Goal: Task Accomplishment & Management: Manage account settings

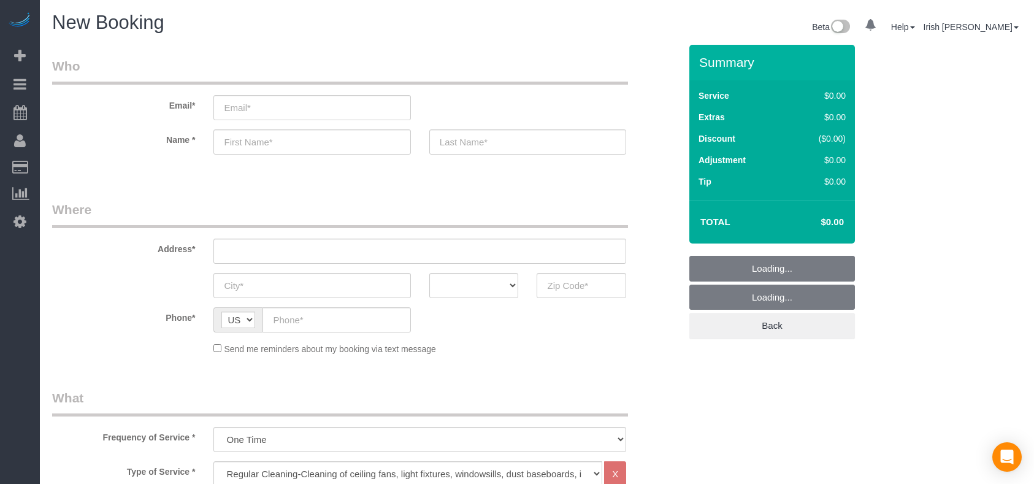
select select "3"
select select "object:840"
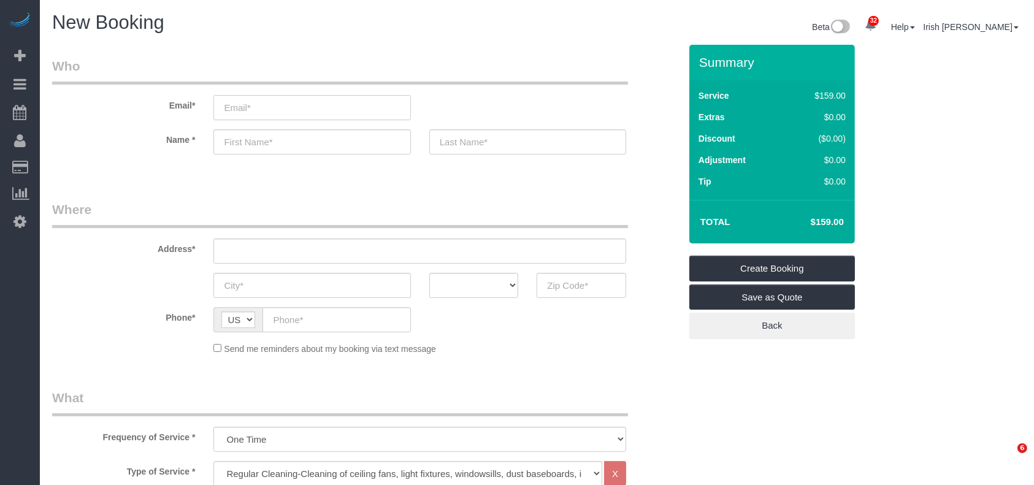
click at [244, 101] on input "email" at bounding box center [311, 107] width 197 height 25
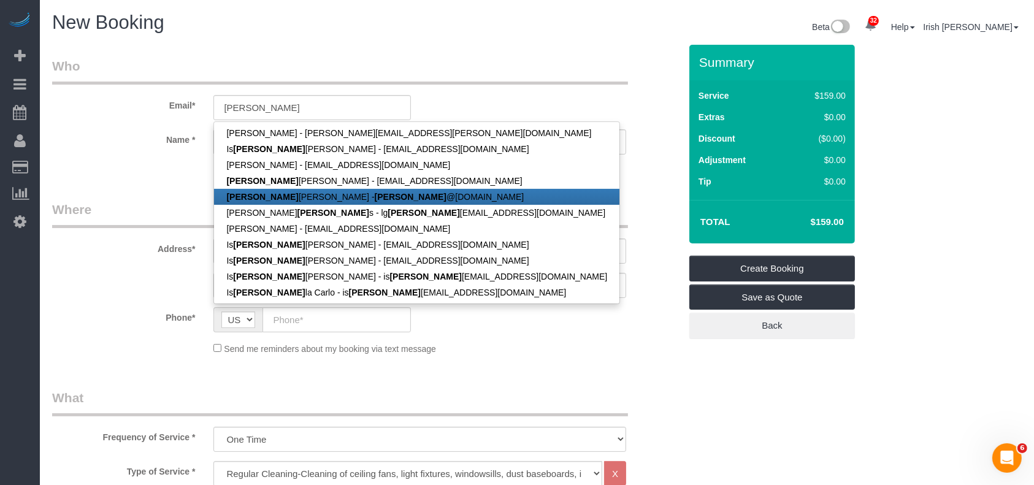
click at [275, 194] on link "[PERSON_NAME] @[DOMAIN_NAME]" at bounding box center [416, 197] width 405 height 16
type input "[PERSON_NAME][EMAIL_ADDRESS][DOMAIN_NAME]"
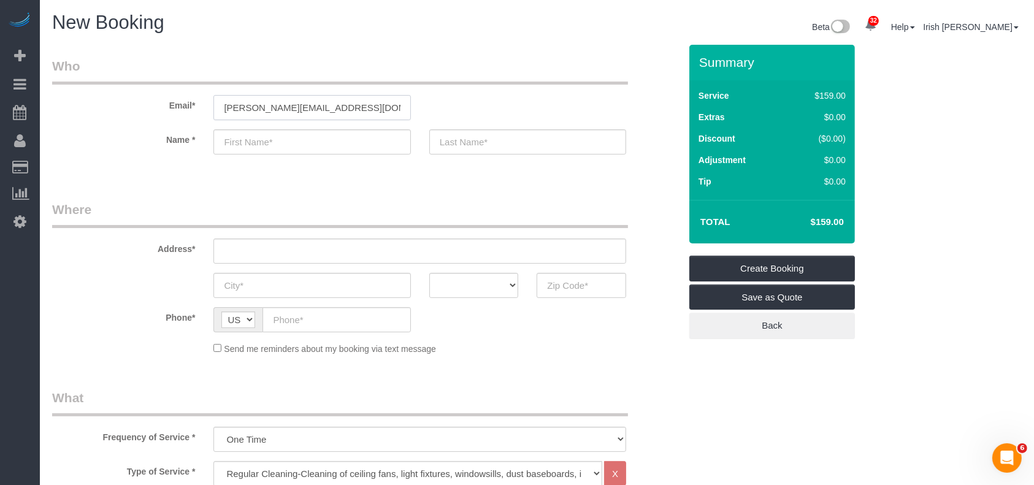
type input "[PERSON_NAME]"
type input "[PHONE_NUMBER]"
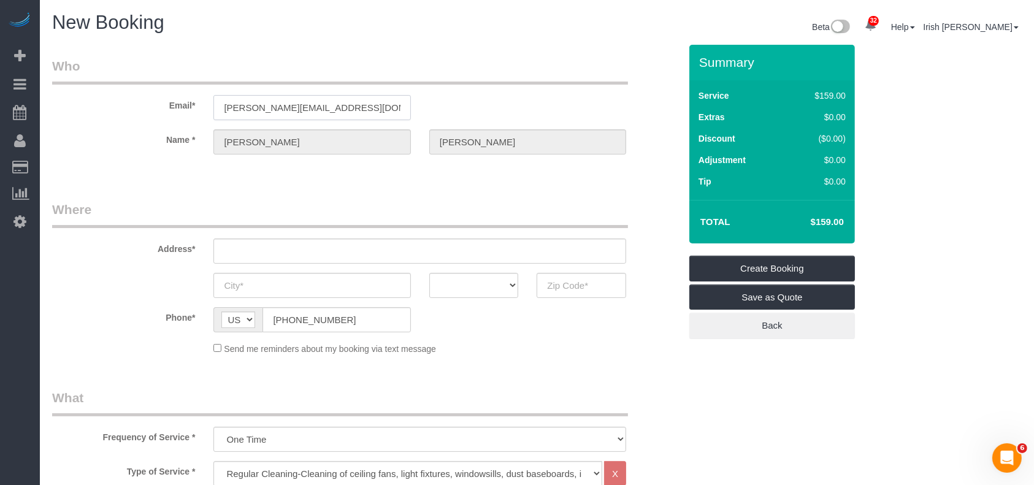
type input "8143 Villandry ln"
type input "Humble"
select select "[GEOGRAPHIC_DATA]"
type input "77338"
select select "string:fspay-5f9d37c2-99f9-42c9-a91e-ba06f310703a"
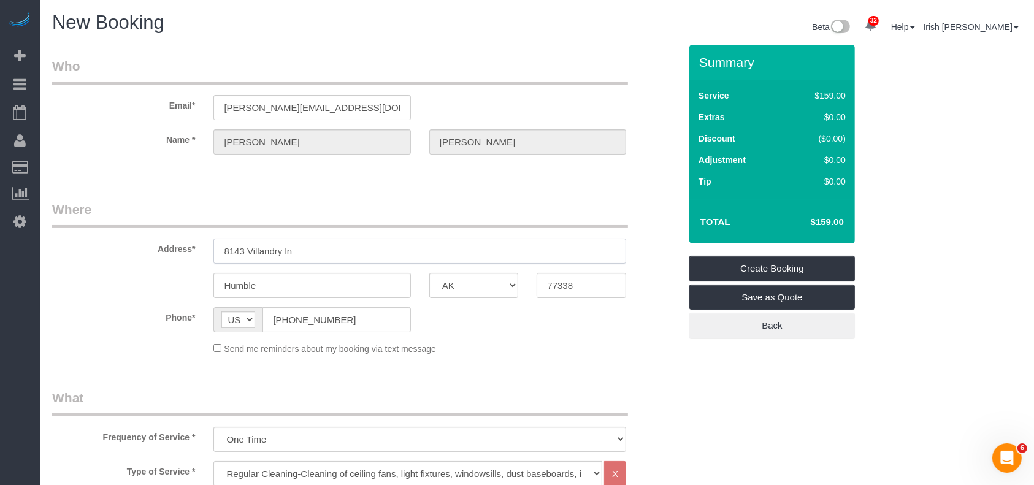
drag, startPoint x: 320, startPoint y: 252, endPoint x: 145, endPoint y: 249, distance: 174.9
paste input "[STREET_ADDRESS]"
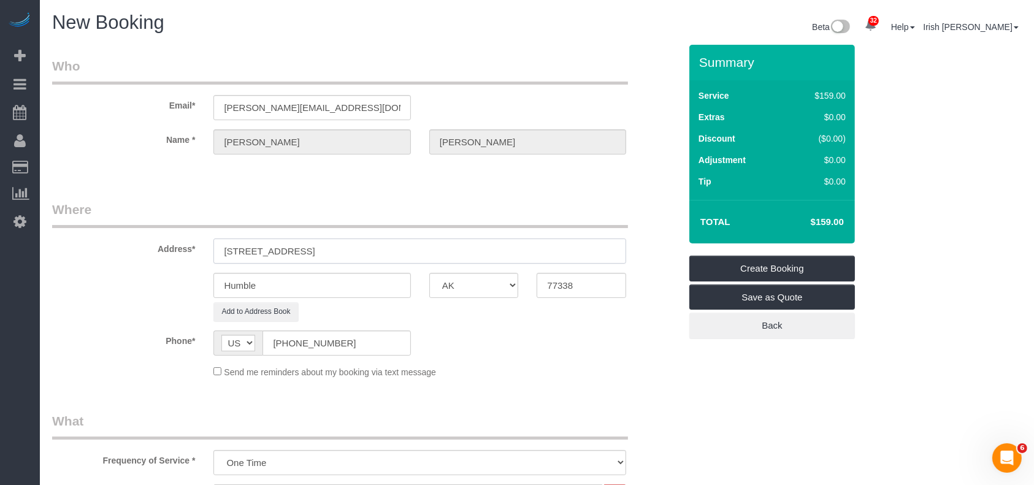
click at [309, 247] on input "[STREET_ADDRESS]" at bounding box center [419, 251] width 413 height 25
type input "[STREET_ADDRESS]"
drag, startPoint x: 261, startPoint y: 295, endPoint x: 141, endPoint y: 298, distance: 119.7
click at [141, 299] on sui-booking-address "Address* [STREET_ADDRESS] Humble AK AL AR AZ CA CO CT DC DE [GEOGRAPHIC_DATA] […" at bounding box center [366, 261] width 628 height 121
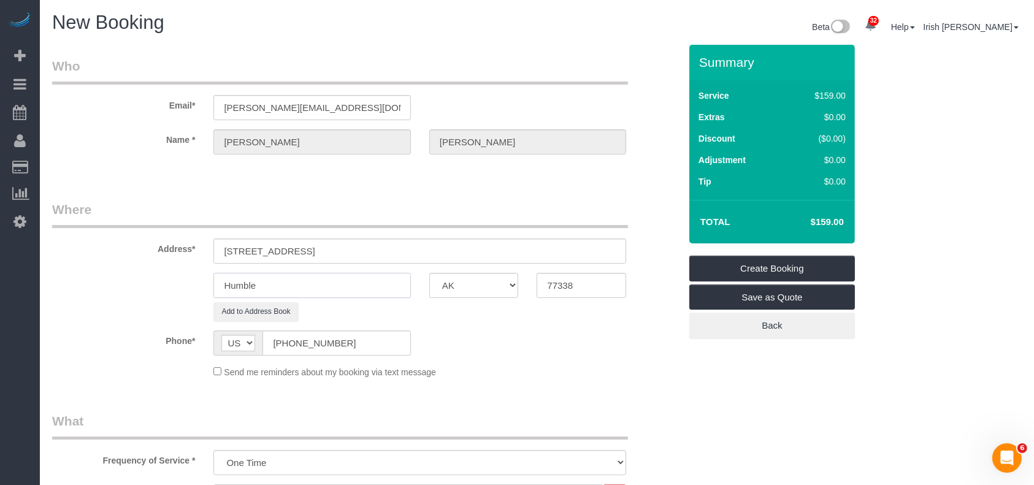
paste input "Manvel"
type input "Manvel"
click at [359, 246] on input "[STREET_ADDRESS]" at bounding box center [419, 251] width 413 height 25
click at [512, 289] on div "Manvel AK AL AR AZ CA CO CT DC DE [GEOGRAPHIC_DATA] [GEOGRAPHIC_DATA] HI IA ID …" at bounding box center [366, 285] width 647 height 25
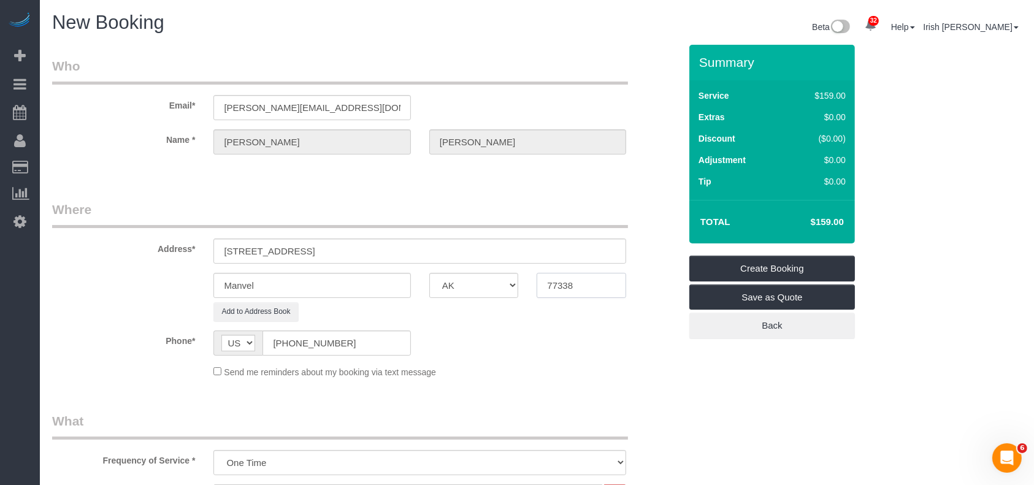
paste input "57"
type input "77578"
drag, startPoint x: 388, startPoint y: 257, endPoint x: 299, endPoint y: 248, distance: 90.0
click at [299, 248] on input "[STREET_ADDRESS]" at bounding box center [419, 251] width 413 height 25
type input "[STREET_ADDRESS],"
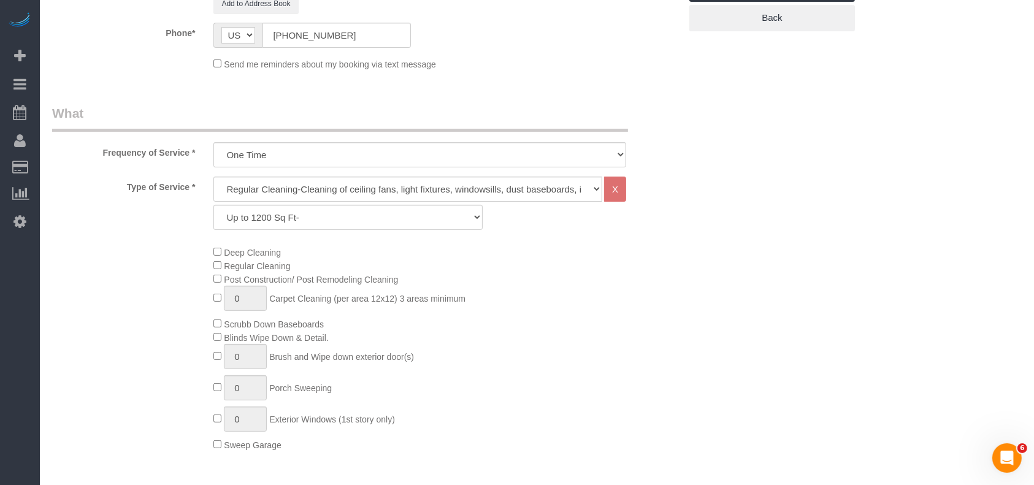
scroll to position [327, 0]
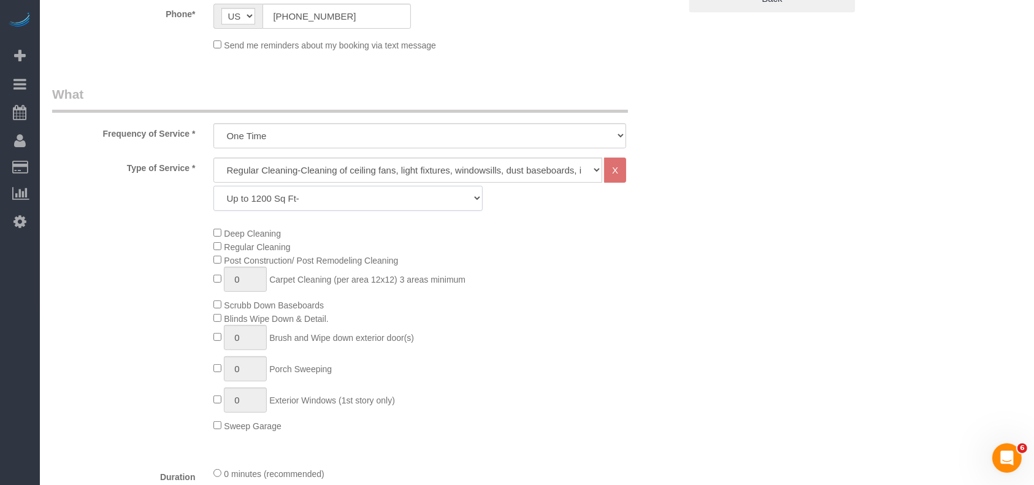
click at [324, 186] on select "Up to 1200 Sq Ft- [DATE]-[DATE] Sq Ft [DATE]-[DATE] Sq Ft [DATE]-[DATE] Sq Ft […" at bounding box center [347, 198] width 269 height 25
select select "61"
click at [213, 186] on select "Up to 1200 Sq Ft- [DATE]-[DATE] Sq Ft [DATE]-[DATE] Sq Ft [DATE]-[DATE] Sq Ft […" at bounding box center [347, 198] width 269 height 25
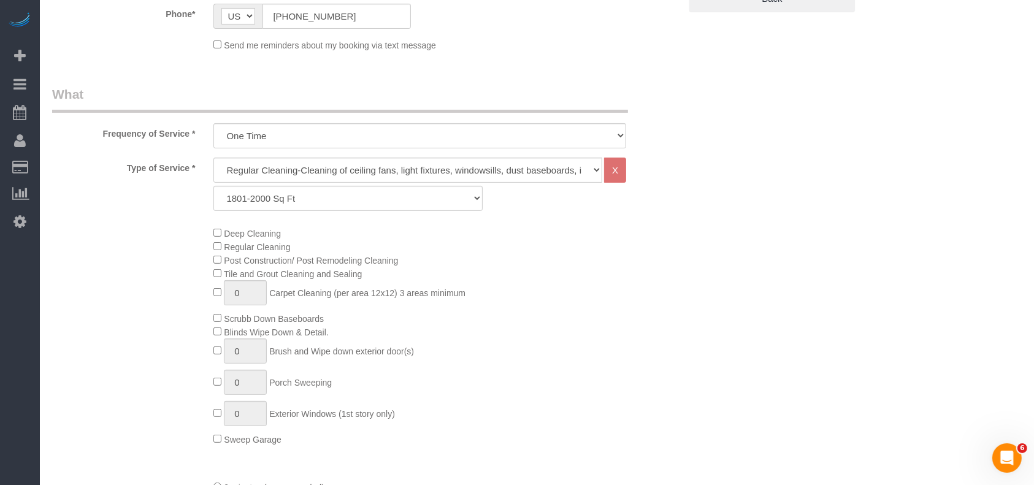
click at [679, 326] on div "Deep Cleaning Regular Cleaning Post Construction/ Post Remodeling Cleaning Tile…" at bounding box center [446, 336] width 485 height 220
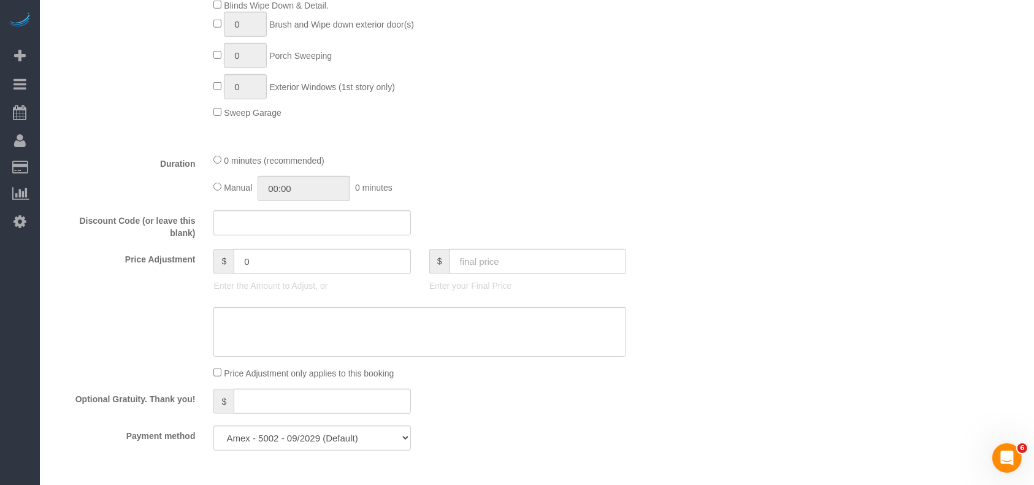
scroll to position [899, 0]
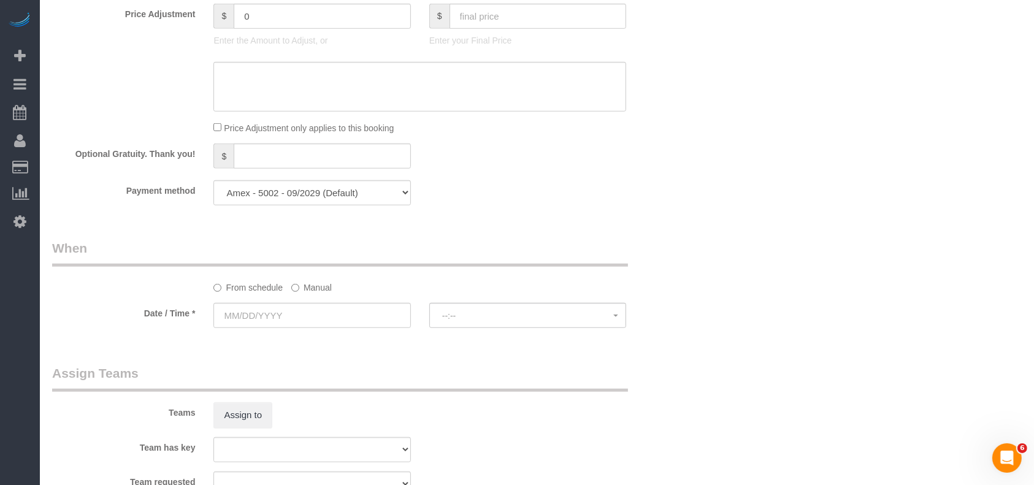
click at [327, 293] on label "Manual" at bounding box center [311, 285] width 40 height 17
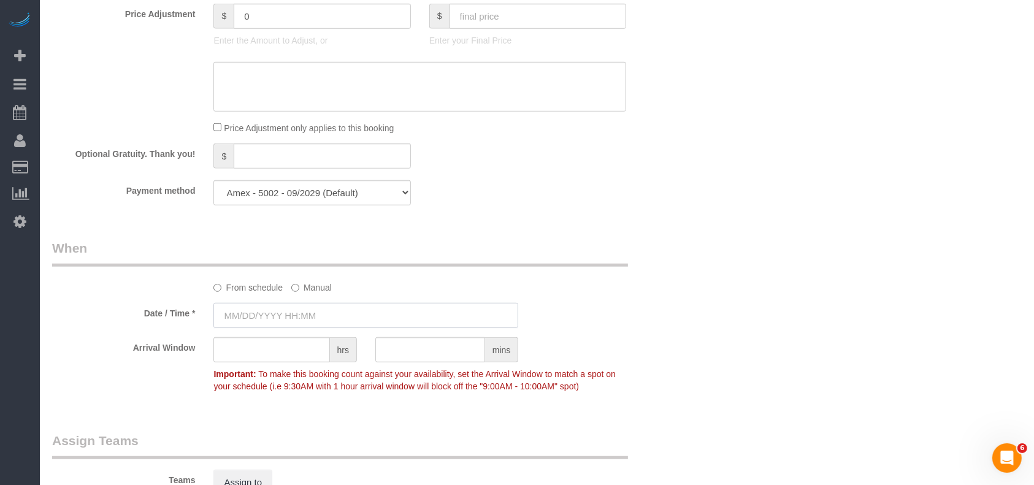
click at [313, 323] on input "text" at bounding box center [365, 315] width 305 height 25
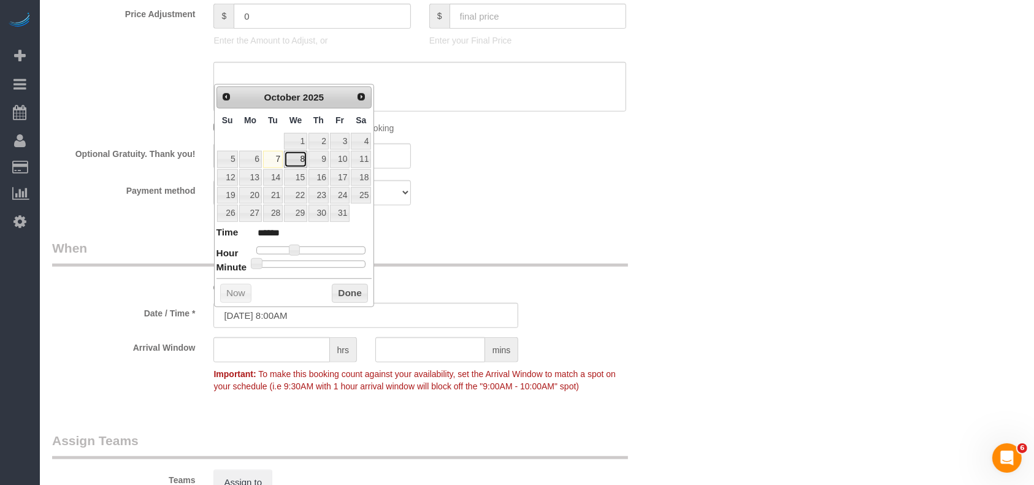
click at [294, 156] on link "8" at bounding box center [295, 159] width 23 height 17
type input "[DATE] 8:00AM"
drag, startPoint x: 347, startPoint y: 287, endPoint x: 396, endPoint y: 296, distance: 49.8
click at [347, 287] on button "Done" at bounding box center [350, 294] width 36 height 20
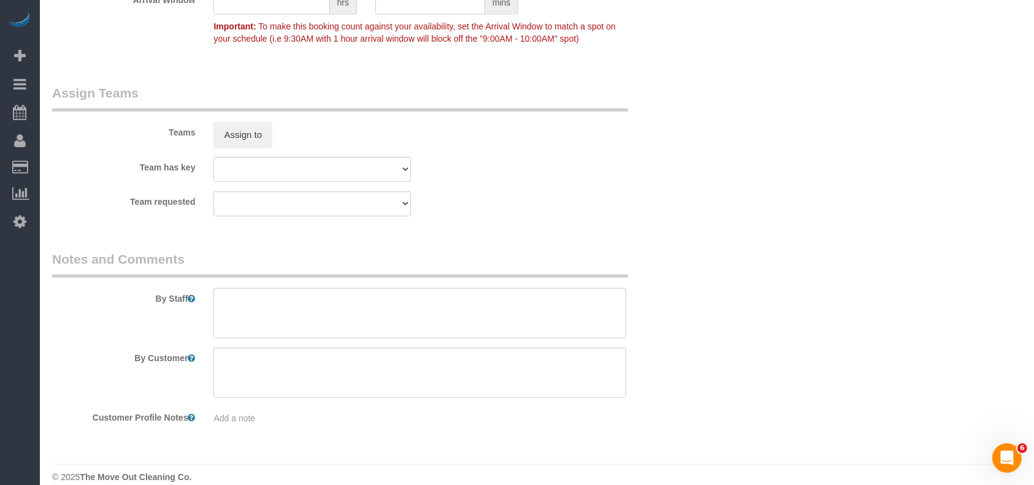
scroll to position [1265, 0]
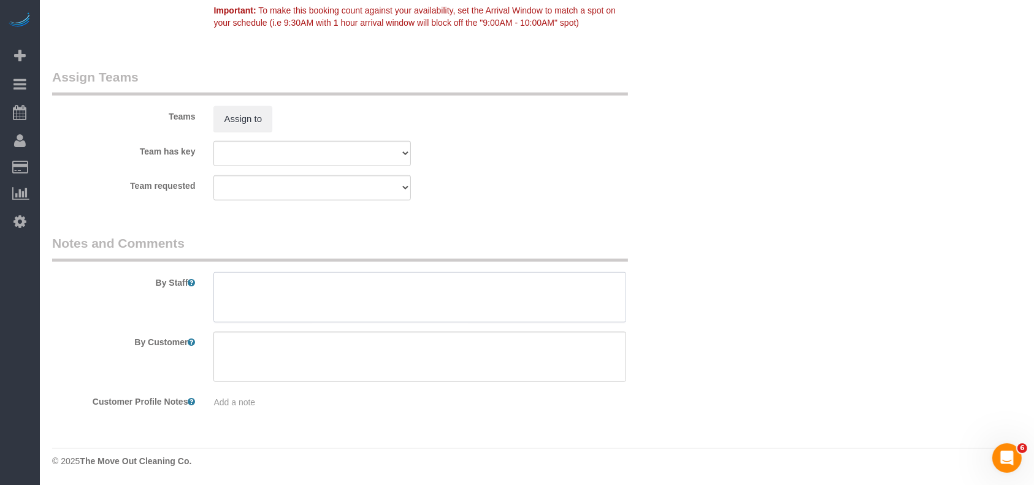
click at [307, 309] on textarea at bounding box center [419, 297] width 413 height 50
paste textarea "3064"
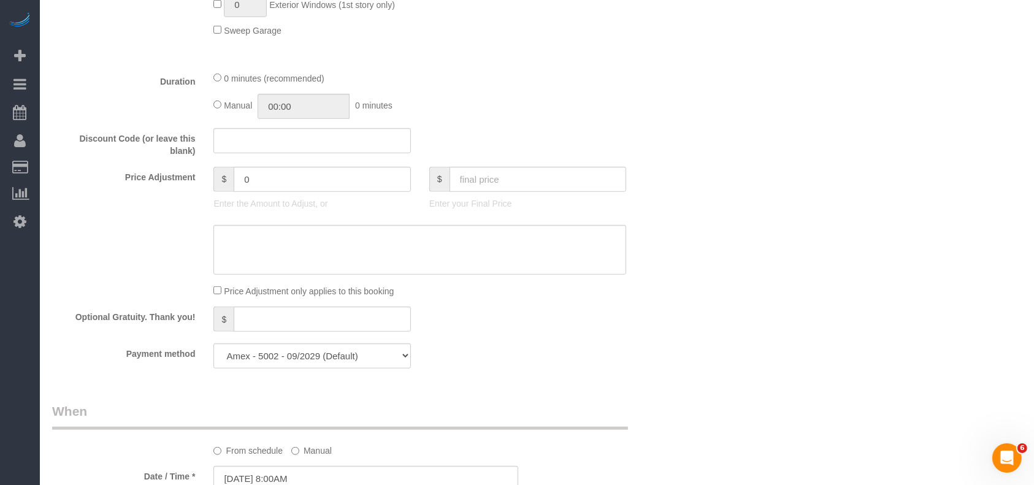
scroll to position [818, 0]
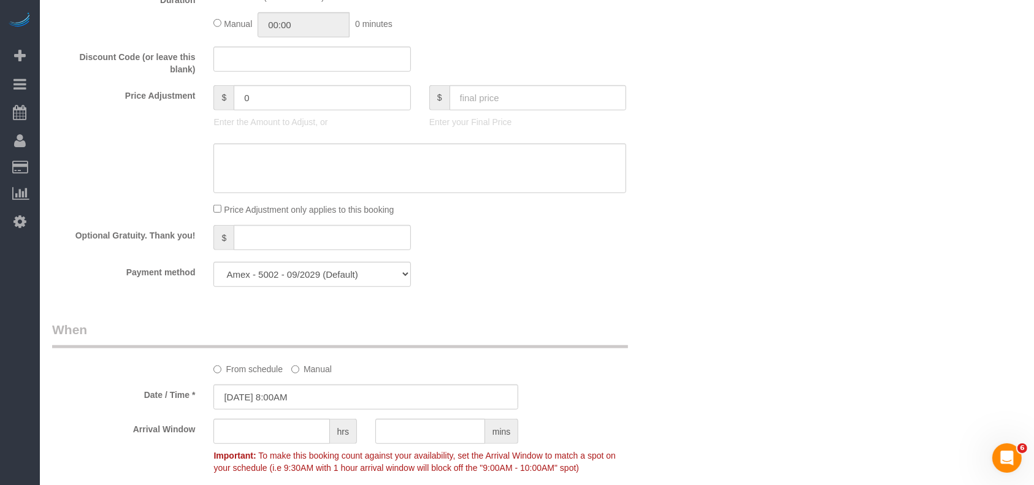
type textarea "* code 3064"
click at [360, 398] on input "[DATE] 8:00AM" at bounding box center [365, 397] width 305 height 25
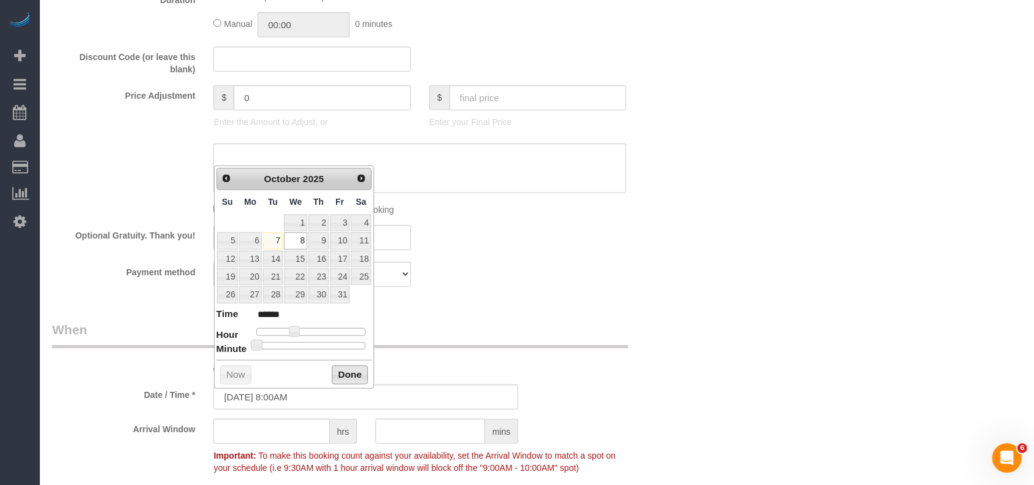
click at [360, 370] on button "Done" at bounding box center [350, 376] width 36 height 20
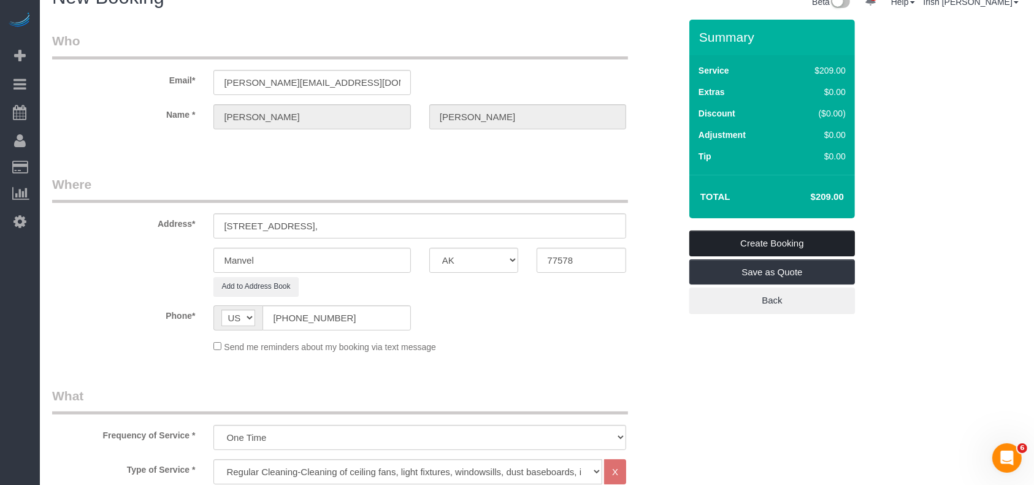
scroll to position [0, 0]
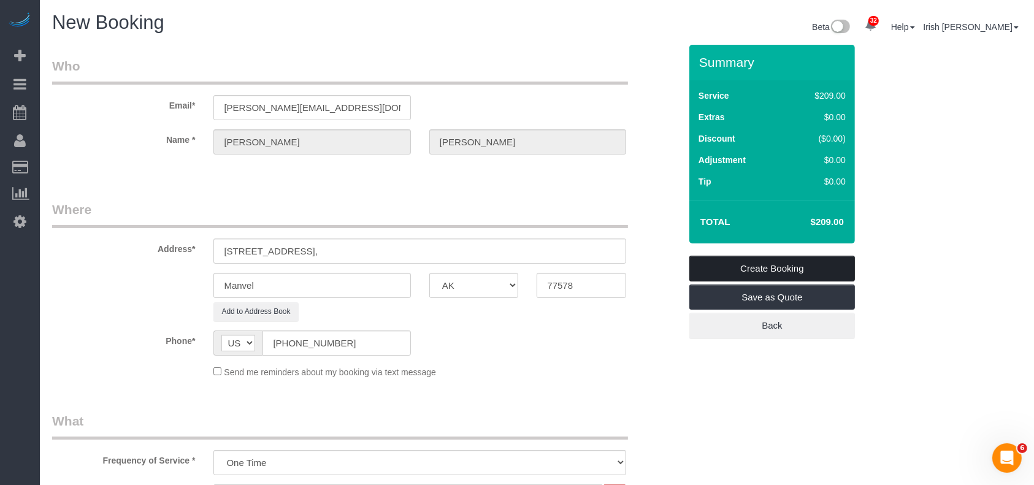
click at [756, 269] on link "Create Booking" at bounding box center [772, 269] width 166 height 26
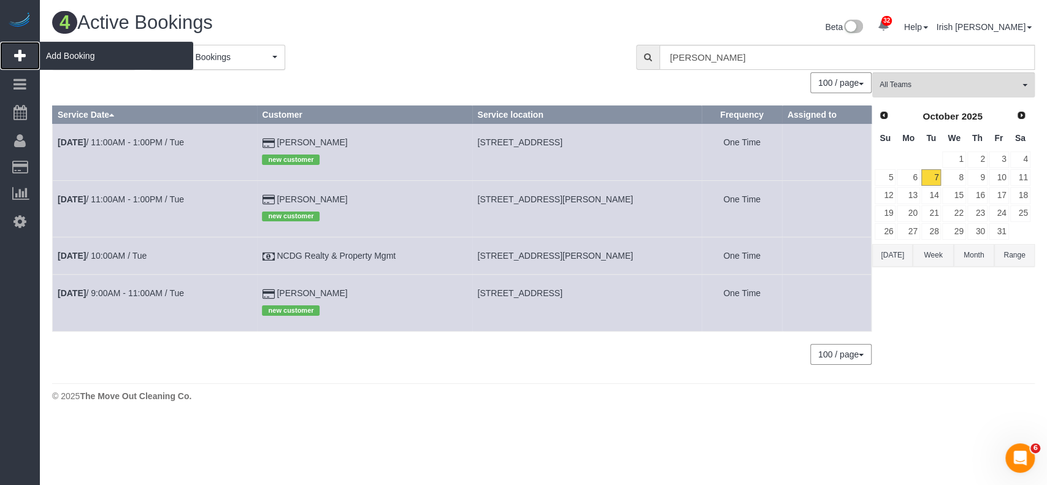
click at [77, 50] on span "Add Booking" at bounding box center [116, 56] width 153 height 28
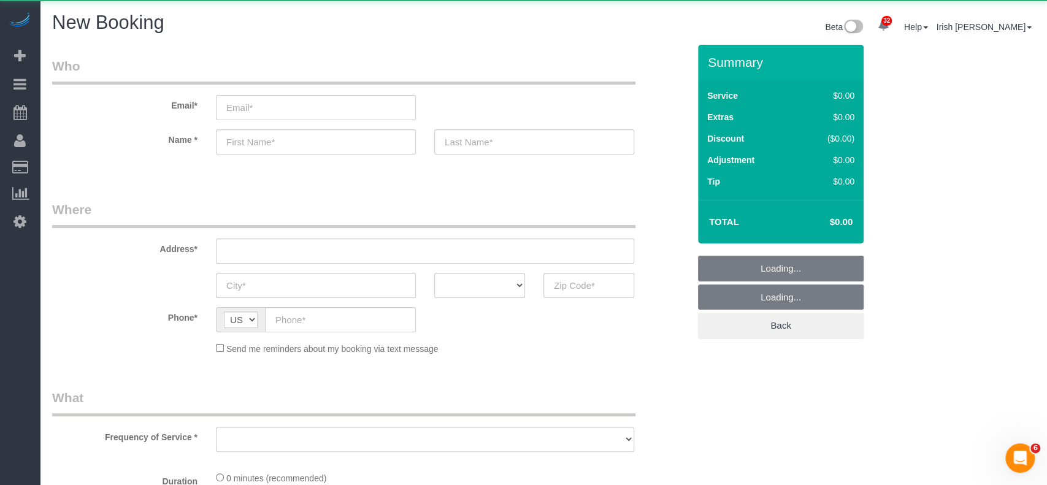
select select "object:1382"
select select "3"
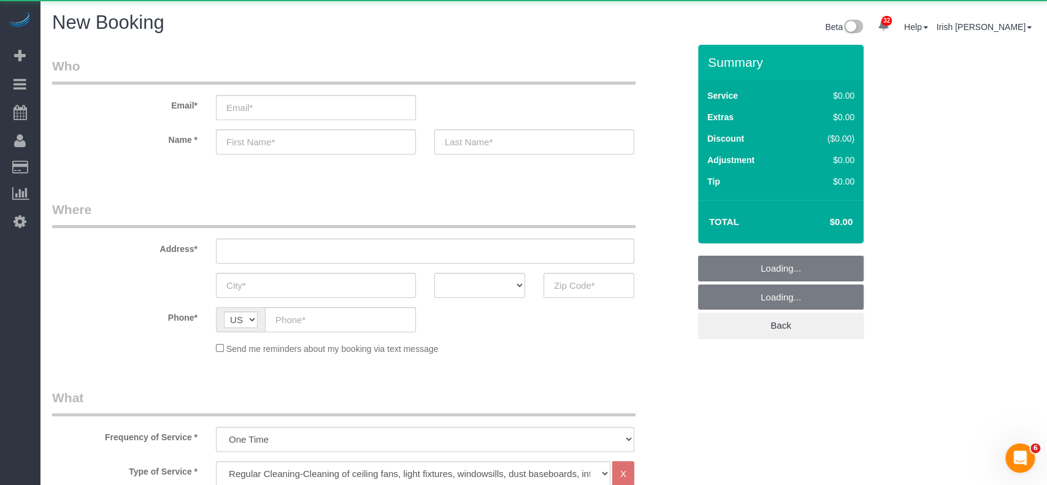
select select "object:1452"
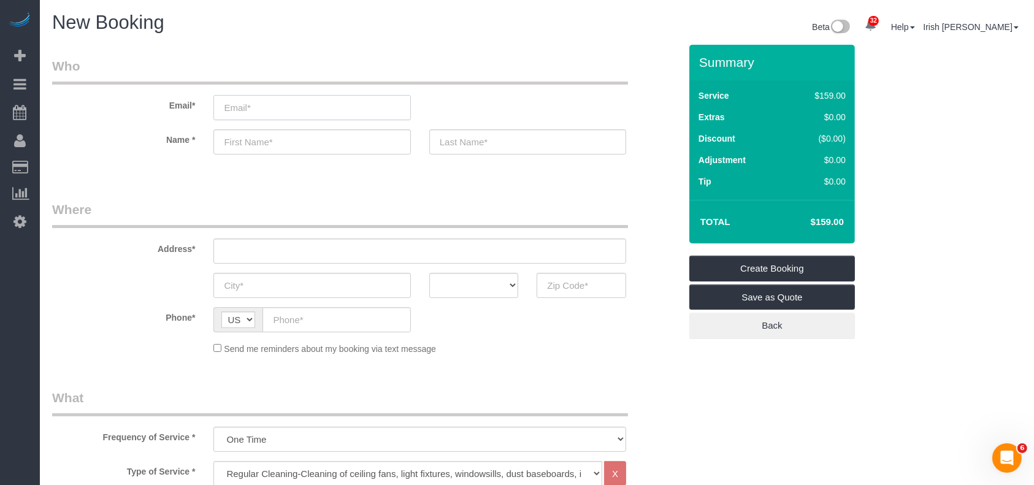
click at [351, 106] on input "email" at bounding box center [311, 107] width 197 height 25
paste input "[EMAIL_ADDRESS][DOMAIN_NAME]"
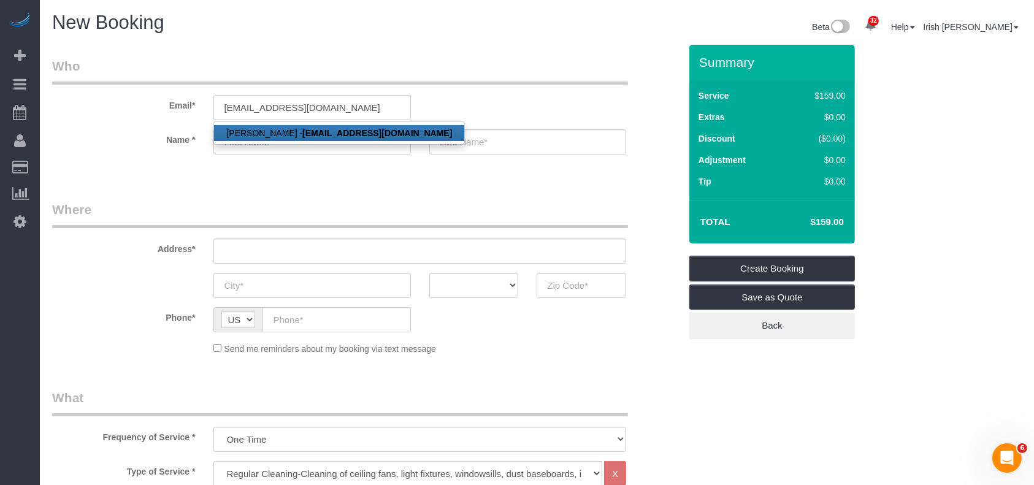
type input "[EMAIL_ADDRESS][DOMAIN_NAME]"
click at [284, 127] on link "[PERSON_NAME] - [EMAIL_ADDRESS][DOMAIN_NAME]" at bounding box center [339, 133] width 250 height 16
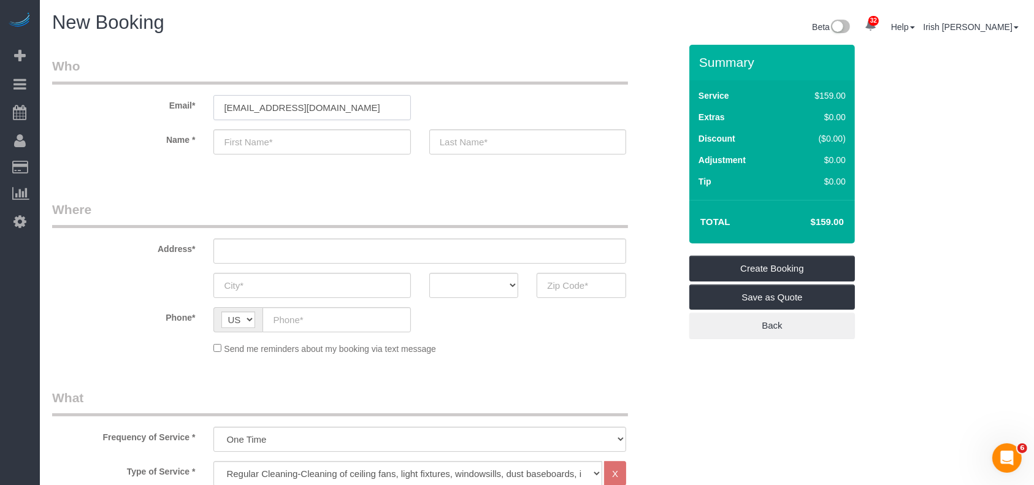
type input "[PERSON_NAME]"
type input "[PHONE_NUMBER]"
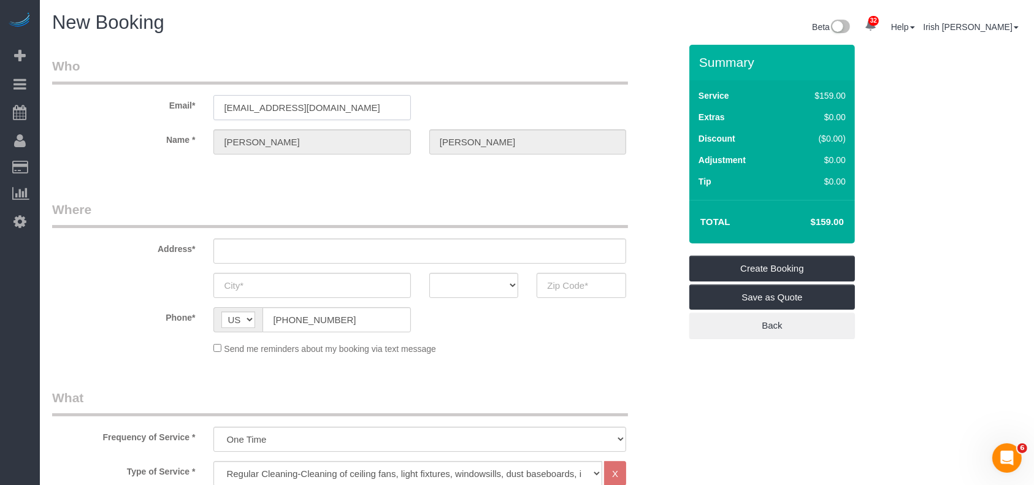
type input "[STREET_ADDRESS][PERSON_NAME]"
type input "SUGAR LAND,"
select select "[GEOGRAPHIC_DATA]"
type input "77498"
select select "string:fspay-513aab91-ade2-4e36-ad03-97c1767b1fd3"
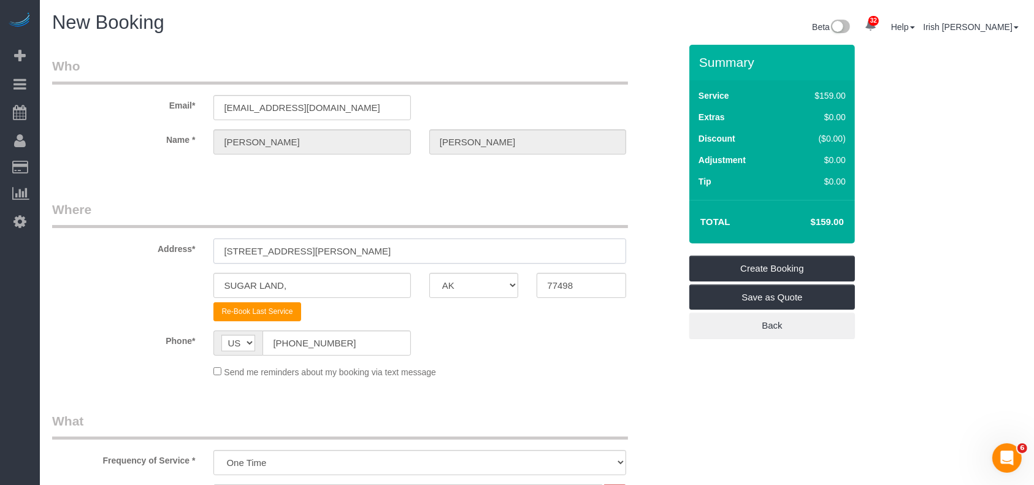
drag, startPoint x: 329, startPoint y: 258, endPoint x: 110, endPoint y: 249, distance: 219.2
click at [110, 249] on div "Address* [STREET_ADDRESS][PERSON_NAME]" at bounding box center [366, 232] width 647 height 63
click at [109, 248] on label "Address*" at bounding box center [123, 247] width 161 height 17
drag, startPoint x: 309, startPoint y: 251, endPoint x: 193, endPoint y: 248, distance: 116.0
click at [196, 253] on div "Address* [STREET_ADDRESS][PERSON_NAME]" at bounding box center [366, 232] width 647 height 63
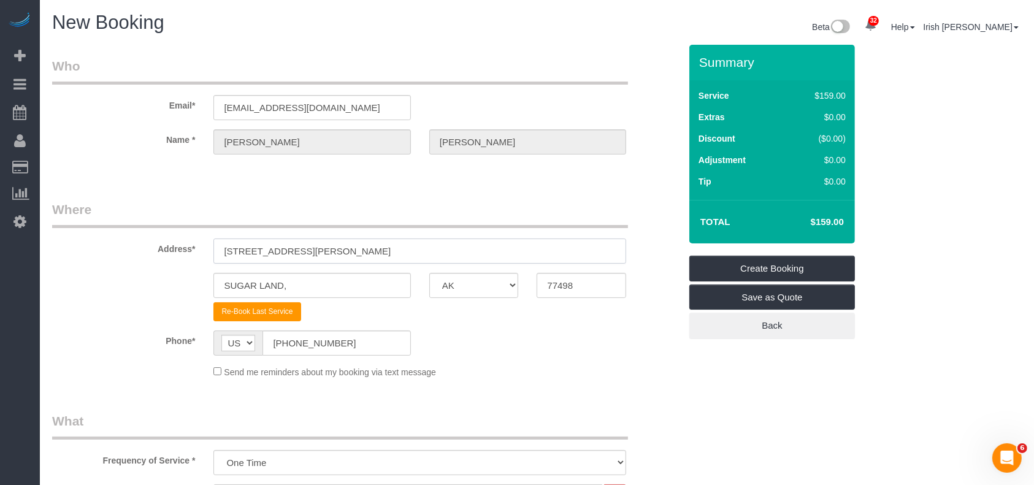
paste input "[EMAIL_ADDRESS][DOMAIN_NAME]"
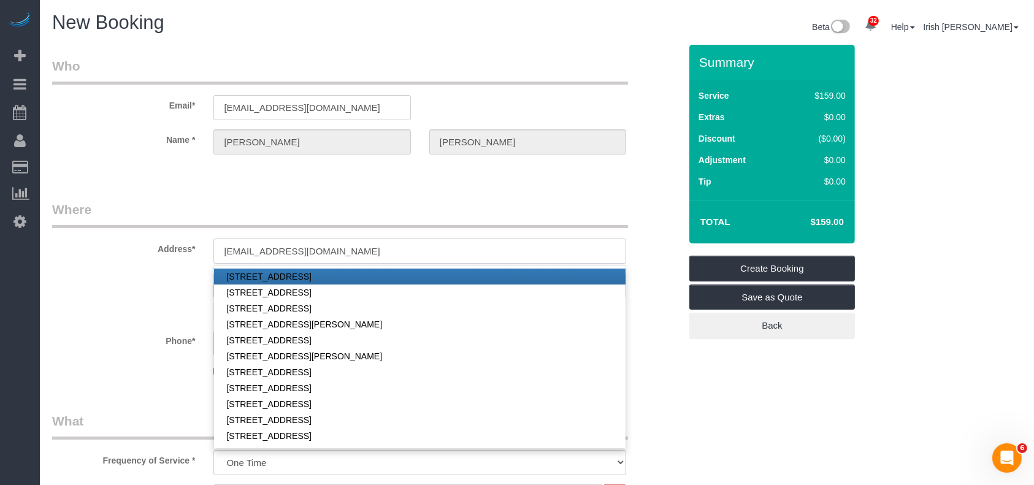
drag, startPoint x: 382, startPoint y: 253, endPoint x: 127, endPoint y: 252, distance: 254.6
click at [128, 252] on div "Address* [EMAIL_ADDRESS][DOMAIN_NAME] [STREET_ADDRESS] [STREET_ADDRESS] [STREET…" at bounding box center [366, 232] width 647 height 63
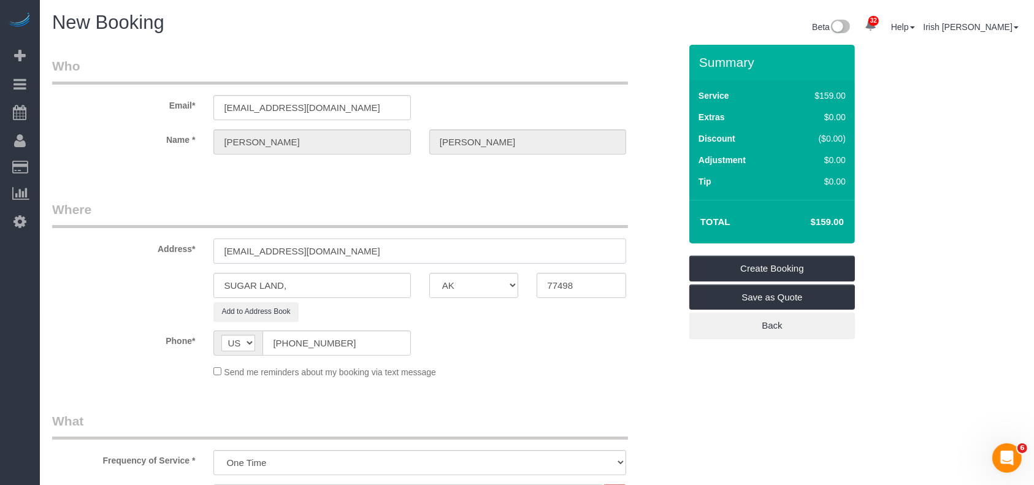
drag, startPoint x: 390, startPoint y: 250, endPoint x: 34, endPoint y: 250, distance: 355.8
drag, startPoint x: 264, startPoint y: 263, endPoint x: 166, endPoint y: 271, distance: 97.9
click at [171, 272] on sui-booking-address "Address* [EMAIL_ADDRESS][DOMAIN_NAME] [GEOGRAPHIC_DATA], AK AL AR AZ CA CO CT D…" at bounding box center [366, 261] width 628 height 121
paste input "[STREET_ADDRESS][PERSON_NAME]"
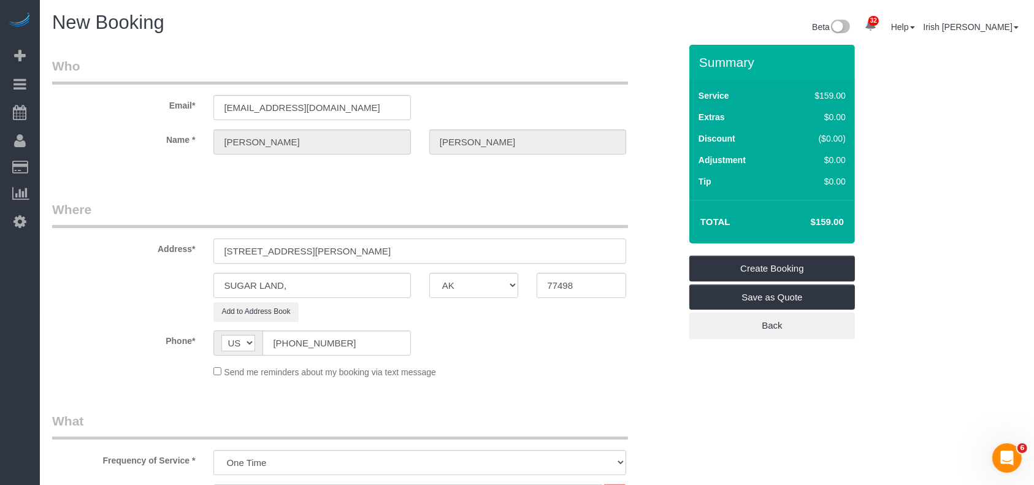
type input "[STREET_ADDRESS][PERSON_NAME]"
drag, startPoint x: 286, startPoint y: 286, endPoint x: 139, endPoint y: 280, distance: 146.7
click at [145, 282] on div "SUGAR LAND, AK AL AR AZ CA CO CT DC DE [GEOGRAPHIC_DATA] [GEOGRAPHIC_DATA] HI I…" at bounding box center [366, 285] width 647 height 25
type input "[GEOGRAPHIC_DATA]"
click at [397, 253] on input "[STREET_ADDRESS][PERSON_NAME]" at bounding box center [419, 251] width 413 height 25
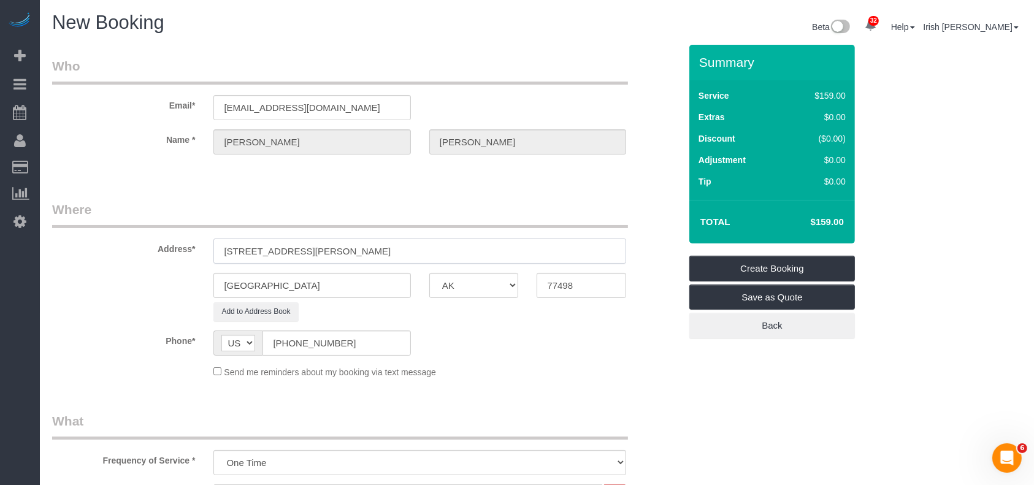
click at [397, 253] on input "[STREET_ADDRESS][PERSON_NAME]" at bounding box center [419, 251] width 413 height 25
drag, startPoint x: 587, startPoint y: 286, endPoint x: 513, endPoint y: 287, distance: 73.6
click at [513, 287] on div "[GEOGRAPHIC_DATA] AK AL AR AZ CA CO CT DC DE [GEOGRAPHIC_DATA] [GEOGRAPHIC_DATA…" at bounding box center [366, 285] width 647 height 25
paste input "08"
type input "77088"
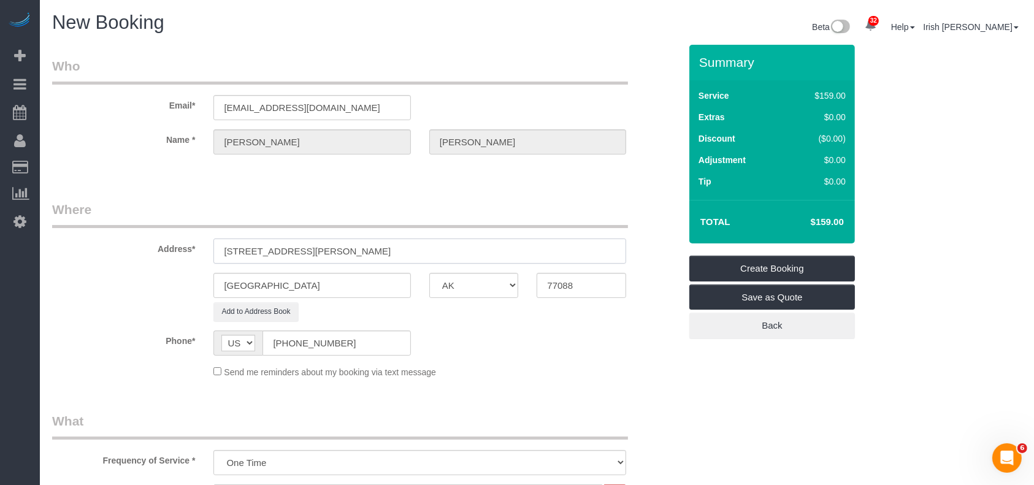
drag, startPoint x: 439, startPoint y: 242, endPoint x: 309, endPoint y: 253, distance: 130.5
click at [309, 253] on input "[STREET_ADDRESS][PERSON_NAME]" at bounding box center [419, 251] width 413 height 25
type input "[STREET_ADDRESS][PERSON_NAME]"
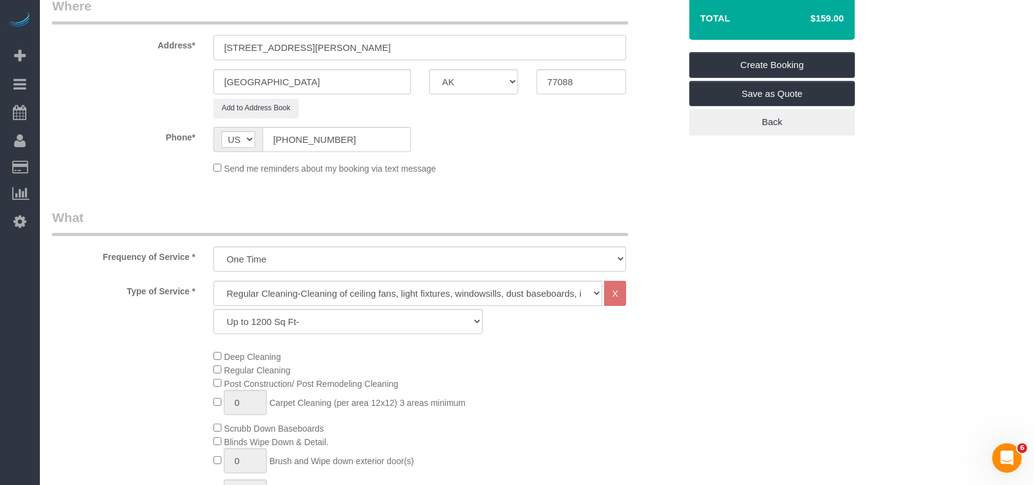
scroll to position [245, 0]
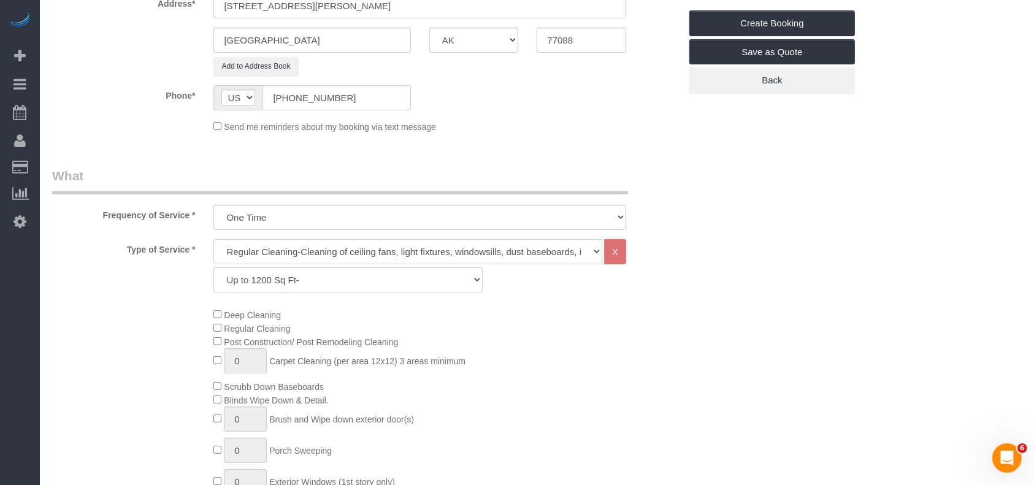
click at [342, 277] on select "Up to 1200 Sq Ft- [DATE]-[DATE] Sq Ft [DATE]-[DATE] Sq Ft [DATE]-[DATE] Sq Ft […" at bounding box center [347, 279] width 269 height 25
select select "59"
click at [213, 267] on select "Up to 1200 Sq Ft- [DATE]-[DATE] Sq Ft [DATE]-[DATE] Sq Ft [DATE]-[DATE] Sq Ft […" at bounding box center [347, 279] width 269 height 25
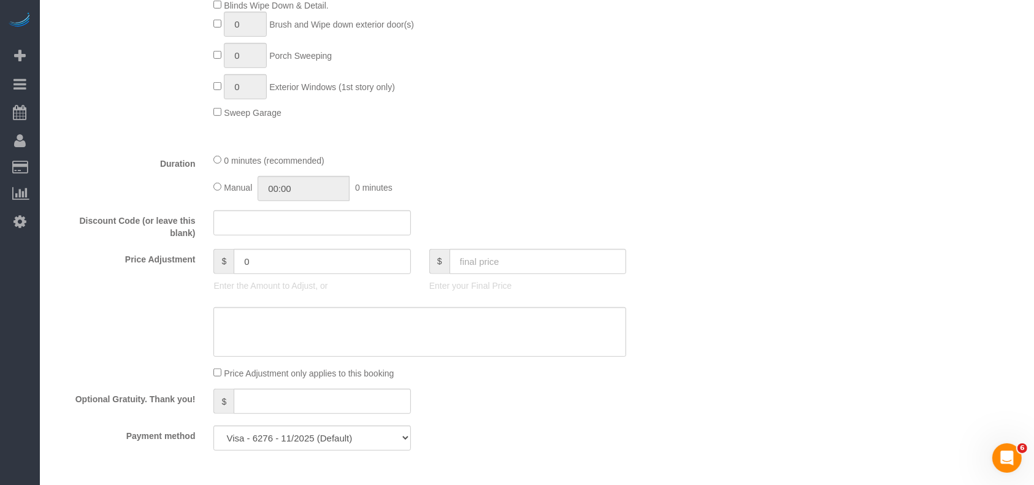
scroll to position [981, 0]
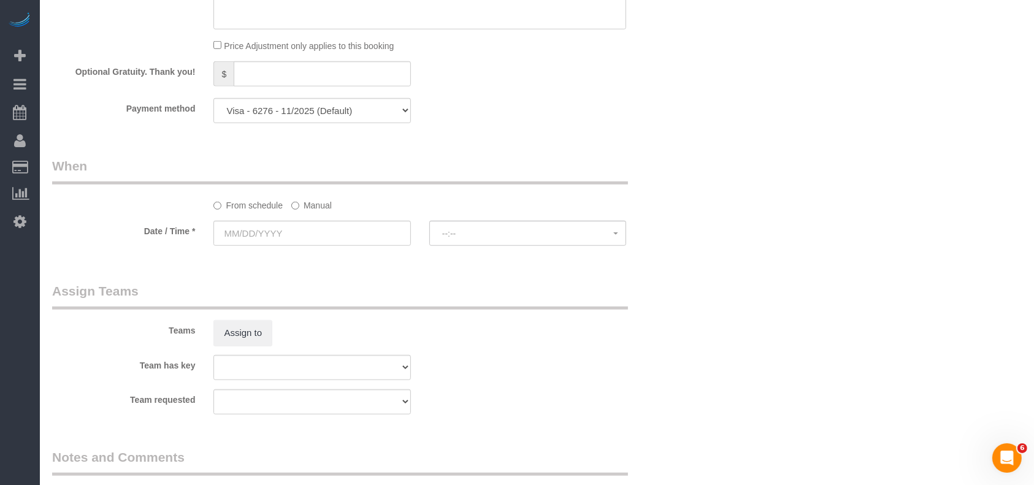
click at [314, 207] on label "Manual" at bounding box center [311, 203] width 40 height 17
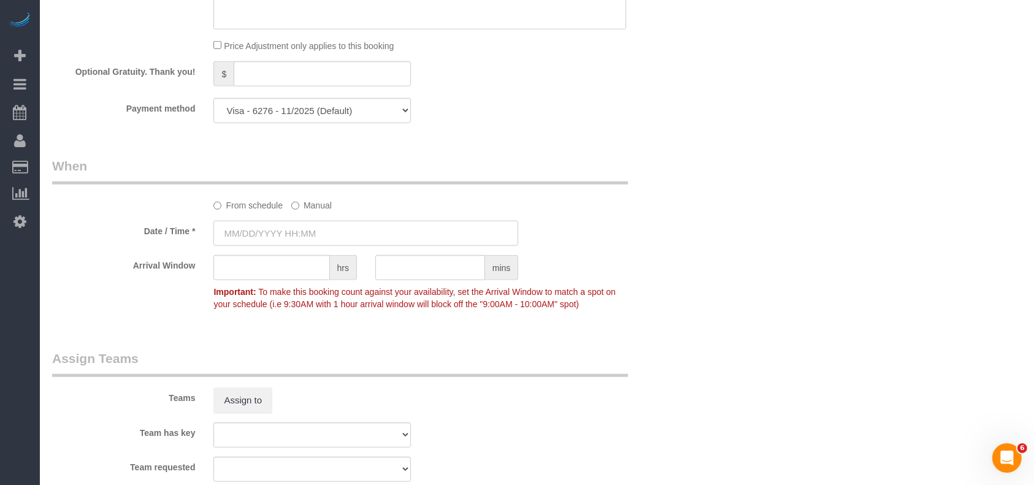
click at [273, 234] on input "text" at bounding box center [365, 233] width 305 height 25
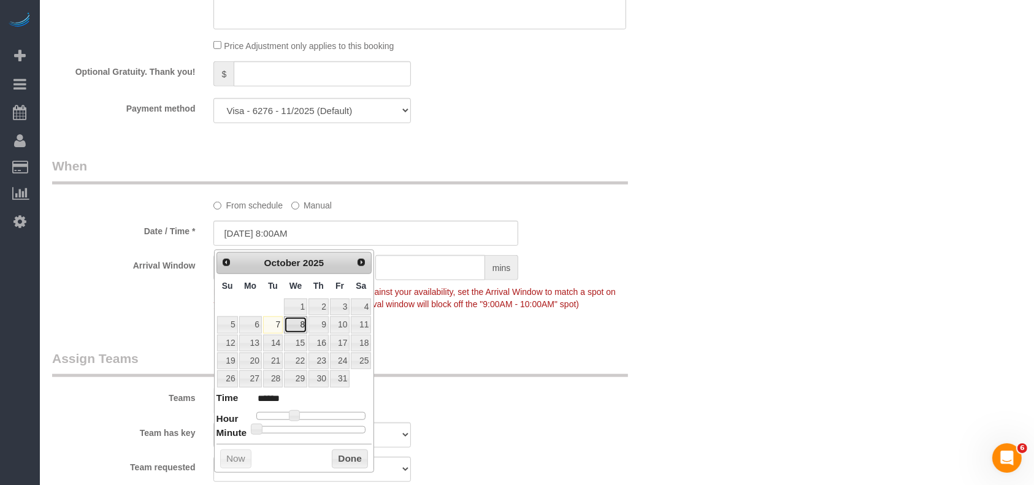
click at [304, 323] on link "8" at bounding box center [295, 325] width 23 height 17
type input "[DATE] 8:00AM"
click at [351, 461] on button "Done" at bounding box center [350, 460] width 36 height 20
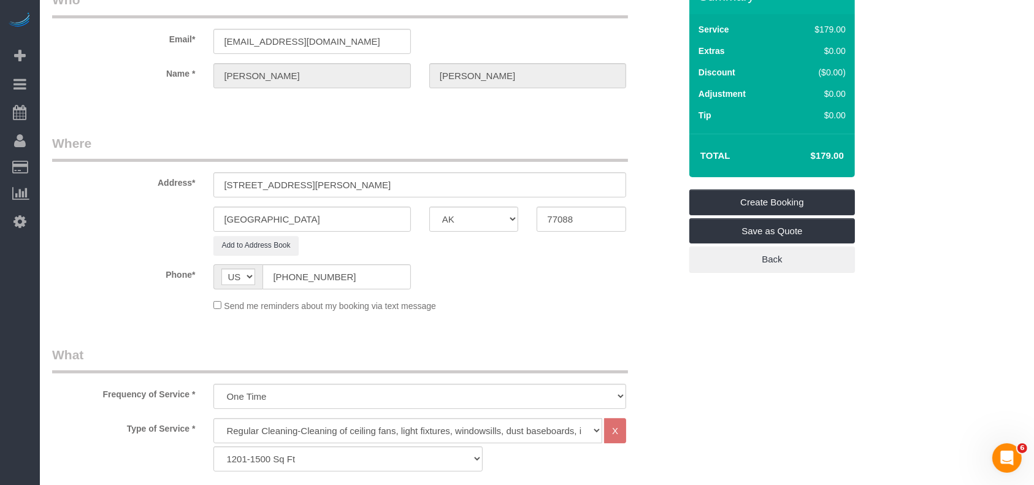
scroll to position [0, 0]
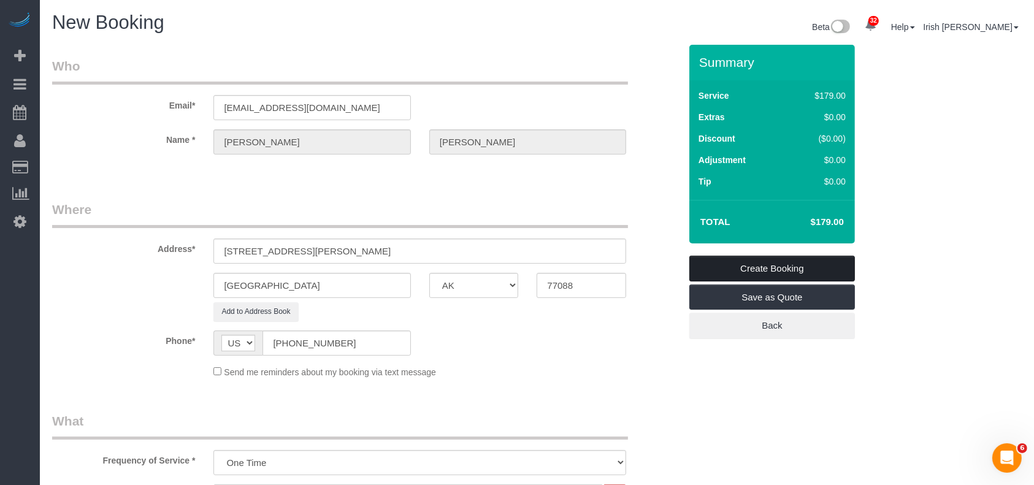
click at [736, 261] on link "Create Booking" at bounding box center [772, 269] width 166 height 26
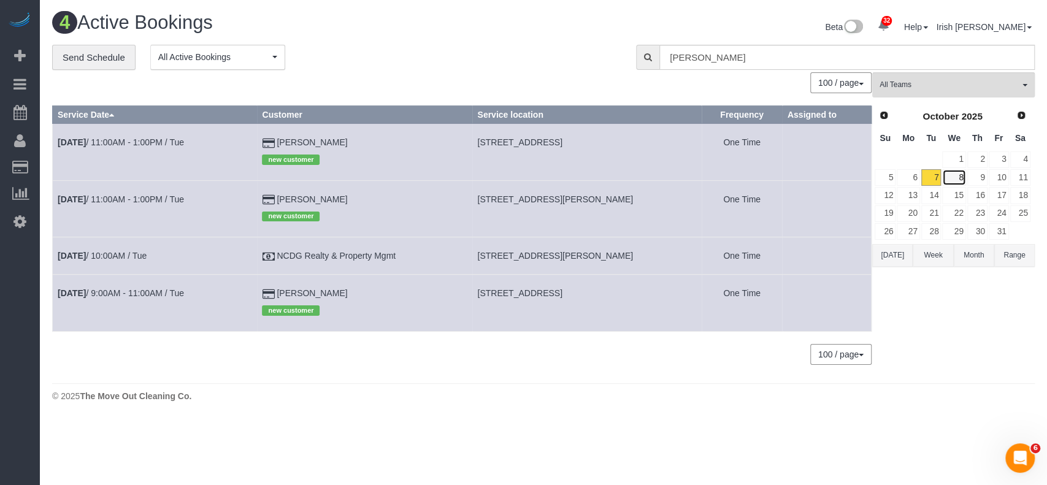
click at [953, 175] on link "8" at bounding box center [953, 177] width 23 height 17
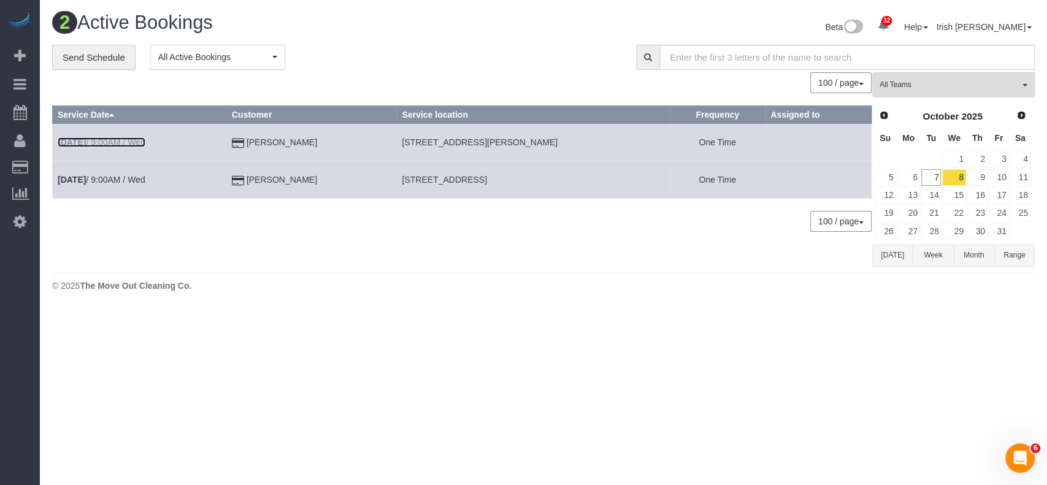
drag, startPoint x: 131, startPoint y: 143, endPoint x: 153, endPoint y: 119, distance: 32.6
click at [131, 144] on link "[DATE] 9:00AM / Wed" at bounding box center [102, 142] width 88 height 10
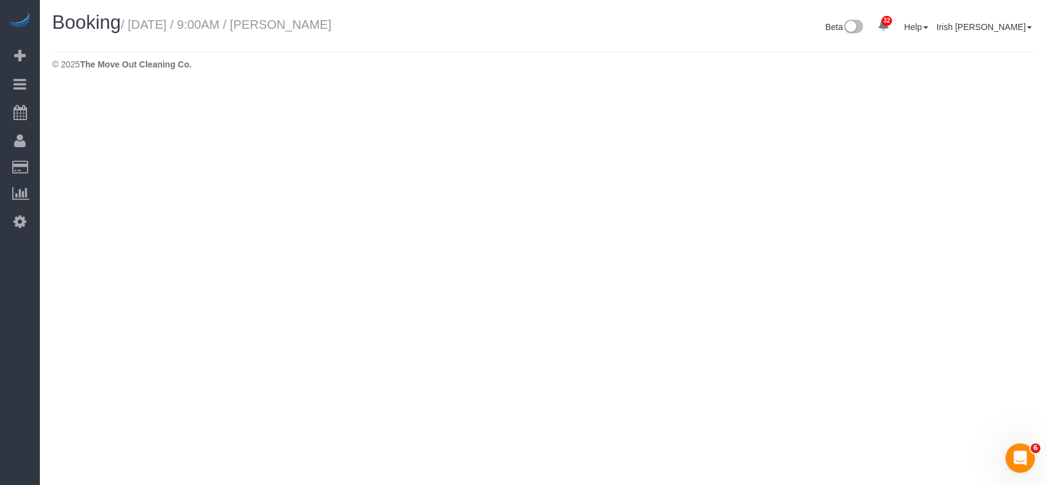
select select "[GEOGRAPHIC_DATA]"
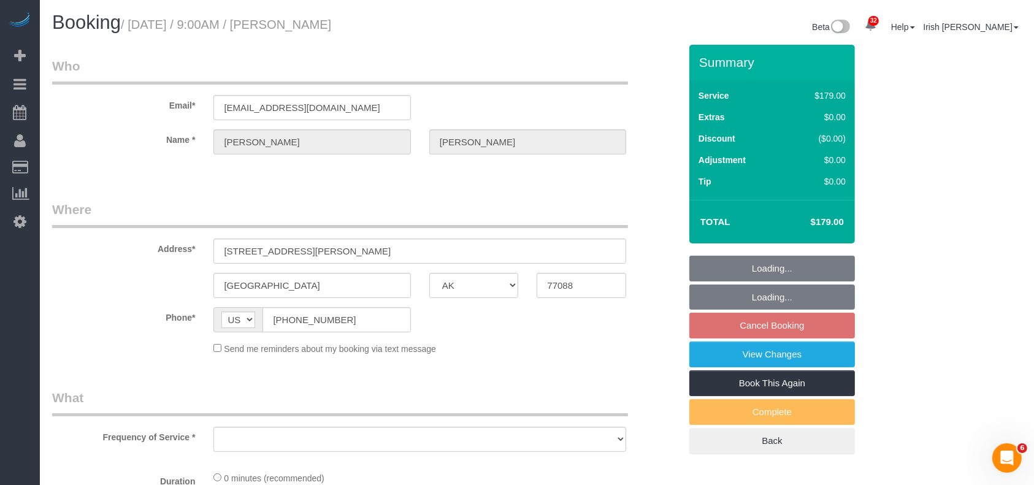
select select "string:fspay-513aab91-ade2-4e36-ad03-97c1767b1fd3"
select select "3"
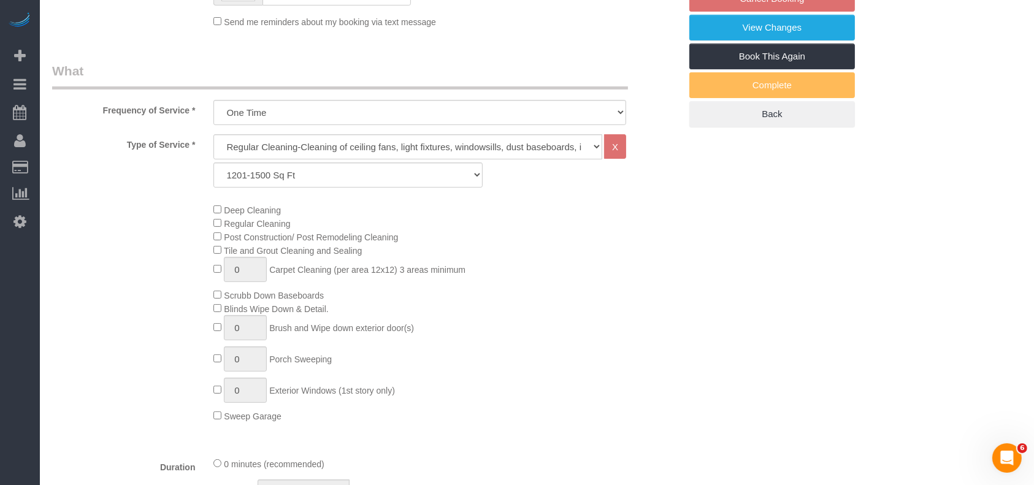
select select "object:2207"
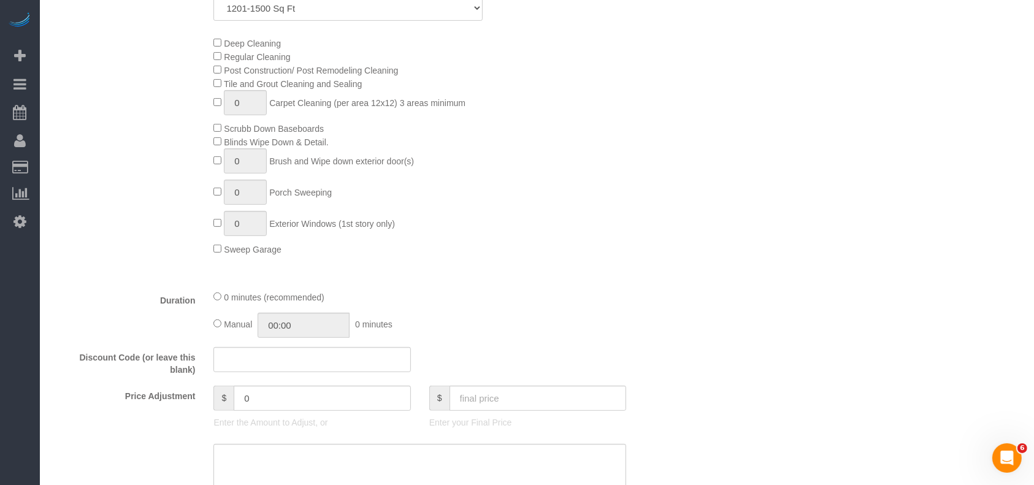
scroll to position [654, 0]
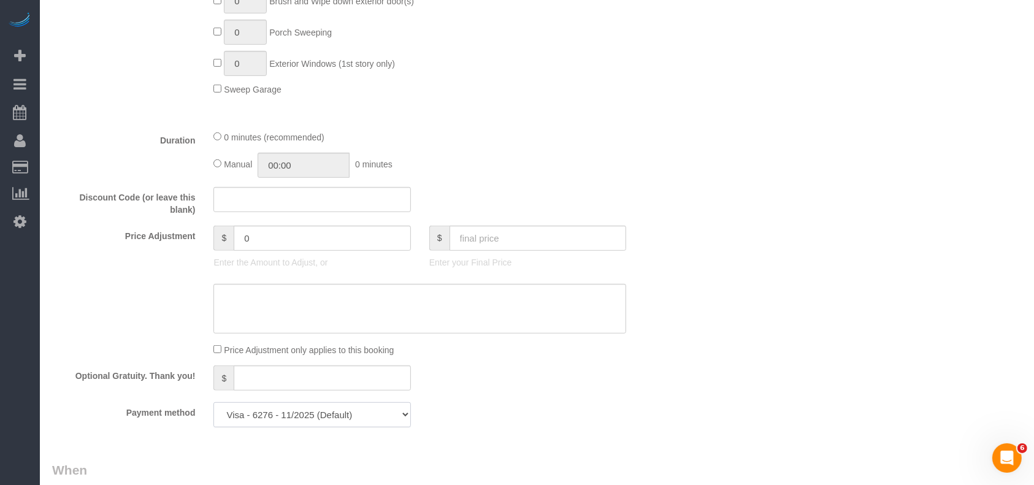
click at [355, 419] on select "Visa - 7084 - 08/2024 Visa - 9892 - 11/2025 Visa - 2396 - 09/2023 Visa - 6276 -…" at bounding box center [311, 414] width 197 height 25
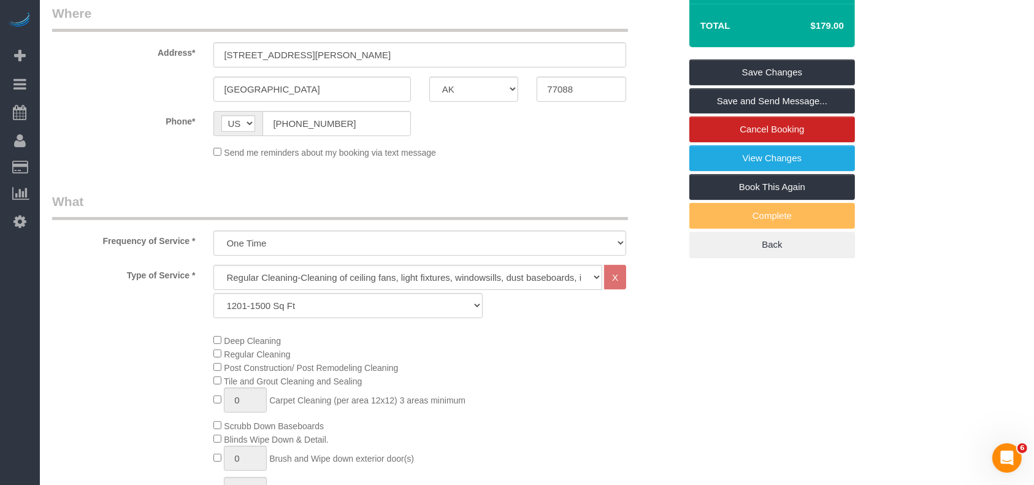
scroll to position [0, 0]
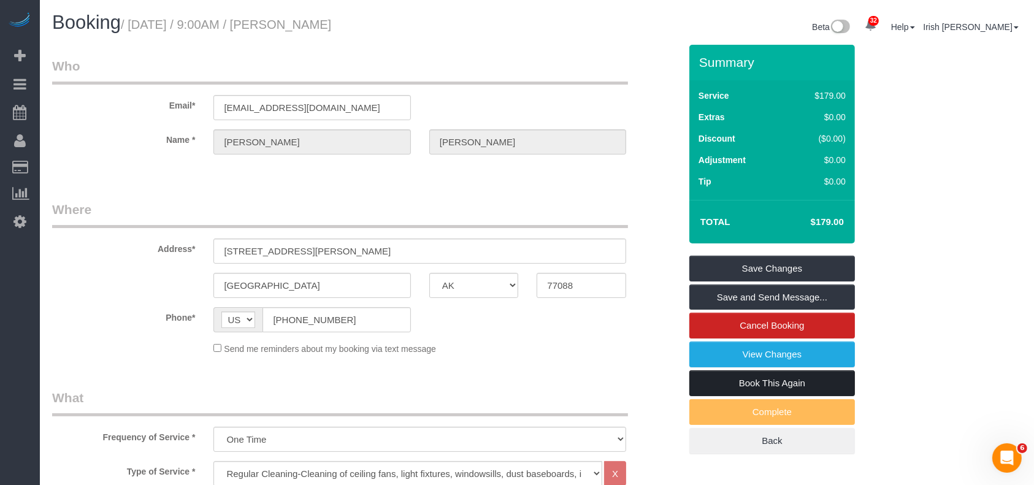
click at [794, 382] on link "Book This Again" at bounding box center [772, 384] width 166 height 26
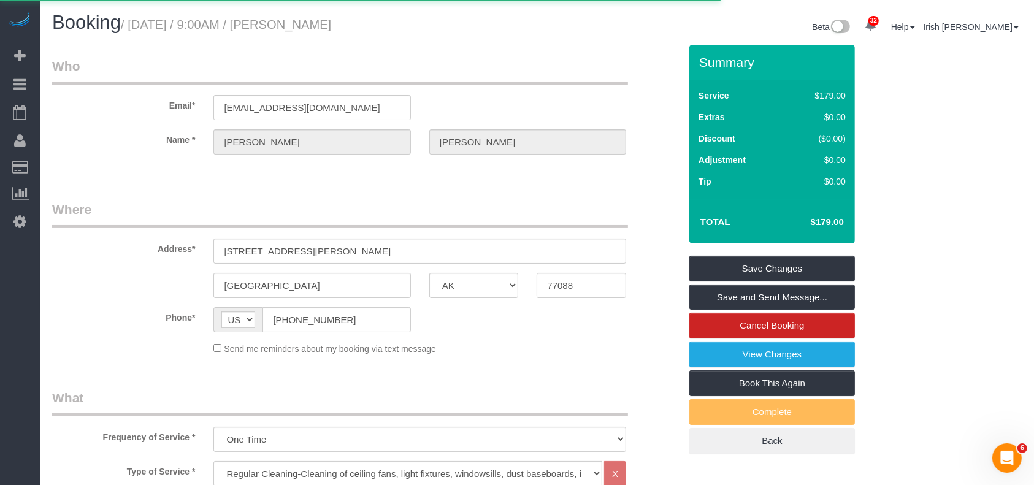
select select "[GEOGRAPHIC_DATA]"
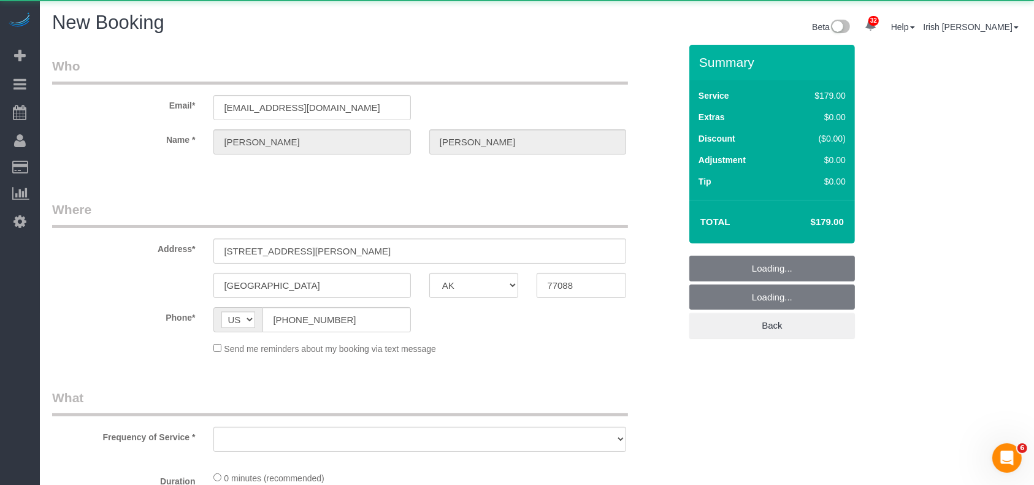
select select "string:fspay-513aab91-ade2-4e36-ad03-97c1767b1fd3"
select select "object:2482"
select select "3"
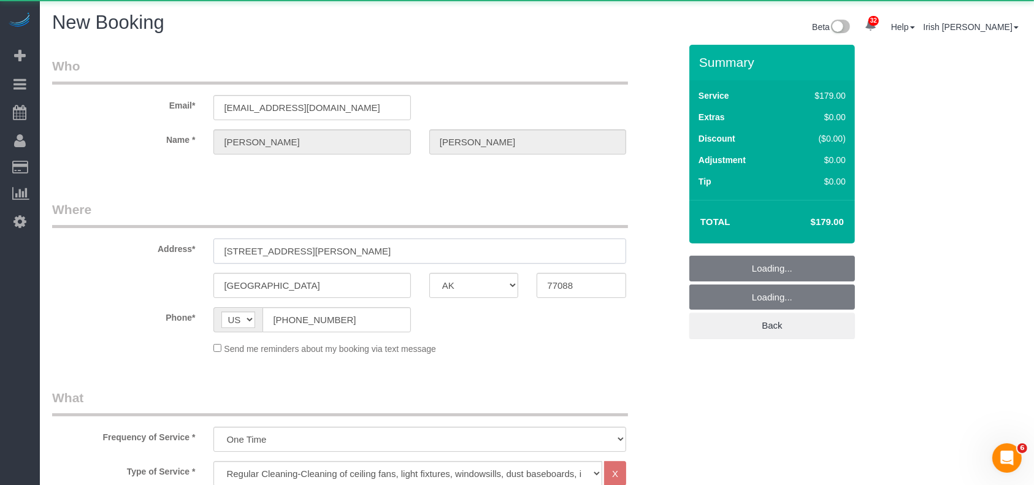
click at [361, 253] on input "[STREET_ADDRESS][PERSON_NAME]" at bounding box center [419, 251] width 413 height 25
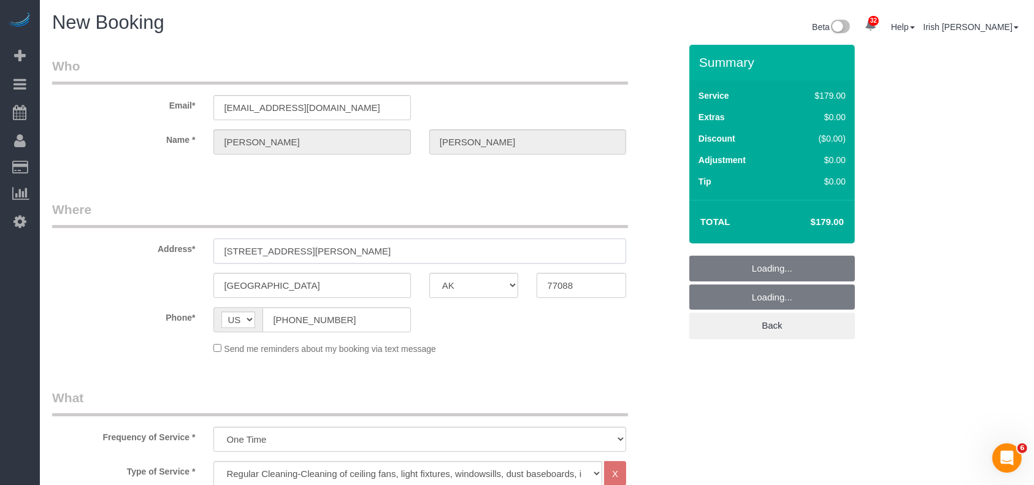
select select "object:2555"
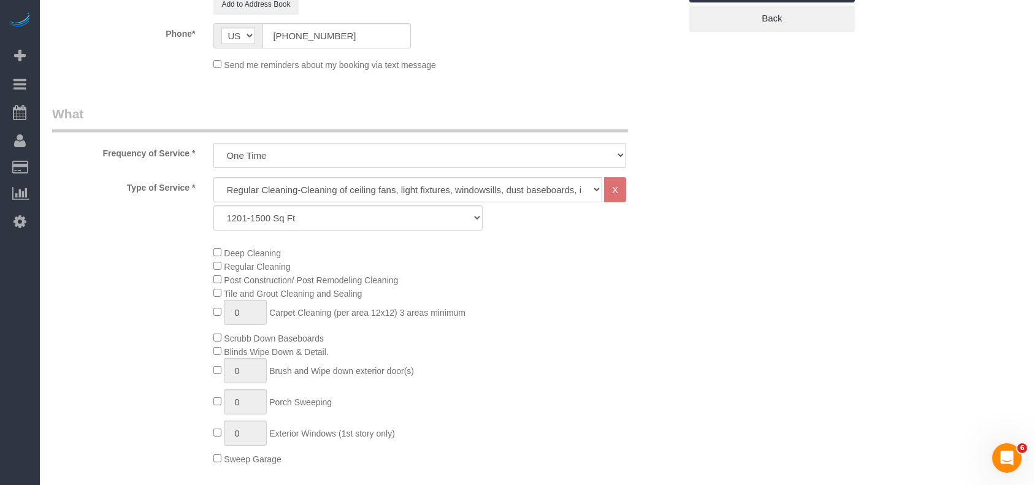
scroll to position [409, 0]
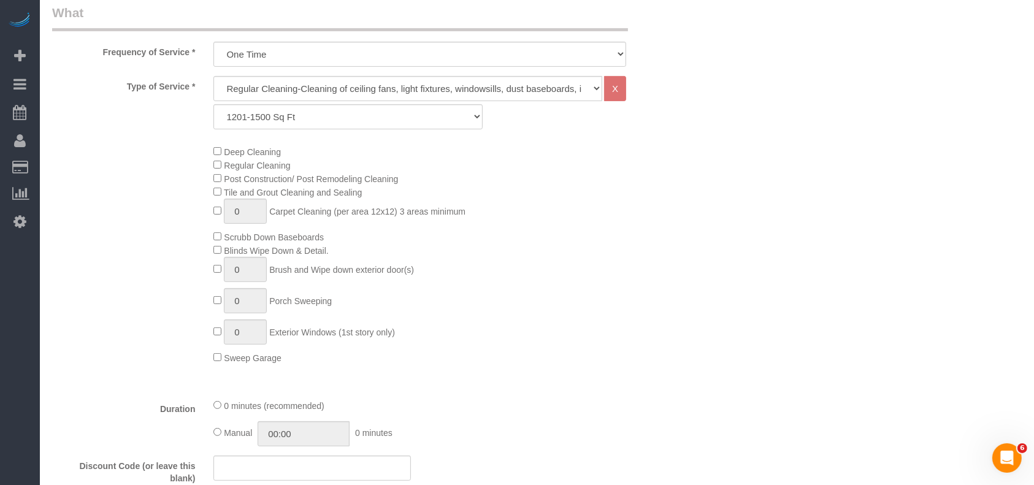
type input "[STREET_ADDRESS][PERSON_NAME]"
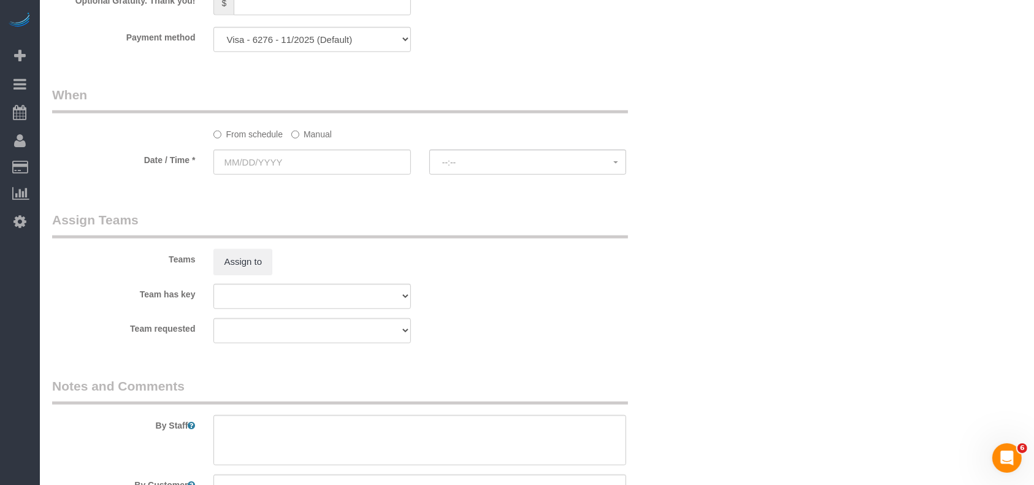
scroll to position [1145, 0]
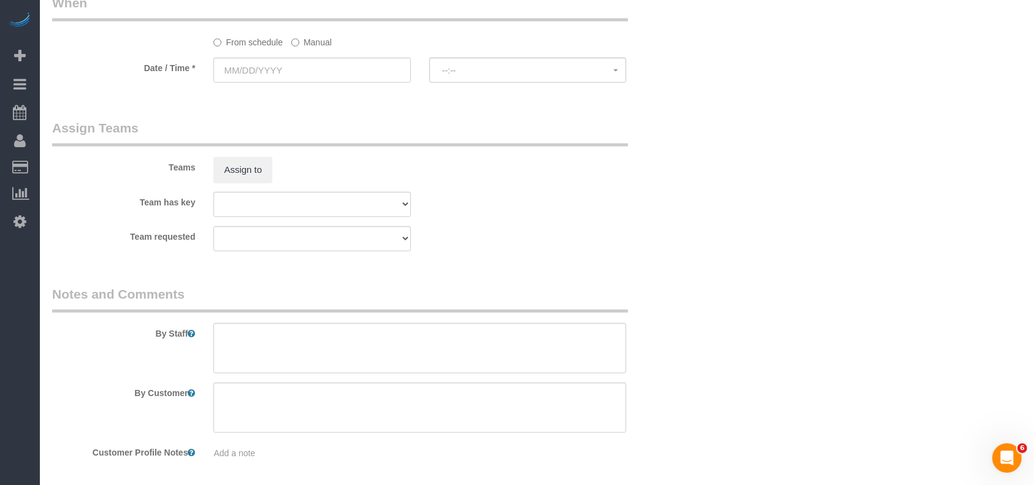
click at [293, 41] on label "Manual" at bounding box center [311, 40] width 40 height 17
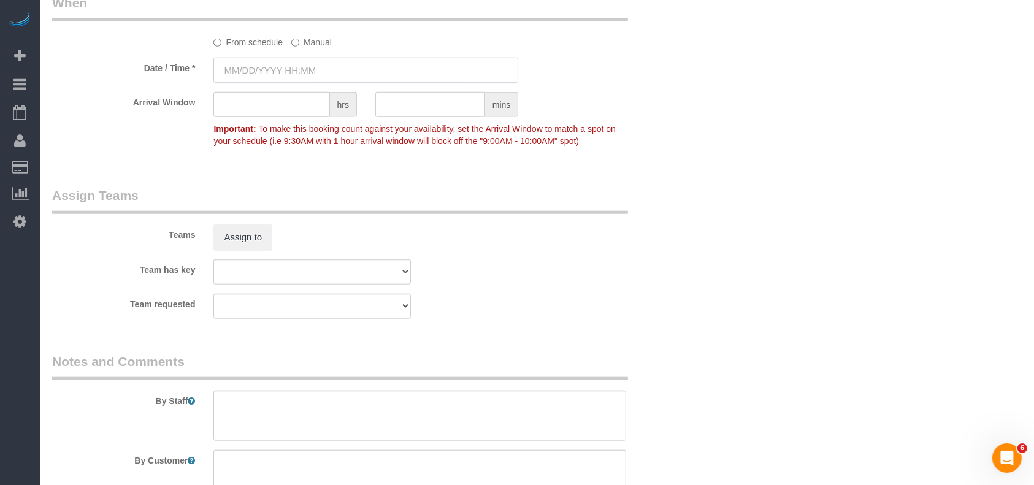
click at [301, 70] on input "text" at bounding box center [365, 70] width 305 height 25
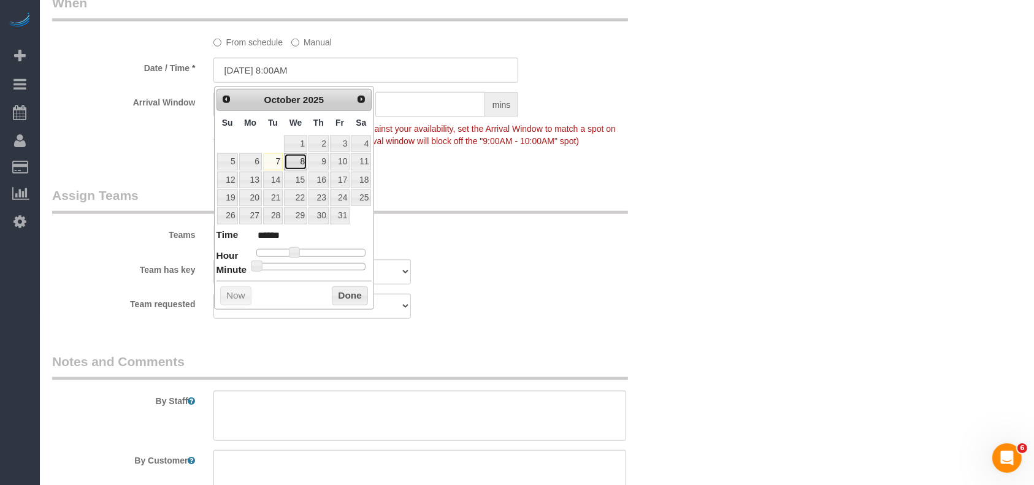
click at [297, 158] on link "8" at bounding box center [295, 161] width 23 height 17
type input "[DATE] 8:00AM"
click at [351, 290] on button "Done" at bounding box center [350, 296] width 36 height 20
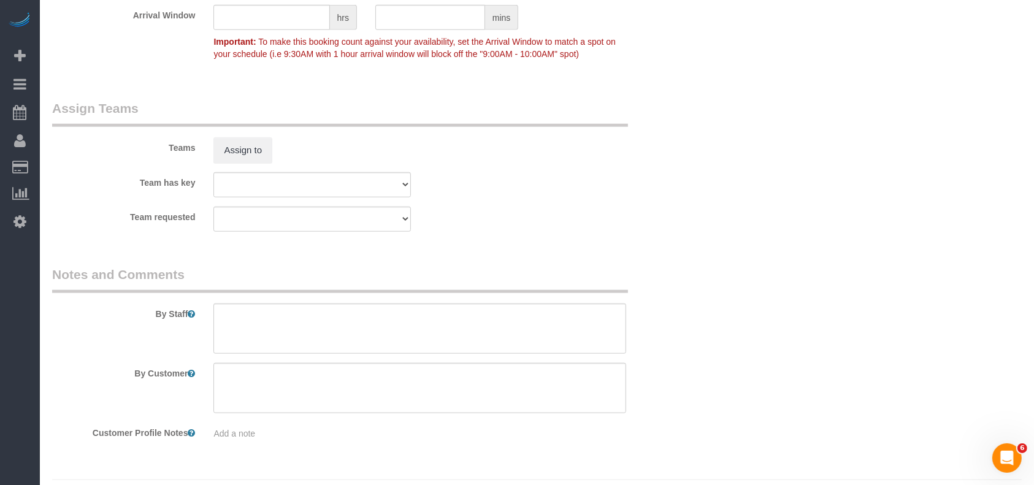
scroll to position [1265, 0]
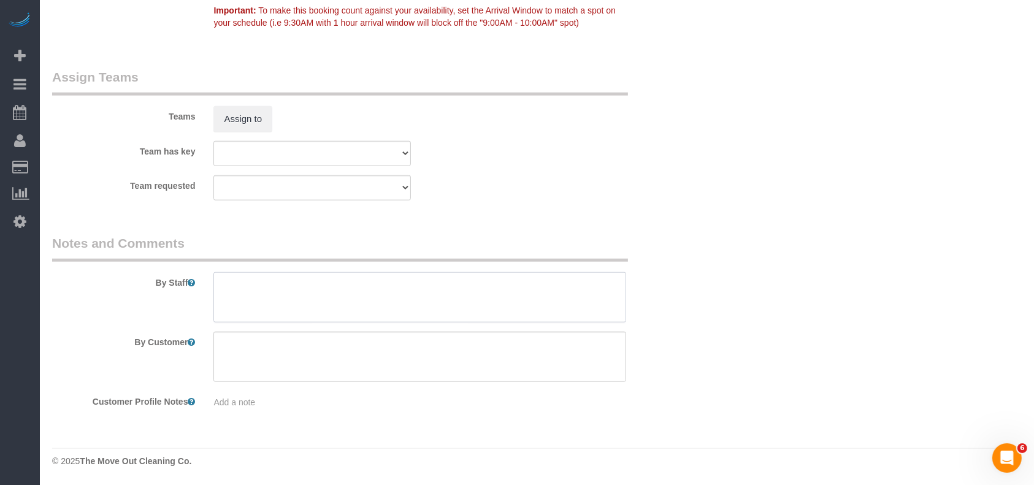
click at [329, 309] on textarea at bounding box center [419, 297] width 413 height 50
paste textarea "3535"
click at [221, 286] on textarea at bounding box center [419, 297] width 413 height 50
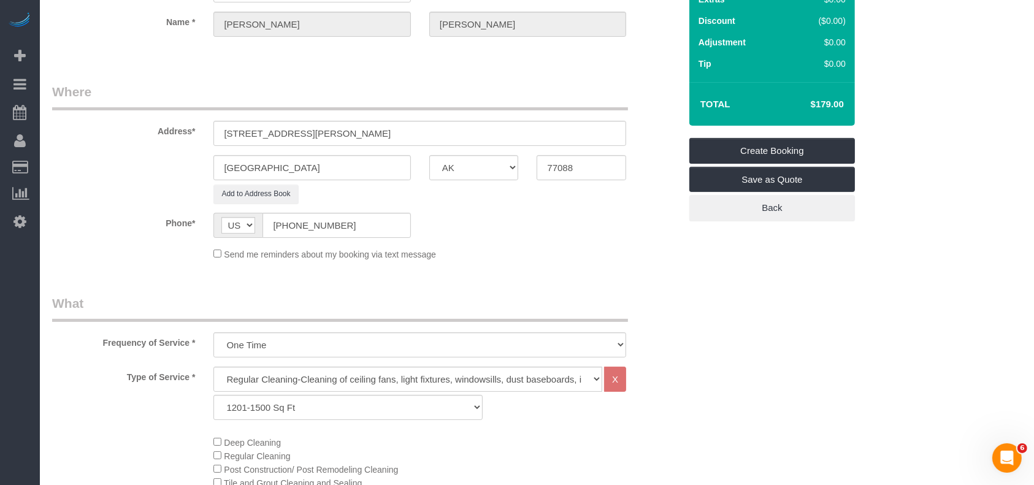
scroll to position [0, 0]
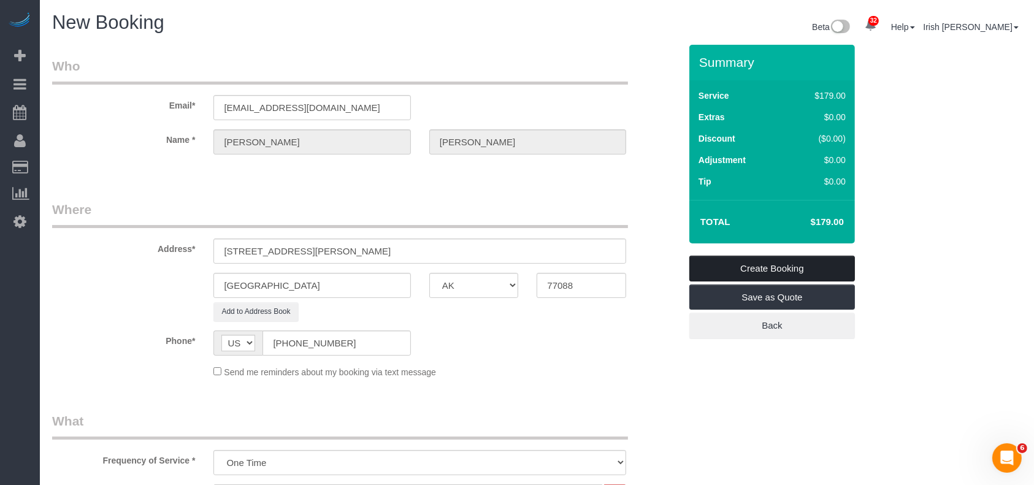
type textarea "Code 3535"
click at [808, 270] on link "Create Booking" at bounding box center [772, 269] width 166 height 26
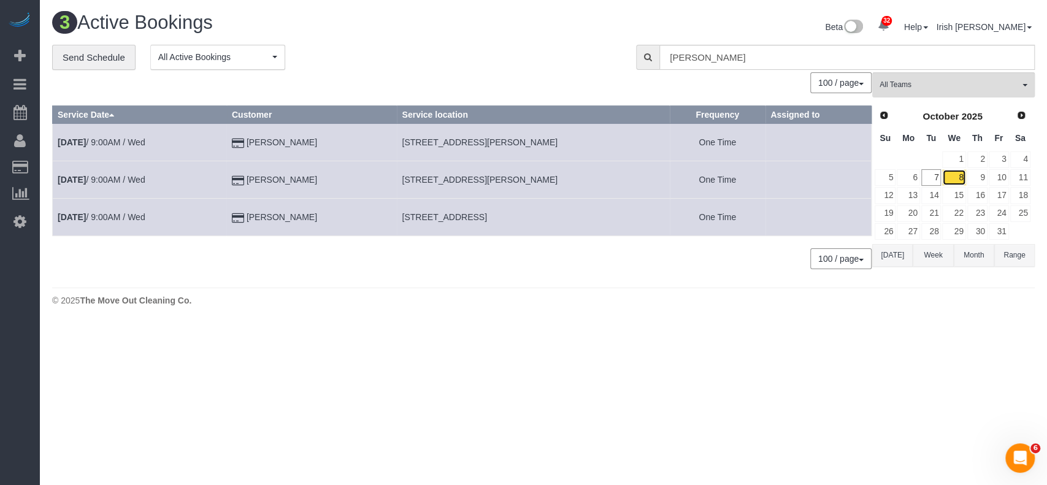
click at [955, 176] on link "8" at bounding box center [953, 177] width 23 height 17
click at [122, 176] on link "[DATE] 9:00AM / Wed" at bounding box center [102, 180] width 88 height 10
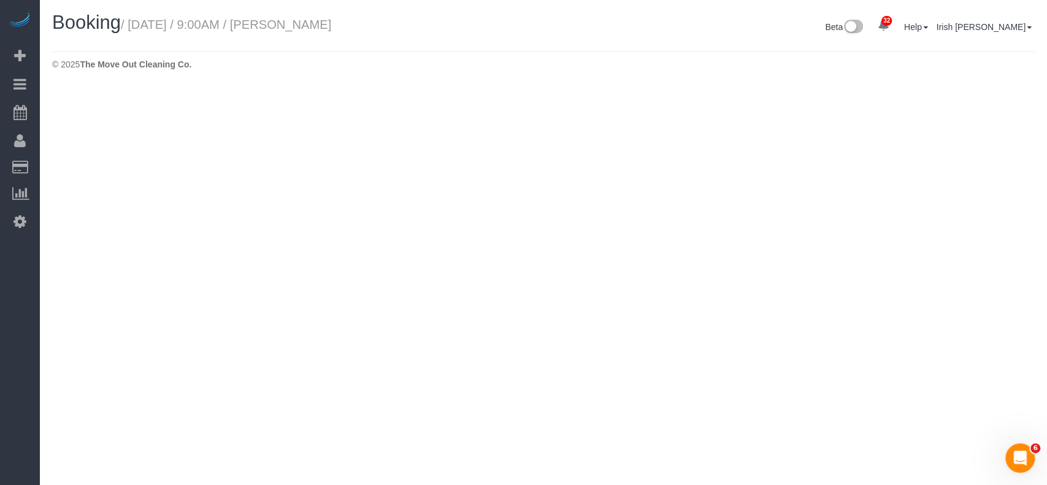
select select "[GEOGRAPHIC_DATA]"
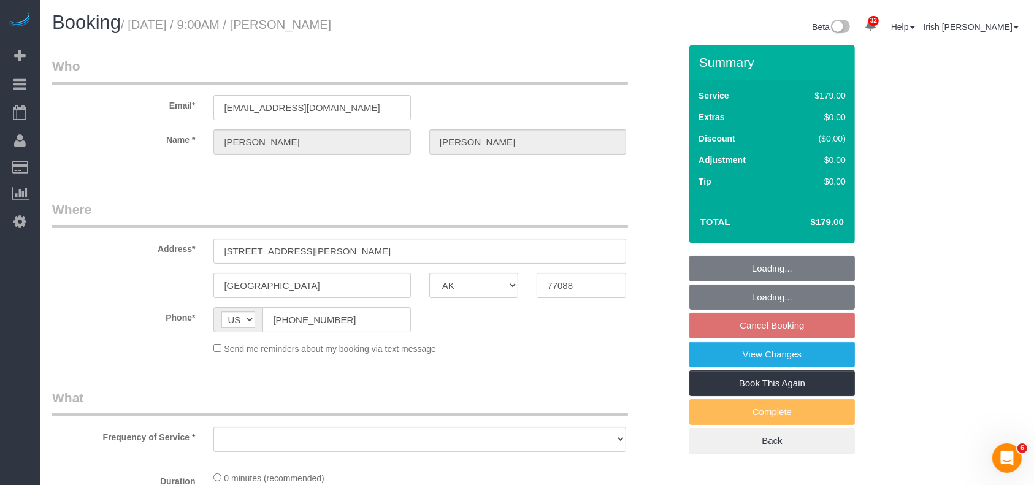
select select "string:fspay-513aab91-ade2-4e36-ad03-97c1767b1fd3"
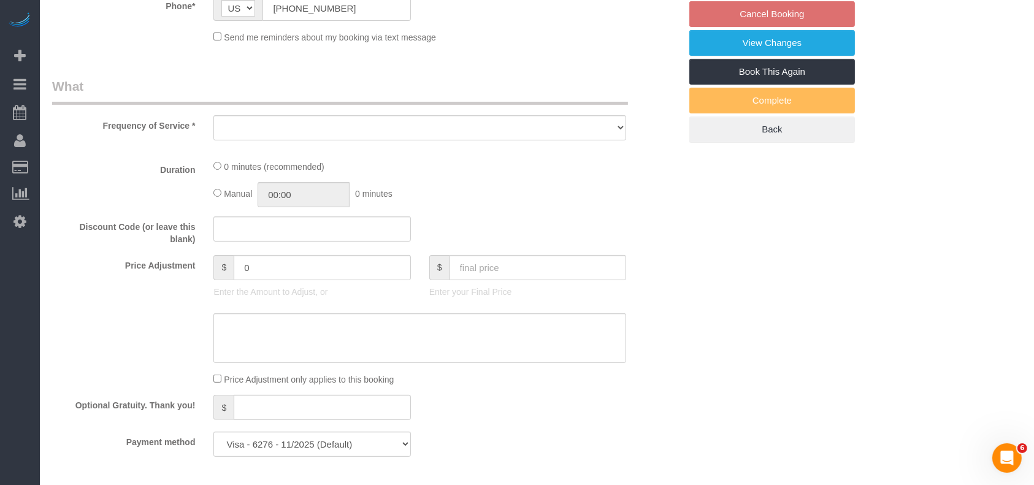
select select "object:3056"
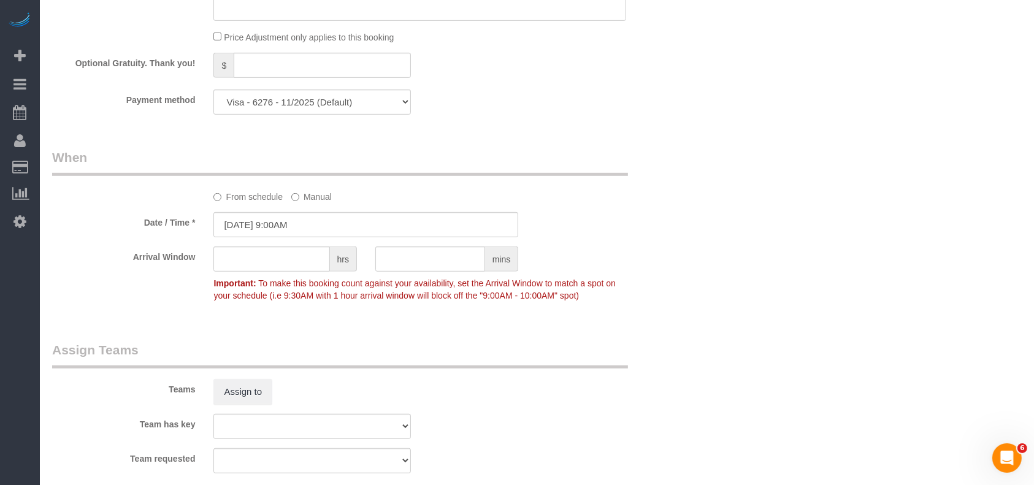
select select "3"
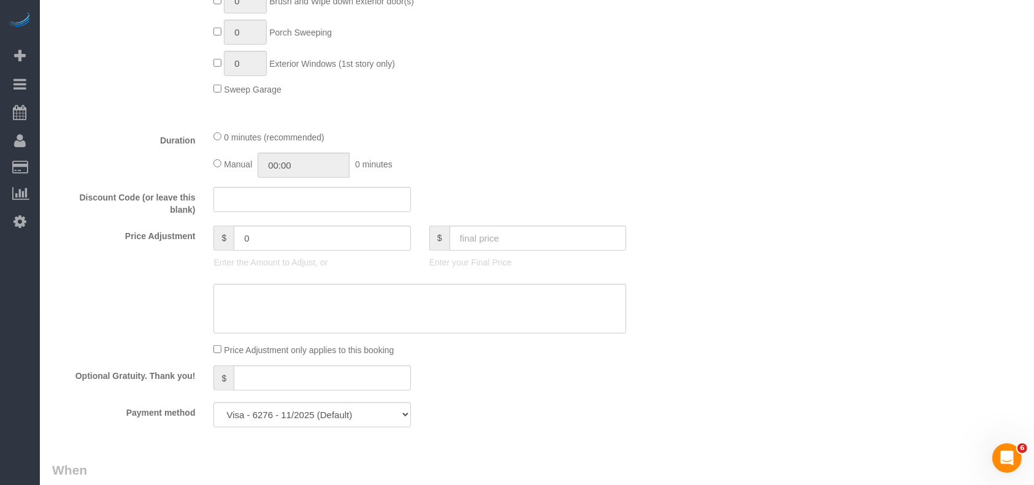
select select "object:3118"
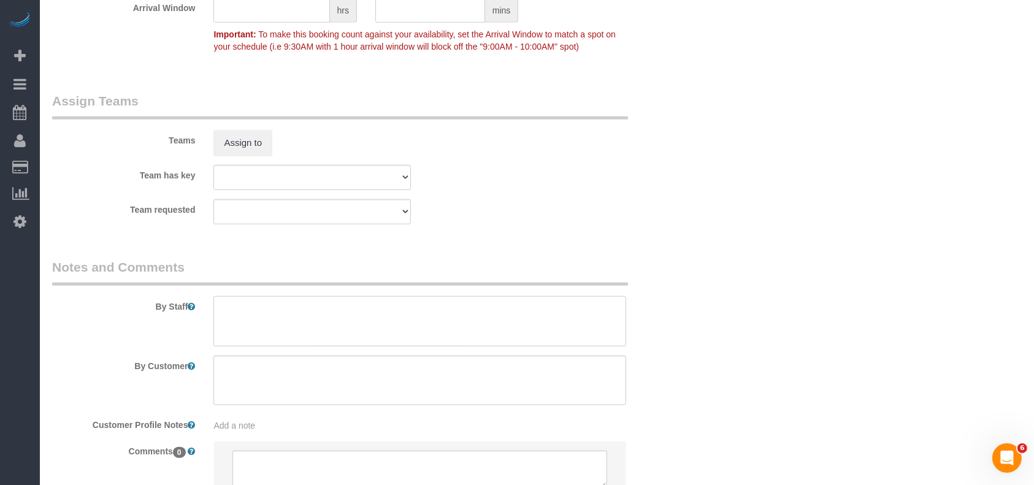
click at [291, 321] on textarea at bounding box center [419, 321] width 413 height 50
paste textarea "3535"
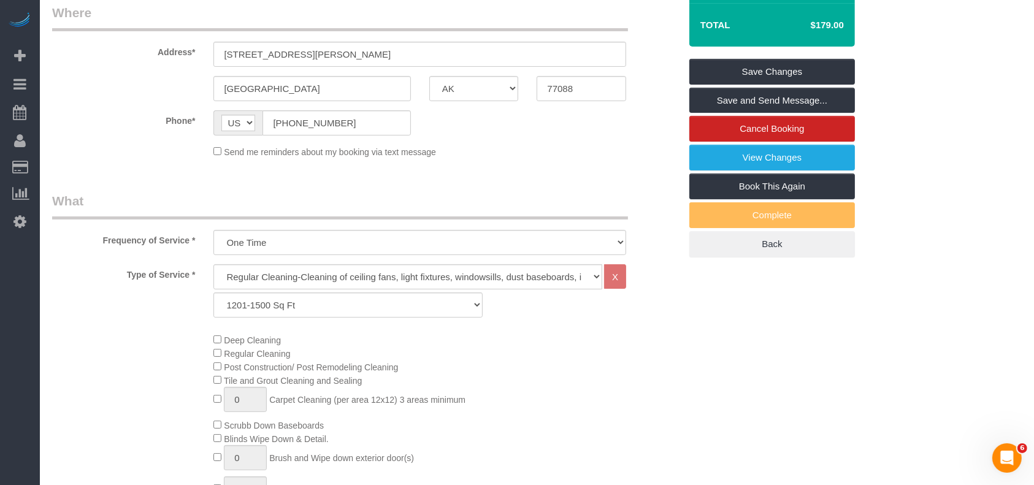
scroll to position [152, 0]
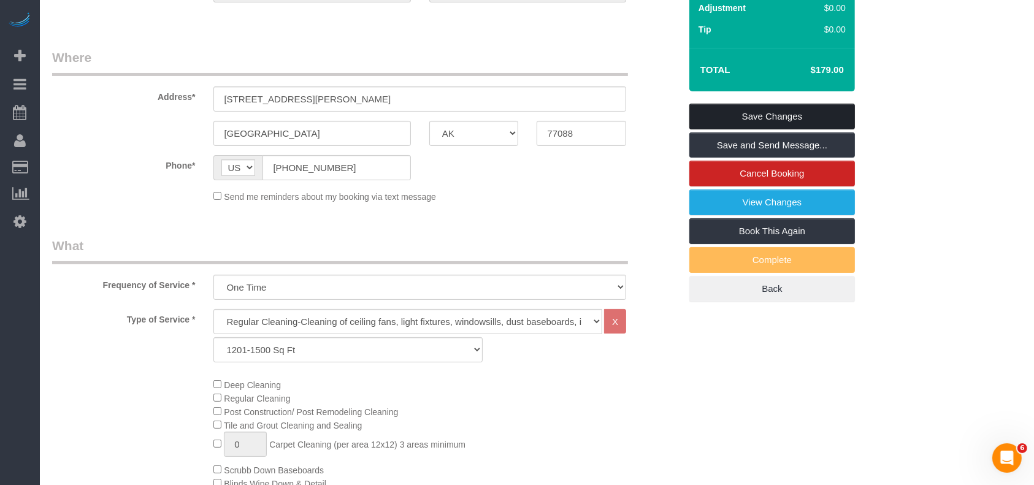
type textarea "* code 3535"
click at [742, 107] on link "Save Changes" at bounding box center [772, 117] width 166 height 26
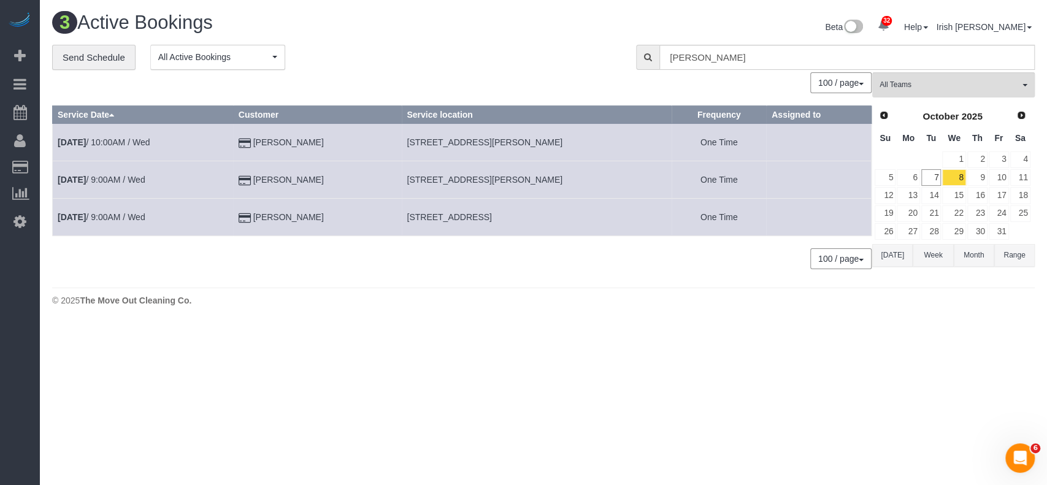
click at [280, 136] on td "[PERSON_NAME]" at bounding box center [317, 142] width 169 height 37
click at [282, 147] on td "[PERSON_NAME]" at bounding box center [317, 142] width 169 height 37
click at [115, 138] on link "[DATE] 10:00AM / Wed" at bounding box center [104, 142] width 92 height 10
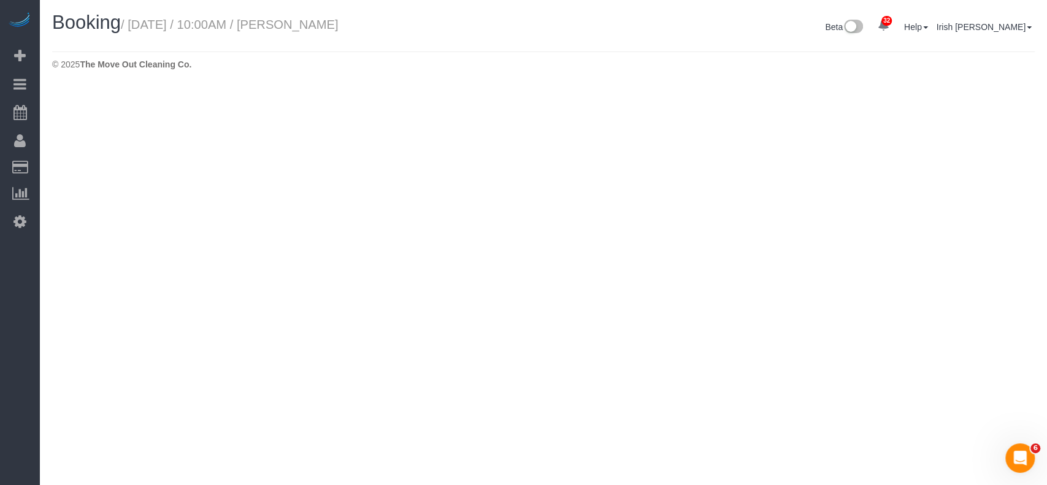
select select "[GEOGRAPHIC_DATA]"
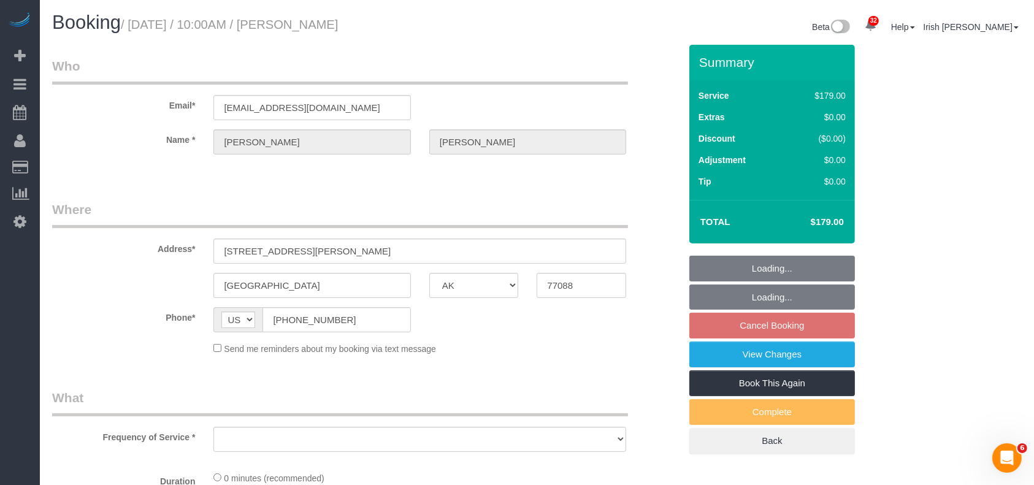
select select "object:3545"
select select "string:fspay-513aab91-ade2-4e36-ad03-97c1767b1fd3"
select select "object:3546"
select select "3"
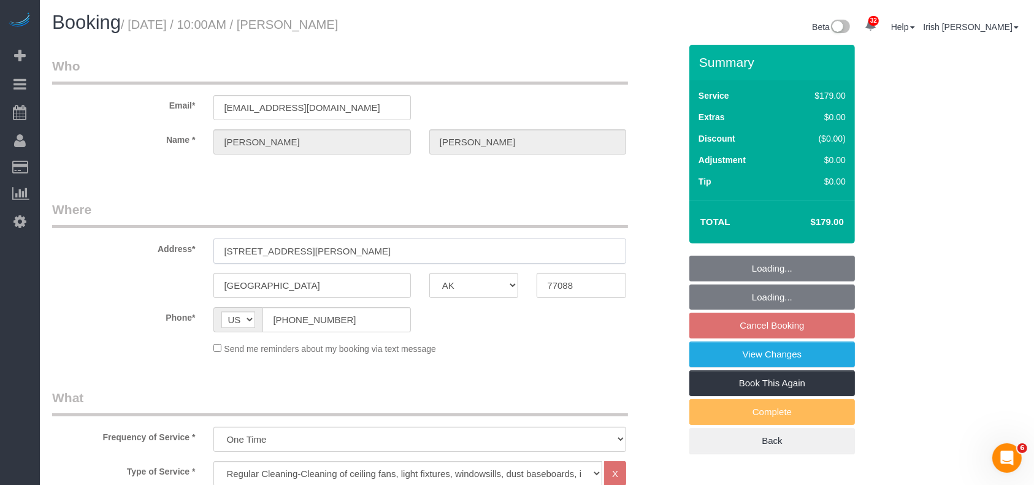
drag, startPoint x: 363, startPoint y: 251, endPoint x: 229, endPoint y: 245, distance: 133.8
click at [137, 246] on div "Address* [STREET_ADDRESS][PERSON_NAME]" at bounding box center [366, 232] width 647 height 63
click at [240, 239] on input "[STREET_ADDRESS][PERSON_NAME]" at bounding box center [419, 251] width 413 height 25
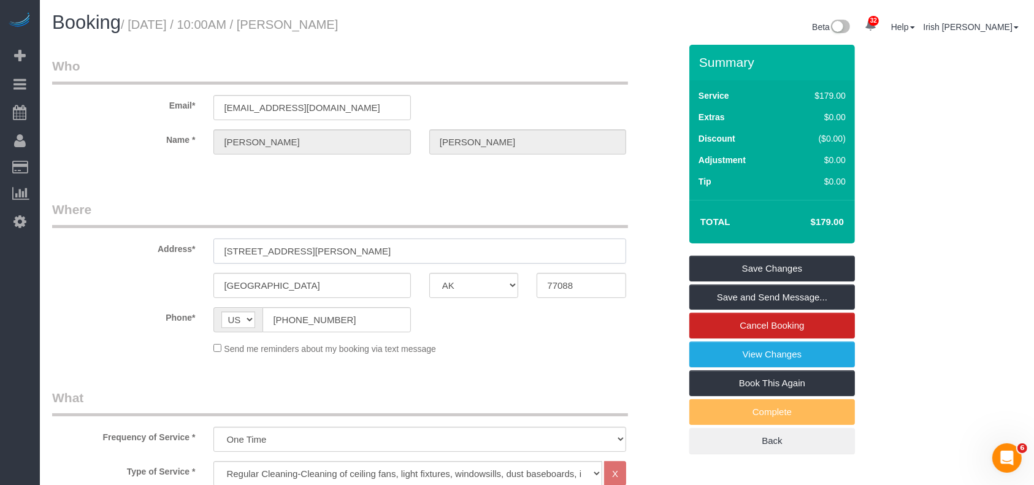
drag, startPoint x: 357, startPoint y: 245, endPoint x: 0, endPoint y: 238, distance: 357.1
paste input "[STREET_ADDRESS][PERSON_NAME]"
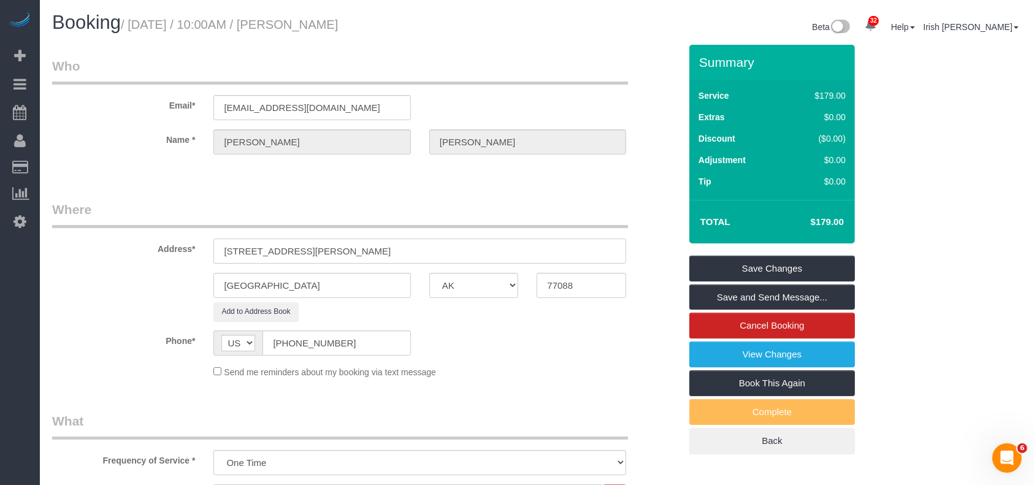
drag, startPoint x: 311, startPoint y: 252, endPoint x: 488, endPoint y: 253, distance: 176.7
click at [488, 253] on input "[STREET_ADDRESS][PERSON_NAME]" at bounding box center [419, 251] width 413 height 25
click at [315, 249] on input "1477 [PERSON_NAME] Way #A" at bounding box center [419, 251] width 413 height 25
type input "1477 [PERSON_NAME] Way A"
click at [741, 380] on link "Book This Again" at bounding box center [772, 384] width 166 height 26
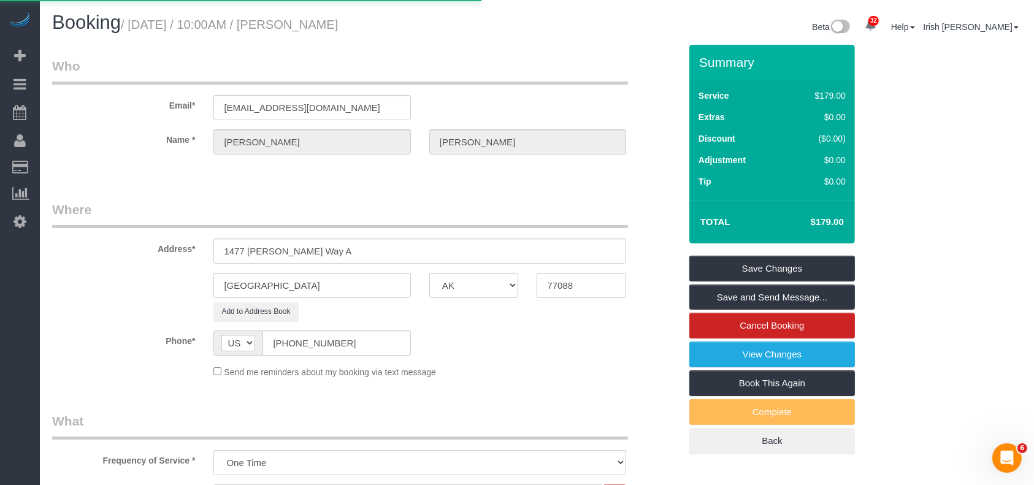
select select "[GEOGRAPHIC_DATA]"
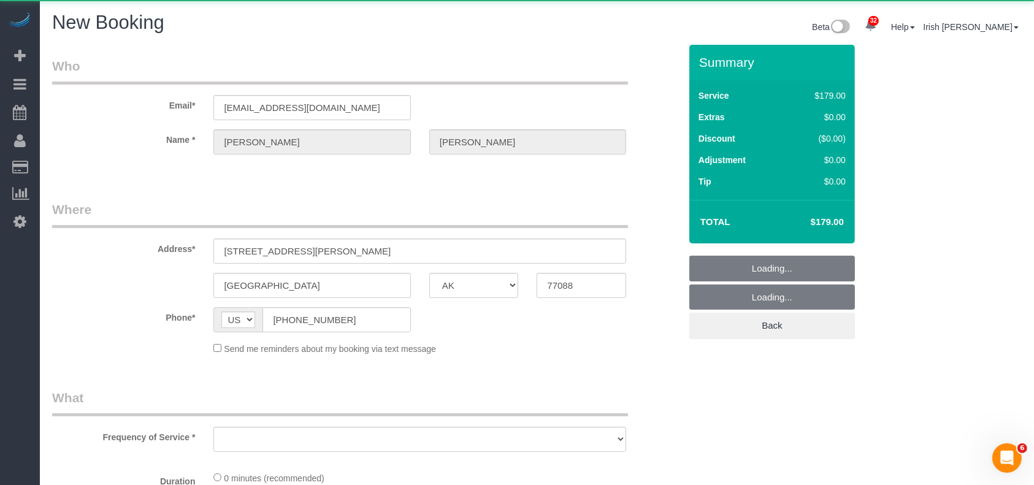
select select "string:fspay-513aab91-ade2-4e36-ad03-97c1767b1fd3"
select select "3"
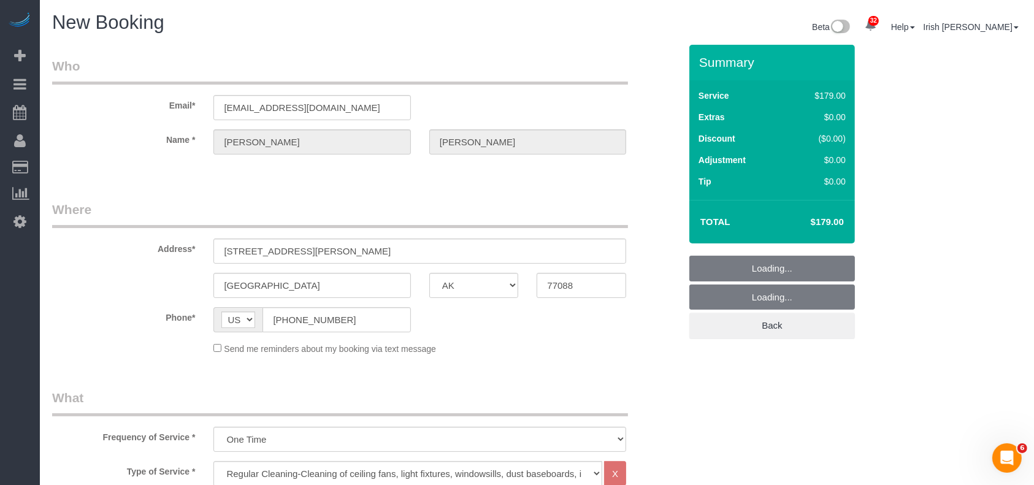
select select "object:3984"
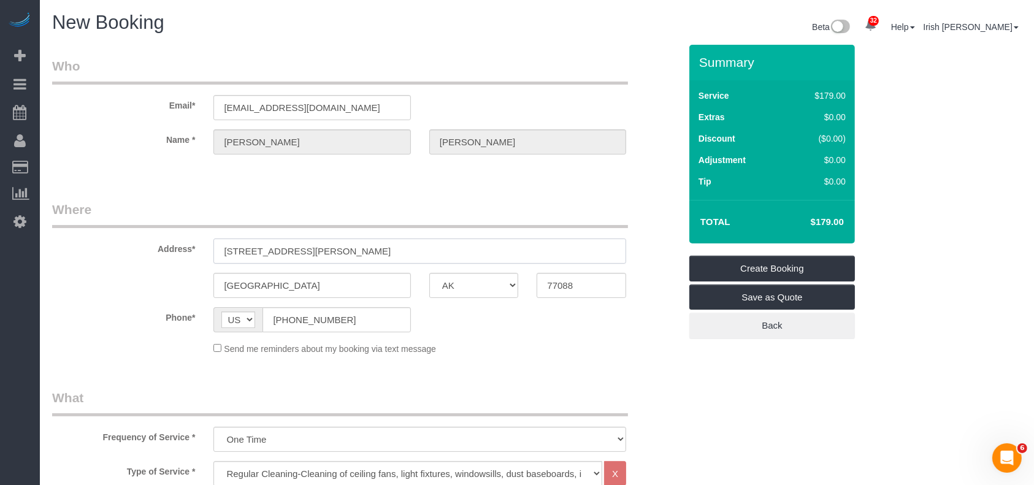
drag, startPoint x: 164, startPoint y: 248, endPoint x: 82, endPoint y: 243, distance: 83.0
click at [82, 243] on div "Address* [STREET_ADDRESS][PERSON_NAME]" at bounding box center [366, 232] width 647 height 63
paste input "[STREET_ADDRESS][PERSON_NAME]"
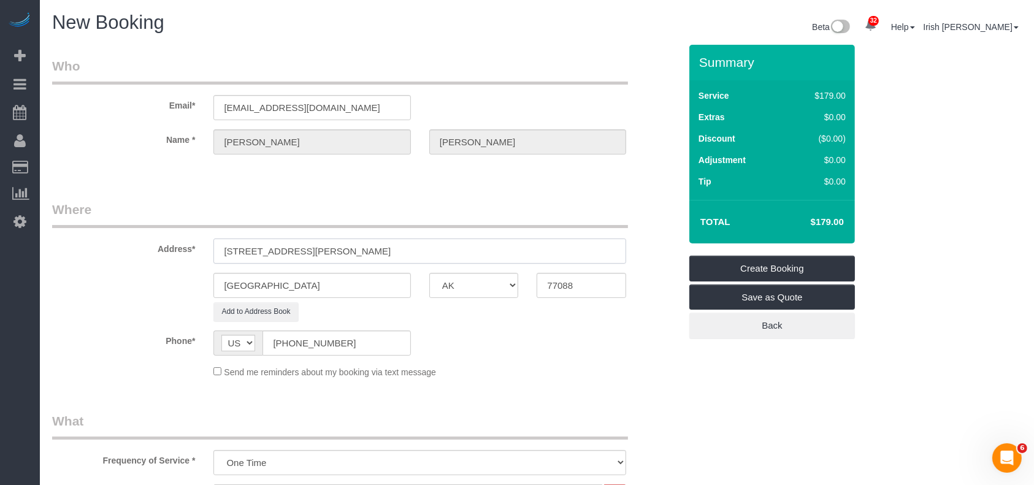
drag, startPoint x: 319, startPoint y: 252, endPoint x: 450, endPoint y: 259, distance: 130.9
click at [450, 259] on input "[STREET_ADDRESS][PERSON_NAME]" at bounding box center [419, 251] width 413 height 25
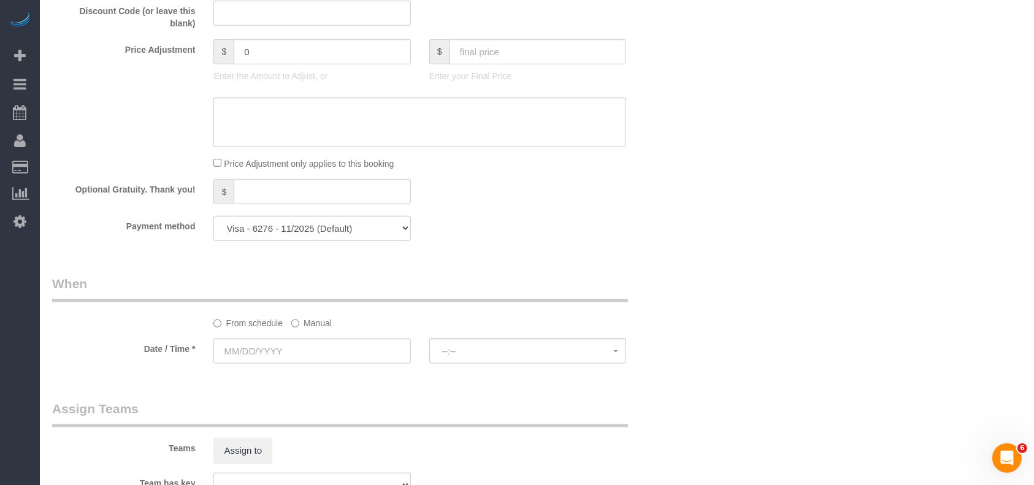
scroll to position [899, 0]
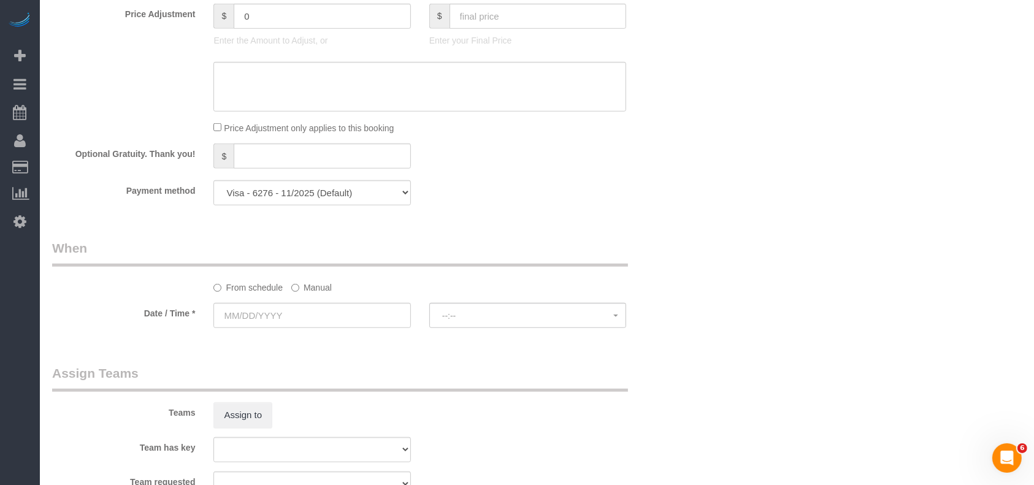
type input "1477 [PERSON_NAME] Way A"
click at [307, 290] on label "Manual" at bounding box center [311, 285] width 40 height 17
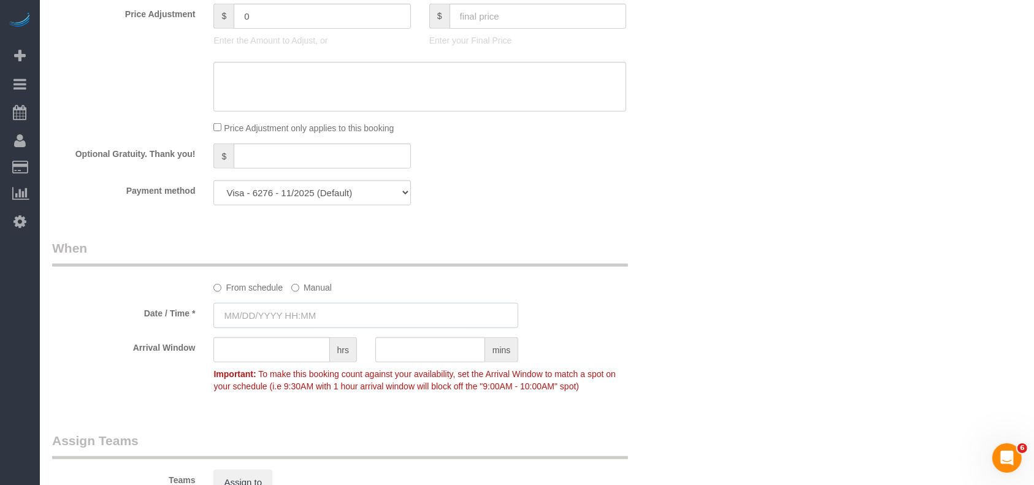
click at [294, 313] on input "text" at bounding box center [365, 315] width 305 height 25
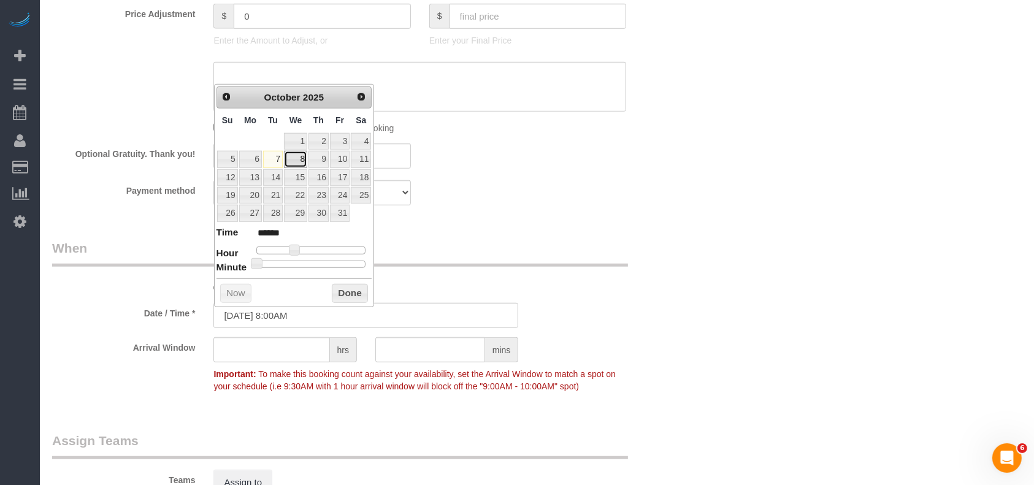
click at [295, 158] on link "8" at bounding box center [295, 159] width 23 height 17
type input "[DATE] 8:00AM"
click at [343, 293] on button "Done" at bounding box center [350, 294] width 36 height 20
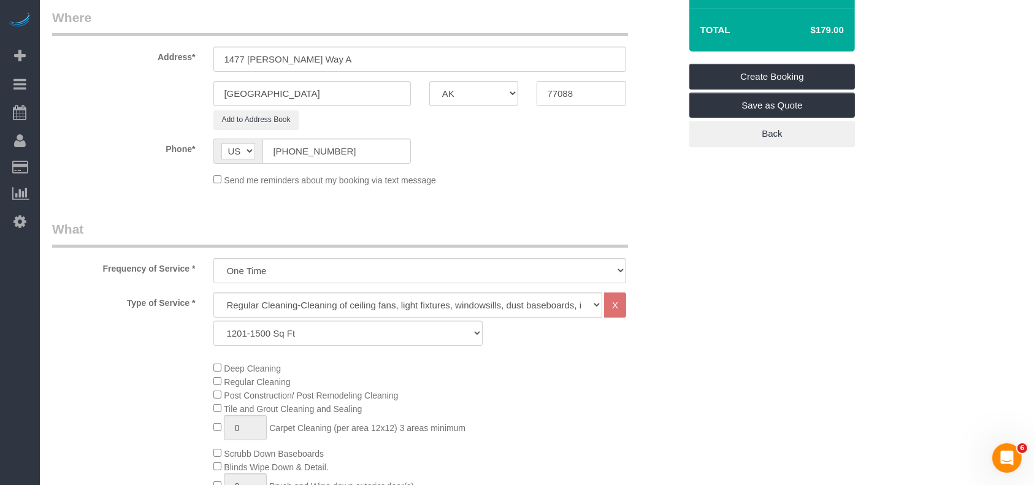
scroll to position [0, 0]
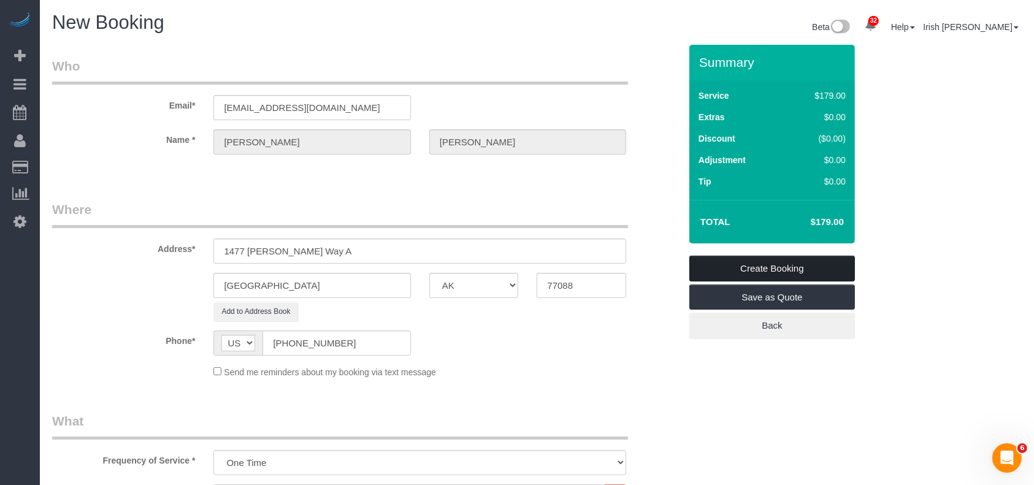
click at [735, 268] on link "Create Booking" at bounding box center [772, 269] width 166 height 26
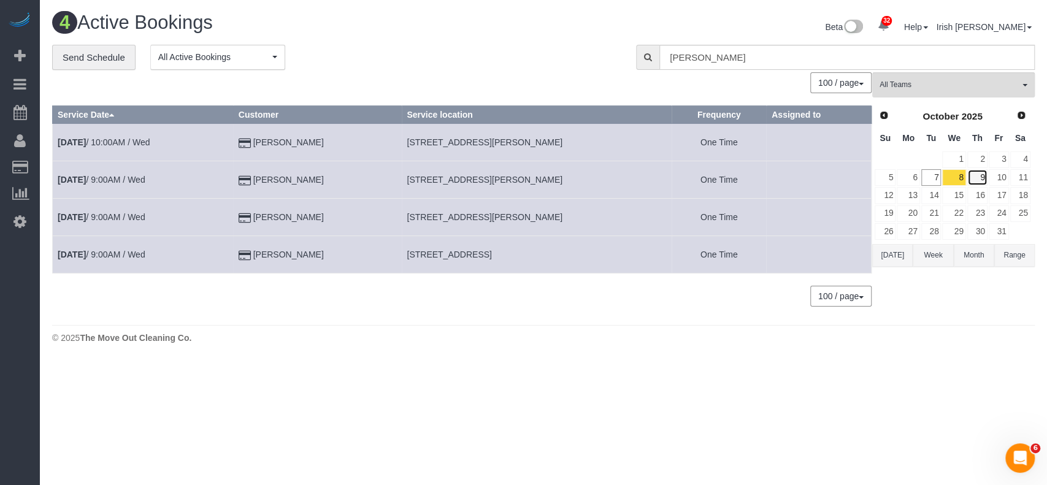
click at [975, 172] on link "9" at bounding box center [977, 177] width 20 height 17
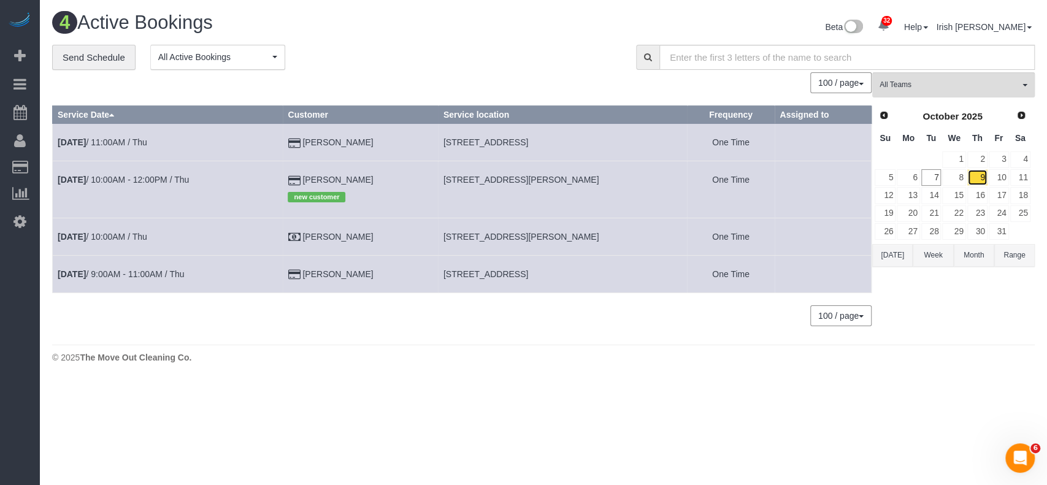
click at [978, 178] on link "9" at bounding box center [977, 177] width 20 height 17
click at [959, 179] on link "8" at bounding box center [953, 177] width 23 height 17
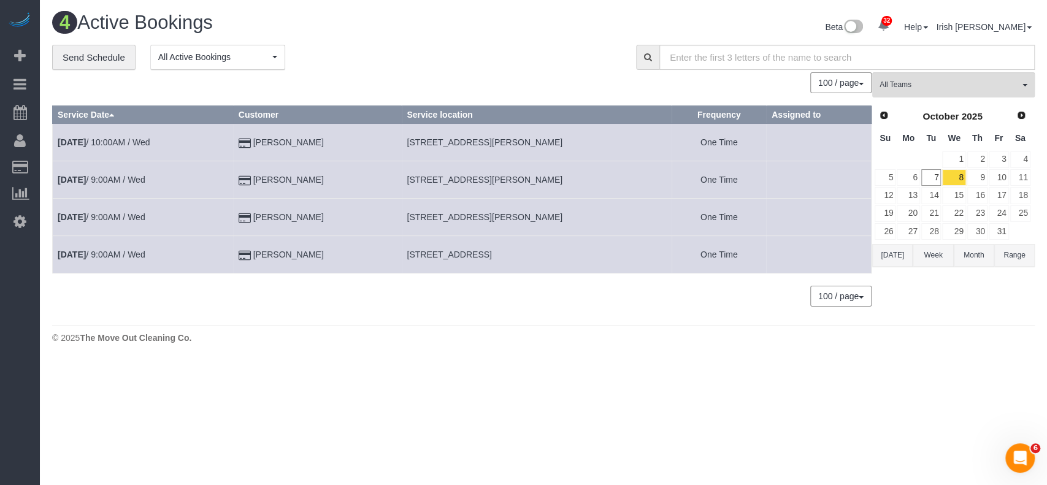
click at [461, 177] on span "[STREET_ADDRESS][PERSON_NAME]" at bounding box center [485, 180] width 156 height 10
click at [461, 176] on span "[STREET_ADDRESS][PERSON_NAME]" at bounding box center [485, 180] width 156 height 10
copy tr "[STREET_ADDRESS][PERSON_NAME]"
click at [106, 177] on link "[DATE] 9:00AM / Wed" at bounding box center [102, 180] width 88 height 10
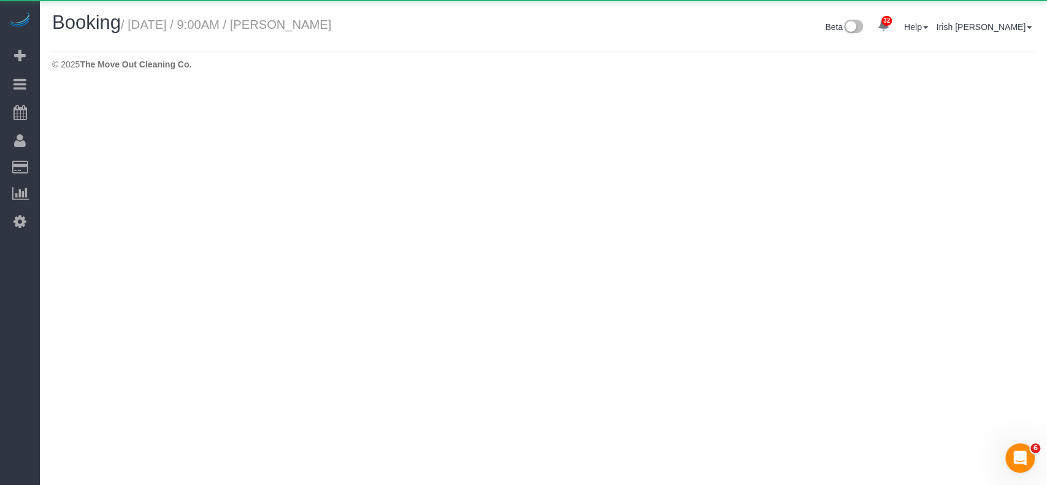
select select "[GEOGRAPHIC_DATA]"
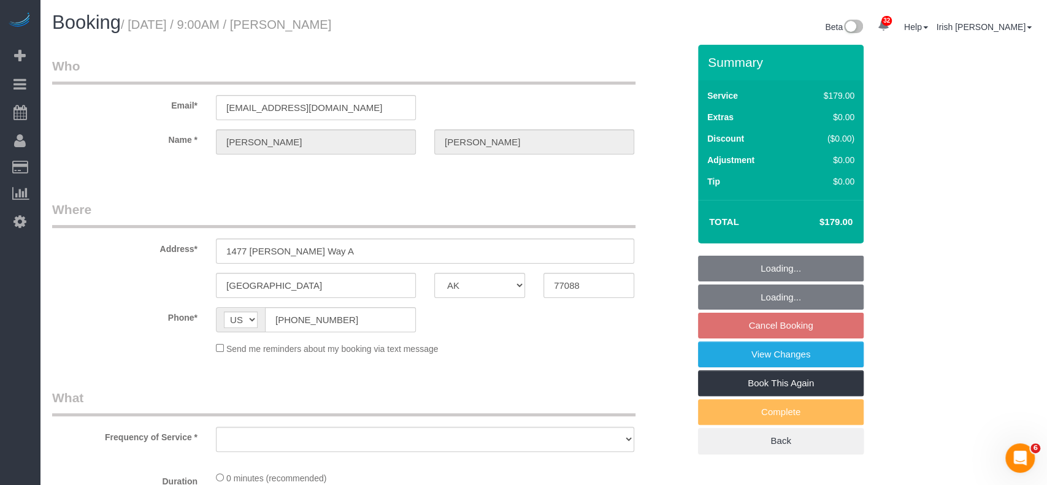
select select "string:fspay-513aab91-ade2-4e36-ad03-97c1767b1fd3"
select select "object:4642"
select select "3"
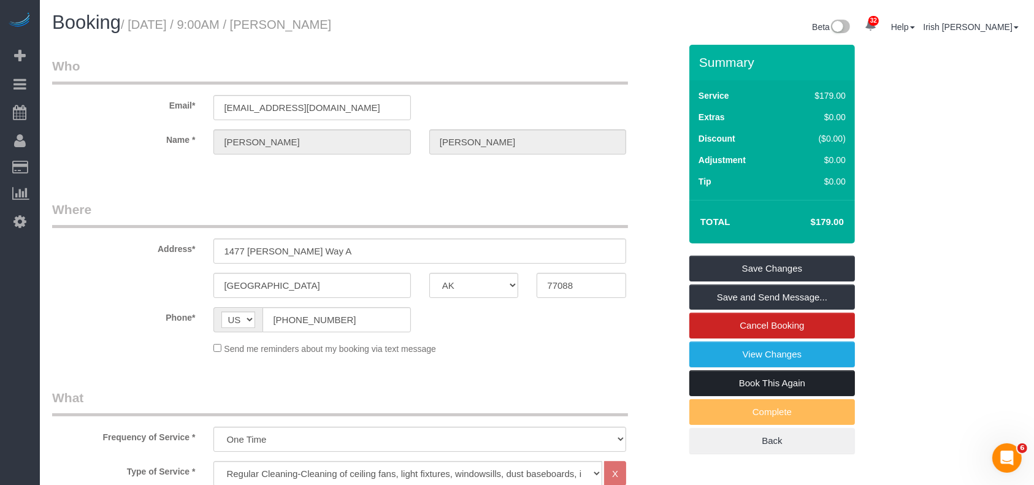
click at [758, 385] on link "Book This Again" at bounding box center [772, 384] width 166 height 26
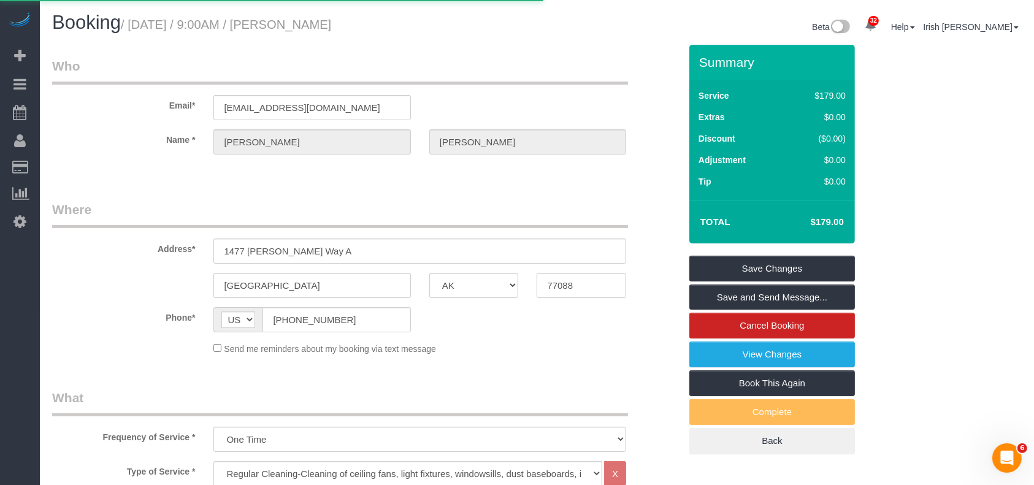
select select "[GEOGRAPHIC_DATA]"
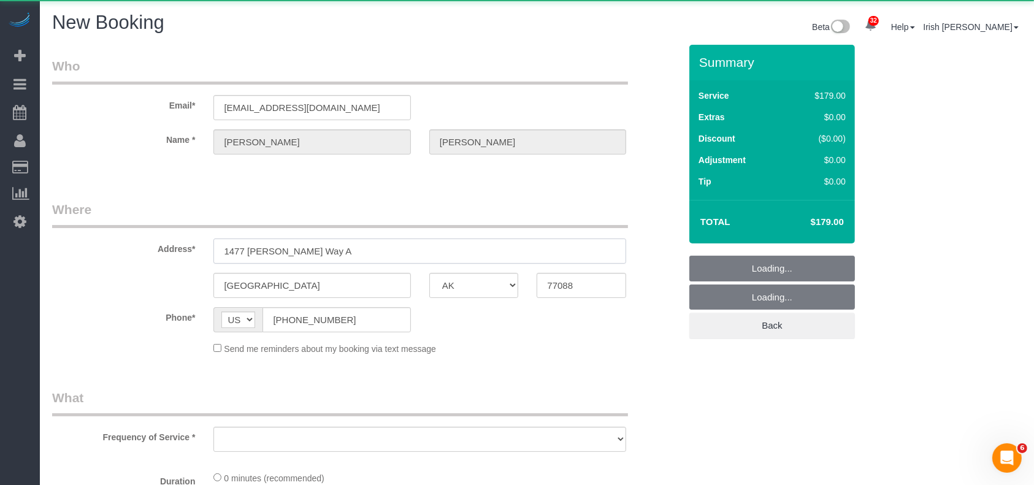
click at [368, 255] on input "1477 [PERSON_NAME] Way A" at bounding box center [419, 251] width 413 height 25
select select "string:fspay-513aab91-ade2-4e36-ad03-97c1767b1fd3"
select select "3"
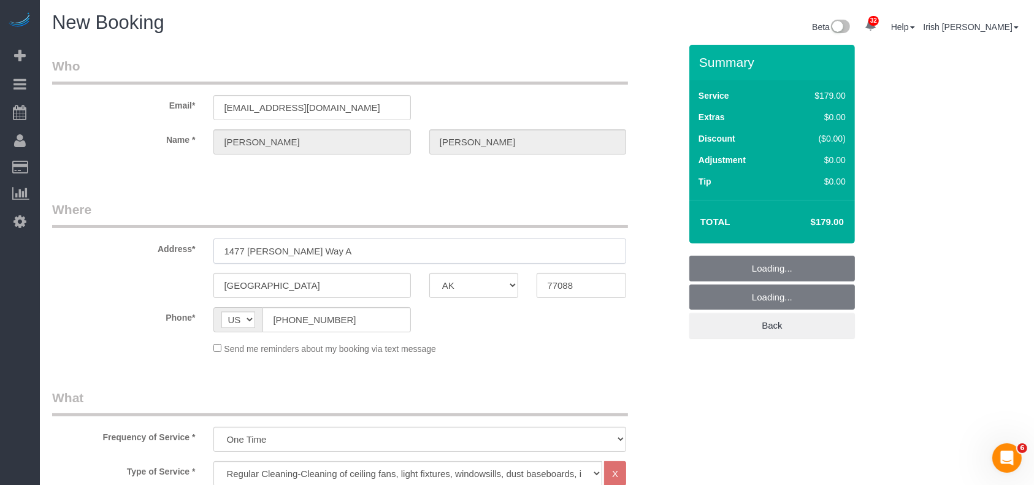
select select "object:4989"
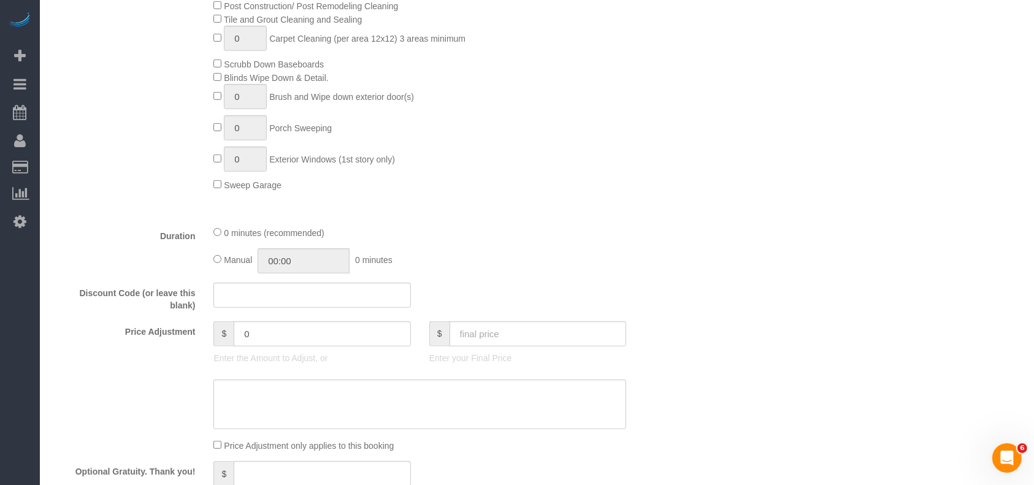
scroll to position [818, 0]
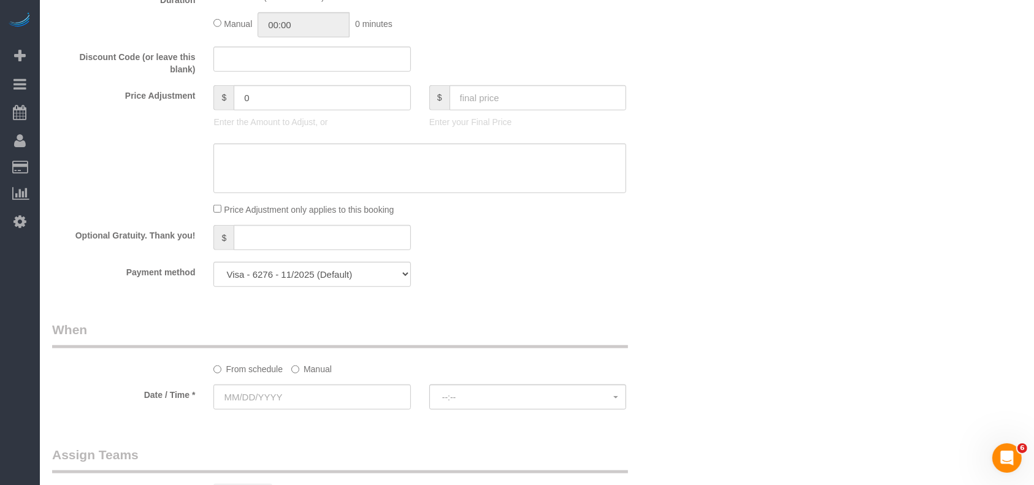
type input "1477 [PERSON_NAME] Way B"
click at [309, 372] on label "Manual" at bounding box center [311, 367] width 40 height 17
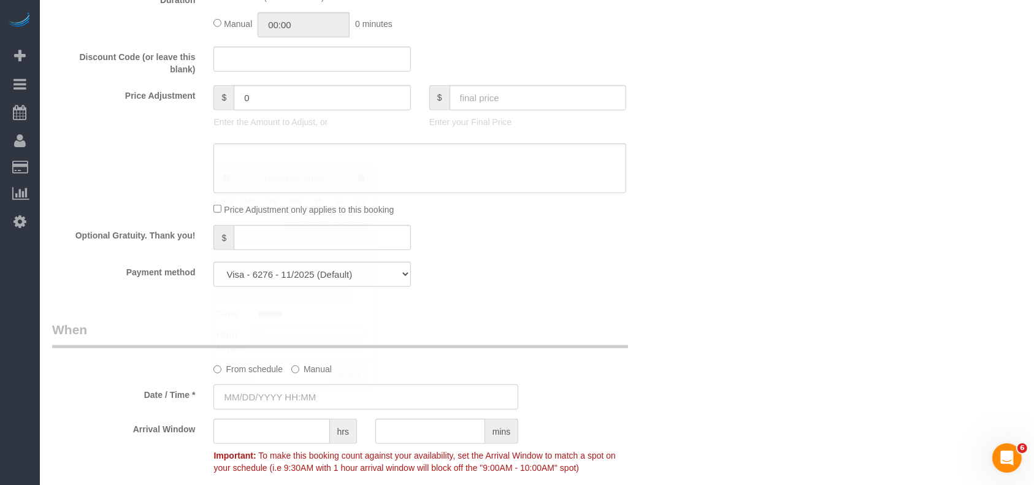
click at [280, 402] on input "text" at bounding box center [365, 397] width 305 height 25
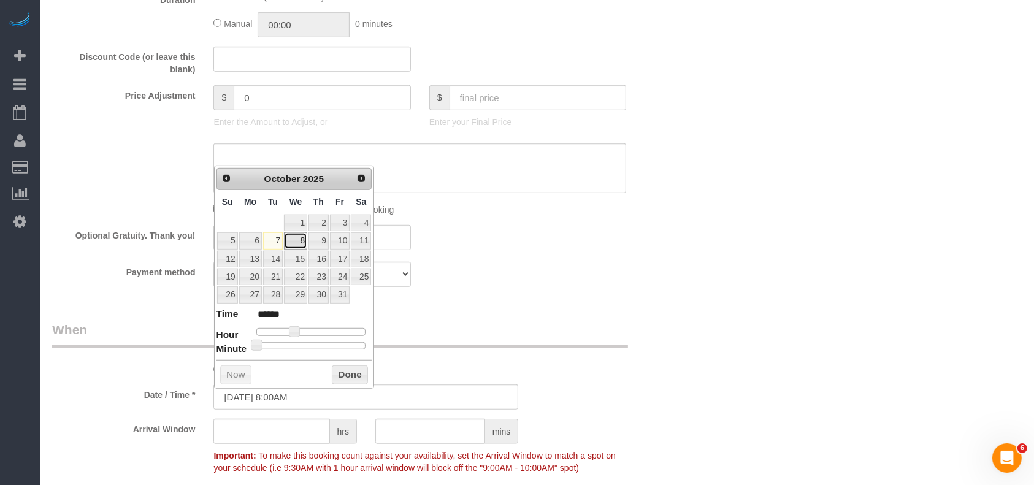
click at [298, 239] on link "8" at bounding box center [295, 240] width 23 height 17
type input "[DATE] 8:00AM"
click at [347, 372] on button "Done" at bounding box center [350, 376] width 36 height 20
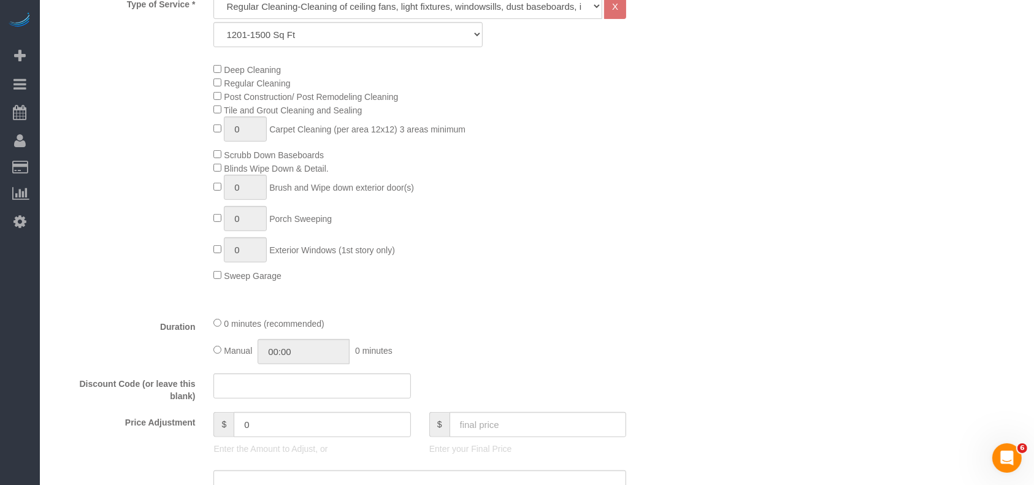
scroll to position [163, 0]
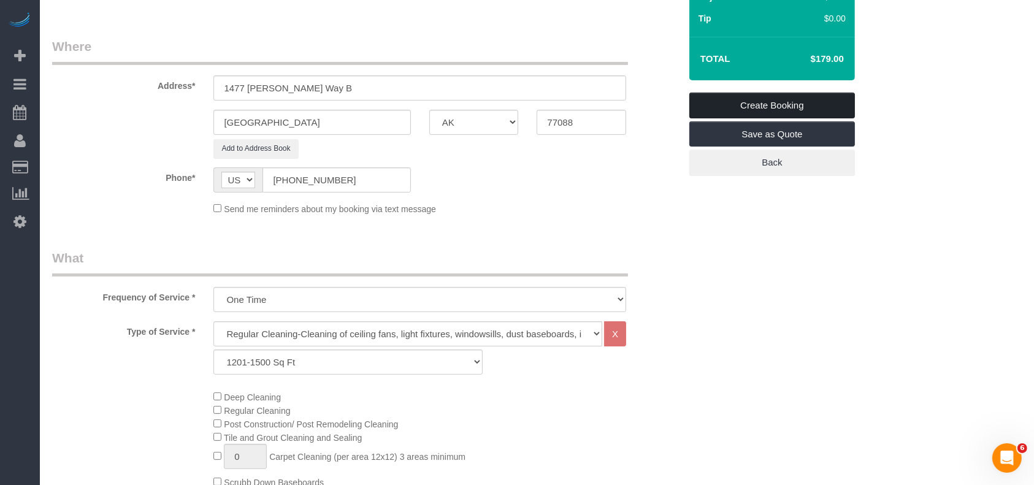
click at [774, 104] on link "Create Booking" at bounding box center [772, 106] width 166 height 26
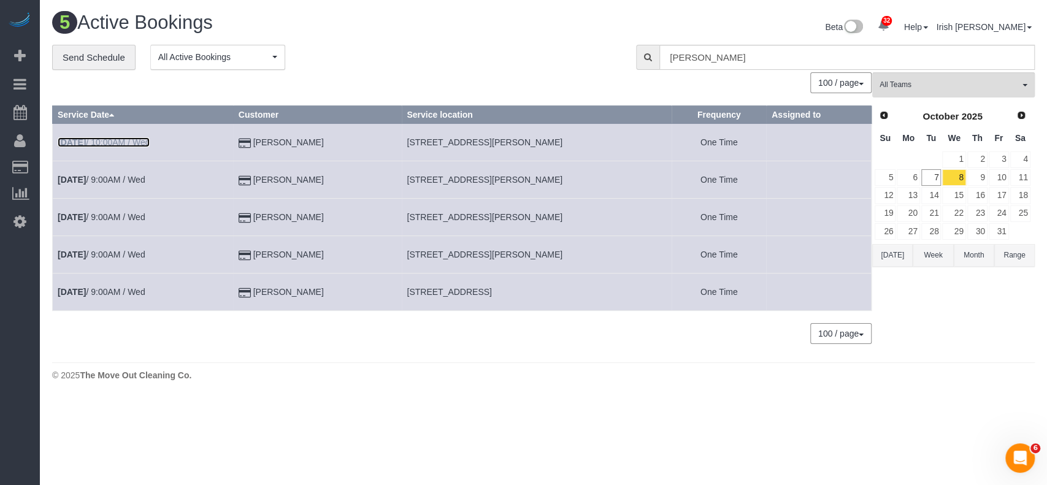
click at [93, 140] on link "[DATE] 10:00AM / Wed" at bounding box center [104, 142] width 92 height 10
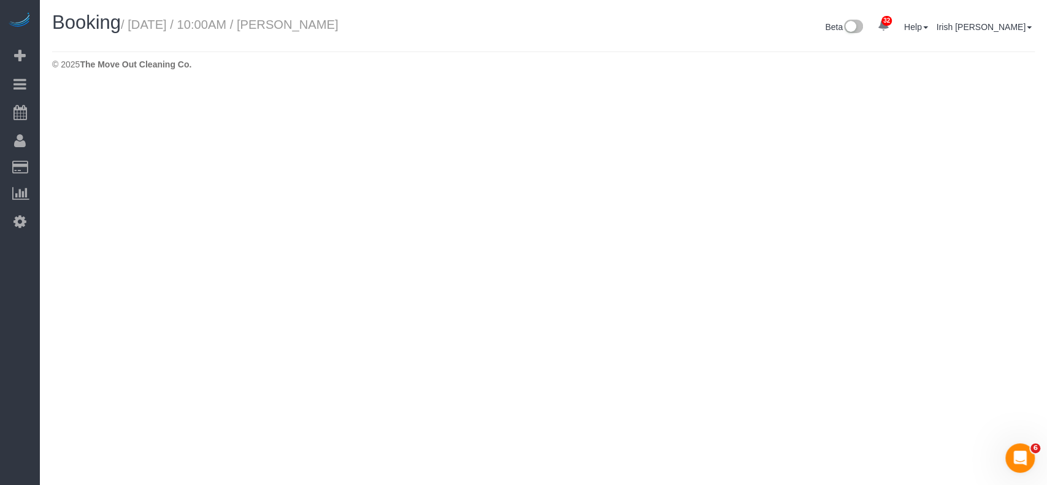
select select "[GEOGRAPHIC_DATA]"
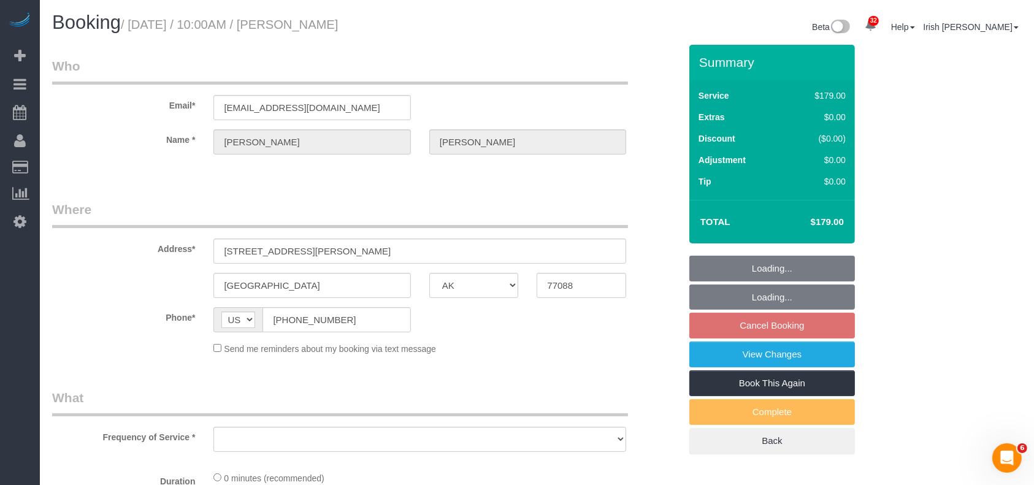
select select "object:5457"
select select "string:fspay-513aab91-ade2-4e36-ad03-97c1767b1fd3"
select select "3"
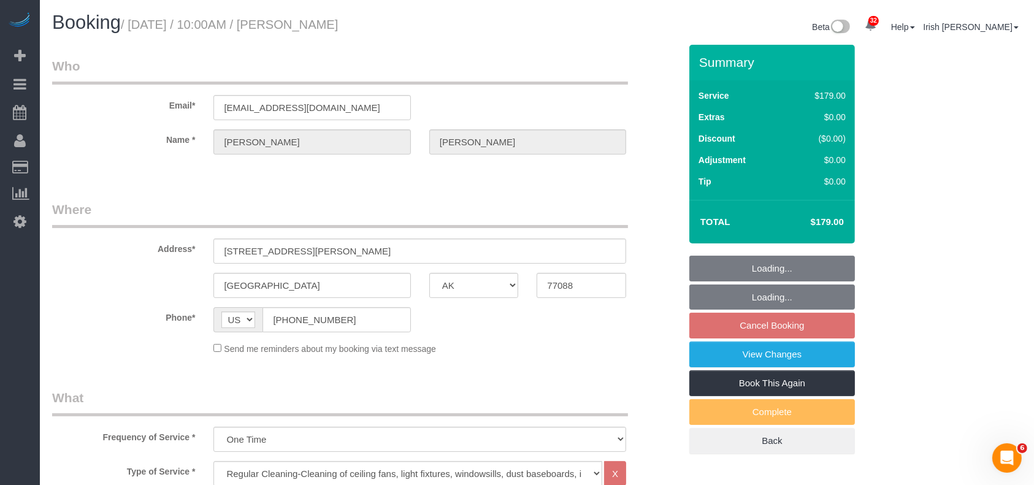
select select "object:5519"
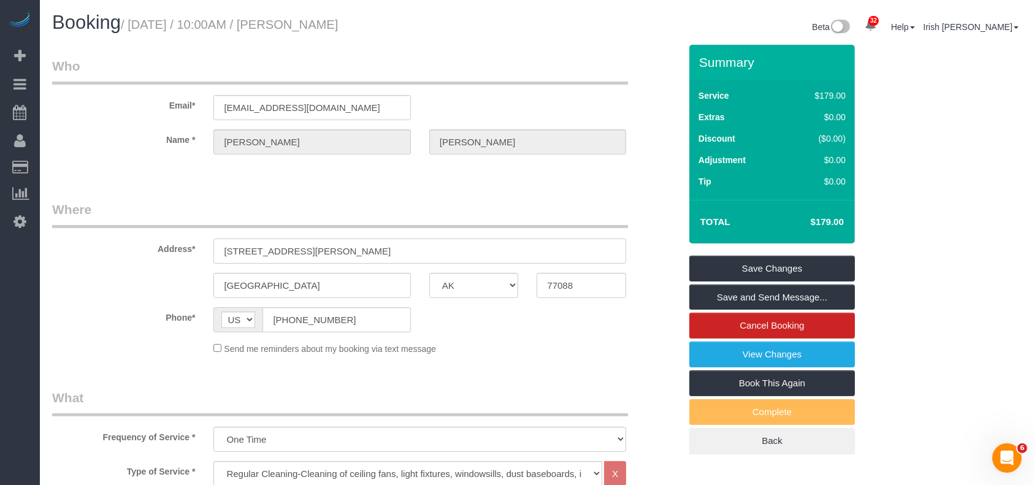
drag, startPoint x: 217, startPoint y: 256, endPoint x: 94, endPoint y: 255, distance: 122.1
click at [98, 256] on div "Address* [STREET_ADDRESS][PERSON_NAME]" at bounding box center [366, 232] width 647 height 63
paste input "[STREET_ADDRESS][PERSON_NAME]"
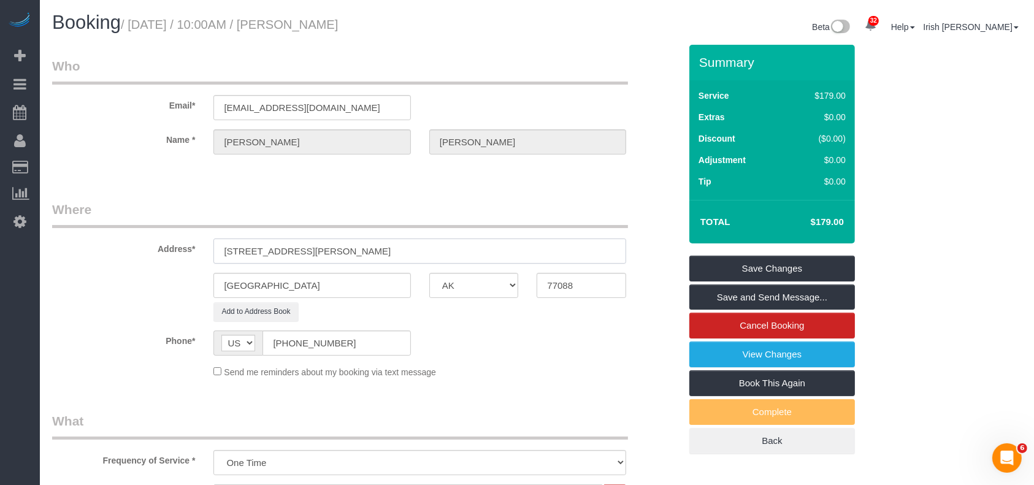
drag, startPoint x: 339, startPoint y: 251, endPoint x: 486, endPoint y: 248, distance: 147.3
click at [486, 248] on input "[STREET_ADDRESS][PERSON_NAME]" at bounding box center [419, 251] width 413 height 25
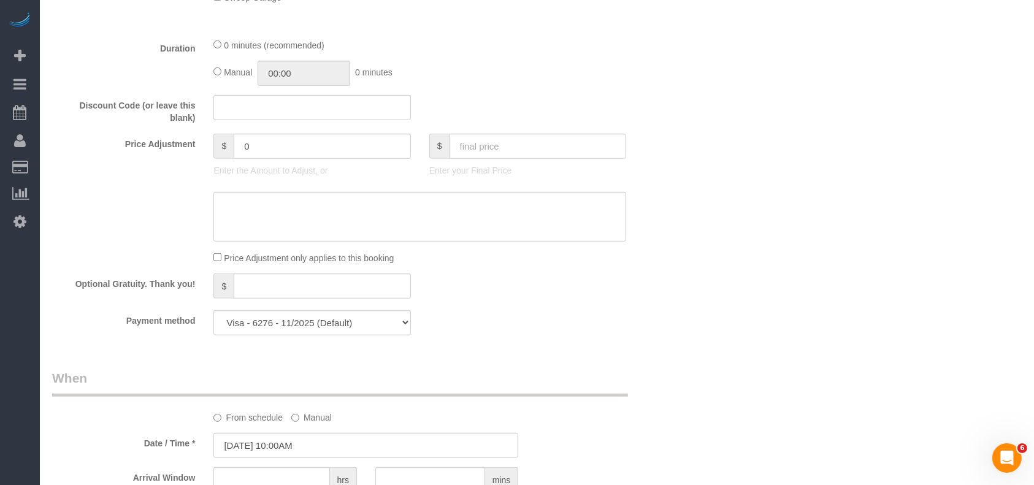
scroll to position [818, 0]
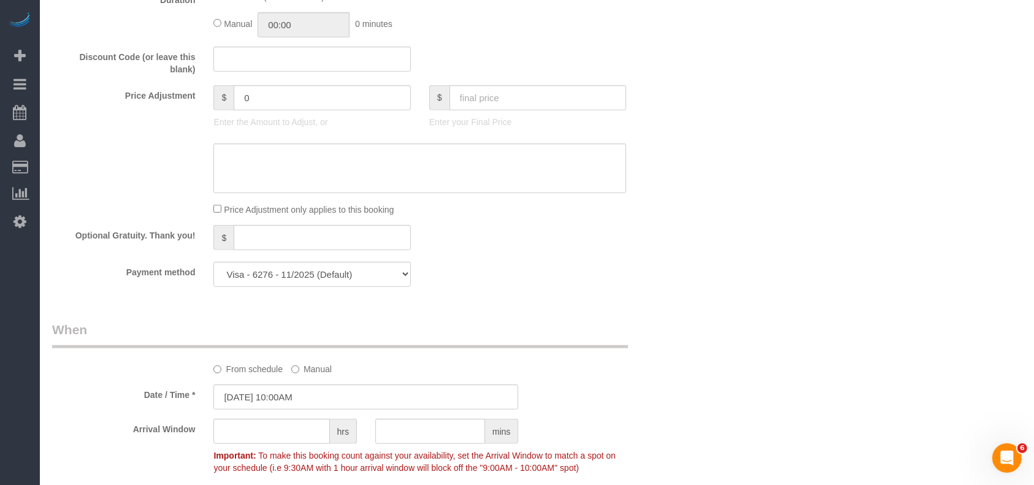
type input "1479 [PERSON_NAME] Way"
click at [295, 401] on input "[DATE] 10:00AM" at bounding box center [365, 397] width 305 height 25
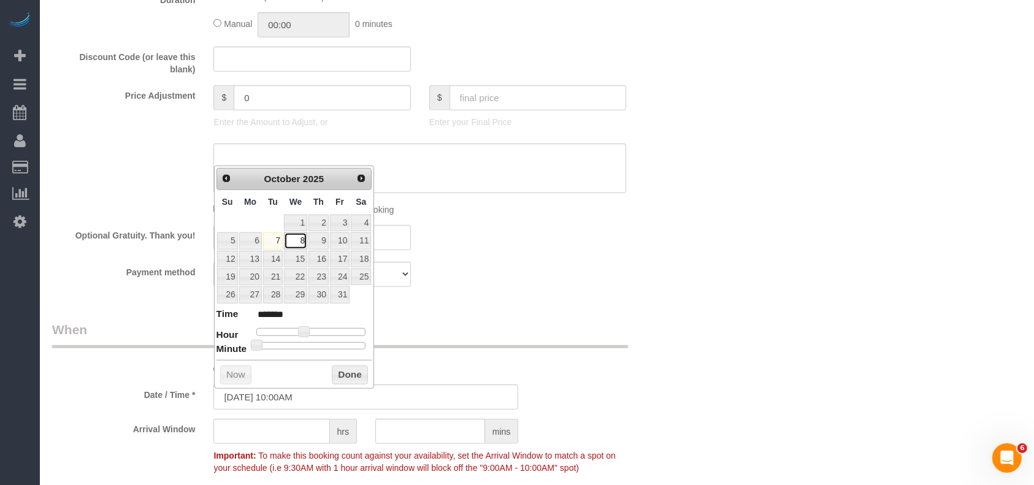
click at [298, 239] on link "8" at bounding box center [295, 240] width 23 height 17
drag, startPoint x: 336, startPoint y: 371, endPoint x: 382, endPoint y: 337, distance: 56.2
click at [337, 371] on button "Done" at bounding box center [350, 376] width 36 height 20
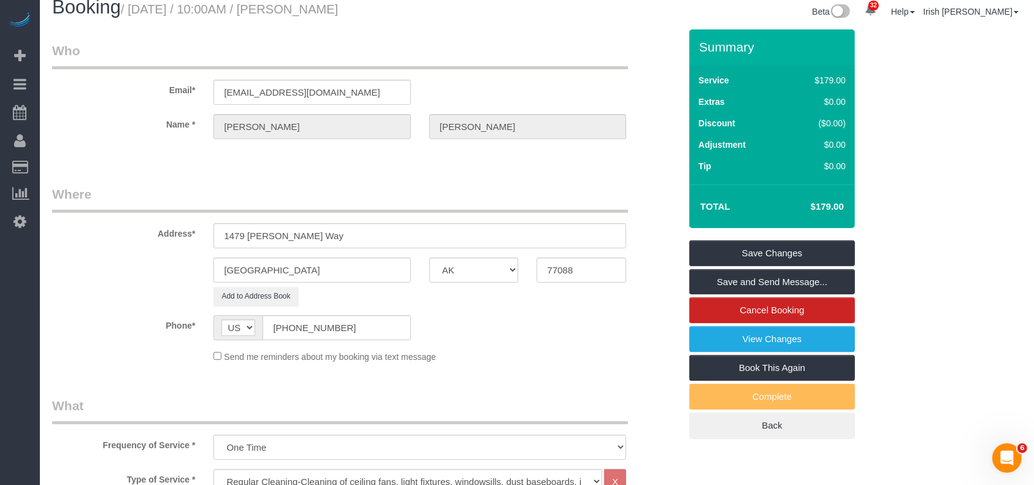
scroll to position [0, 0]
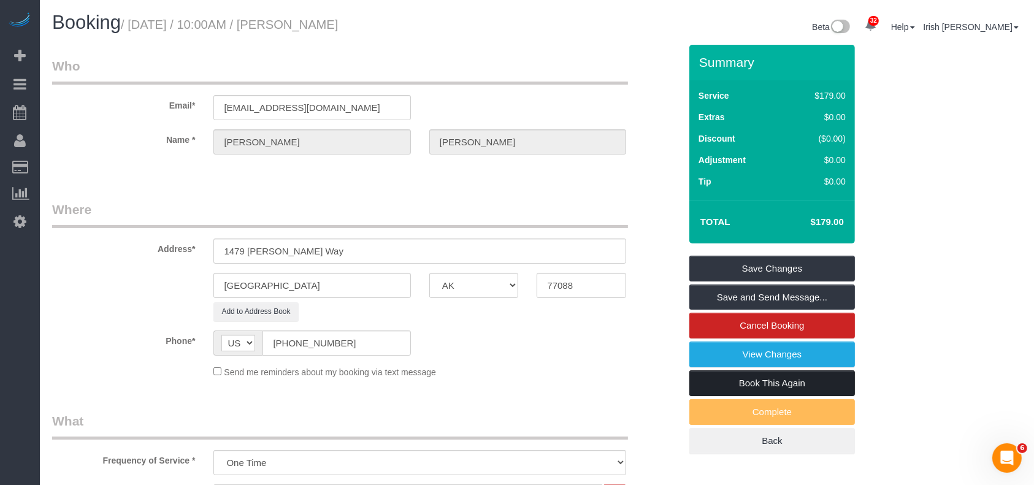
click at [799, 376] on link "Book This Again" at bounding box center [772, 384] width 166 height 26
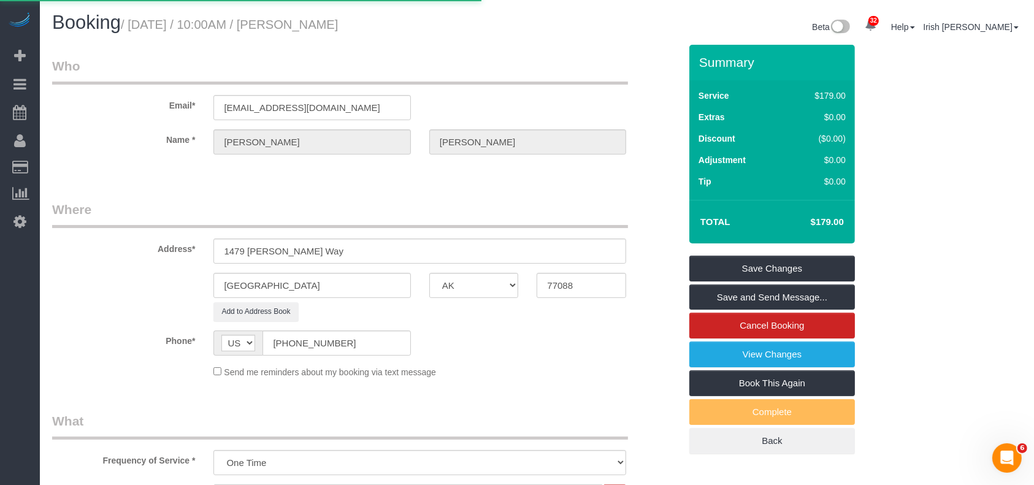
select select "[GEOGRAPHIC_DATA]"
select select "string:fspay-513aab91-ade2-4e36-ad03-97c1767b1fd3"
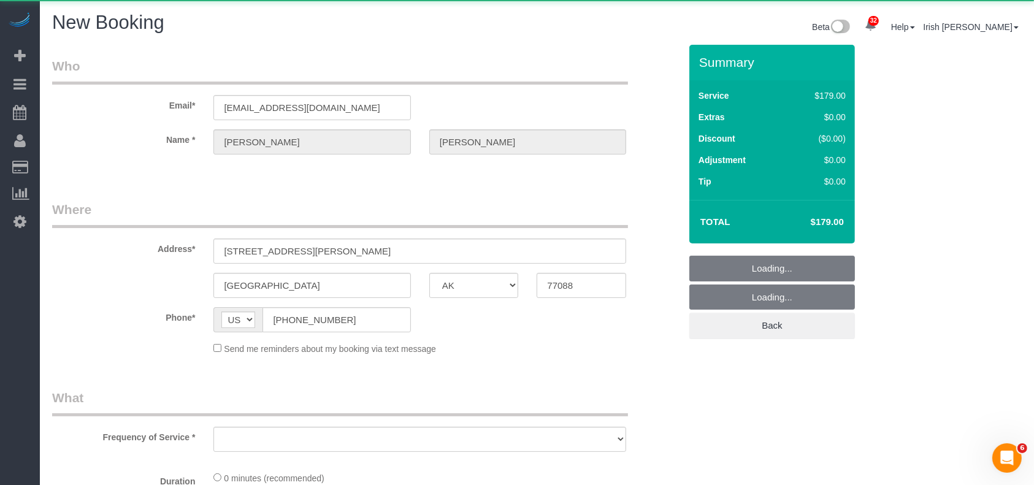
select select "object:5839"
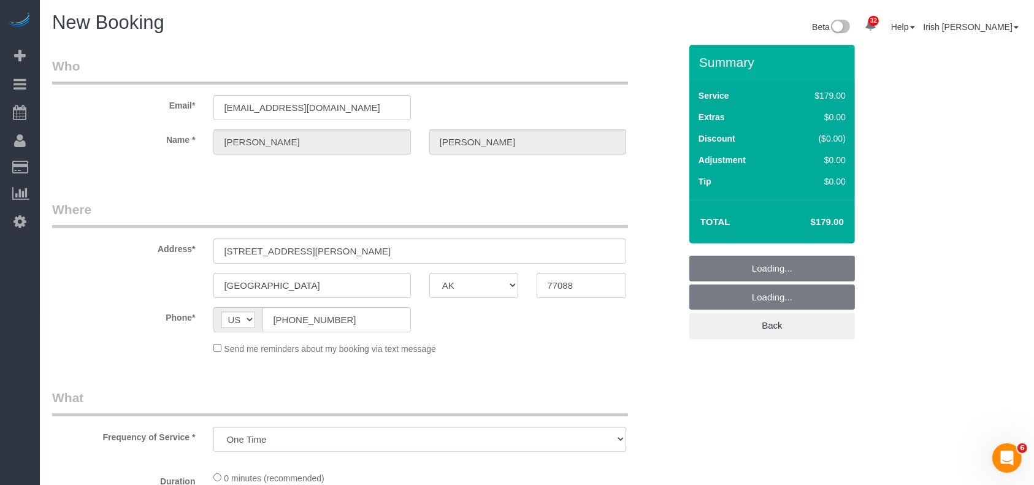
select select "3"
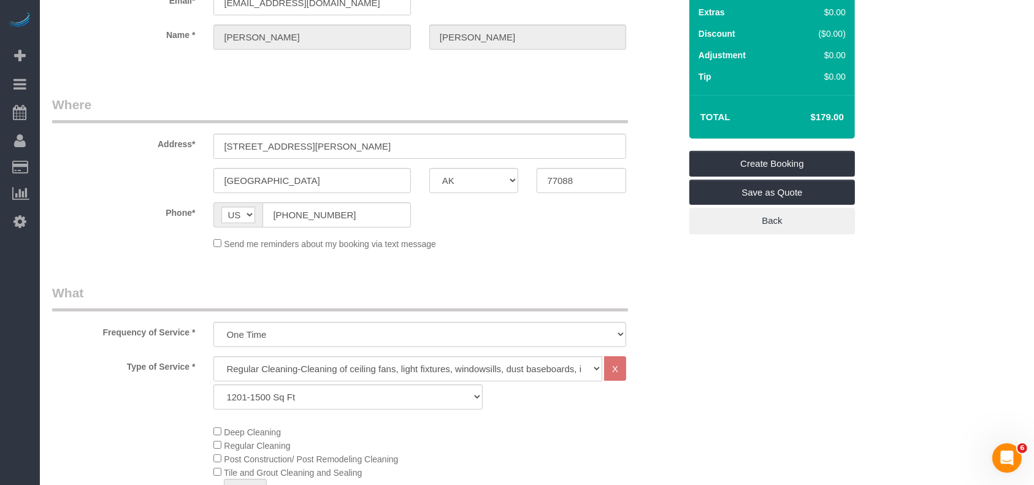
scroll to position [82, 0]
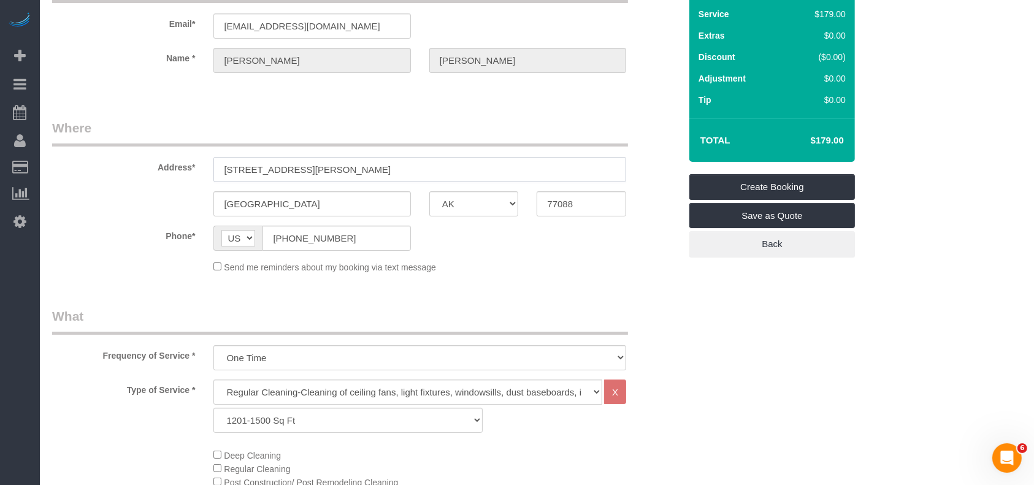
drag, startPoint x: 176, startPoint y: 162, endPoint x: 111, endPoint y: 151, distance: 66.0
click at [111, 151] on div "Address* [STREET_ADDRESS][PERSON_NAME]" at bounding box center [366, 150] width 647 height 63
paste input "[STREET_ADDRESS][PERSON_NAME]"
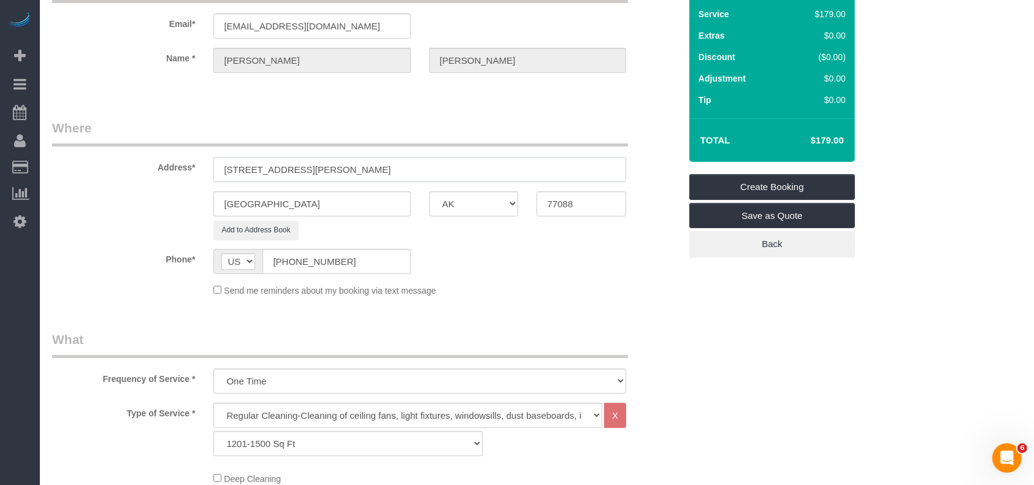
drag, startPoint x: 310, startPoint y: 168, endPoint x: 509, endPoint y: 183, distance: 199.9
click at [509, 183] on sui-booking-address "Address* [STREET_ADDRESS][PERSON_NAME] [GEOGRAPHIC_DATA] AK AL AR AZ CA CO CT D…" at bounding box center [366, 179] width 628 height 121
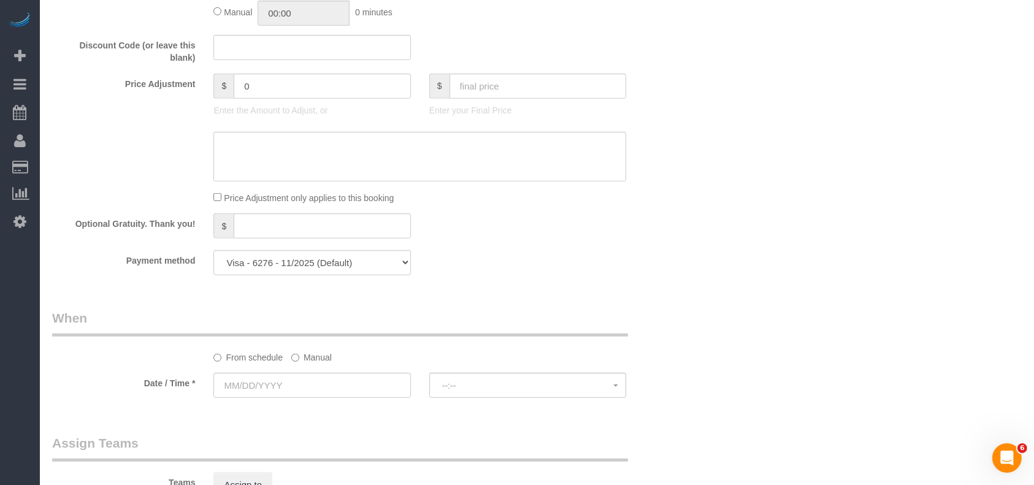
scroll to position [899, 0]
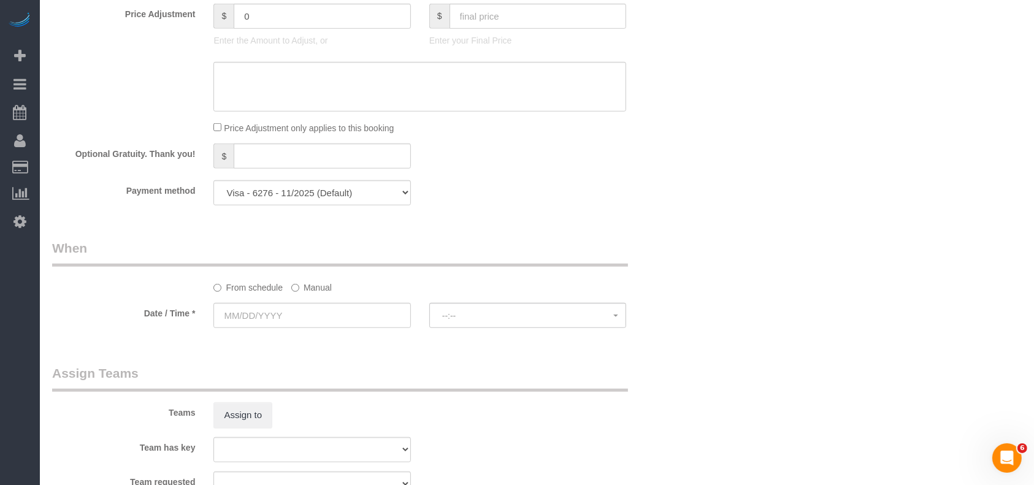
type input "1479 [PERSON_NAME] Way,"
click at [317, 289] on label "Manual" at bounding box center [311, 285] width 40 height 17
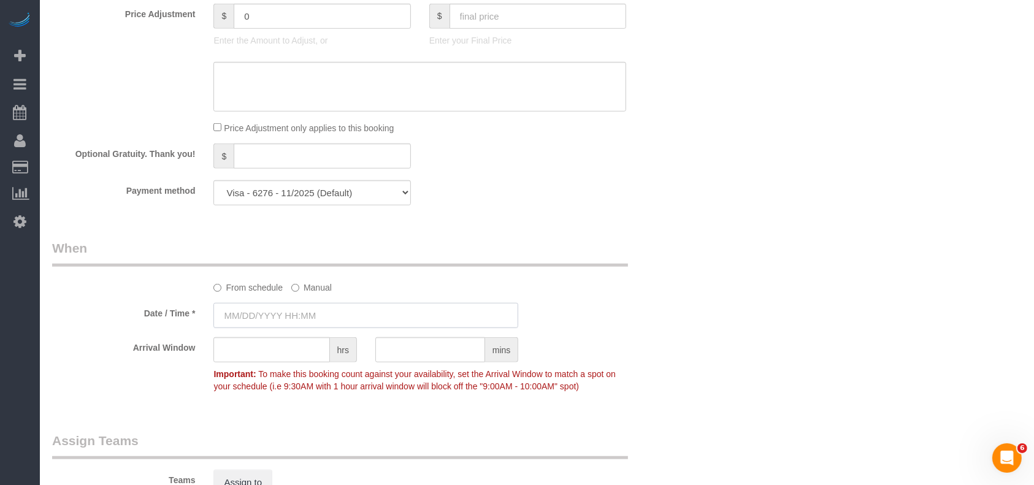
click at [280, 310] on input "text" at bounding box center [365, 315] width 305 height 25
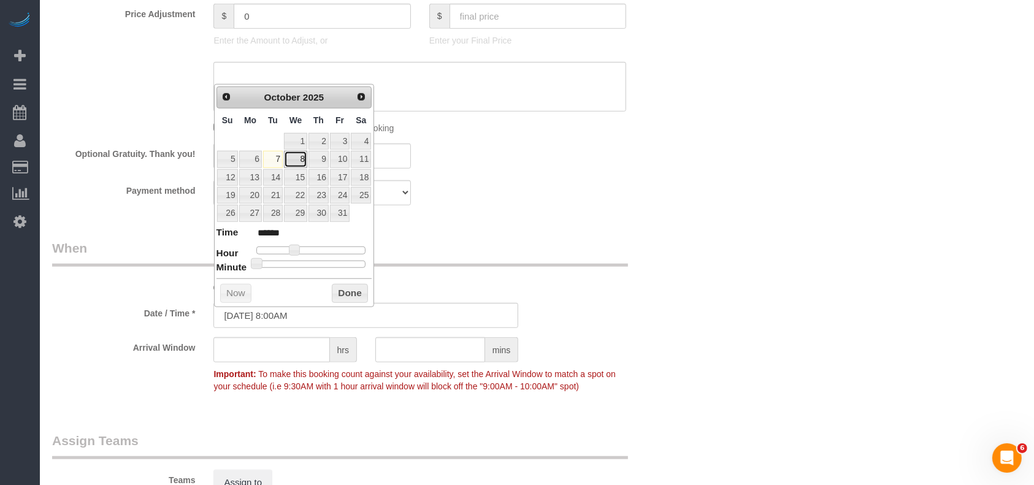
click at [294, 151] on link "8" at bounding box center [295, 159] width 23 height 17
type input "[DATE] 8:00AM"
click at [339, 291] on button "Done" at bounding box center [350, 294] width 36 height 20
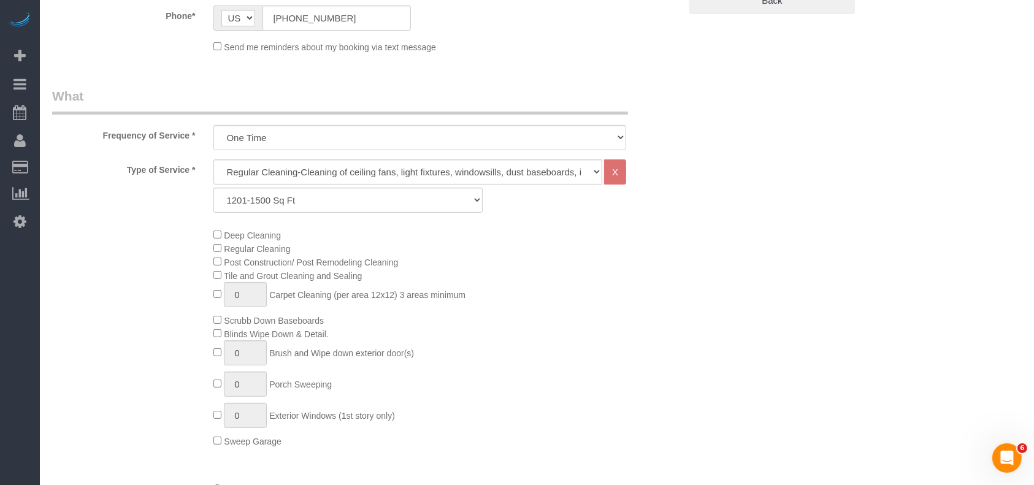
scroll to position [0, 0]
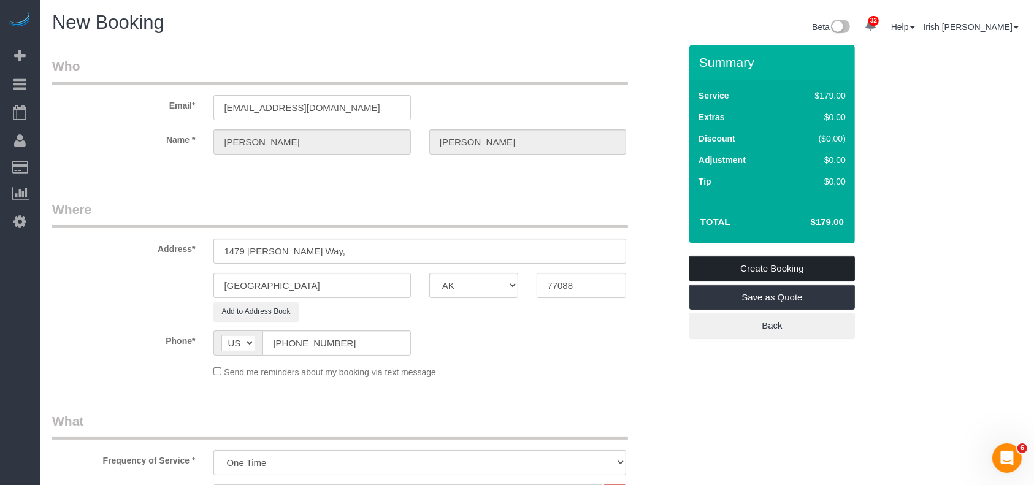
click at [768, 273] on link "Create Booking" at bounding box center [772, 269] width 166 height 26
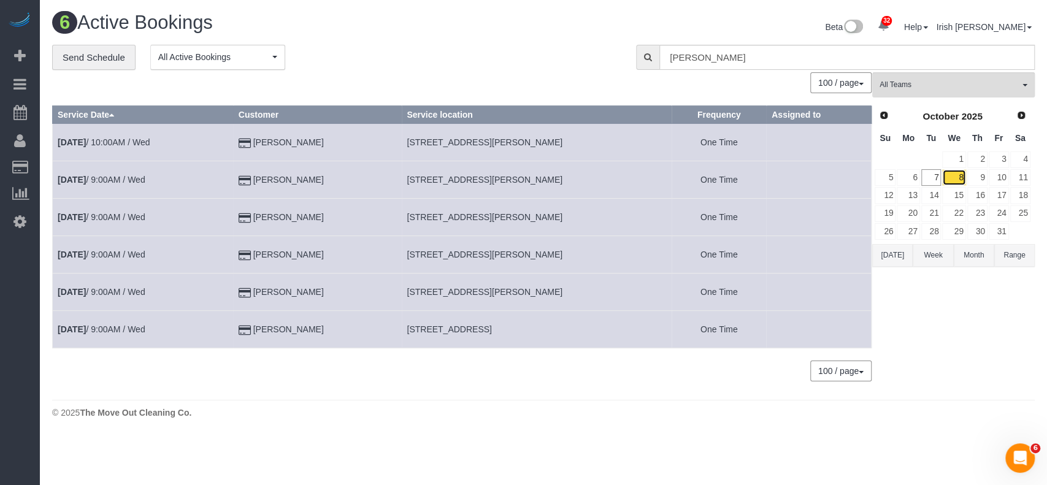
click at [954, 176] on link "8" at bounding box center [953, 177] width 23 height 17
click at [93, 142] on link "[DATE] 10:00AM / Wed" at bounding box center [104, 142] width 92 height 10
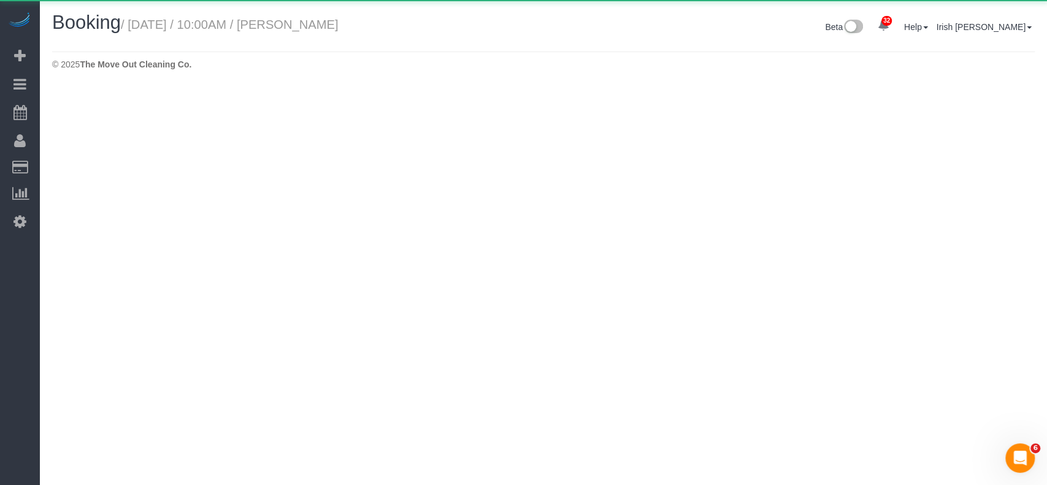
select select "[GEOGRAPHIC_DATA]"
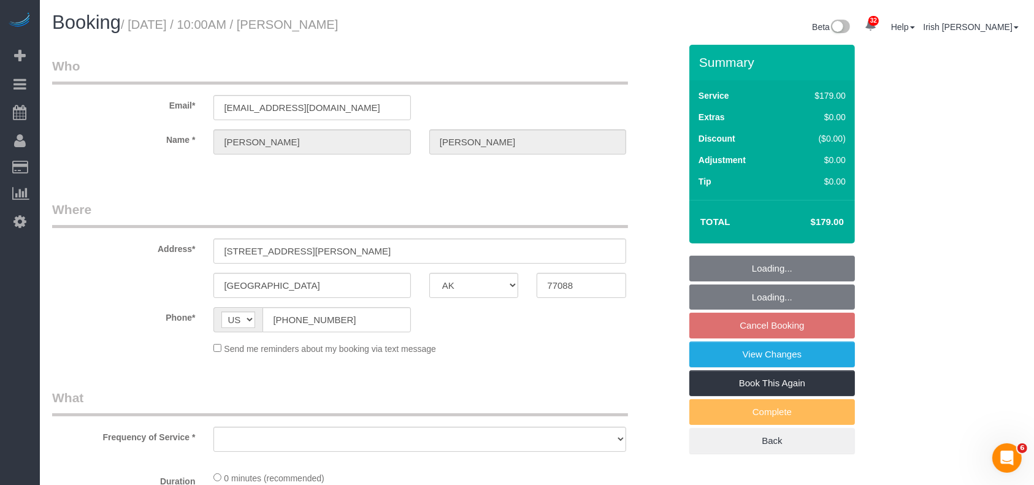
select select "string:fspay-513aab91-ade2-4e36-ad03-97c1767b1fd3"
select select "object:6452"
select select "3"
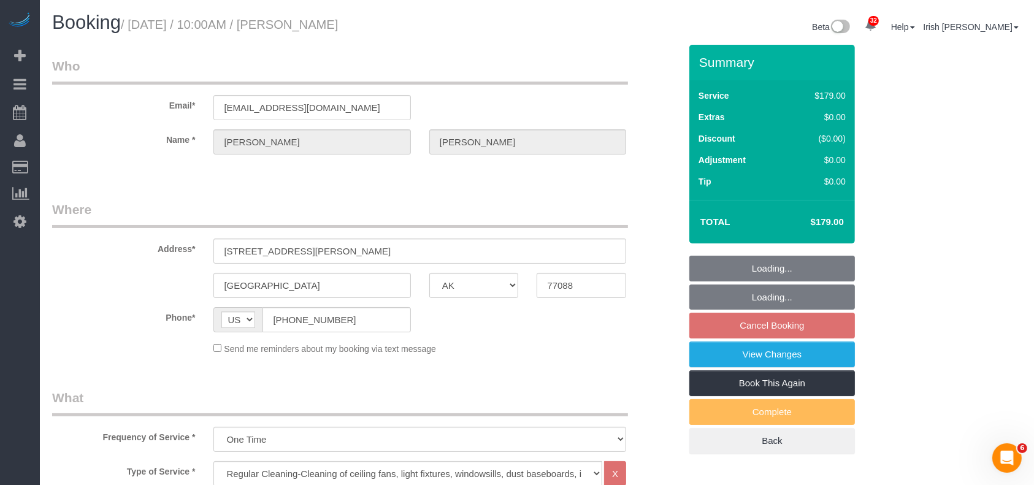
select select "object:6514"
click at [315, 252] on input "[STREET_ADDRESS][PERSON_NAME]" at bounding box center [419, 251] width 413 height 25
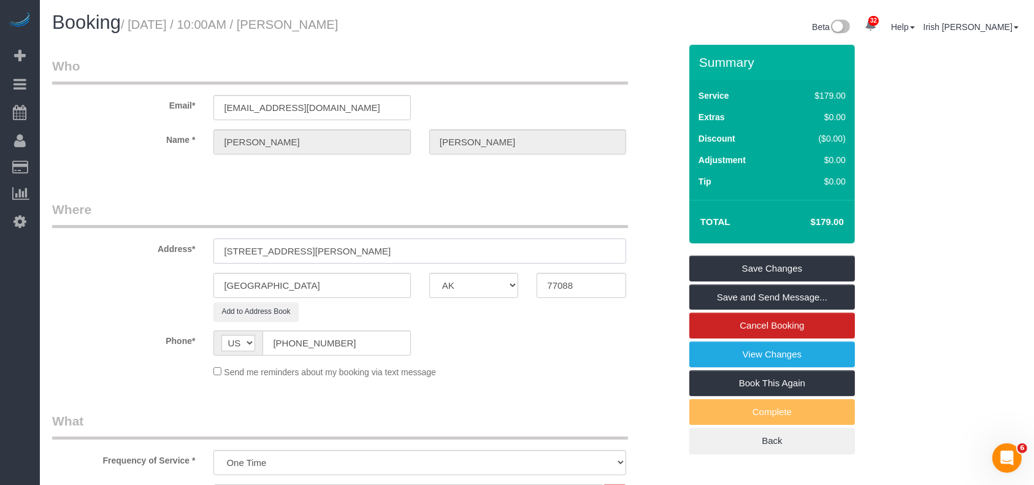
type input "[STREET_ADDRESS][PERSON_NAME]"
click at [808, 268] on link "Save Changes" at bounding box center [772, 269] width 166 height 26
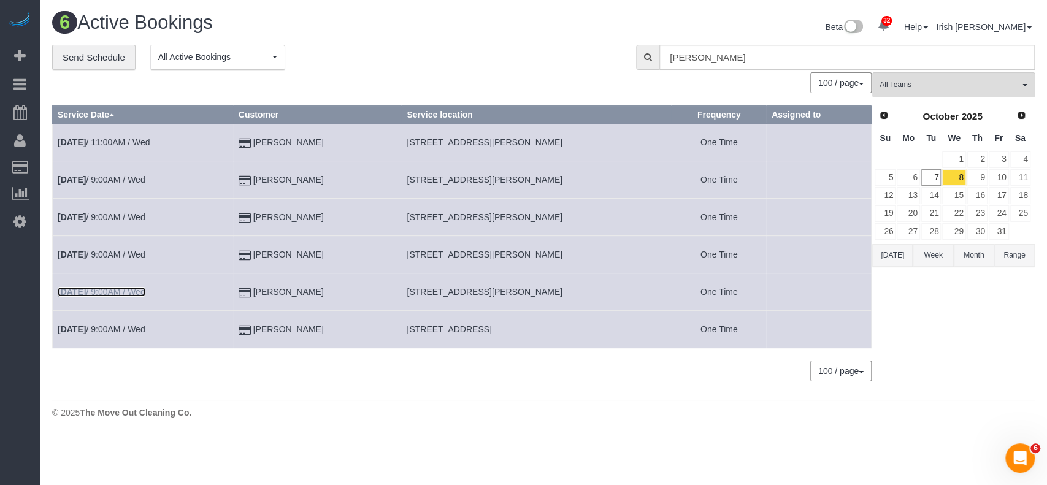
click at [118, 287] on link "[DATE] 9:00AM / Wed" at bounding box center [102, 292] width 88 height 10
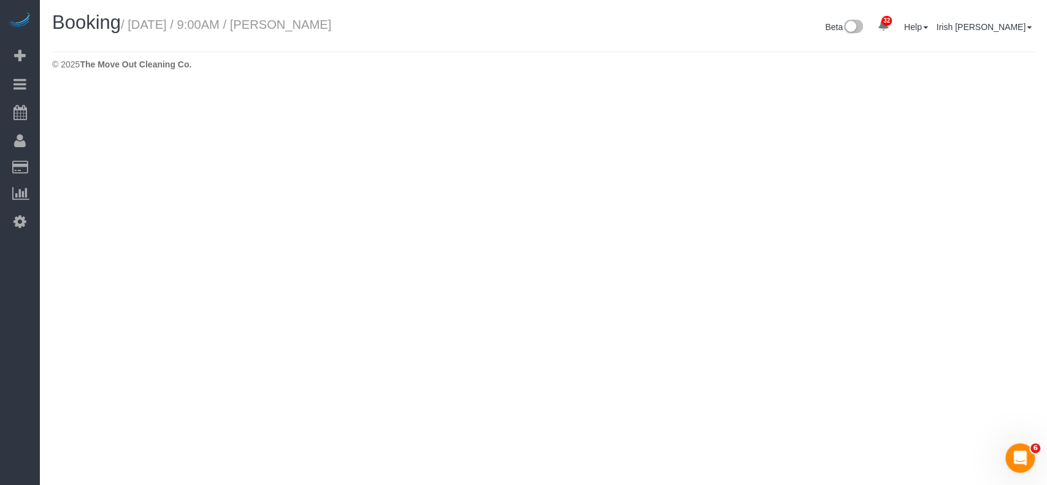
select select "[GEOGRAPHIC_DATA]"
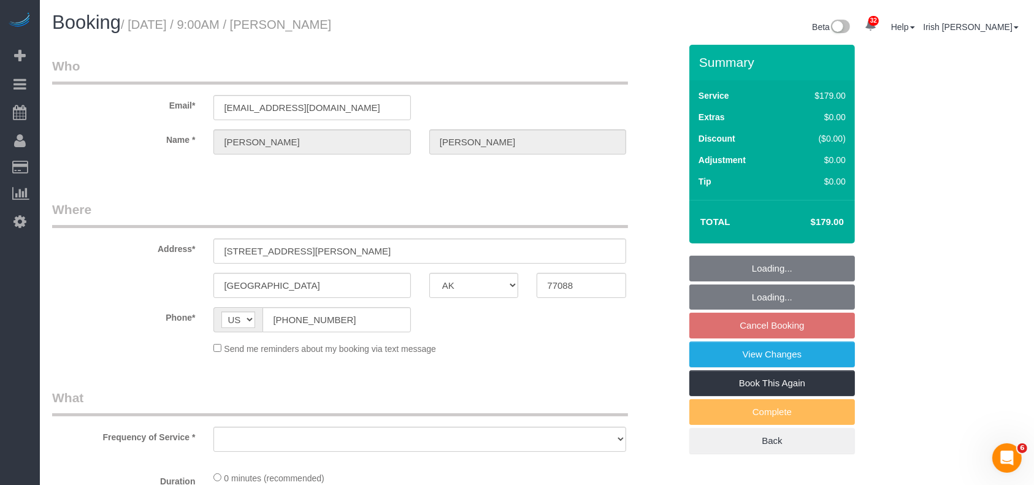
select select "object:7056"
select select "string:fspay-513aab91-ade2-4e36-ad03-97c1767b1fd3"
select select "3"
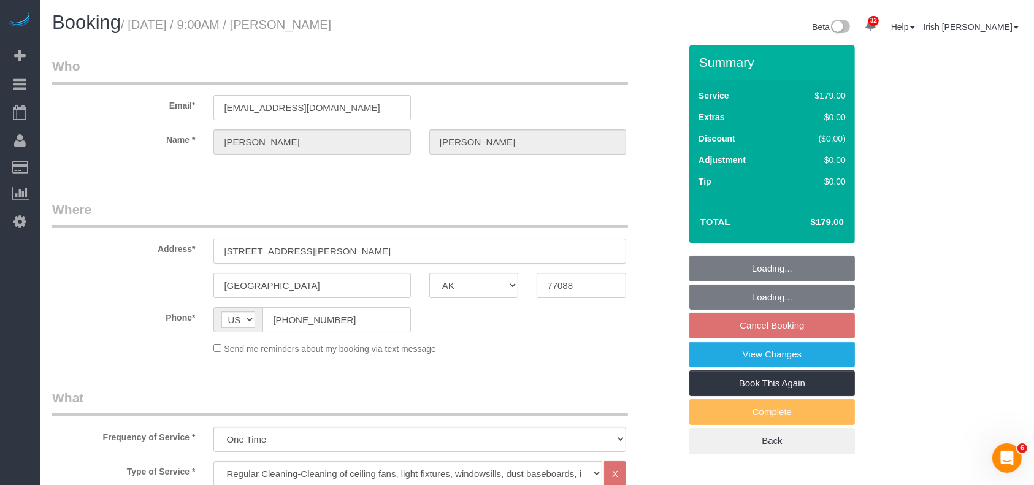
click at [315, 251] on input "[STREET_ADDRESS][PERSON_NAME]" at bounding box center [419, 251] width 413 height 25
select select "object:7057"
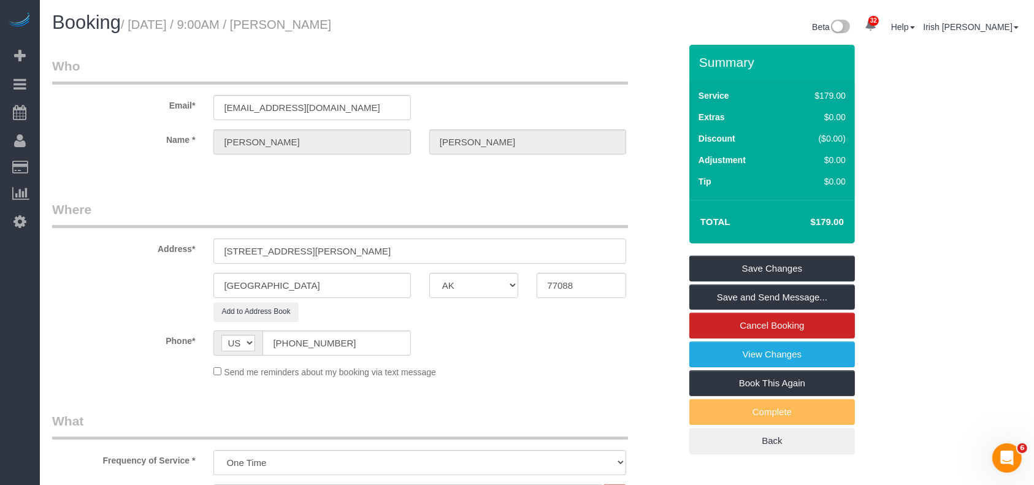
type input "[STREET_ADDRESS][PERSON_NAME]"
click at [736, 261] on link "Save Changes" at bounding box center [772, 269] width 166 height 26
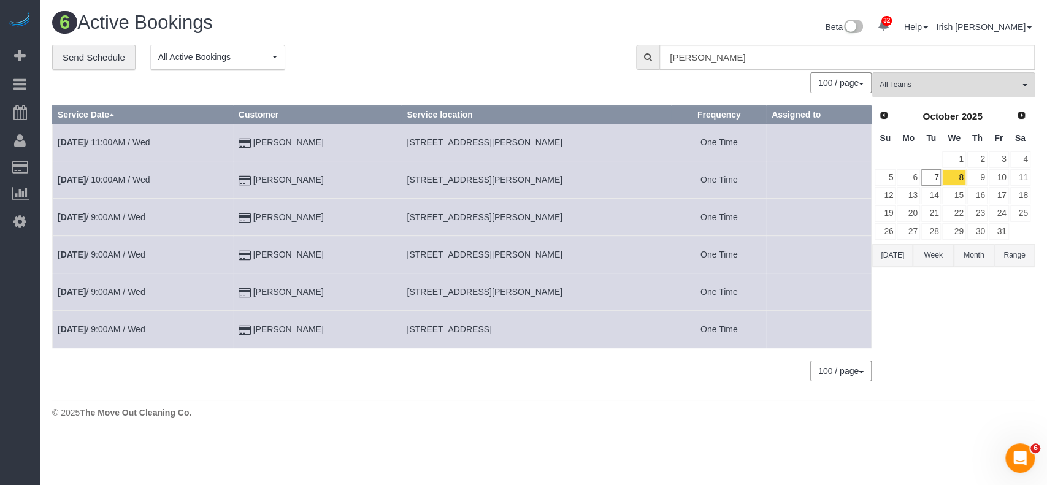
click at [893, 256] on button "[DATE]" at bounding box center [892, 255] width 40 height 23
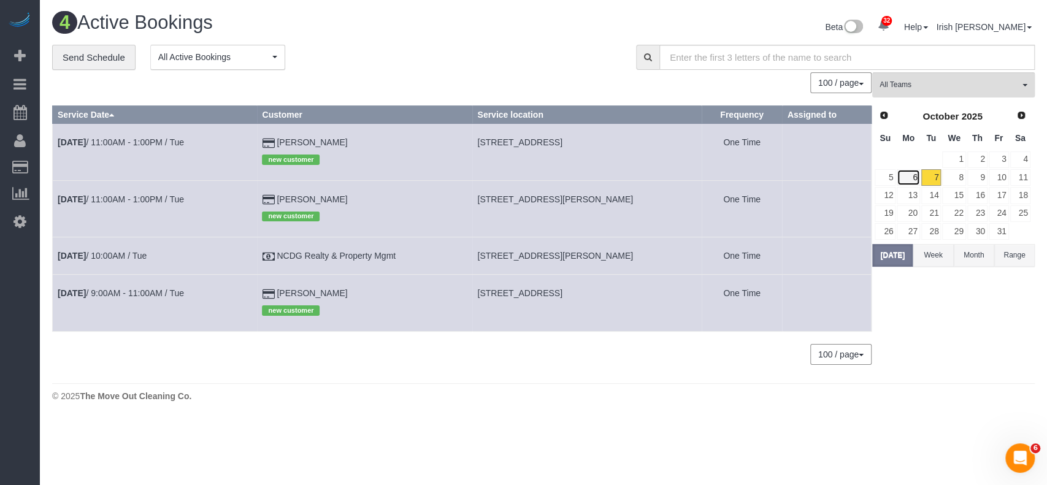
click at [912, 173] on link "6" at bounding box center [908, 177] width 23 height 17
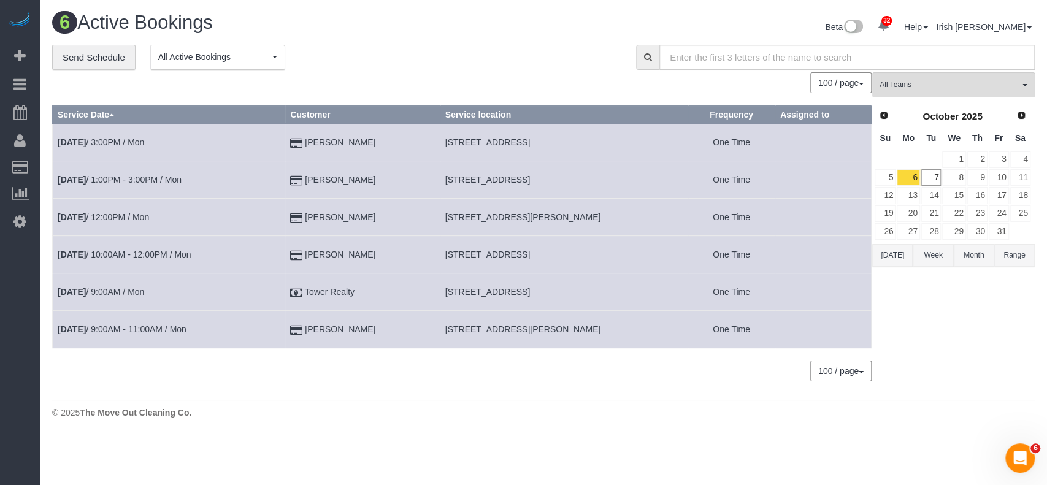
click at [67, 375] on div "100 / page 10 / page 20 / page 30 / page 40 / page 50 / page 100 / page" at bounding box center [462, 371] width 820 height 21
click at [899, 259] on button "[DATE]" at bounding box center [892, 255] width 40 height 23
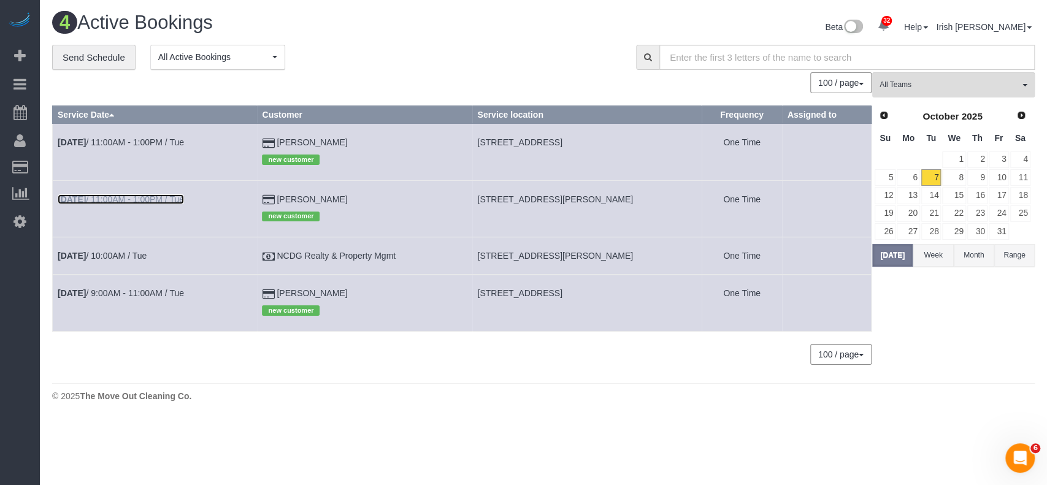
click at [177, 198] on link "[DATE] 11:00AM - 1:00PM / Tue" at bounding box center [121, 199] width 126 height 10
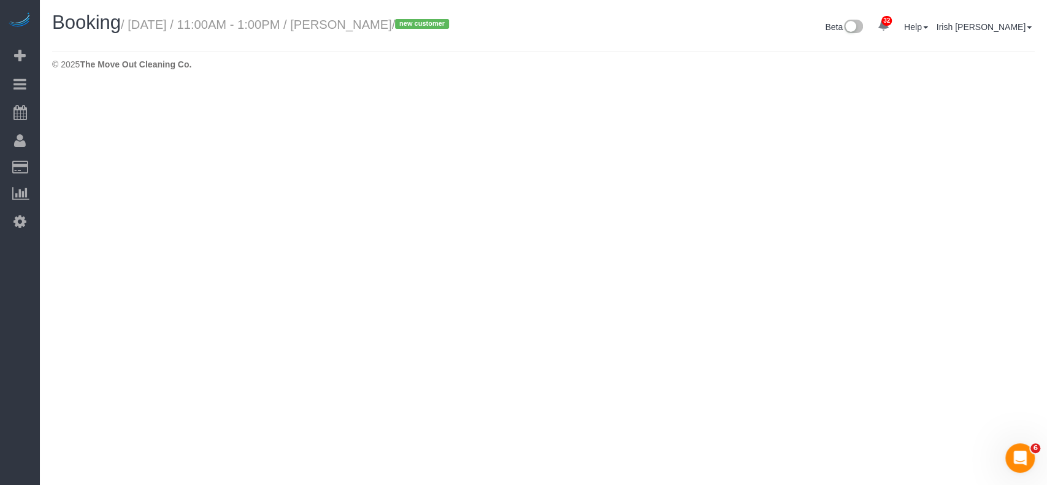
select select "[GEOGRAPHIC_DATA]"
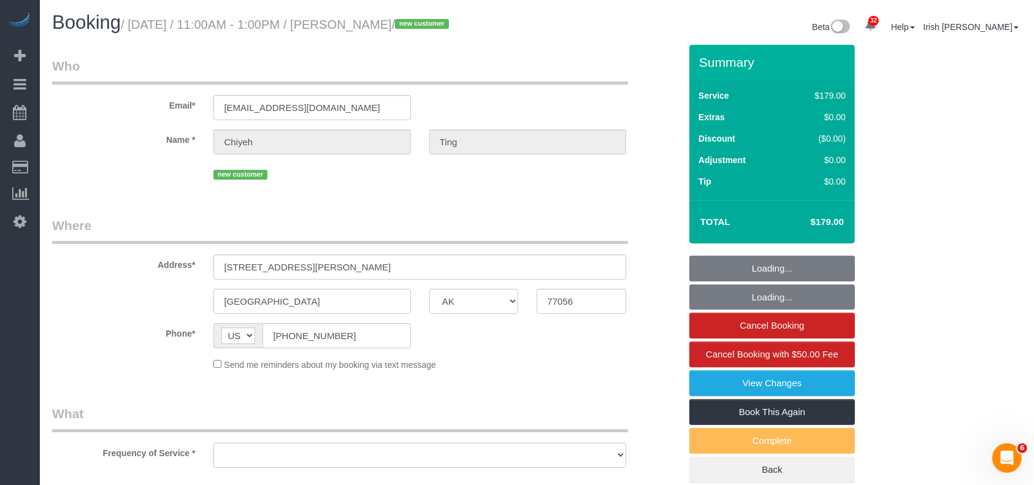
select select "object:7680"
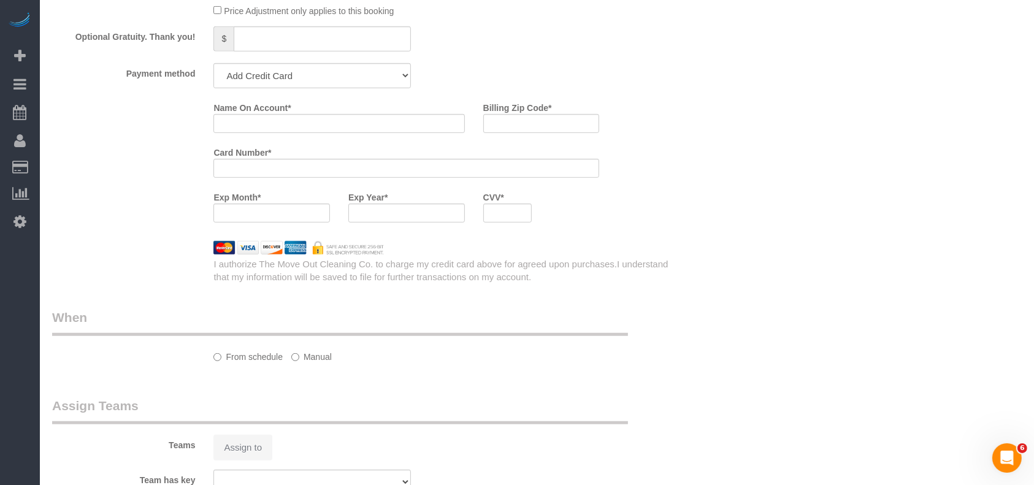
select select "string:fspay-b0ff2593-14d6-4bd9-8e1a-6bfe0315c98c"
select select "3"
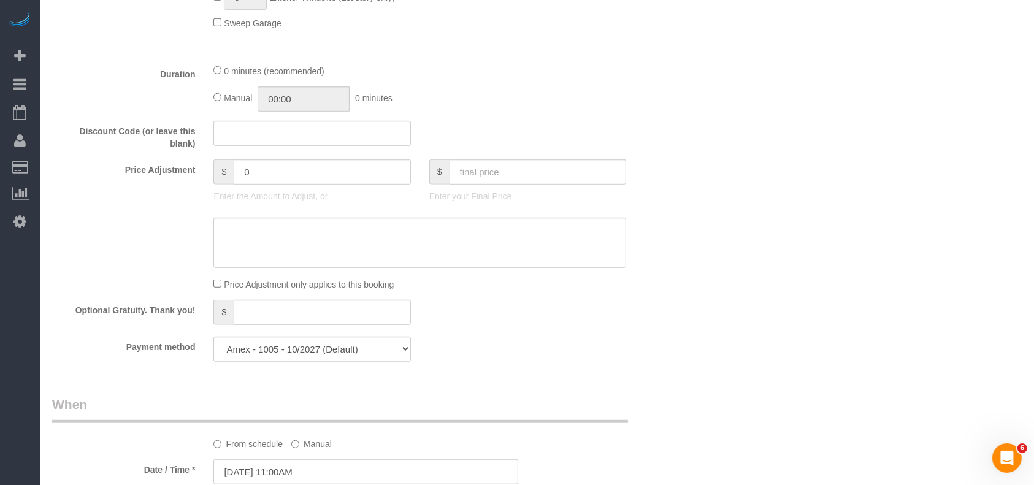
select select "object:7767"
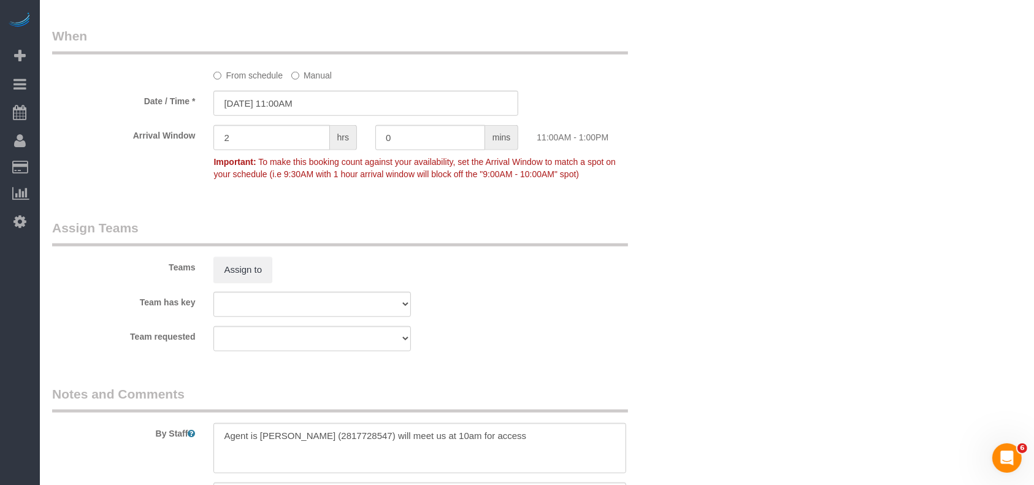
scroll to position [1308, 0]
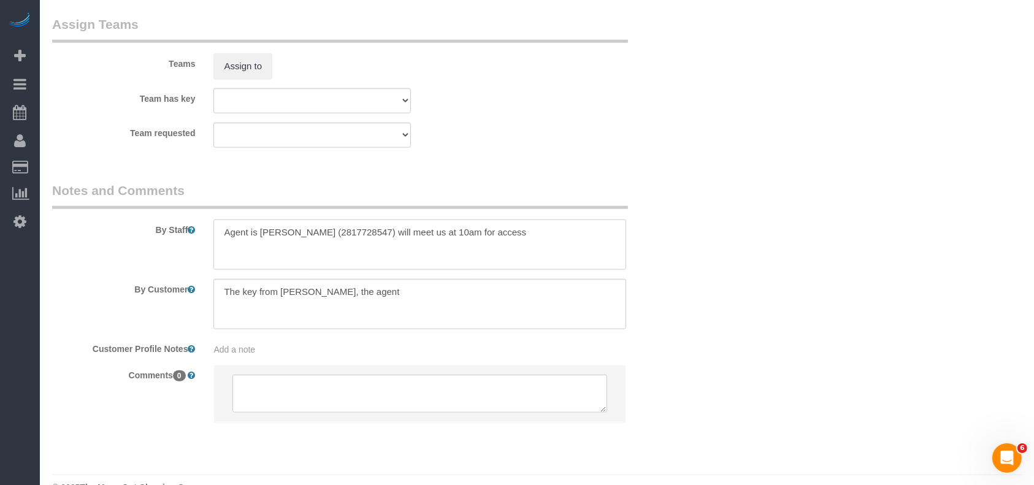
click at [299, 236] on textarea at bounding box center [419, 245] width 413 height 50
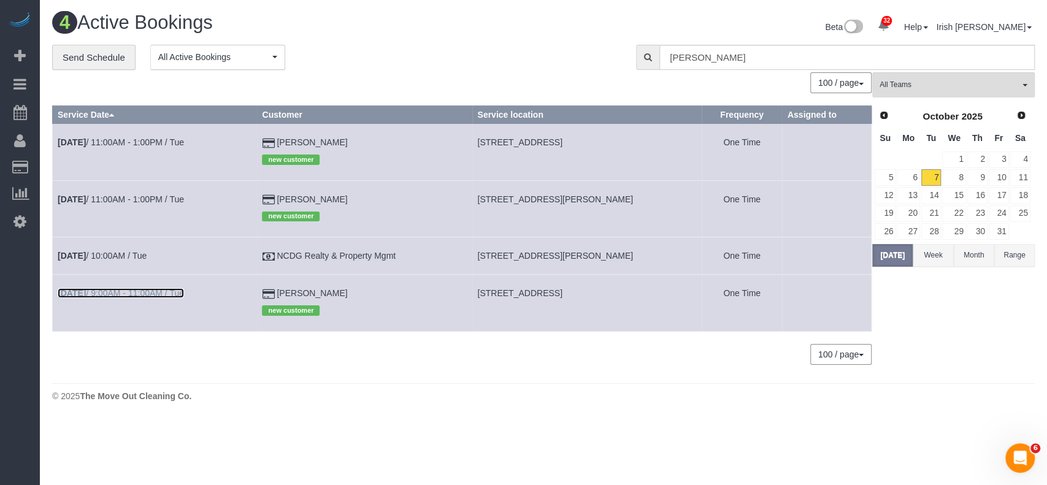
click at [126, 290] on link "[DATE] 9:00AM - 11:00AM / Tue" at bounding box center [121, 293] width 126 height 10
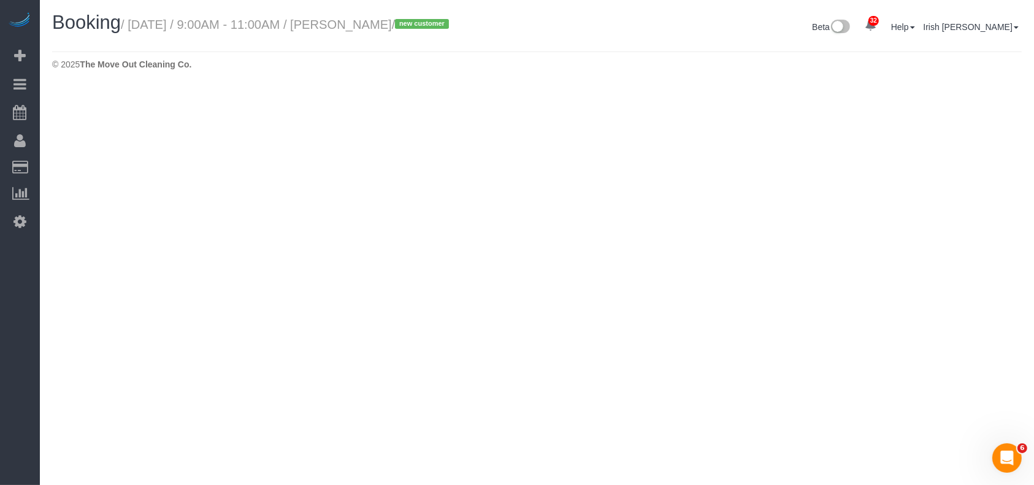
select select "[GEOGRAPHIC_DATA]"
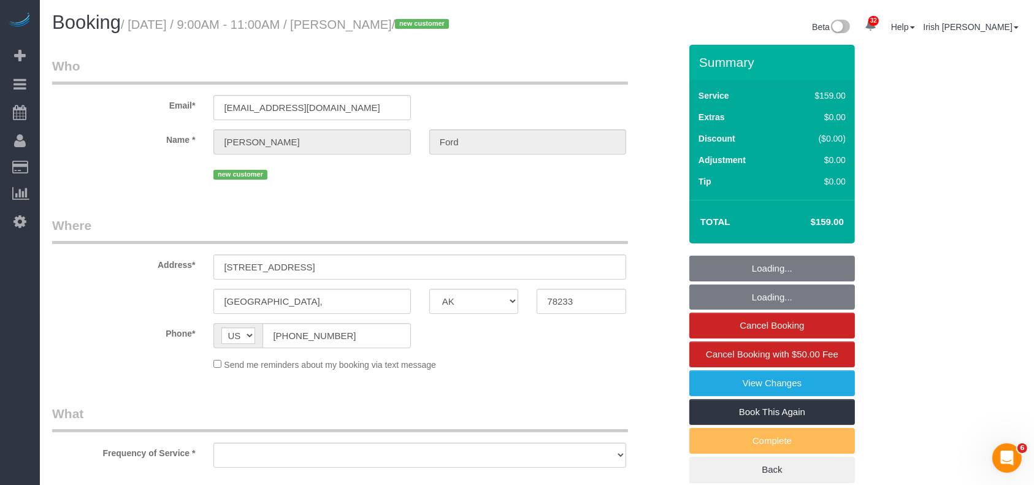
select select "string:fspay-5b7cb056-7115-40c3-9e51-f85bd6848341"
select select "object:8308"
select select "3"
drag, startPoint x: 179, startPoint y: 336, endPoint x: 169, endPoint y: 336, distance: 9.8
click at [170, 337] on div "Phone* AF AL DZ AD AO AI AQ AG AR AM AW AU AT AZ BS BH BD BB BY BE BZ BJ BM BT …" at bounding box center [366, 335] width 647 height 25
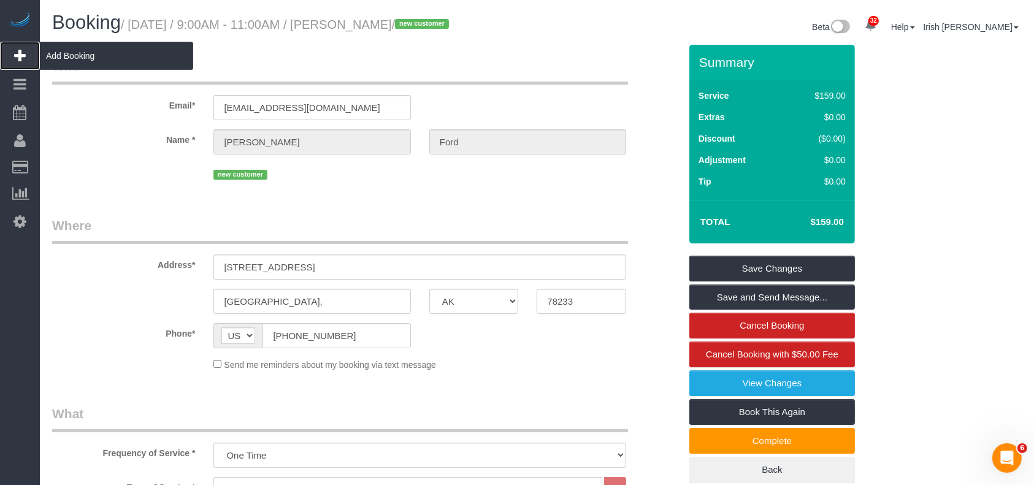
click at [73, 52] on span "Add Booking" at bounding box center [116, 56] width 153 height 28
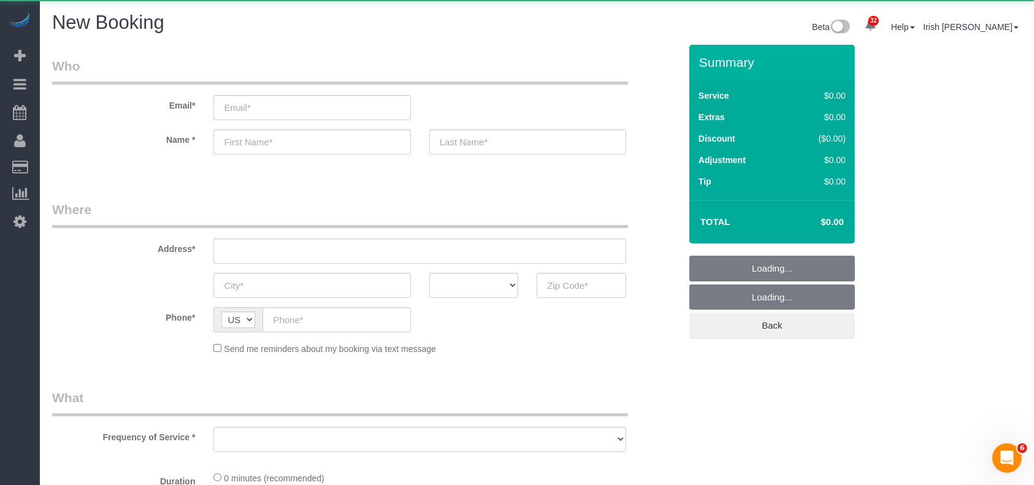
select select "object:8564"
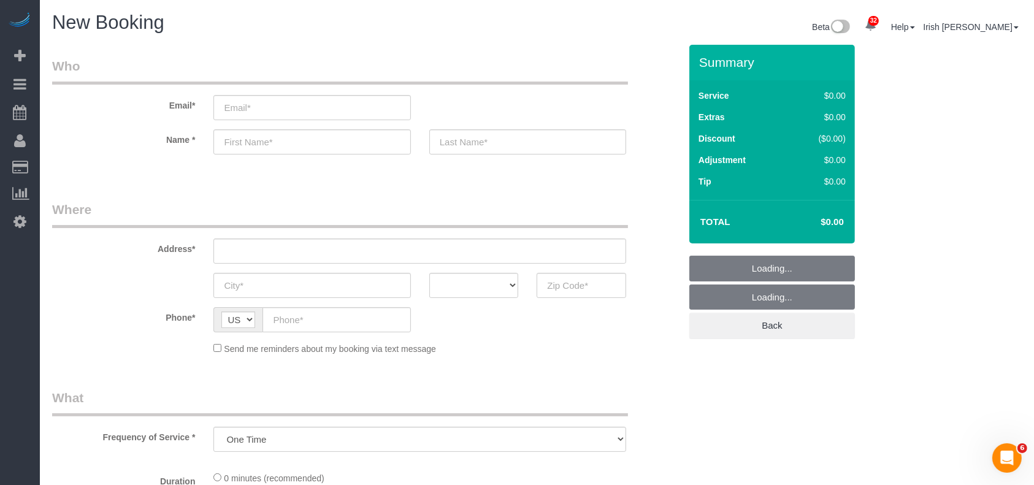
select select "3"
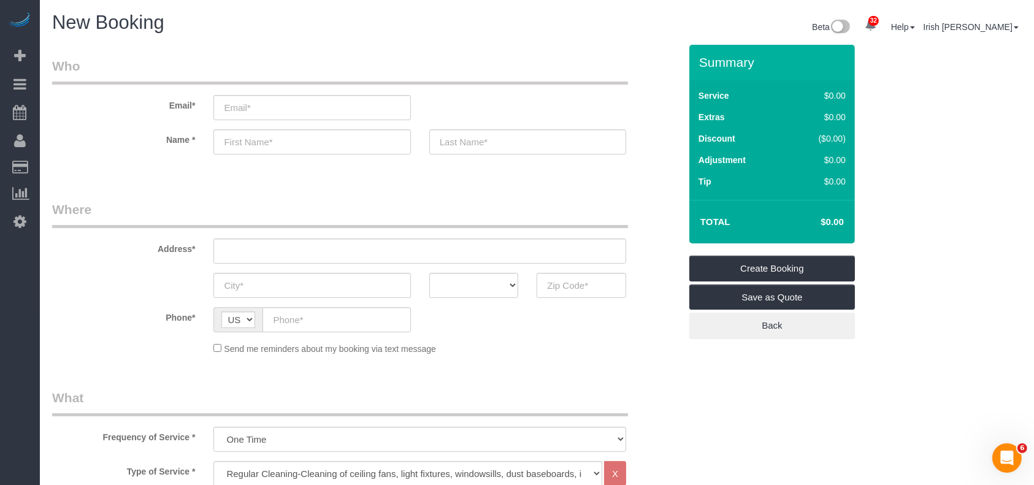
select select "object:8634"
click at [356, 104] on input "email" at bounding box center [311, 107] width 197 height 25
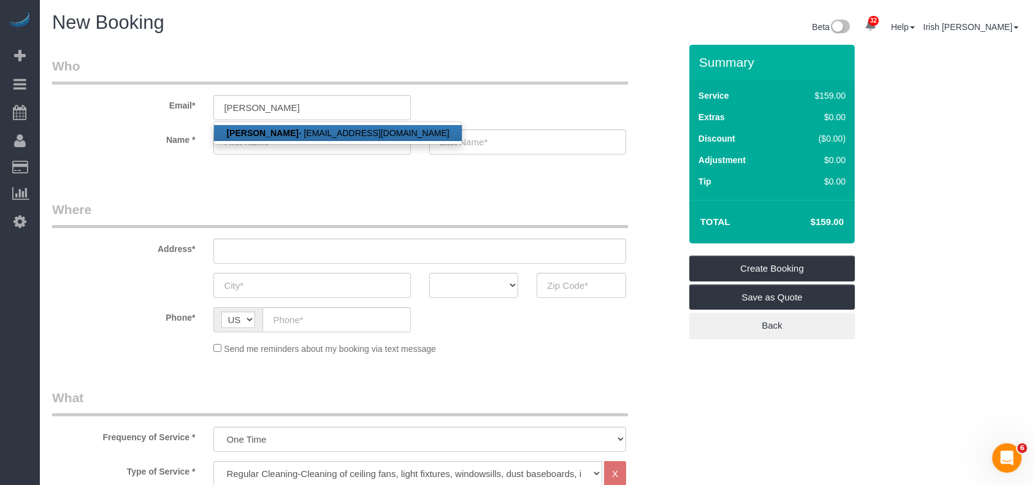
click at [287, 132] on link "[PERSON_NAME] - [EMAIL_ADDRESS][DOMAIN_NAME]" at bounding box center [337, 133] width 247 height 16
type input "[EMAIL_ADDRESS][DOMAIN_NAME]"
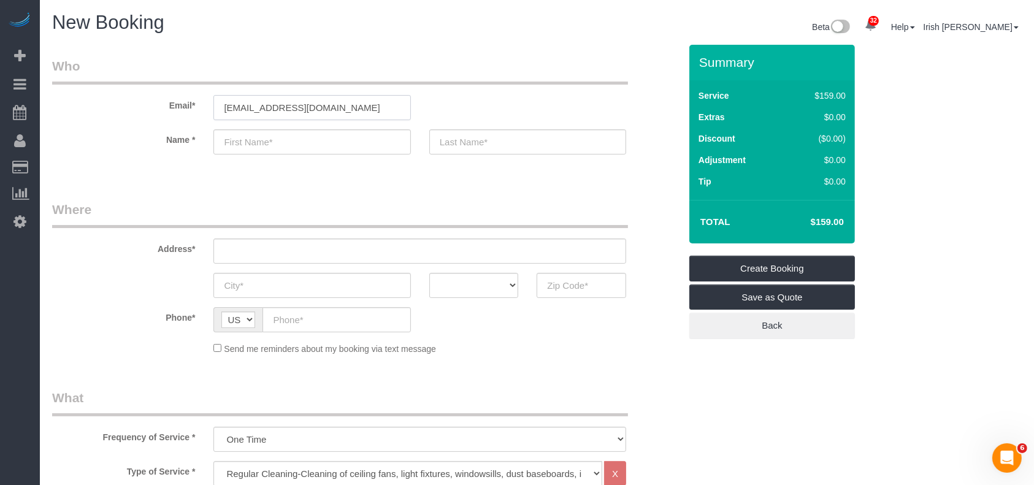
type input "[PERSON_NAME]"
type input "Tu"
type input "[PHONE_NUMBER]"
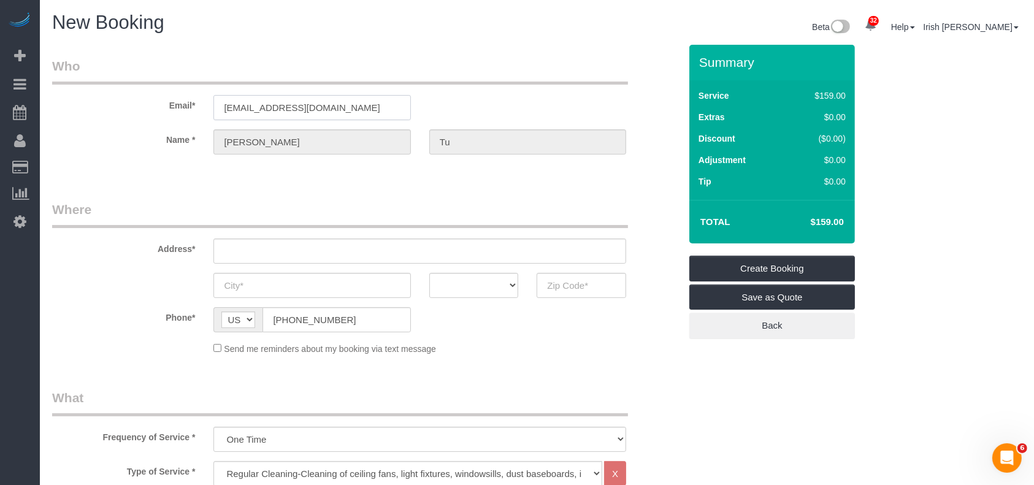
select select "string:fspay-a313df87-758b-46ad-a639-6a3223da5fc5"
type input "[STREET_ADDRESS][PERSON_NAME],"
type input "Fate"
select select "[GEOGRAPHIC_DATA]"
type input "75189"
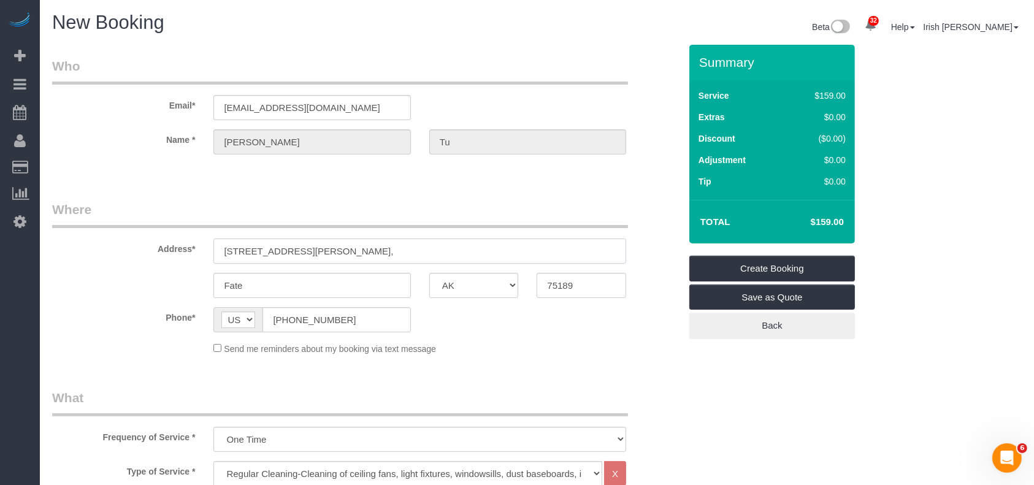
drag, startPoint x: 318, startPoint y: 258, endPoint x: 56, endPoint y: 248, distance: 262.1
click at [56, 248] on div "Address* [STREET_ADDRESS][PERSON_NAME]," at bounding box center [366, 232] width 647 height 63
paste input "[STREET_ADDRESS]"
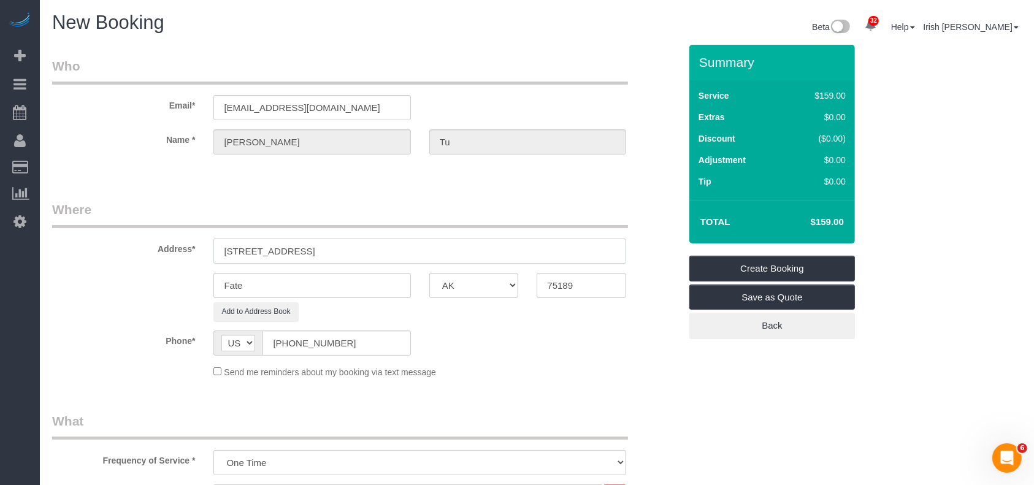
click at [348, 252] on input "[STREET_ADDRESS]" at bounding box center [419, 251] width 413 height 25
click at [347, 251] on input "[STREET_ADDRESS]" at bounding box center [419, 251] width 413 height 25
type input "[STREET_ADDRESS]"
drag, startPoint x: 187, startPoint y: 290, endPoint x: 60, endPoint y: 290, distance: 127.0
click at [60, 291] on div "Fate AK AL AR AZ CA CO CT DC DE [GEOGRAPHIC_DATA] [GEOGRAPHIC_DATA] HI IA ID IL…" at bounding box center [366, 285] width 647 height 25
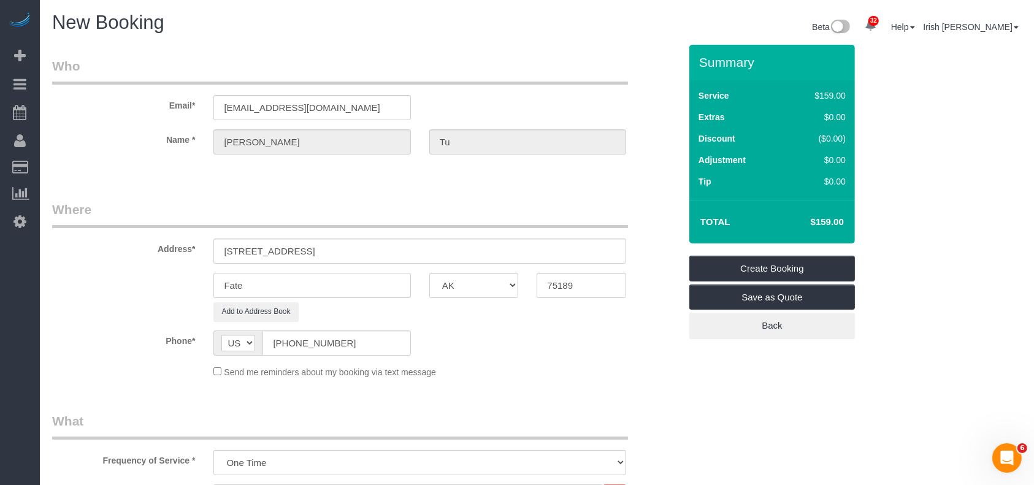
paste input "Kennedal"
type input "Kennedale"
click at [397, 251] on input "[STREET_ADDRESS]" at bounding box center [419, 251] width 413 height 25
drag, startPoint x: 587, startPoint y: 280, endPoint x: 497, endPoint y: 290, distance: 90.0
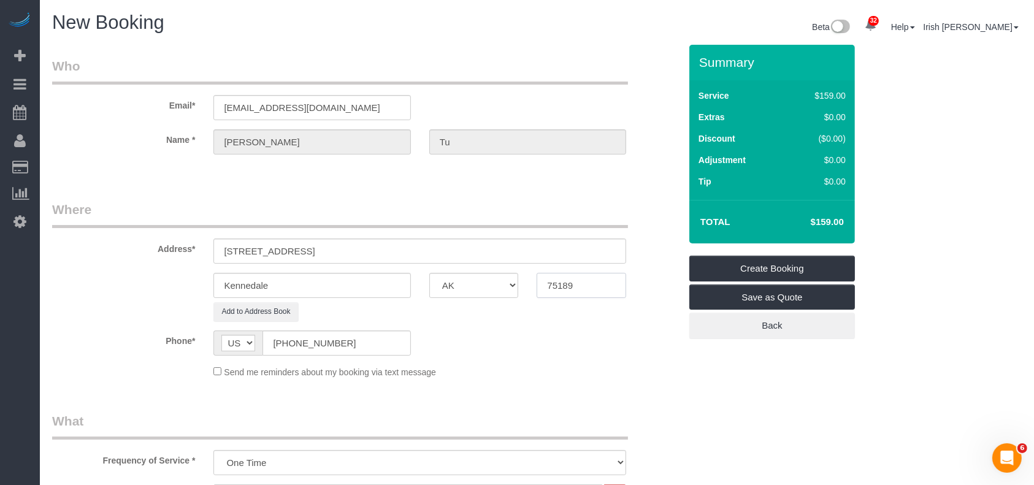
click at [497, 290] on div "Kennedale AK AL AR AZ CA CO CT DC DE [GEOGRAPHIC_DATA] [GEOGRAPHIC_DATA] HI IA …" at bounding box center [366, 285] width 647 height 25
paste input "6060"
type input "76060"
drag, startPoint x: 443, startPoint y: 255, endPoint x: 326, endPoint y: 251, distance: 117.2
click at [326, 251] on input "[STREET_ADDRESS]" at bounding box center [419, 251] width 413 height 25
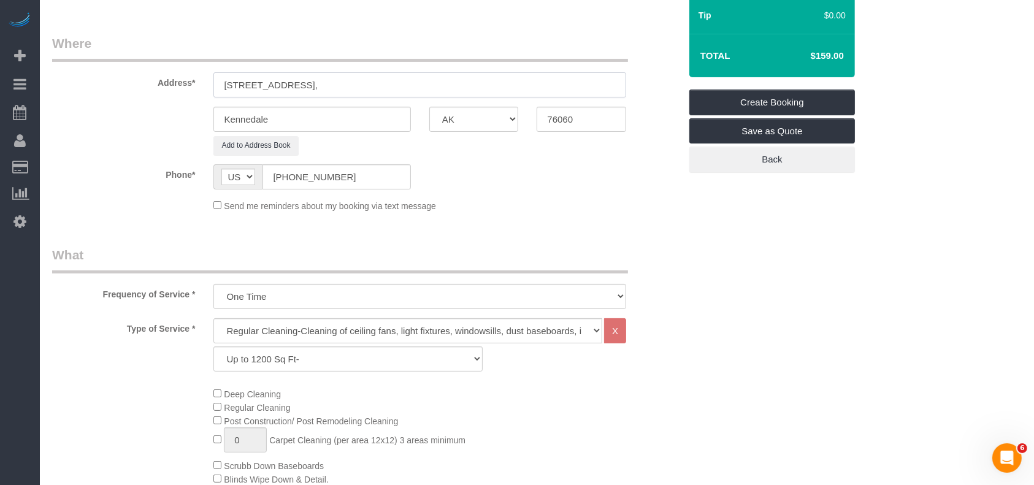
scroll to position [327, 0]
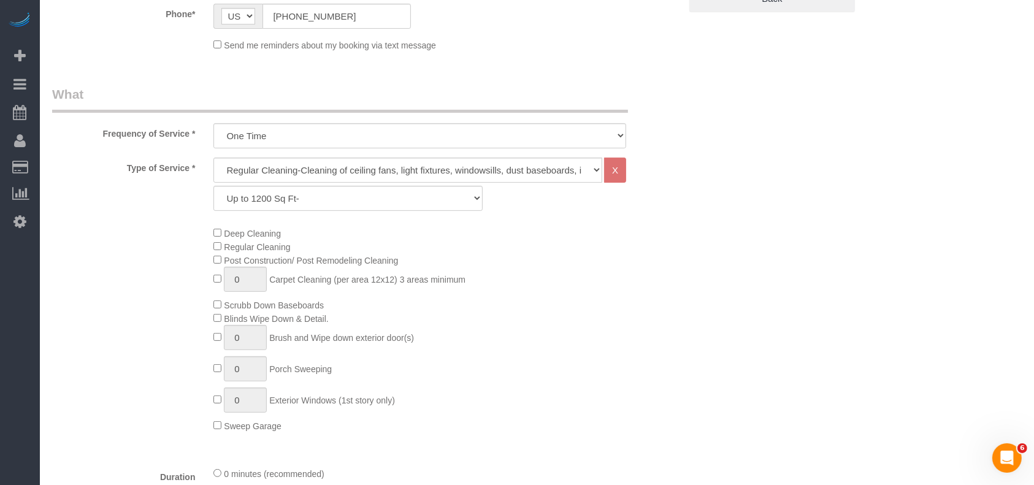
type input "[STREET_ADDRESS],"
drag, startPoint x: 295, startPoint y: 188, endPoint x: 283, endPoint y: 207, distance: 22.8
click at [294, 188] on select "Up to 1200 Sq Ft- [DATE]-[DATE] Sq Ft [DATE]-[DATE] Sq Ft [DATE]-[DATE] Sq Ft […" at bounding box center [347, 198] width 269 height 25
select select "62"
click at [213, 186] on select "Up to 1200 Sq Ft- [DATE]-[DATE] Sq Ft [DATE]-[DATE] Sq Ft [DATE]-[DATE] Sq Ft […" at bounding box center [347, 198] width 269 height 25
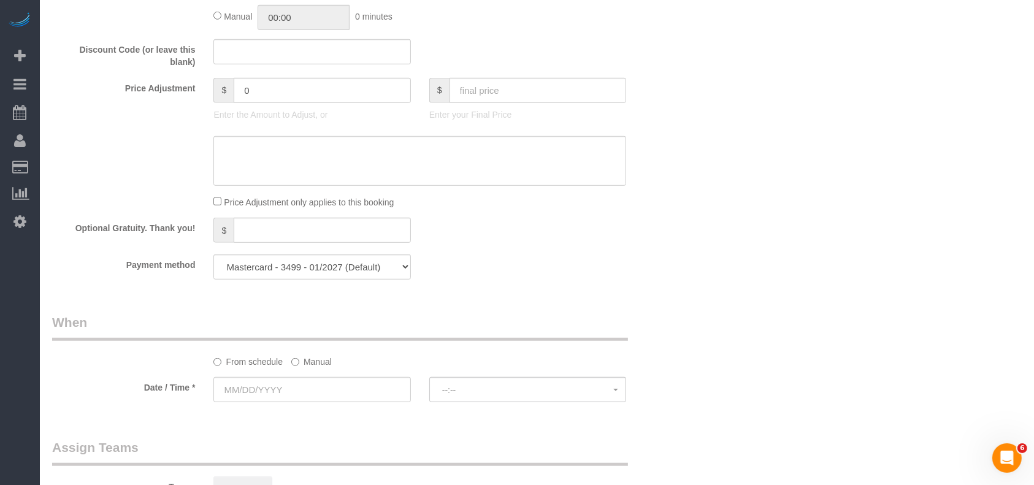
scroll to position [899, 0]
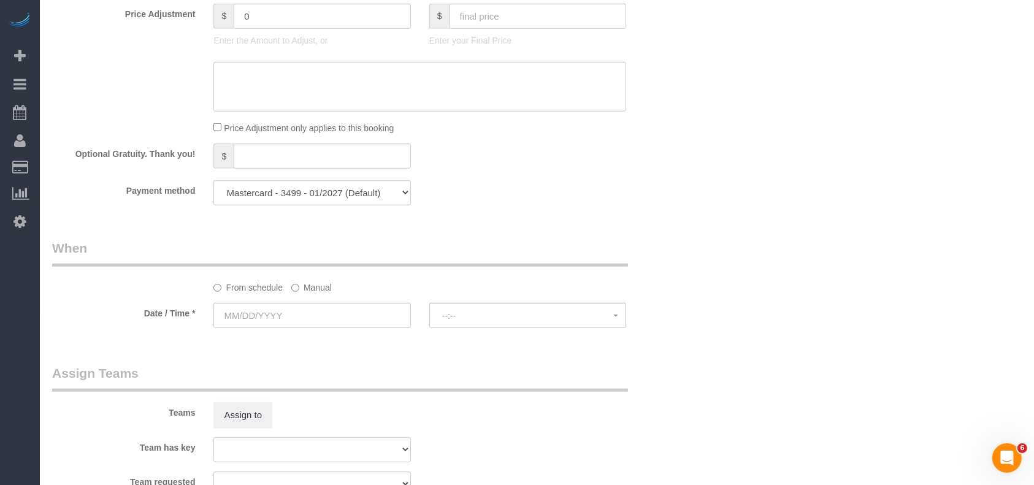
click at [312, 285] on label "Manual" at bounding box center [311, 285] width 40 height 17
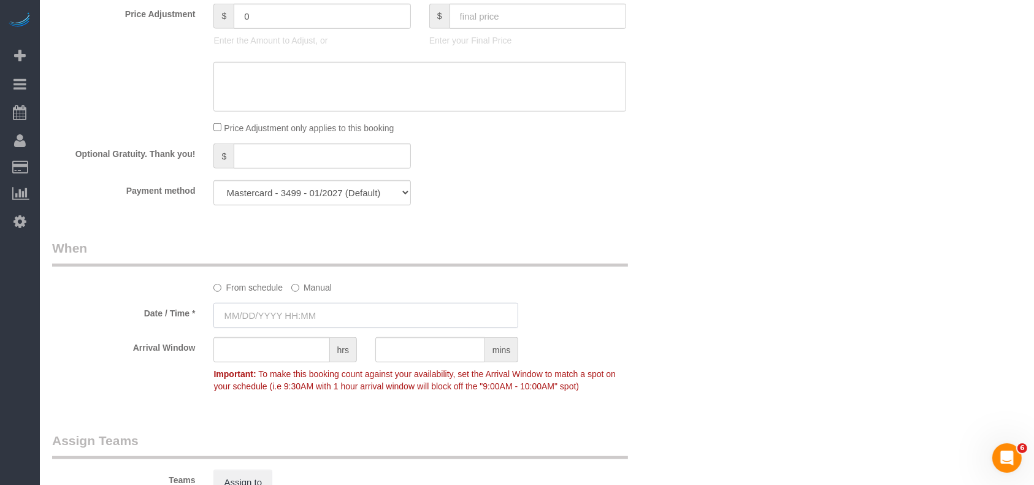
click at [298, 318] on input "text" at bounding box center [365, 315] width 305 height 25
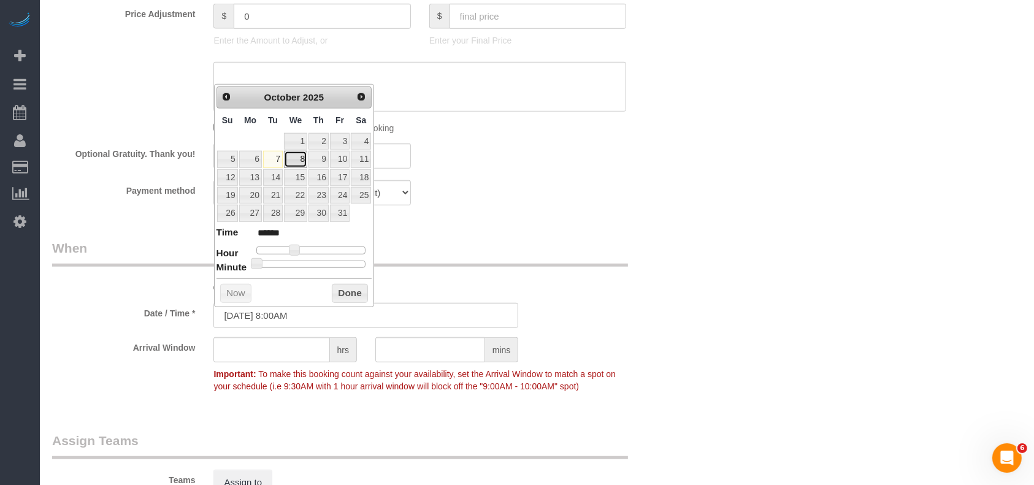
click at [294, 156] on link "8" at bounding box center [295, 159] width 23 height 17
type input "[DATE] 8:00AM"
click at [348, 297] on button "Done" at bounding box center [350, 294] width 36 height 20
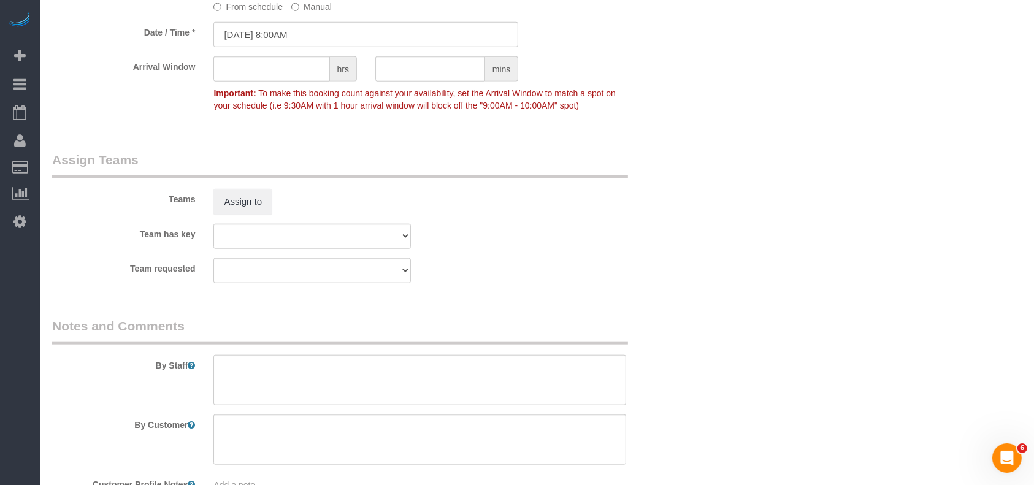
scroll to position [1265, 0]
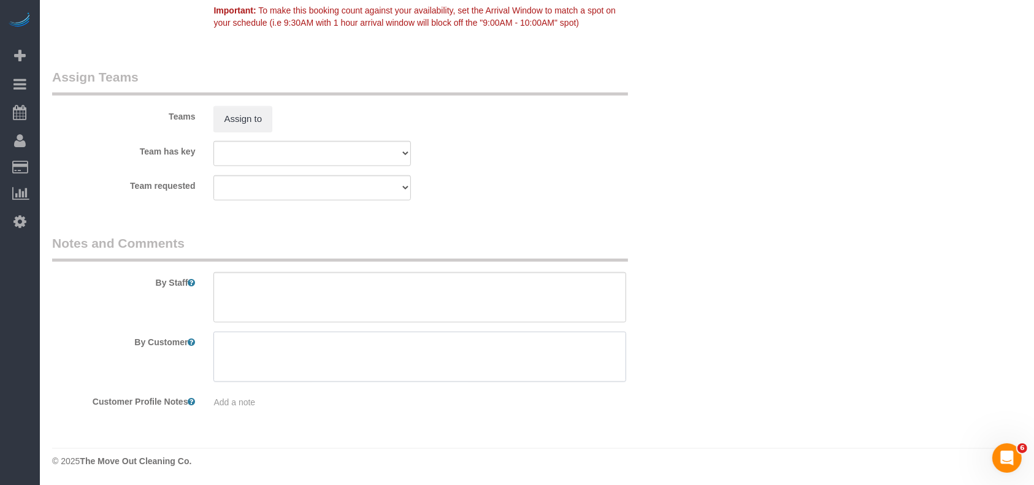
click at [360, 355] on textarea at bounding box center [419, 357] width 413 height 50
paste textarea "Pleawe do not throw away the garage openers"
paste textarea "I left it on the kitchen counter"
type textarea "Please do not throw away the garage openers. I left it on the kitchen counter"
click at [250, 301] on textarea at bounding box center [419, 297] width 413 height 50
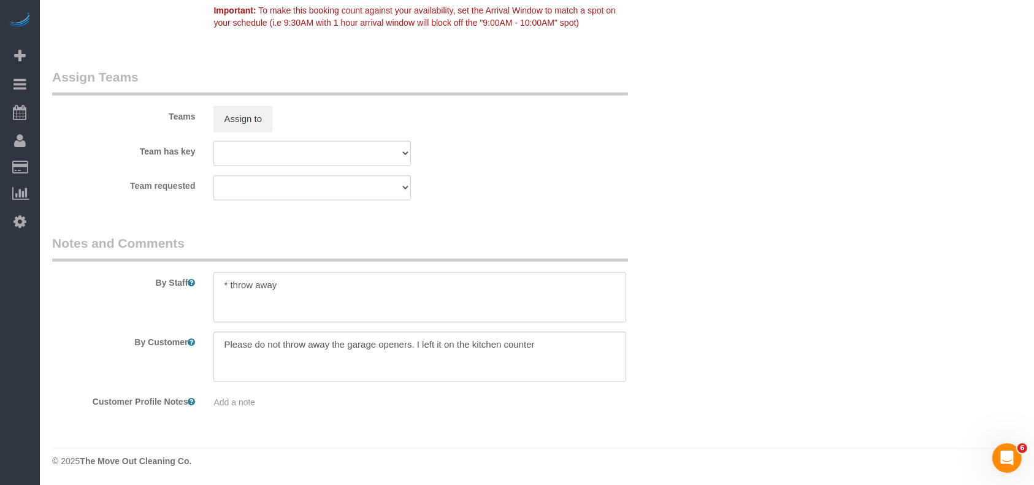
paste textarea "Small stuff in the refrigerator and cabinet"
click at [287, 285] on textarea at bounding box center [419, 297] width 413 height 50
type textarea "* throw away small stuff in the refrigerator and cabinet"
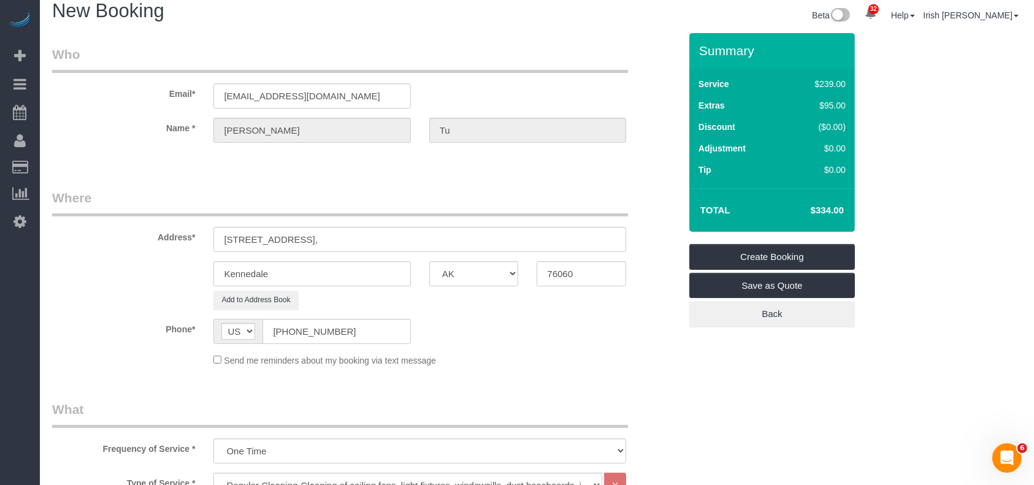
scroll to position [0, 0]
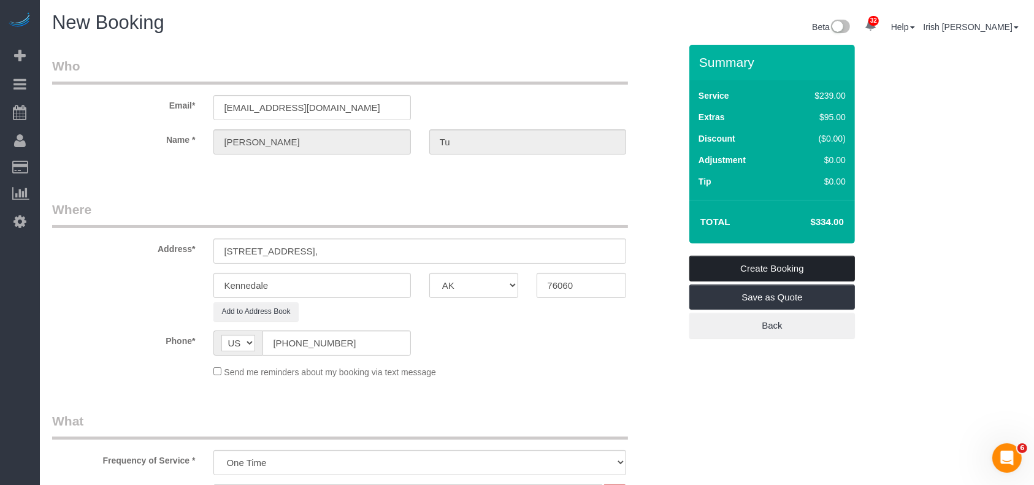
click at [803, 266] on link "Create Booking" at bounding box center [772, 269] width 166 height 26
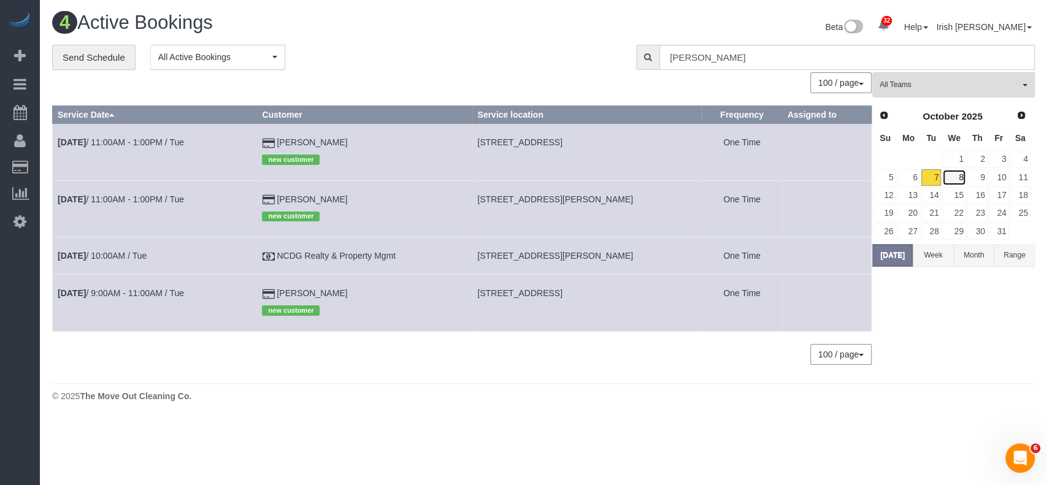
click at [957, 174] on link "8" at bounding box center [953, 177] width 23 height 17
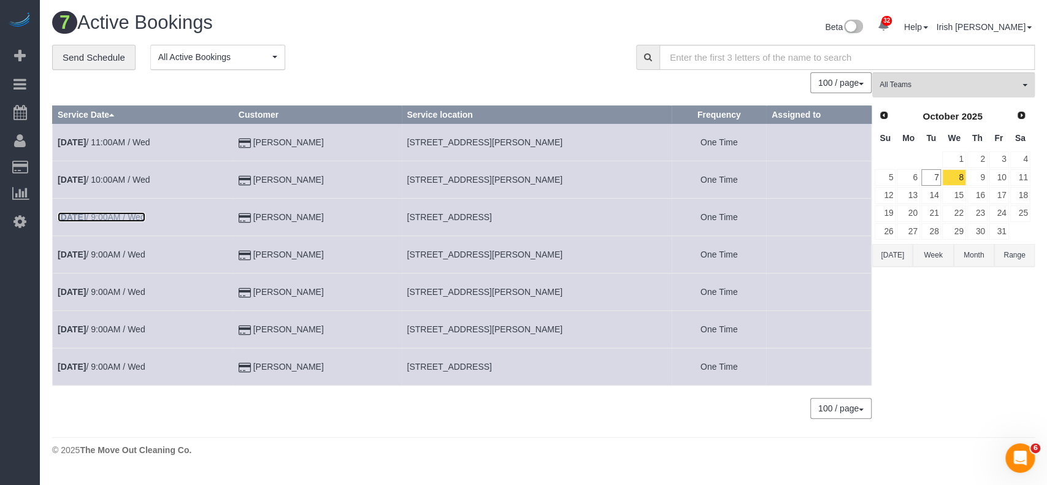
click at [113, 219] on link "[DATE] 9:00AM / Wed" at bounding box center [102, 217] width 88 height 10
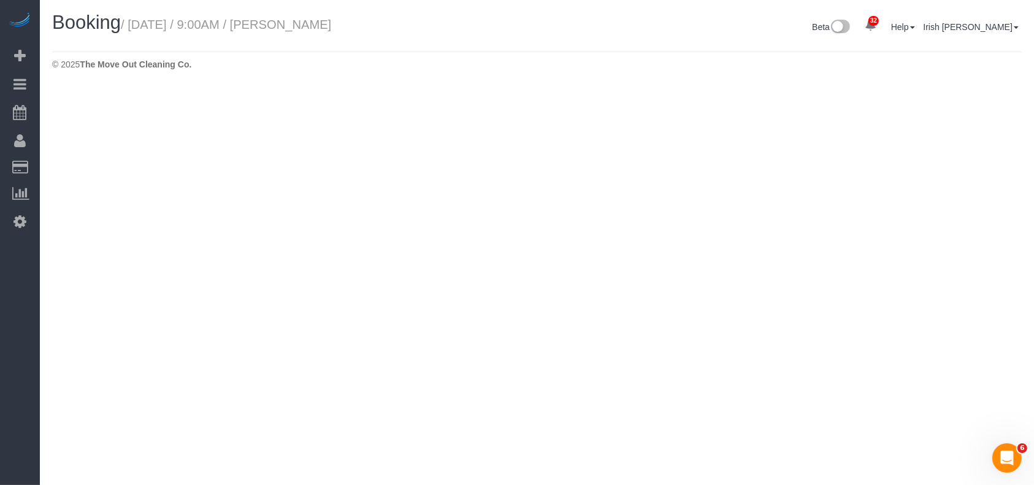
select select "[GEOGRAPHIC_DATA]"
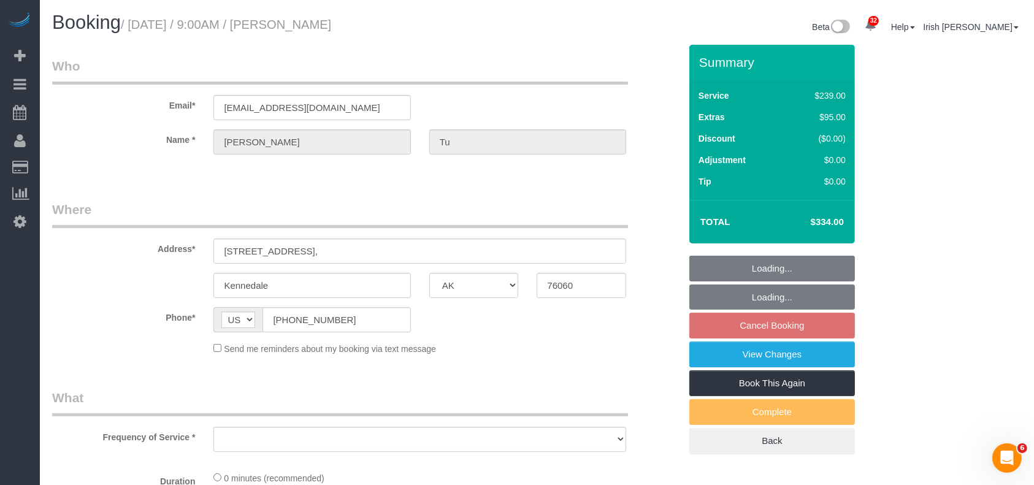
select select "string:fspay-a313df87-758b-46ad-a639-6a3223da5fc5"
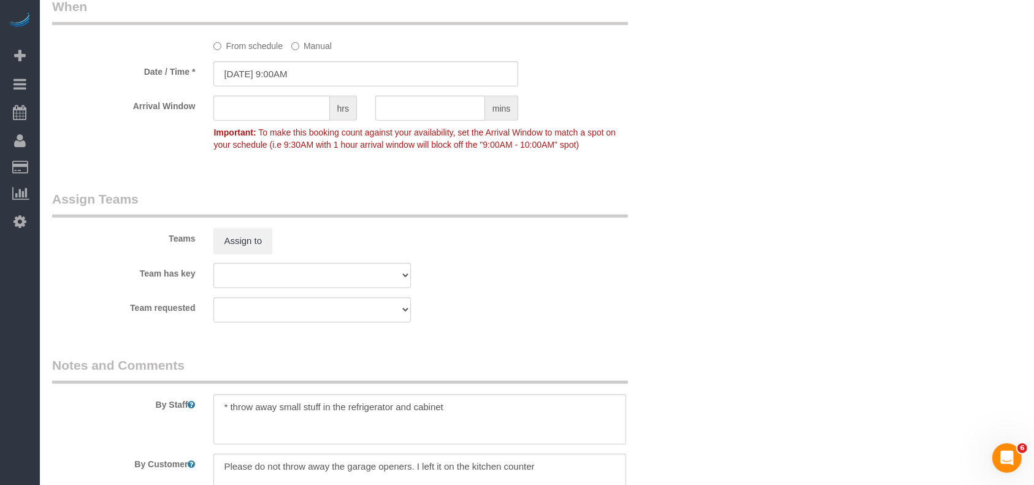
select select "object:9322"
select select "3"
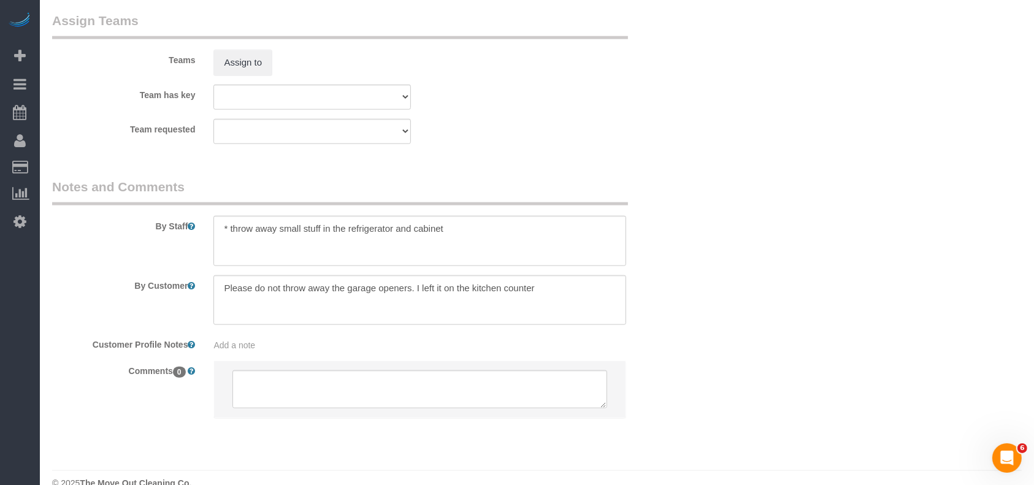
scroll to position [1297, 0]
click at [482, 226] on textarea at bounding box center [419, 240] width 413 height 50
paste textarea "Code 2003"
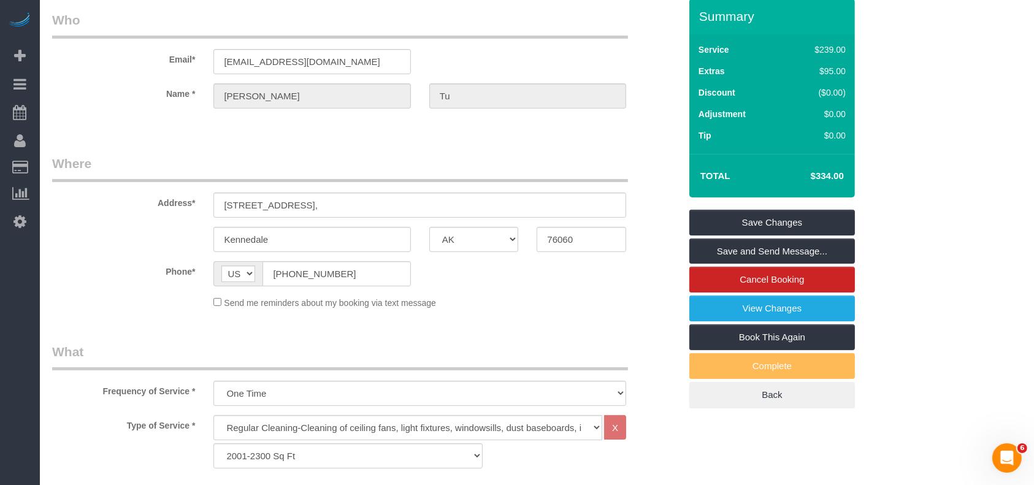
scroll to position [0, 0]
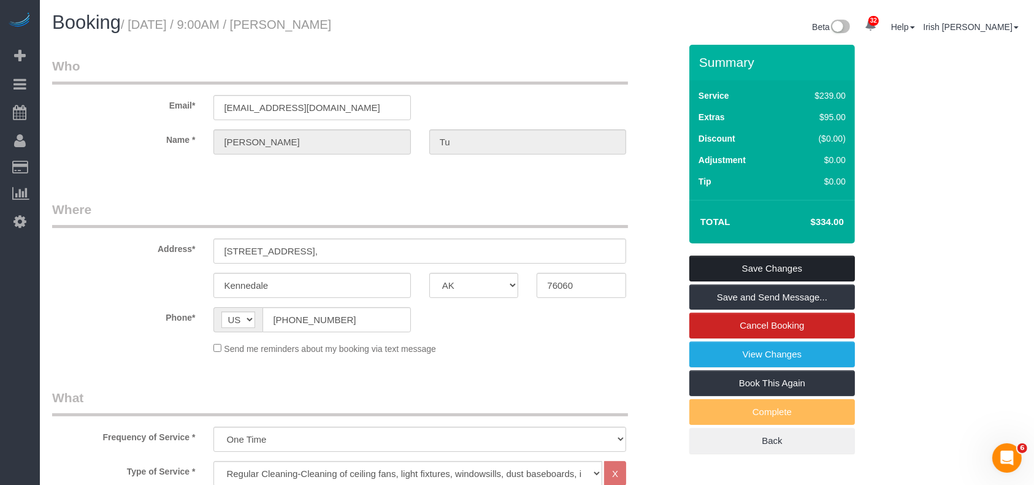
type textarea "* throw away small stuff in the refrigerator and cabinet * Code 2003"
click at [805, 268] on link "Save Changes" at bounding box center [772, 269] width 166 height 26
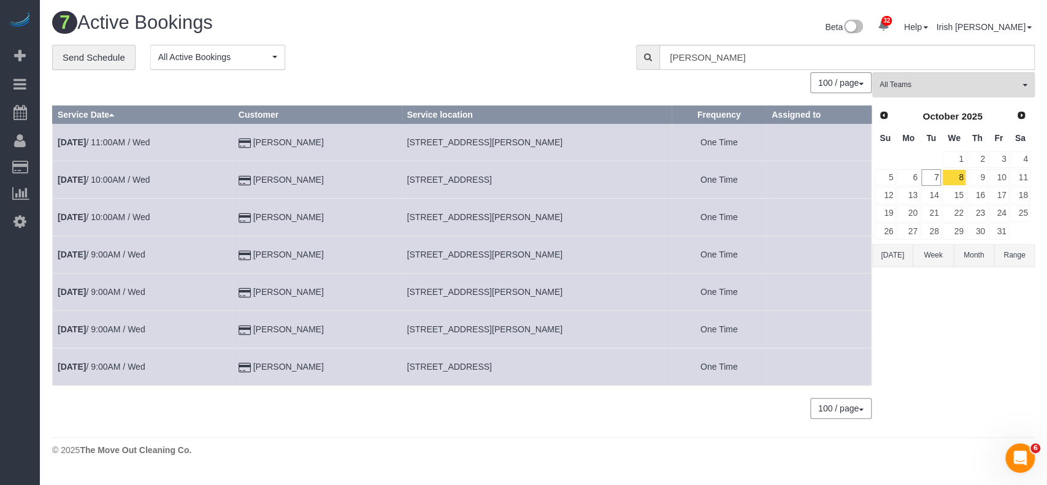
click at [117, 172] on td "[DATE] 10:00AM / Wed" at bounding box center [143, 179] width 181 height 37
click at [116, 176] on link "[DATE] 10:00AM / Wed" at bounding box center [104, 180] width 92 height 10
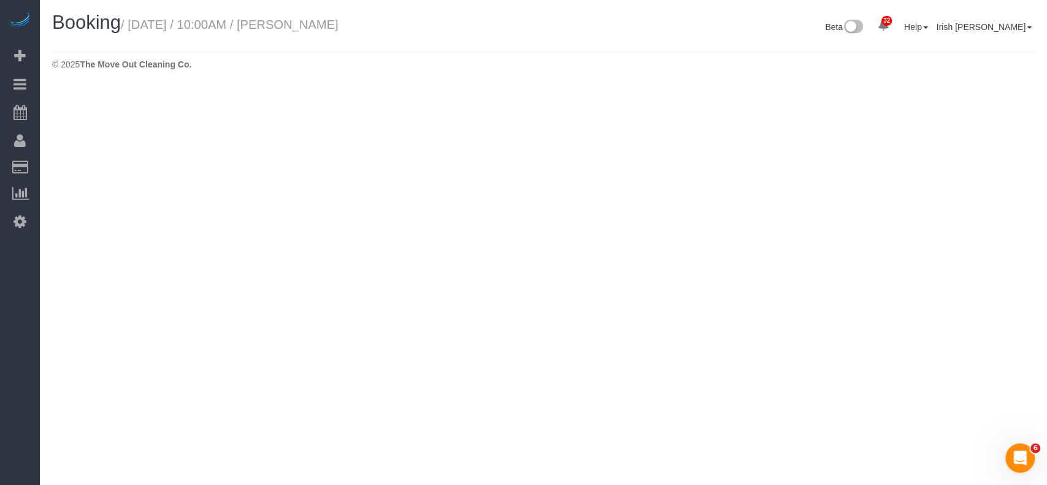
select select "[GEOGRAPHIC_DATA]"
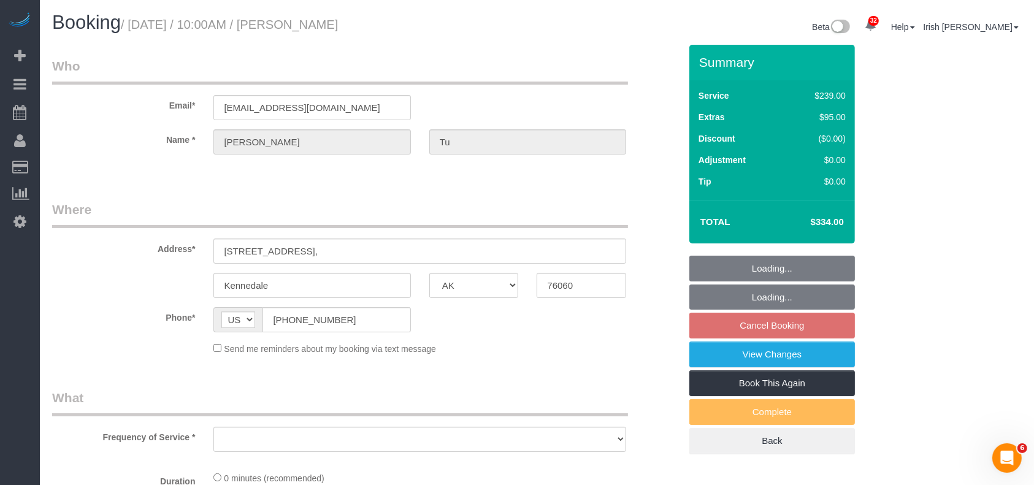
select select "string:fspay-a313df87-758b-46ad-a639-6a3223da5fc5"
select select "object:9811"
select select "3"
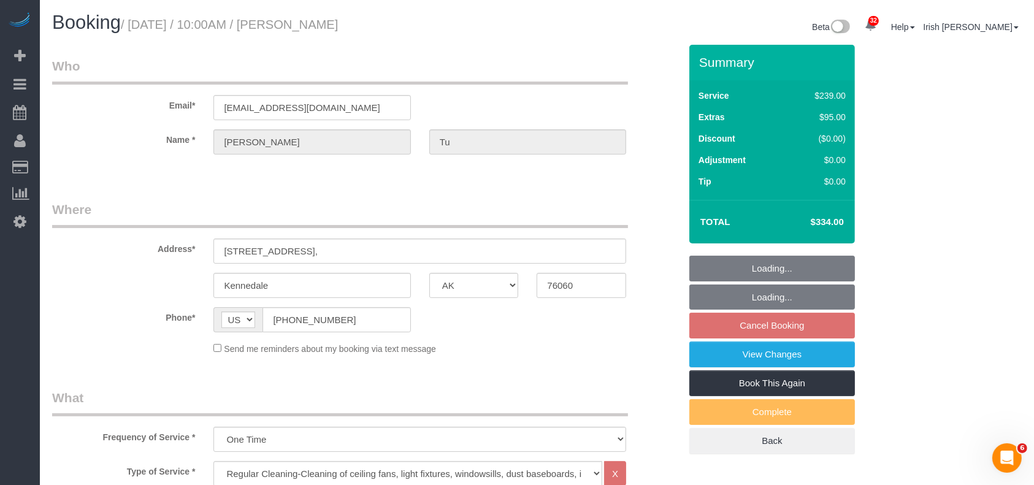
click at [790, 328] on fieldset "Loading... Loading... Cancel Booking View Changes Book This Again Complete Back" at bounding box center [772, 355] width 166 height 199
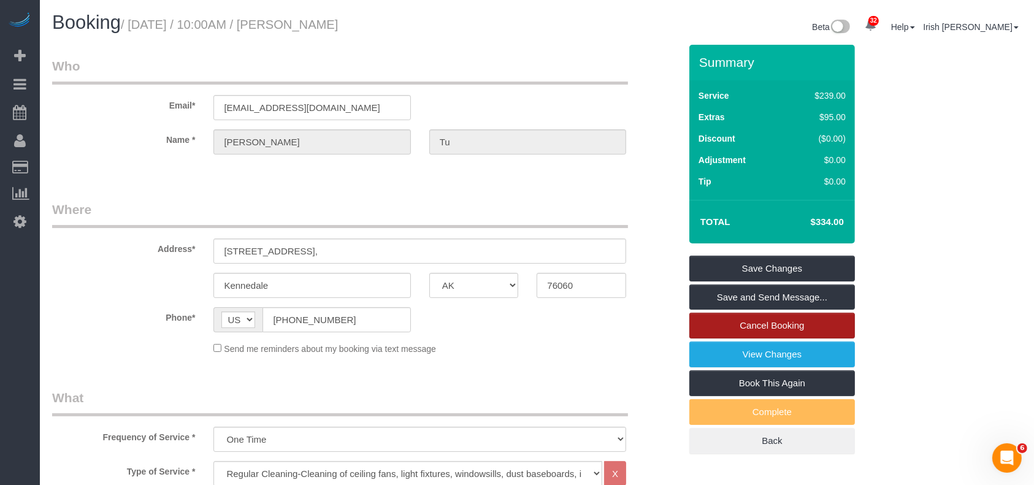
click at [746, 332] on link "Cancel Booking" at bounding box center [772, 326] width 166 height 26
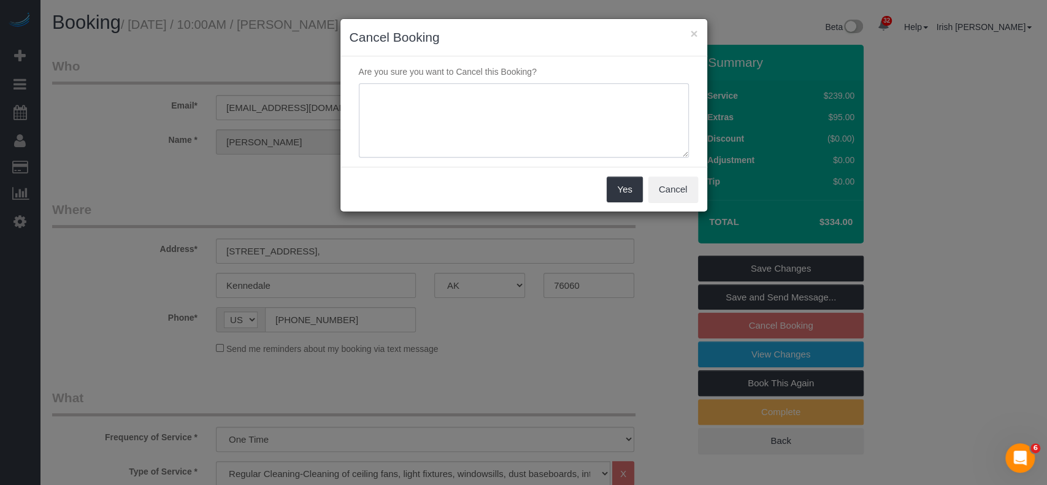
click at [470, 147] on textarea at bounding box center [524, 120] width 330 height 75
type textarea "N"
type textarea "Home is not ready"
click at [625, 181] on button "Yes" at bounding box center [625, 190] width 36 height 26
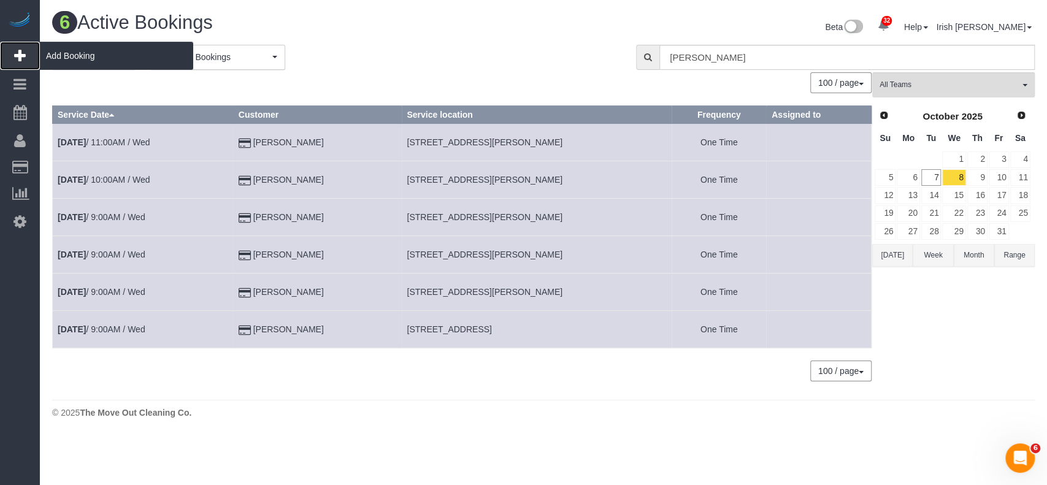
click at [60, 56] on span "Add Booking" at bounding box center [116, 56] width 153 height 28
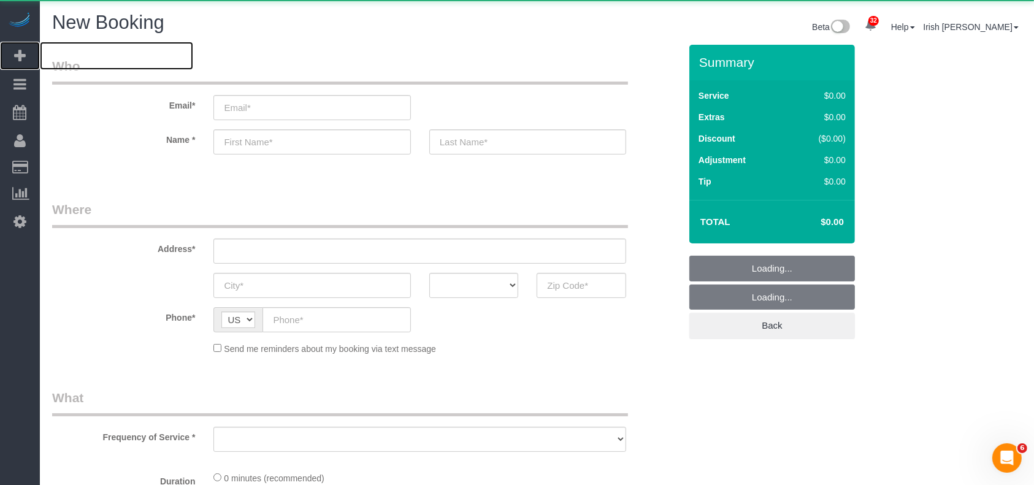
select select "object:10320"
select select "3"
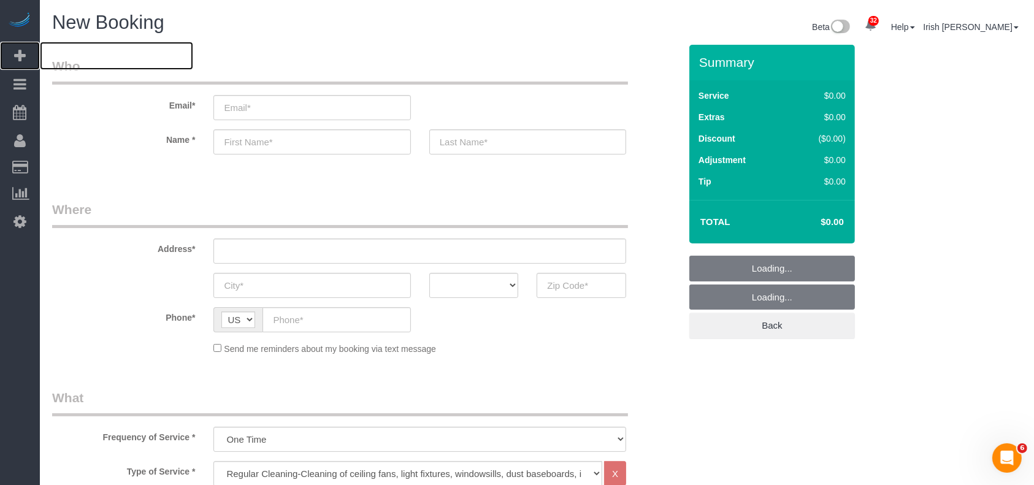
select select "object:10390"
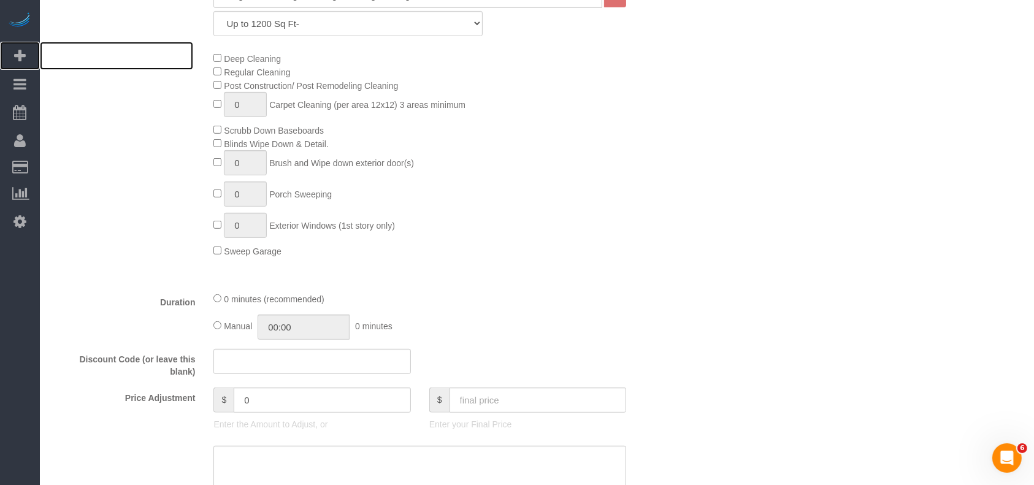
scroll to position [327, 0]
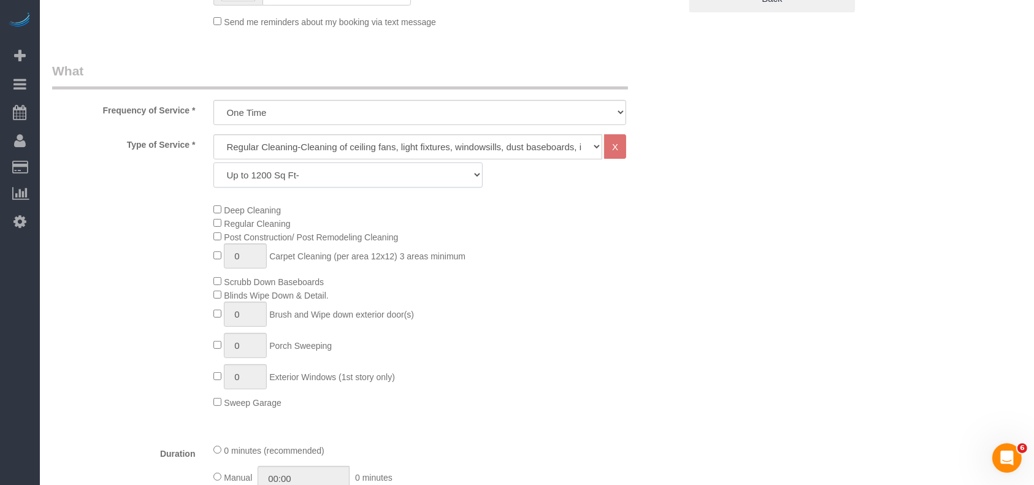
drag, startPoint x: 282, startPoint y: 173, endPoint x: 279, endPoint y: 179, distance: 6.6
click at [282, 173] on select "Up to 1200 Sq Ft- [DATE]-[DATE] Sq Ft [DATE]-[DATE] Sq Ft [DATE]-[DATE] Sq Ft […" at bounding box center [347, 175] width 269 height 25
select select "70"
click at [213, 163] on select "Up to 1200 Sq Ft- [DATE]-[DATE] Sq Ft [DATE]-[DATE] Sq Ft [DATE]-[DATE] Sq Ft […" at bounding box center [347, 175] width 269 height 25
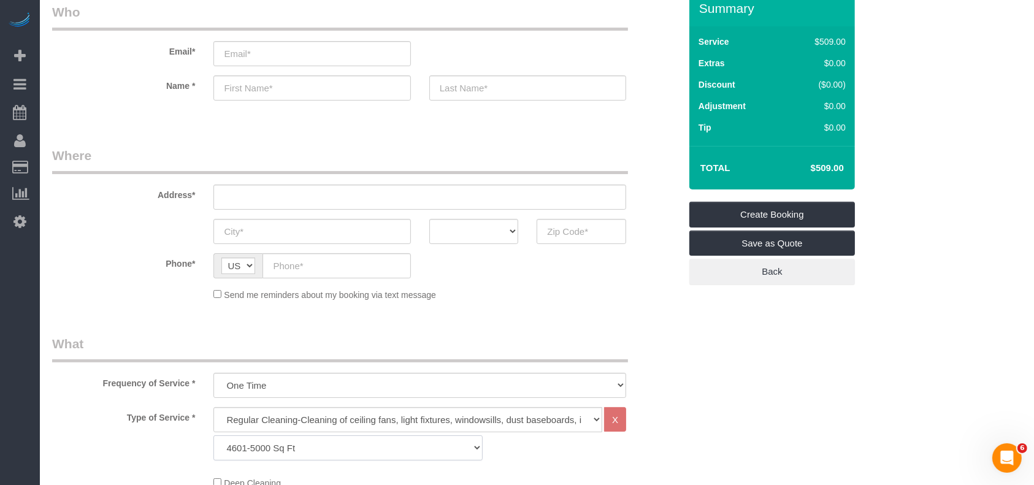
scroll to position [0, 0]
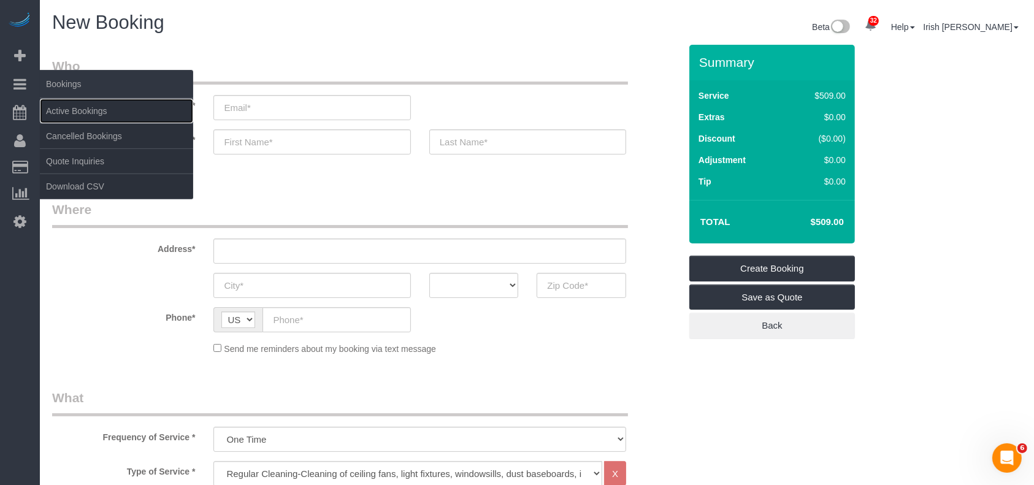
click at [96, 112] on link "Active Bookings" at bounding box center [116, 111] width 153 height 25
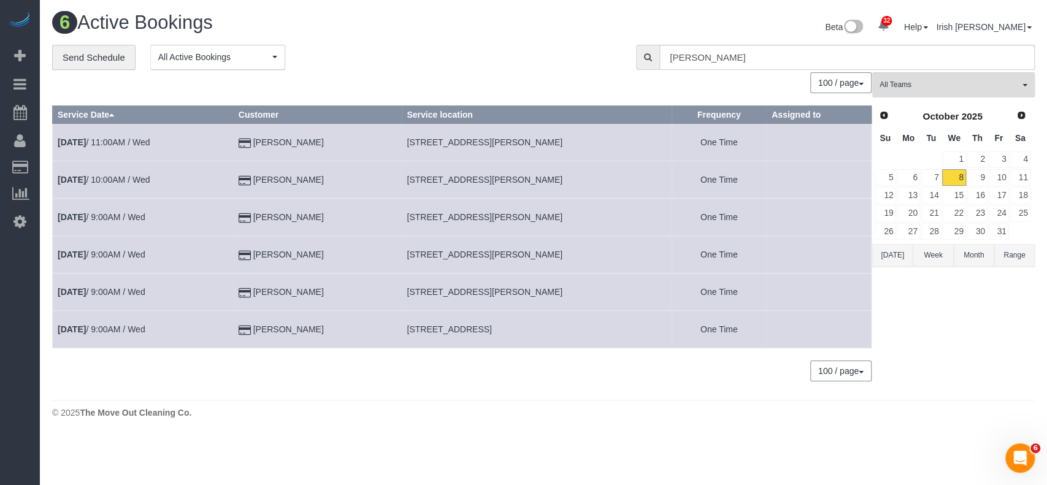
click at [886, 248] on button "[DATE]" at bounding box center [892, 255] width 40 height 23
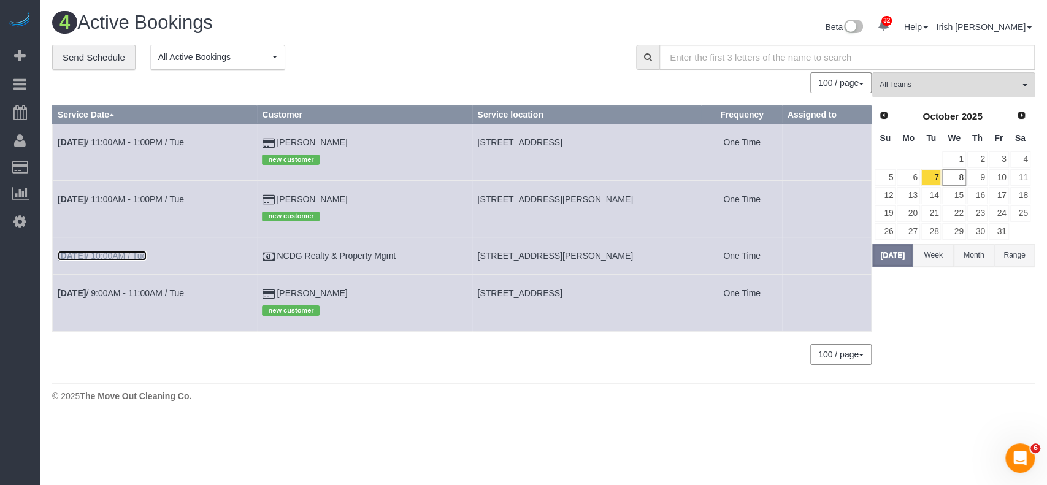
click at [90, 257] on link "[DATE] 10:00AM / Tue" at bounding box center [102, 256] width 89 height 10
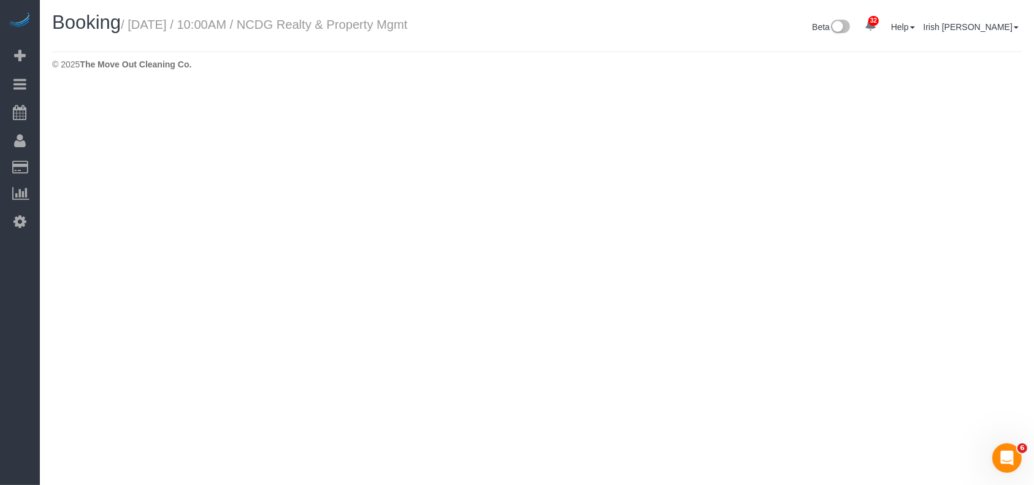
select select "[GEOGRAPHIC_DATA]"
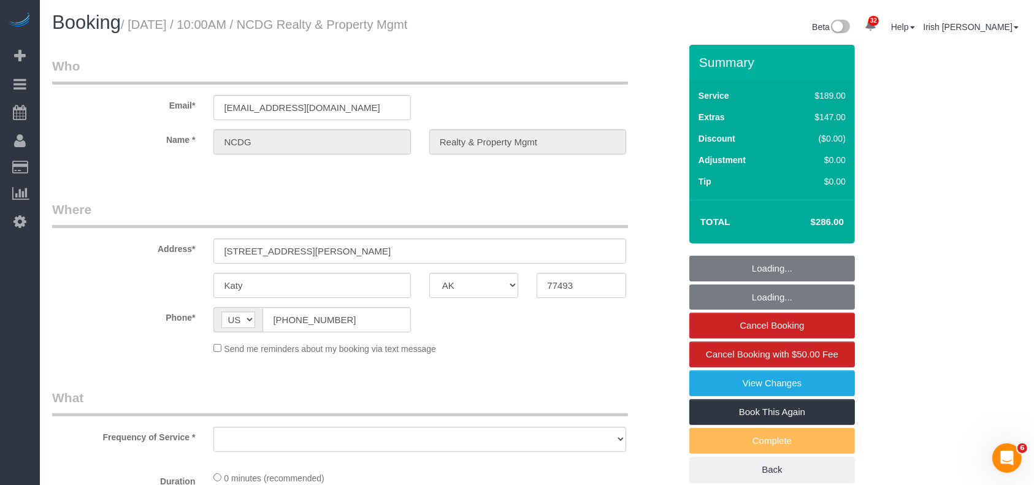
select select "object:11198"
select select "3"
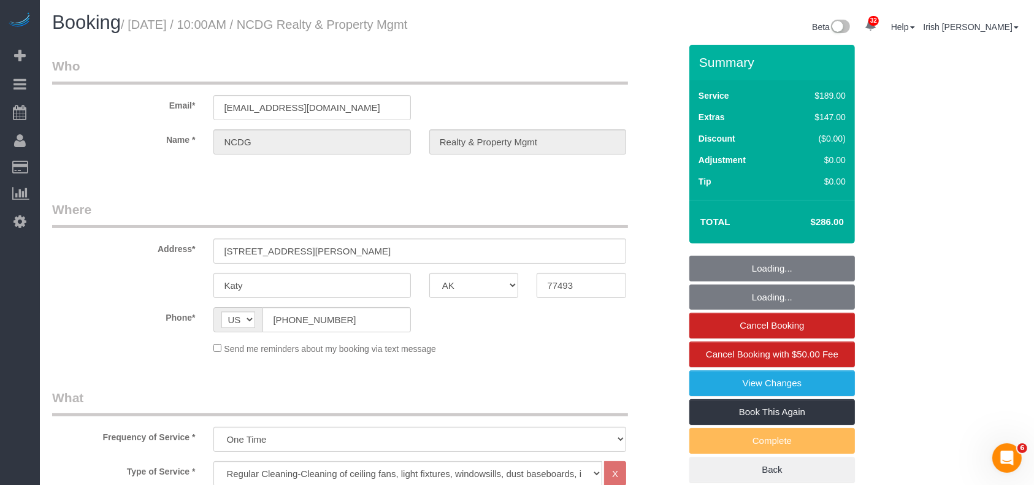
select select "object:11274"
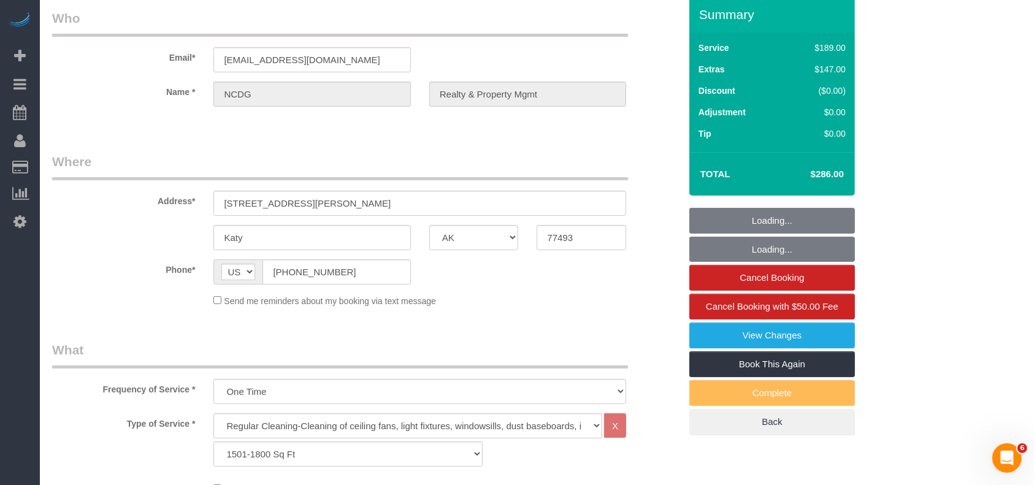
scroll to position [82, 0]
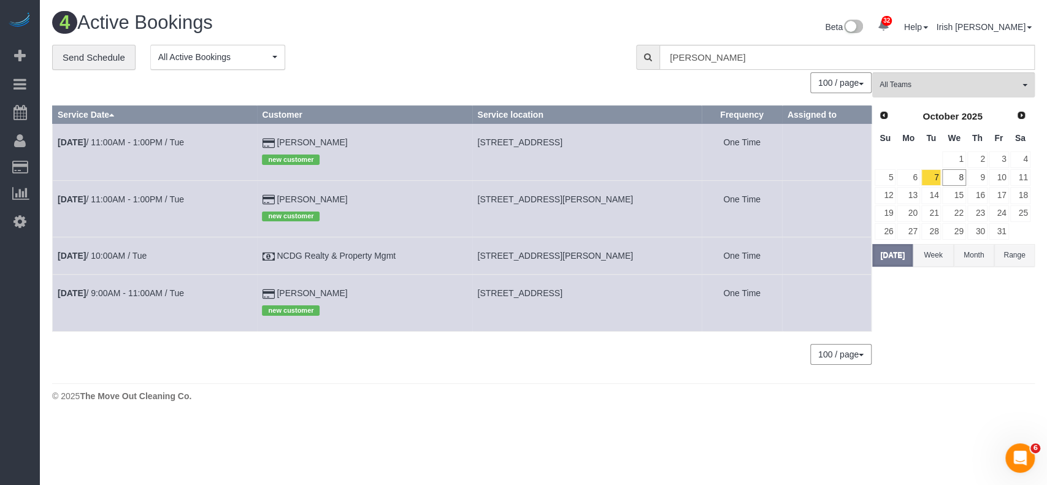
click at [543, 252] on span "[STREET_ADDRESS][PERSON_NAME]" at bounding box center [555, 256] width 156 height 10
copy tr "[STREET_ADDRESS][PERSON_NAME]"
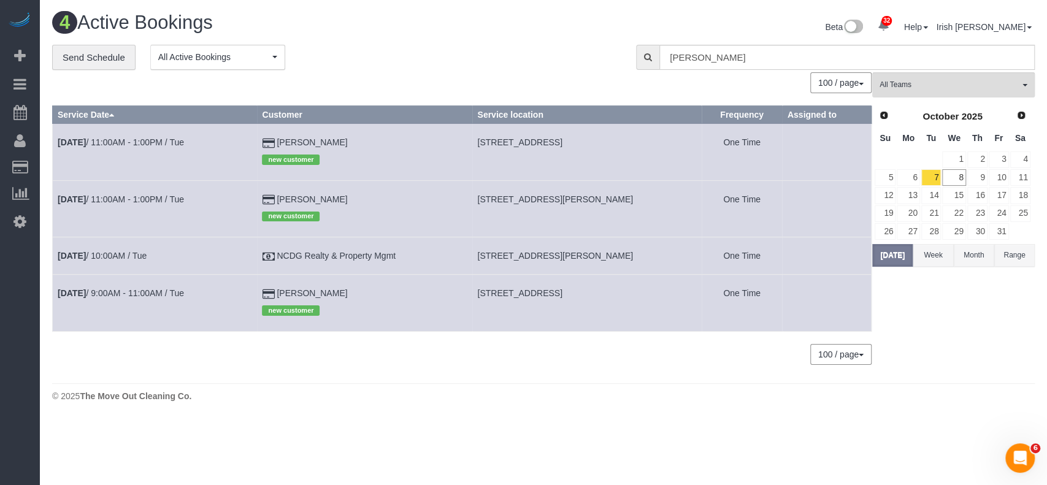
click at [520, 139] on span "[STREET_ADDRESS]" at bounding box center [519, 142] width 85 height 10
copy tr "[STREET_ADDRESS]"
click at [929, 194] on link "14" at bounding box center [931, 195] width 20 height 17
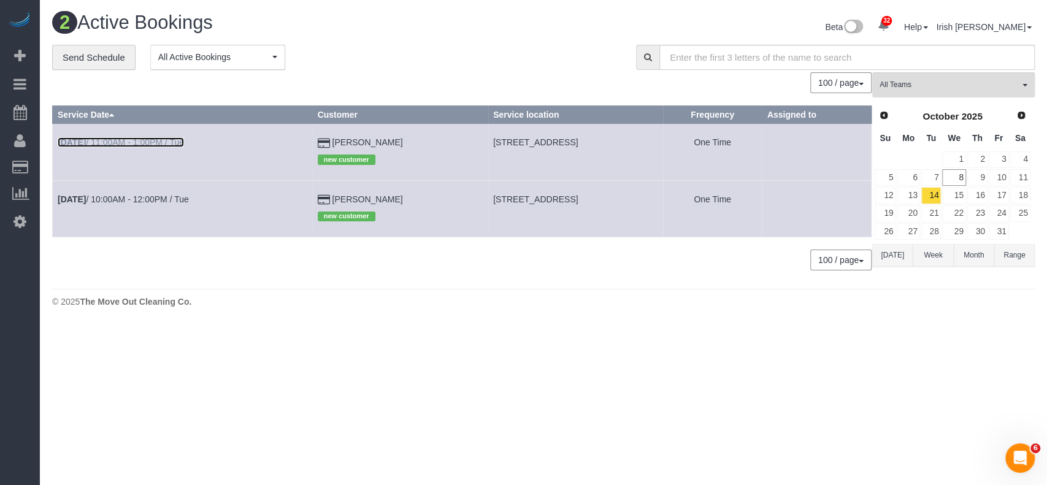
click at [105, 140] on link "[DATE] 11:00AM - 1:00PM / Tue" at bounding box center [121, 142] width 126 height 10
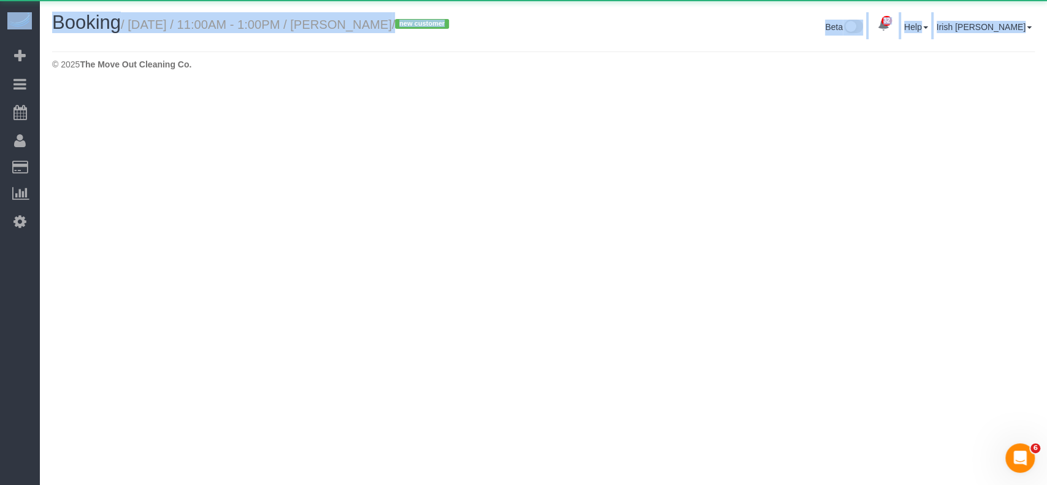
drag, startPoint x: 413, startPoint y: 138, endPoint x: 302, endPoint y: 144, distance: 111.8
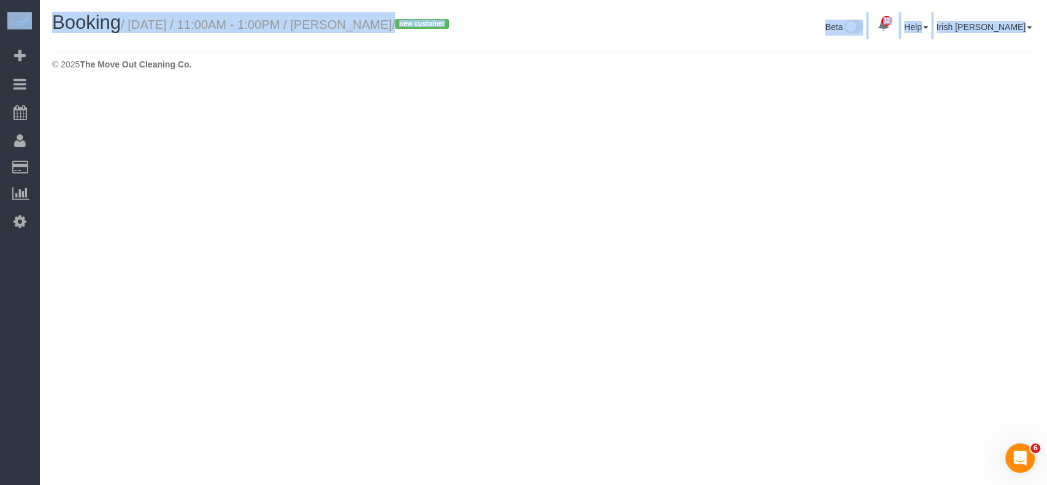
select select "[GEOGRAPHIC_DATA]"
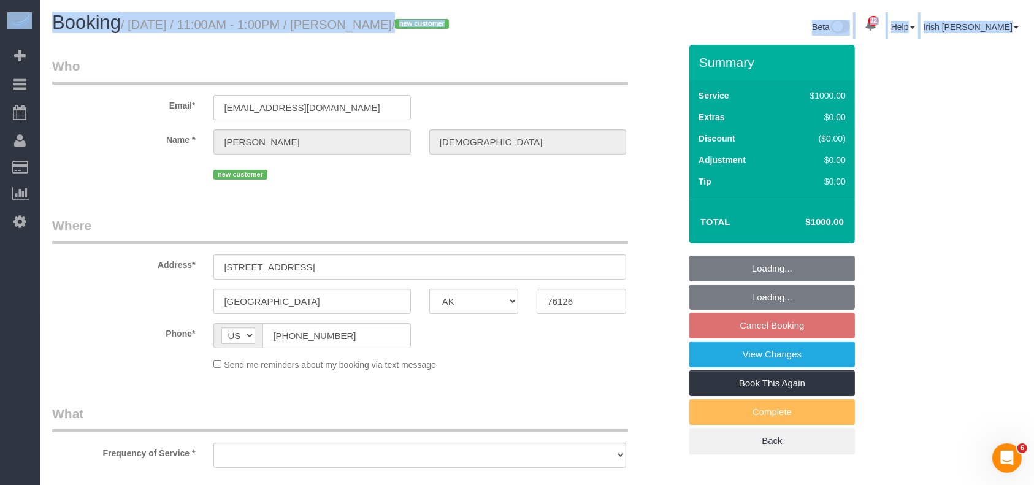
select select "string:fspay-3d0fabb2-d4fc-4ba0-9789-3673b1423ab0"
select select "object:11843"
select select "3"
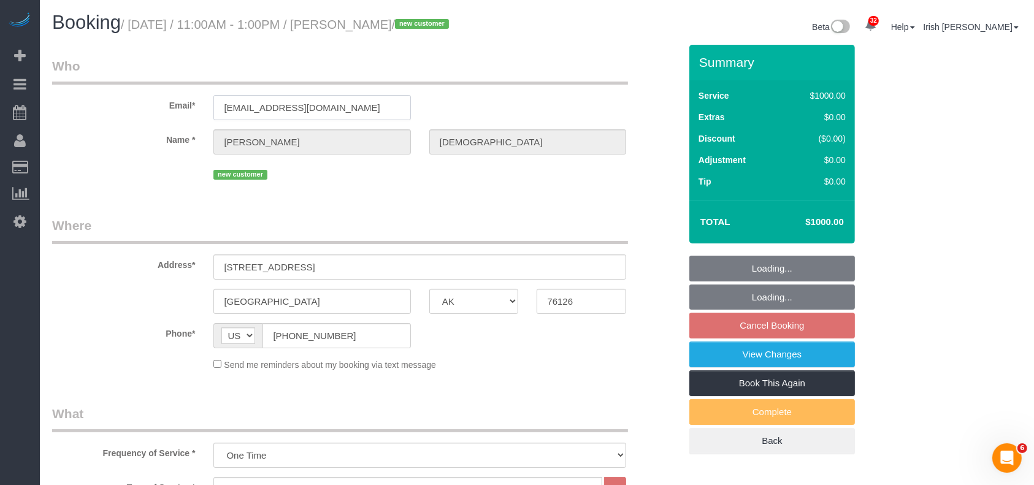
drag, startPoint x: 363, startPoint y: 124, endPoint x: 166, endPoint y: 122, distance: 197.5
click at [166, 120] on div "Email* [EMAIL_ADDRESS][DOMAIN_NAME]" at bounding box center [366, 88] width 647 height 63
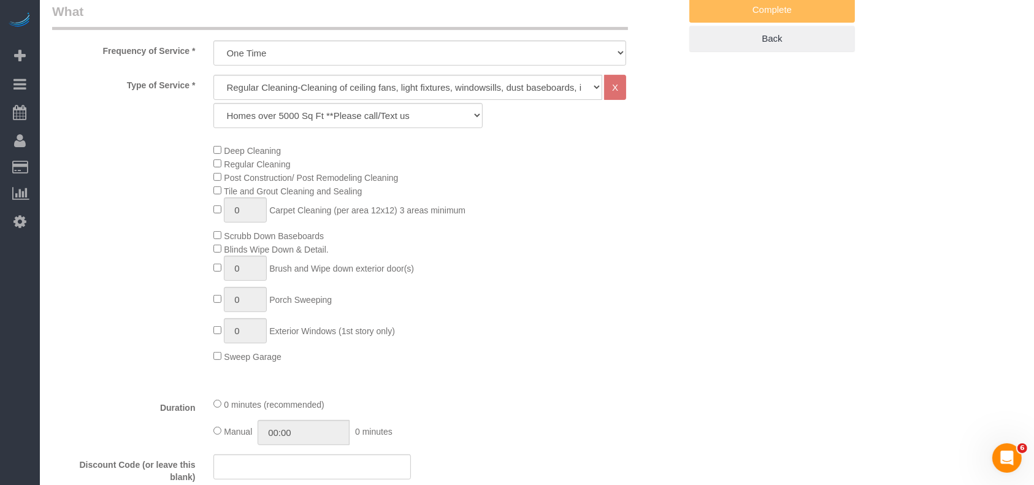
scroll to position [572, 0]
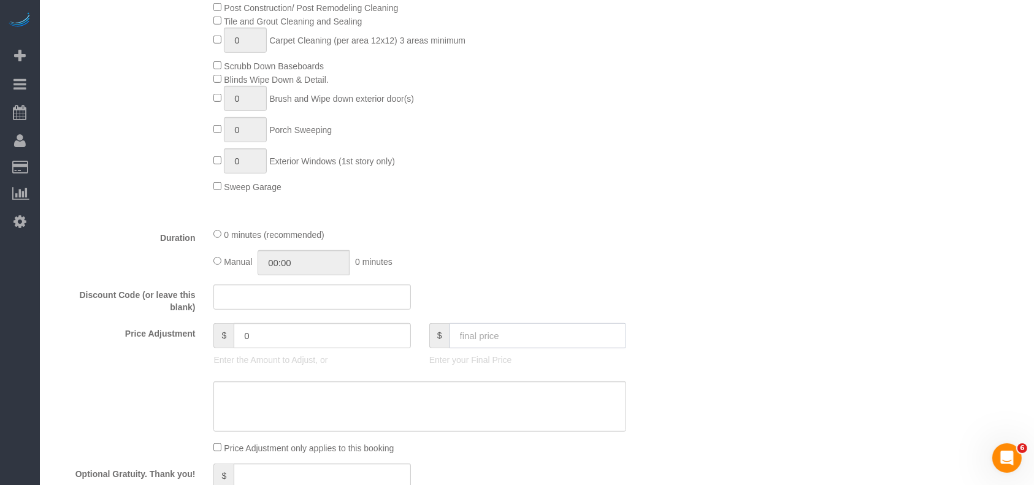
click at [541, 348] on input "text" at bounding box center [538, 335] width 177 height 25
paste input "6"
drag, startPoint x: 451, startPoint y: 356, endPoint x: 439, endPoint y: 356, distance: 12.9
click at [439, 348] on div "$ 609" at bounding box center [527, 335] width 197 height 25
type input "609"
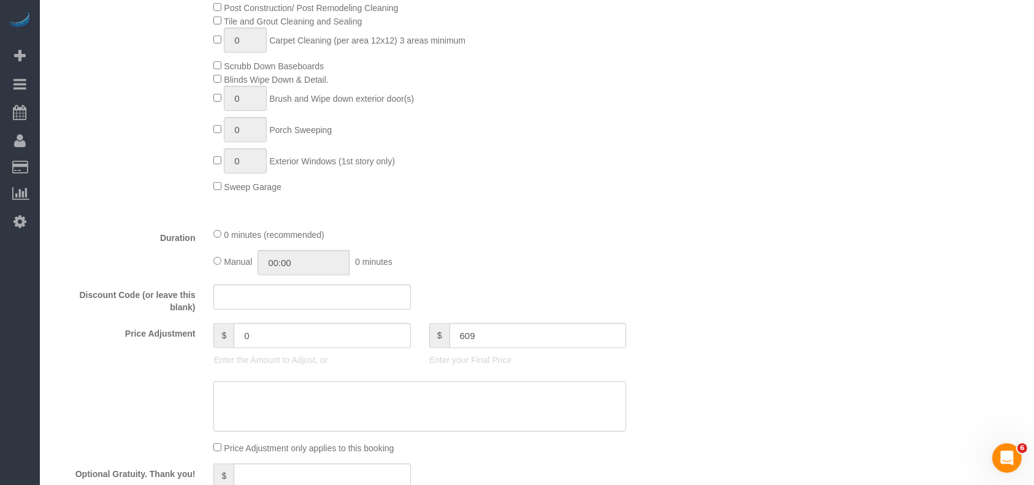
type input "-391"
click at [451, 415] on textarea at bounding box center [419, 407] width 413 height 50
paste textarea "609"
click at [221, 412] on textarea at bounding box center [419, 407] width 413 height 50
type textarea "$609 regular cleaning"
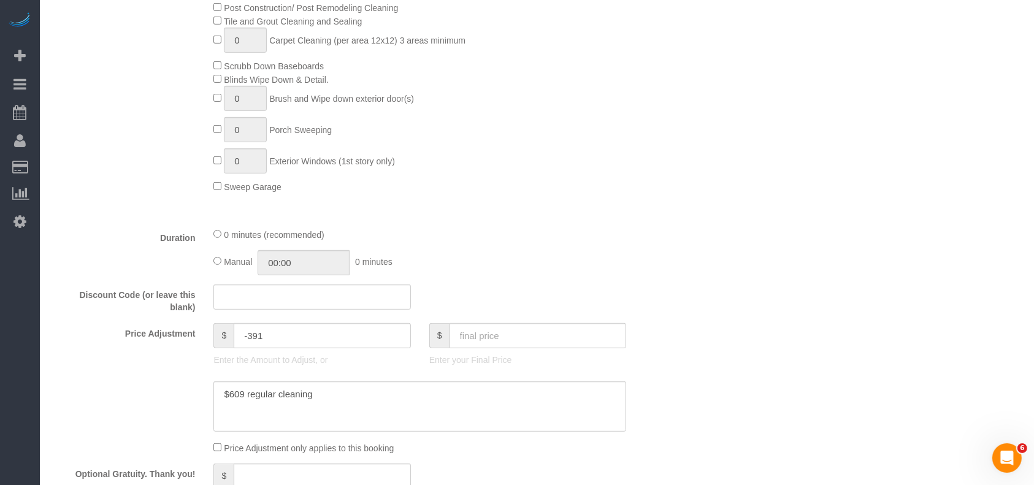
click at [768, 250] on div "Who Email* [EMAIL_ADDRESS][DOMAIN_NAME] Name * [PERSON_NAME][DEMOGRAPHIC_DATA] …" at bounding box center [537, 338] width 970 height 1732
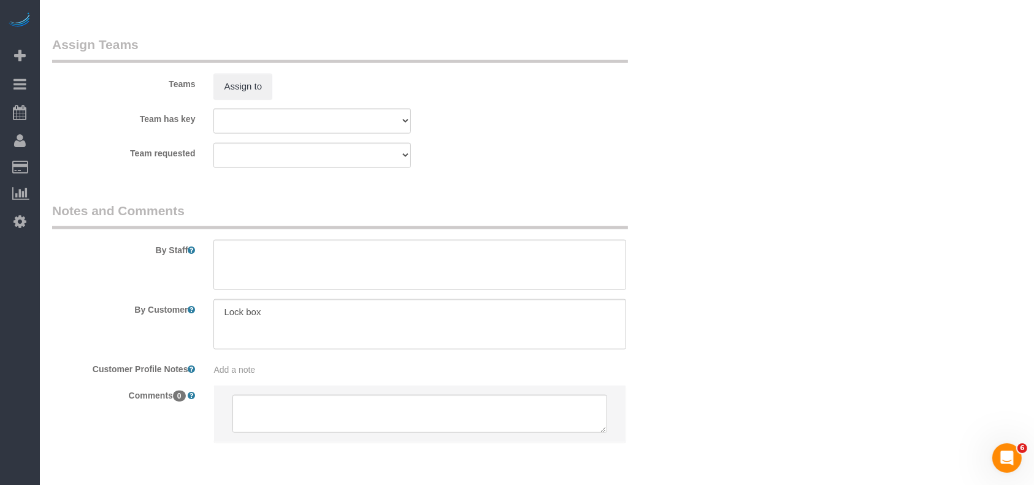
scroll to position [1351, 0]
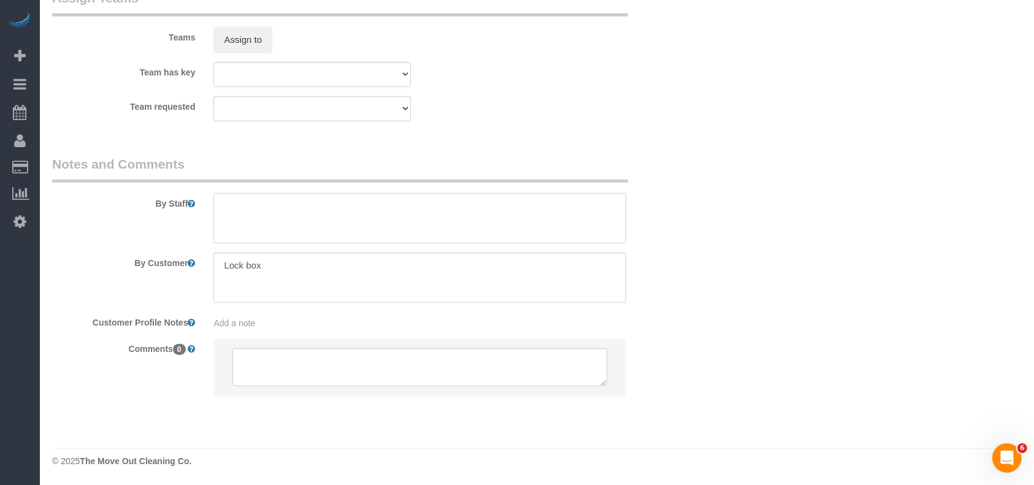
click at [247, 231] on textarea at bounding box center [419, 218] width 413 height 50
paste textarea "outdoor kitchen and pool cabana cleaned"
click at [366, 210] on textarea at bounding box center [419, 218] width 413 height 50
click at [231, 207] on textarea at bounding box center [419, 218] width 413 height 50
click at [447, 209] on textarea at bounding box center [419, 218] width 413 height 50
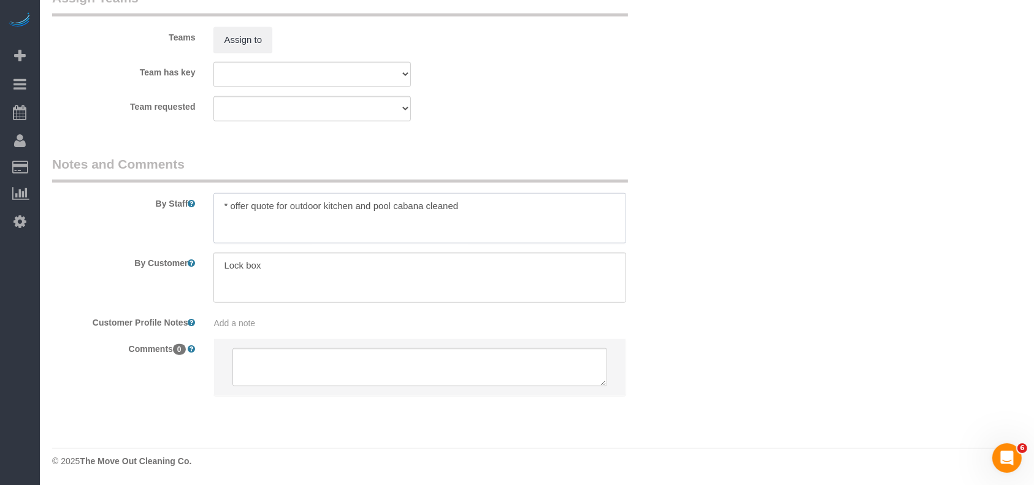
click at [446, 209] on textarea at bounding box center [419, 218] width 413 height 50
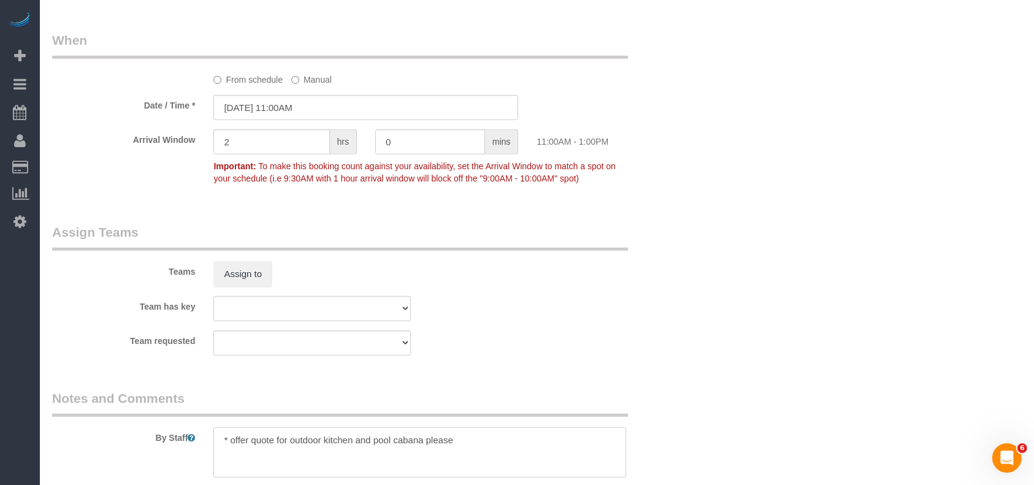
scroll to position [1188, 0]
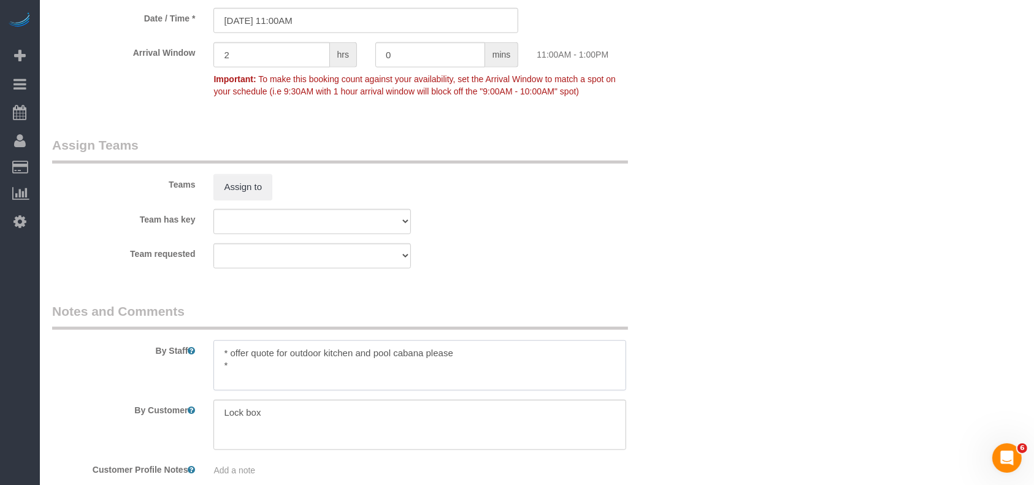
paste textarea "5964"
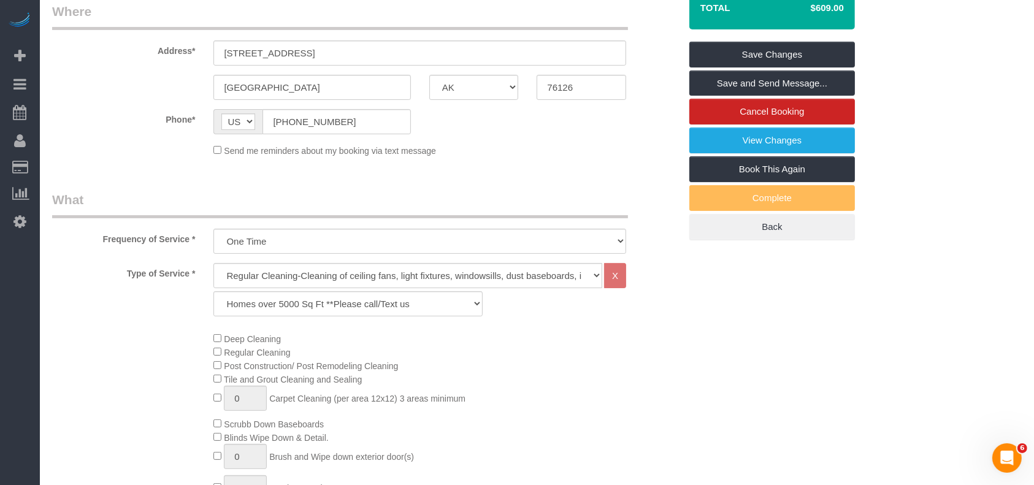
scroll to position [125, 0]
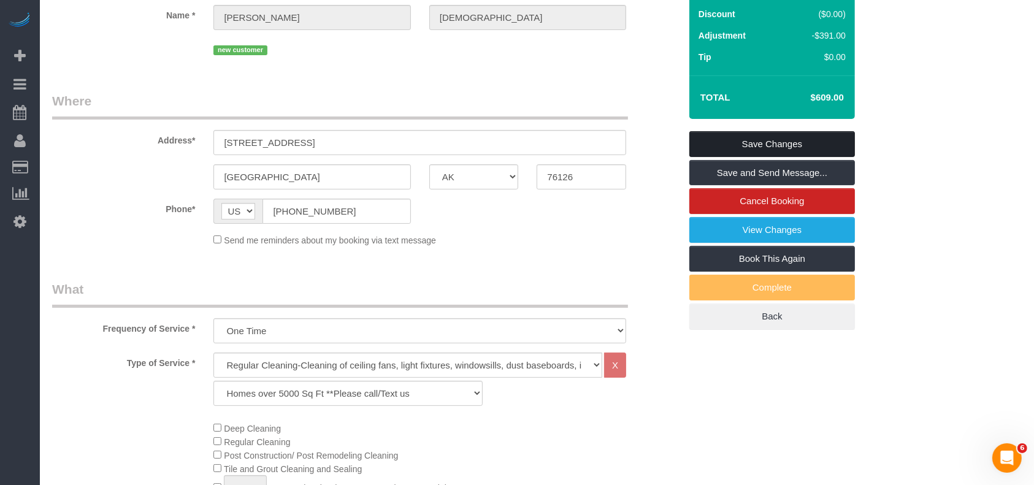
type textarea "* offer quote for outdoor kitchen and pool cabana please * 5964 sf"
click at [729, 153] on link "Save Changes" at bounding box center [772, 144] width 166 height 26
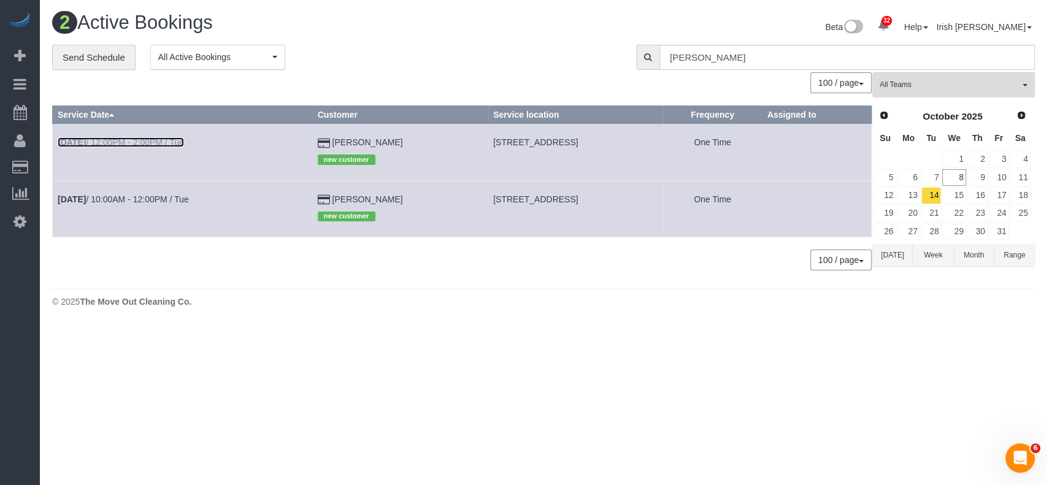
click at [114, 145] on link "[DATE] 12:00PM - 2:00PM / Tue" at bounding box center [121, 142] width 126 height 10
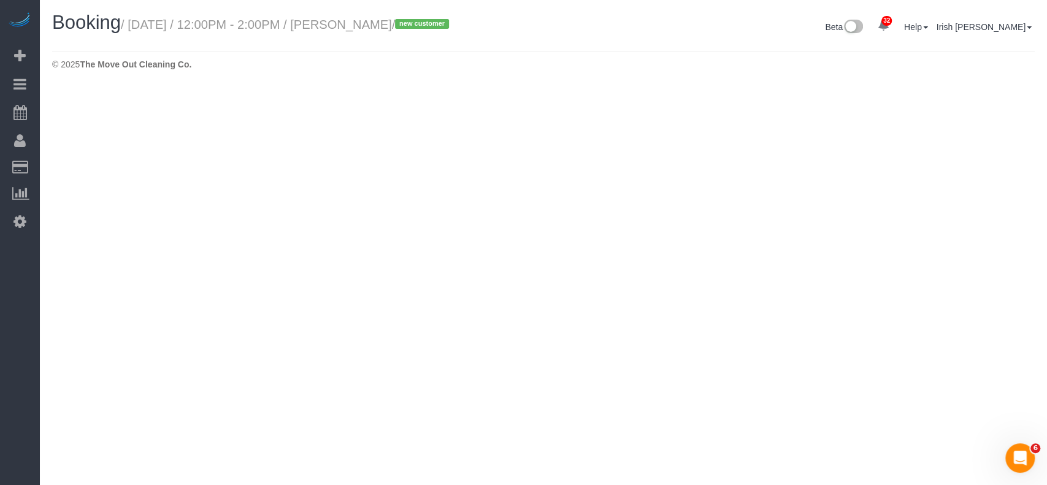
select select "[GEOGRAPHIC_DATA]"
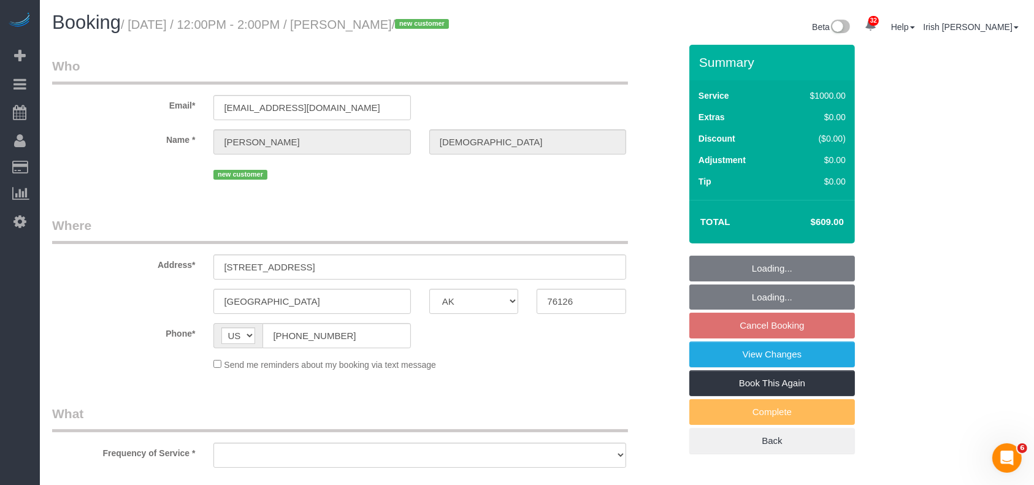
select select "string:fspay-3d0fabb2-d4fc-4ba0-9789-3673b1423ab0"
select select "object:12287"
select select "3"
select select "spot316"
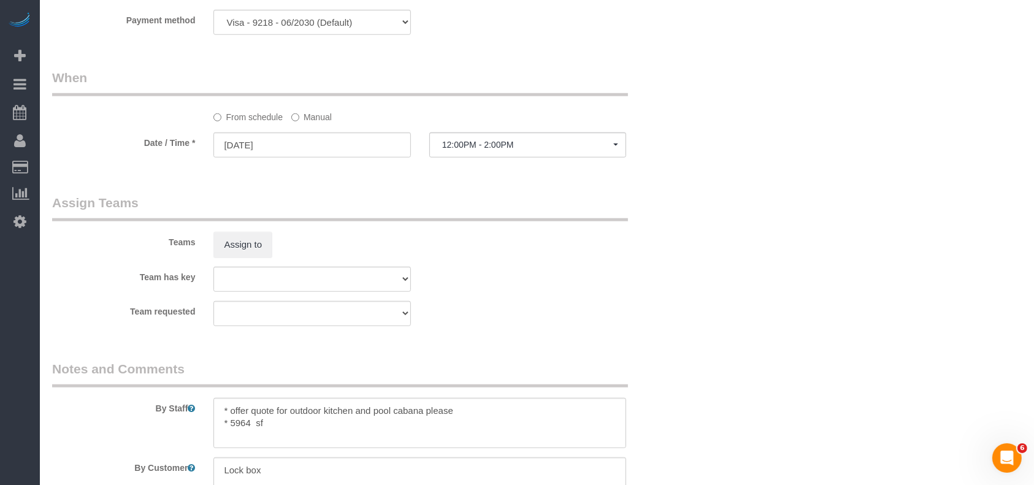
scroll to position [1285, 0]
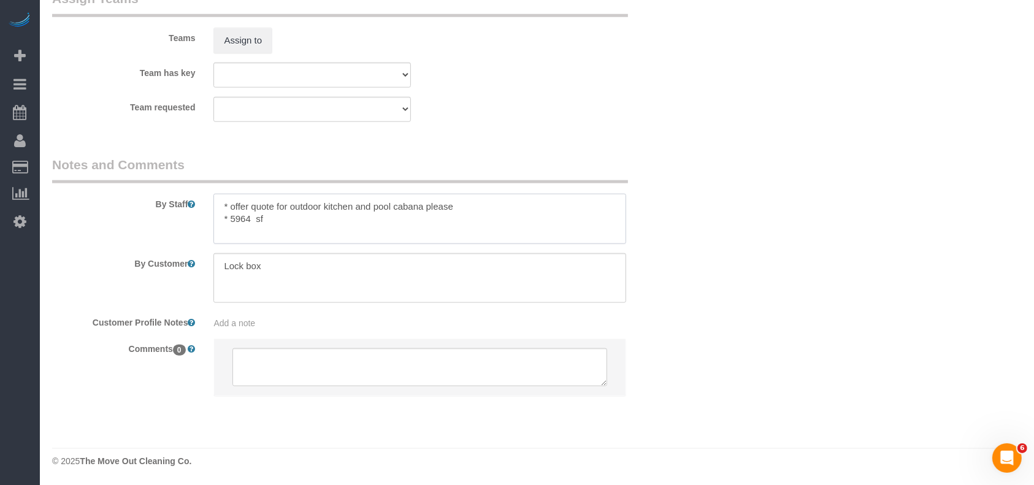
click at [282, 218] on textarea at bounding box center [419, 219] width 413 height 50
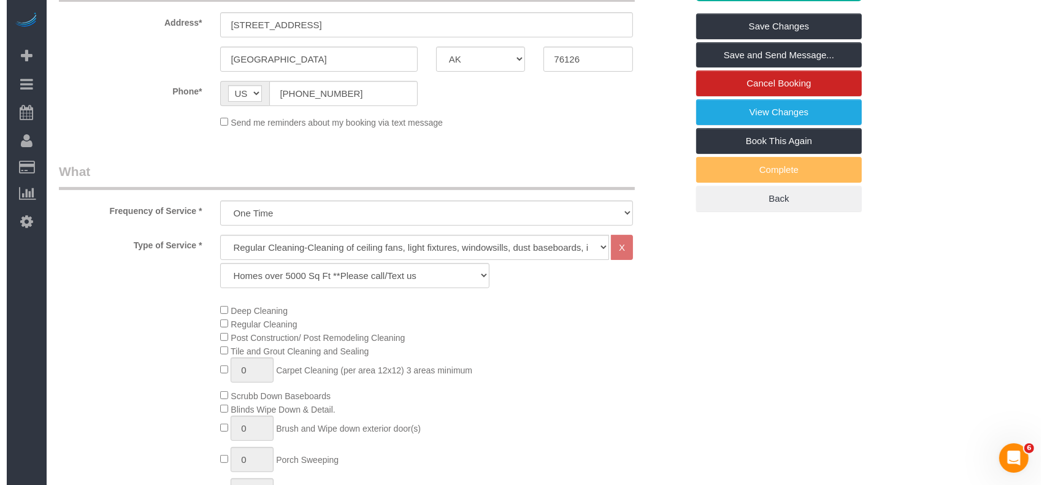
scroll to position [58, 0]
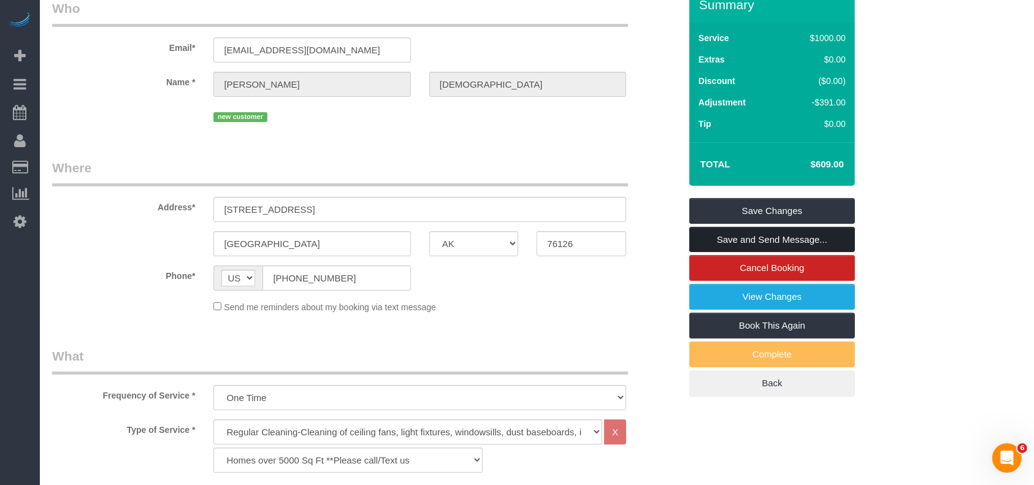
click at [795, 250] on link "Save and Send Message..." at bounding box center [772, 240] width 166 height 26
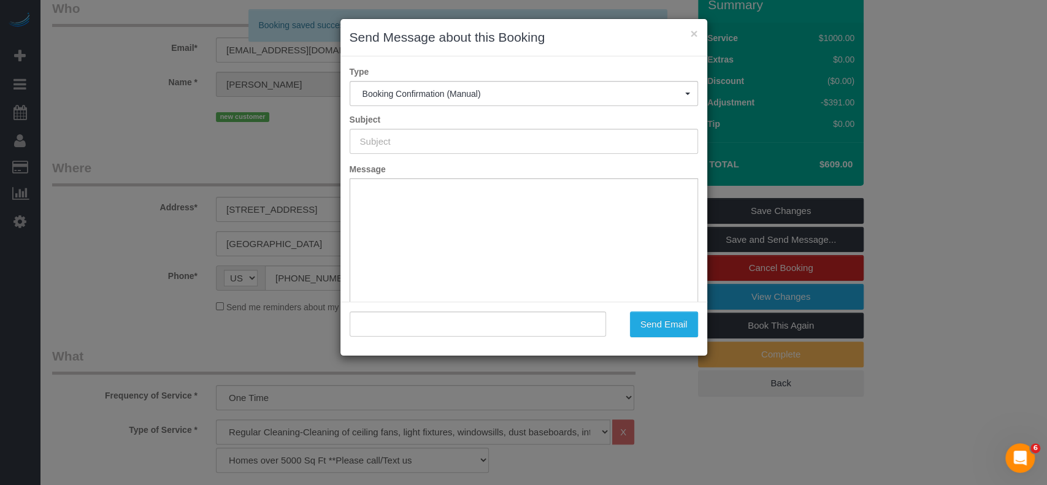
type input "Booking Confirmed!"
type input ""[PERSON_NAME]" <[EMAIL_ADDRESS][DOMAIN_NAME]>"
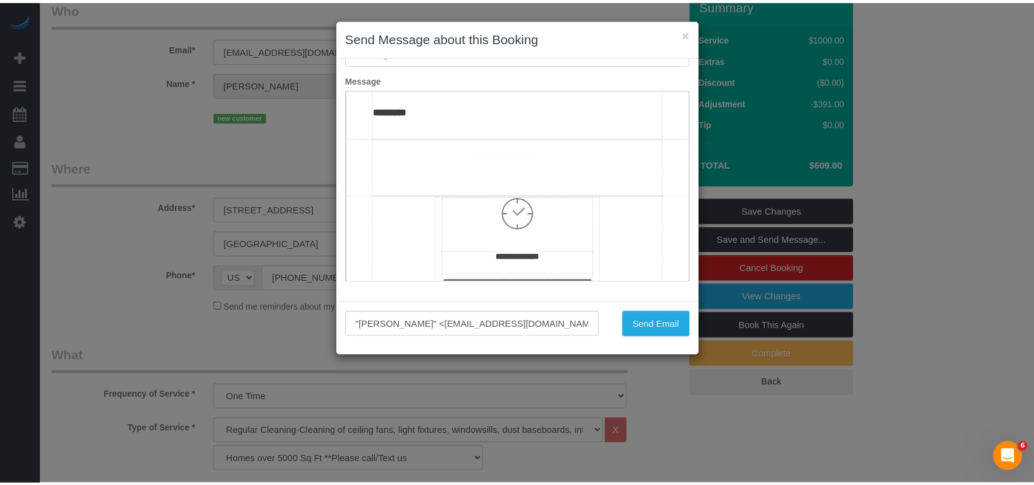
scroll to position [736, 0]
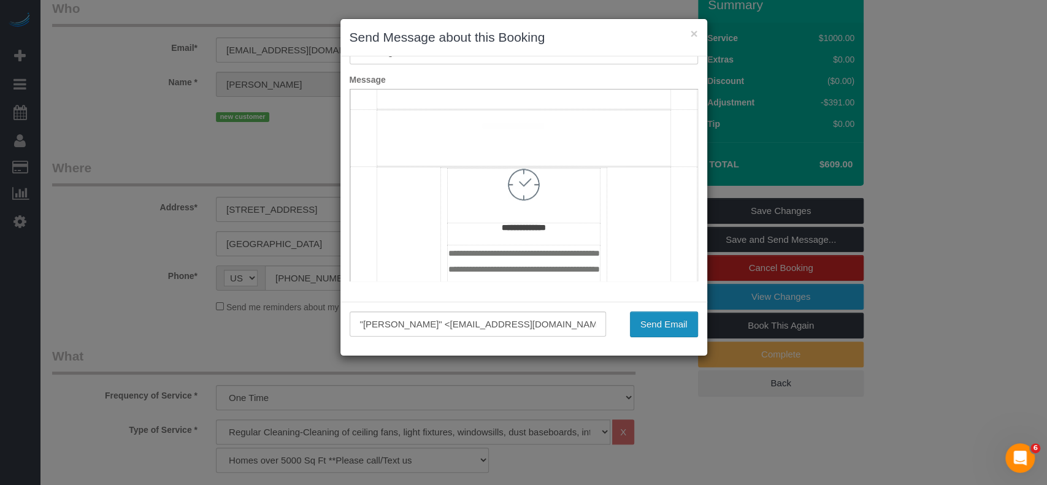
click at [647, 321] on button "Send Email" at bounding box center [664, 325] width 68 height 26
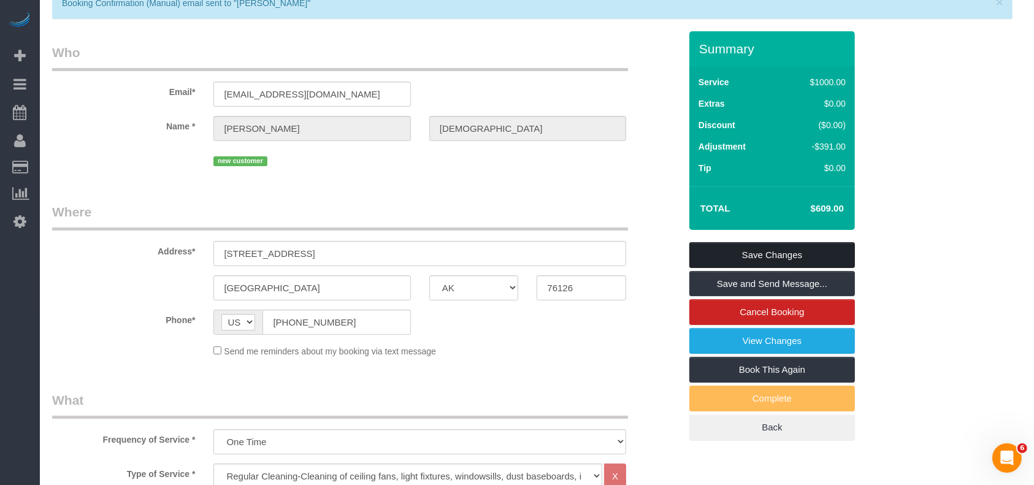
click at [748, 268] on link "Save Changes" at bounding box center [772, 255] width 166 height 26
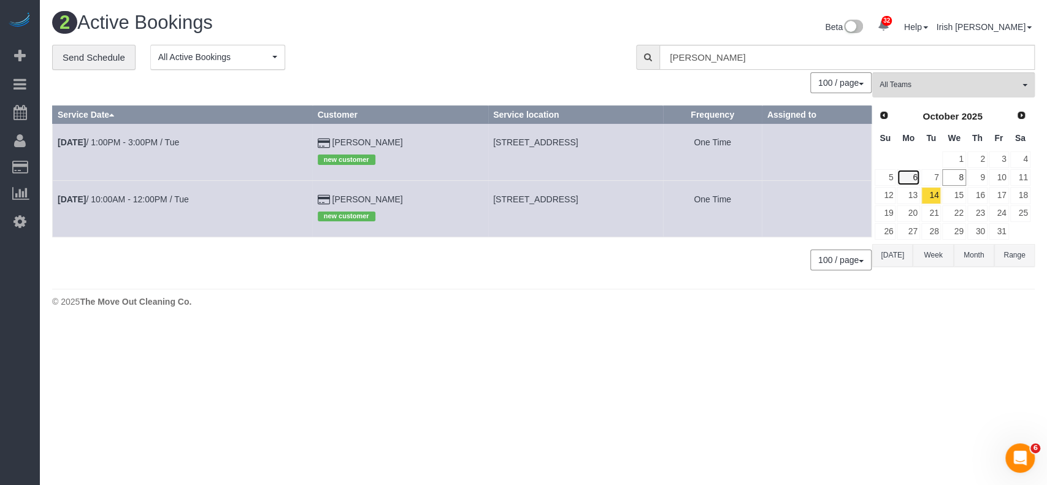
click at [907, 177] on link "6" at bounding box center [908, 177] width 23 height 17
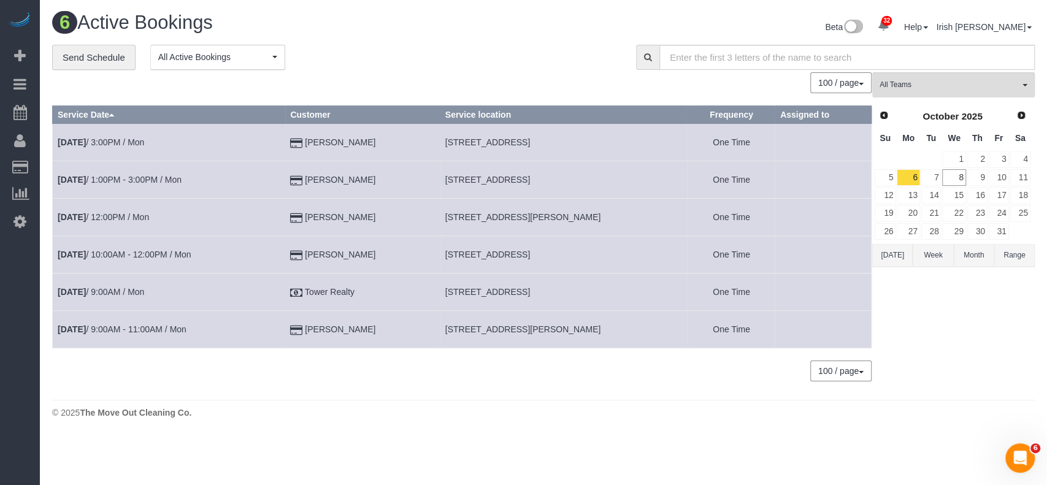
click at [963, 257] on button "Month" at bounding box center [974, 255] width 40 height 23
click at [829, 56] on input "text" at bounding box center [846, 57] width 375 height 25
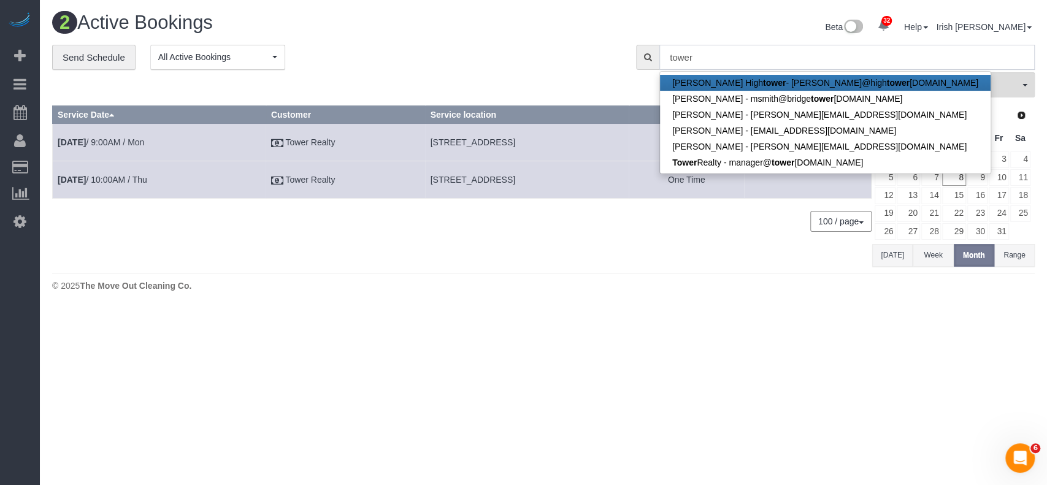
type input "tower"
click at [507, 280] on div "© 2025 The Move Out Cleaning Co." at bounding box center [543, 286] width 983 height 12
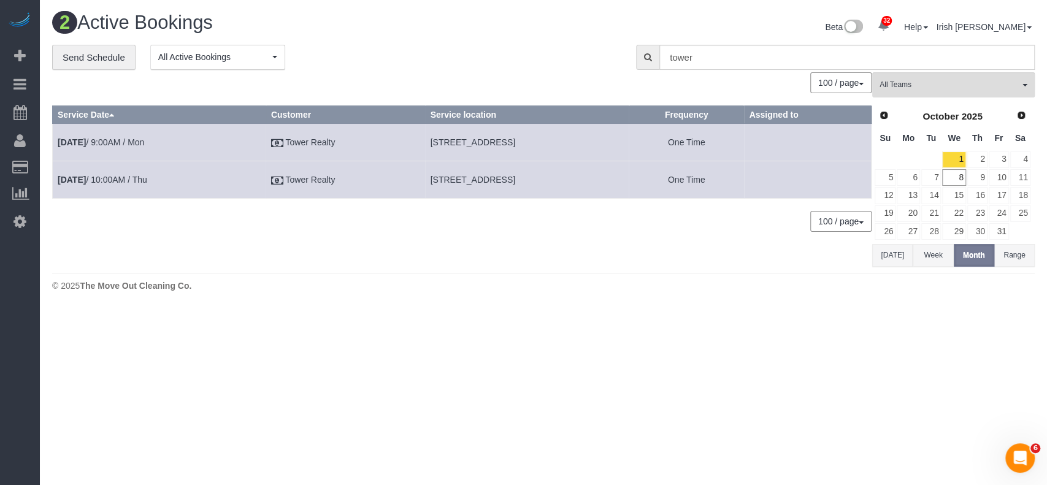
click at [474, 181] on span "[STREET_ADDRESS]" at bounding box center [473, 180] width 85 height 10
click at [472, 181] on span "[STREET_ADDRESS]" at bounding box center [473, 180] width 85 height 10
copy tr "[STREET_ADDRESS]"
click at [1020, 163] on link "4" at bounding box center [1020, 160] width 20 height 17
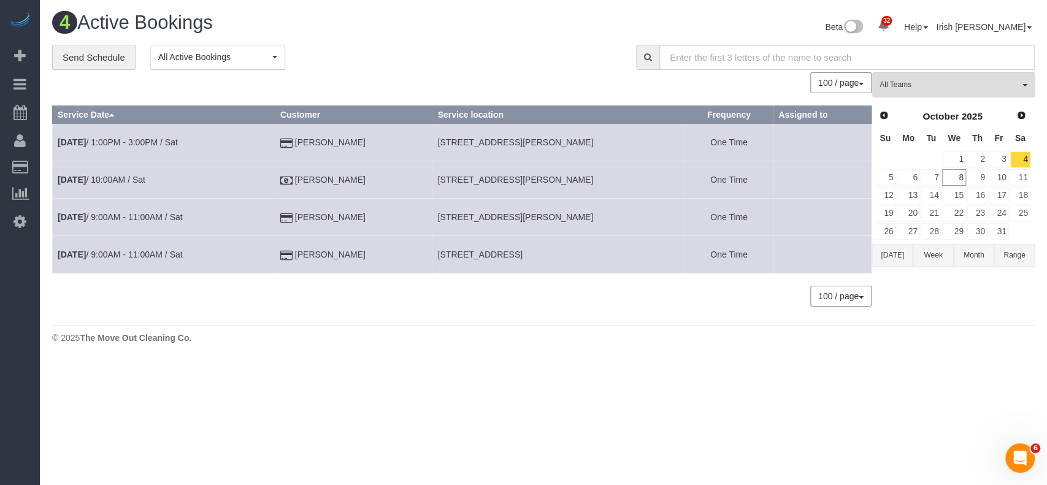
click at [884, 248] on button "[DATE]" at bounding box center [892, 255] width 40 height 23
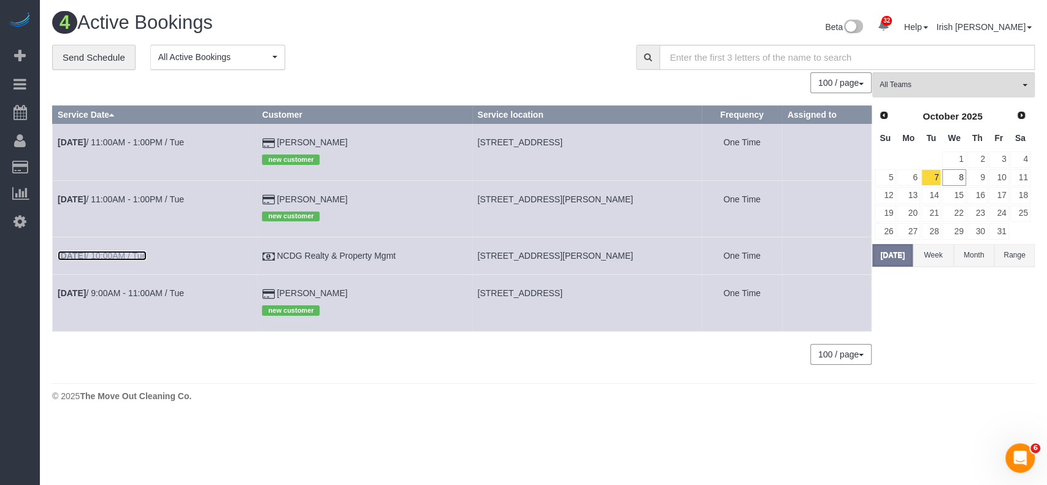
click at [108, 258] on link "[DATE] 10:00AM / Tue" at bounding box center [102, 256] width 89 height 10
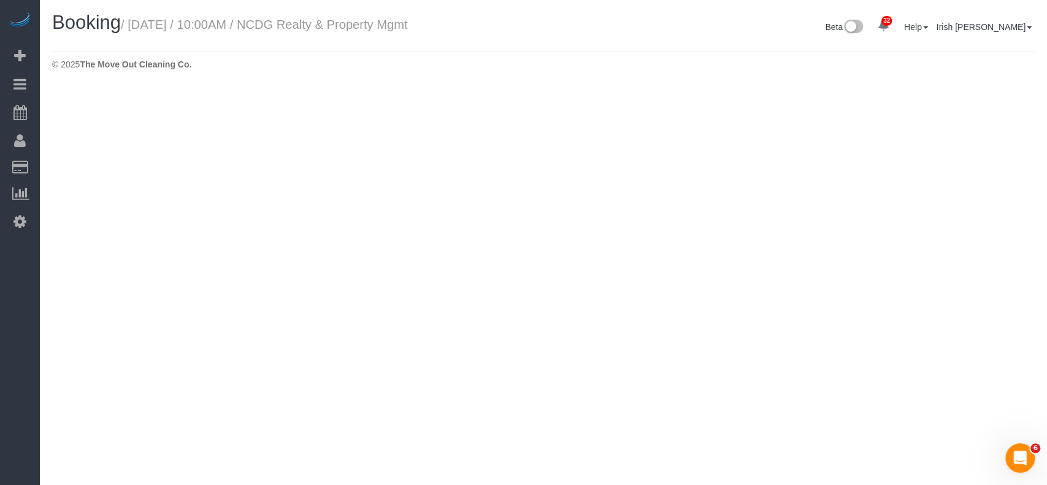
select select "[GEOGRAPHIC_DATA]"
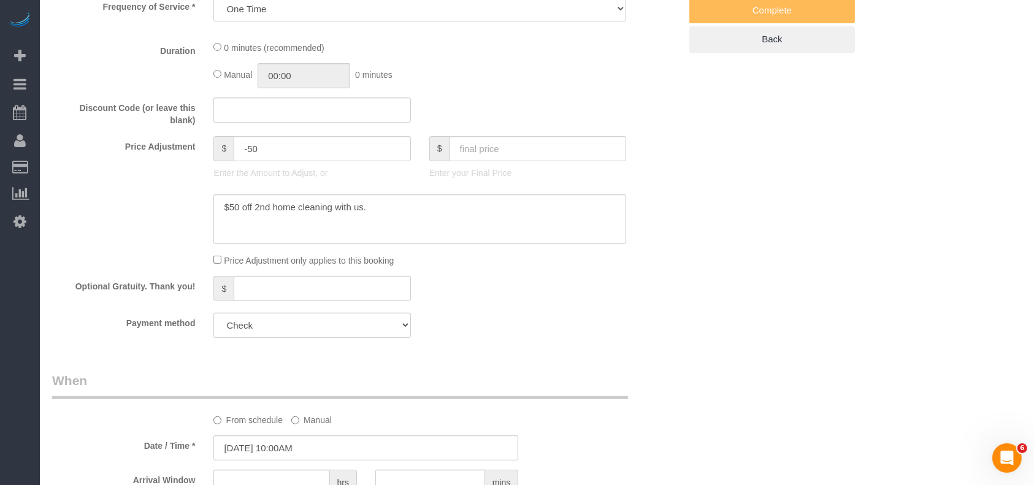
select select "object:13599"
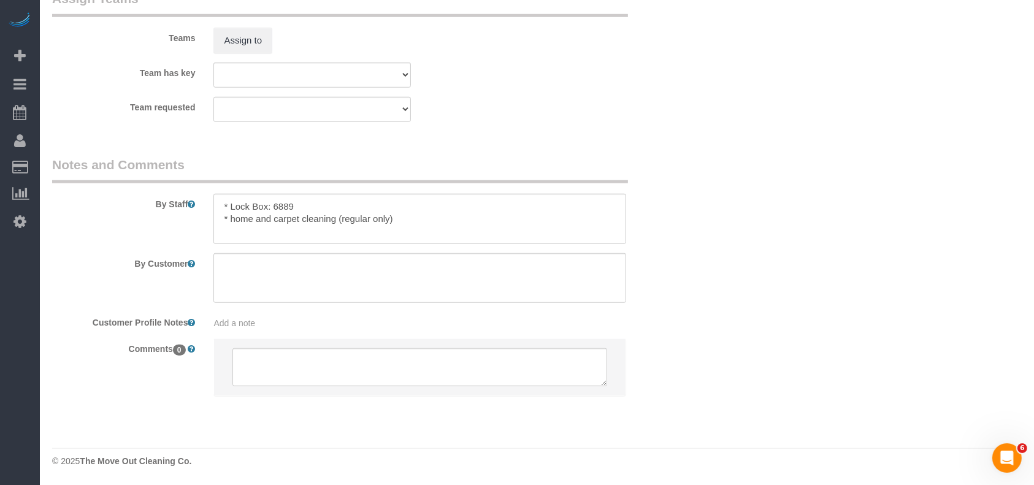
select select "3"
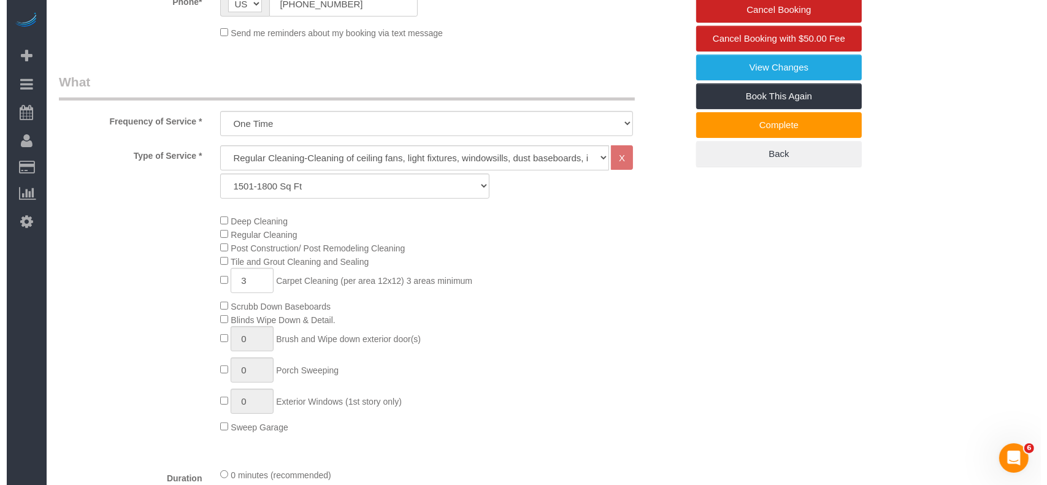
scroll to position [234, 0]
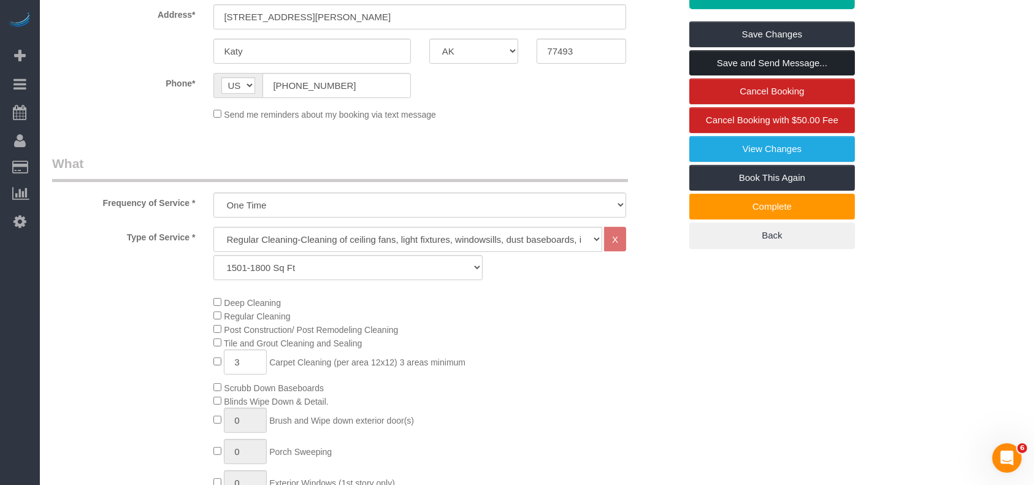
click at [768, 64] on link "Save and Send Message..." at bounding box center [772, 63] width 166 height 26
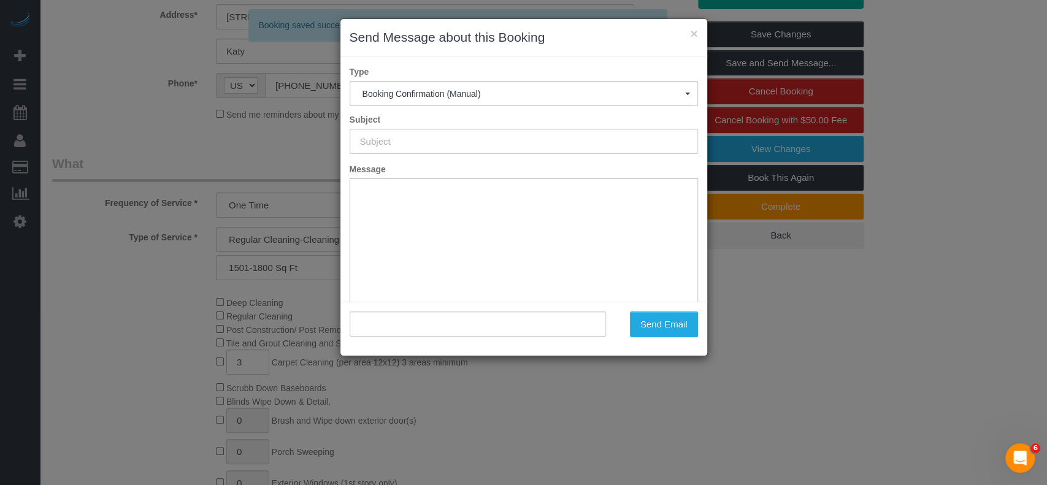
type input "Booking Confirmed!"
click at [541, 326] on input ""NCDG Realty & Property Mgmt" <[EMAIL_ADDRESS][DOMAIN_NAME]>" at bounding box center [478, 324] width 257 height 25
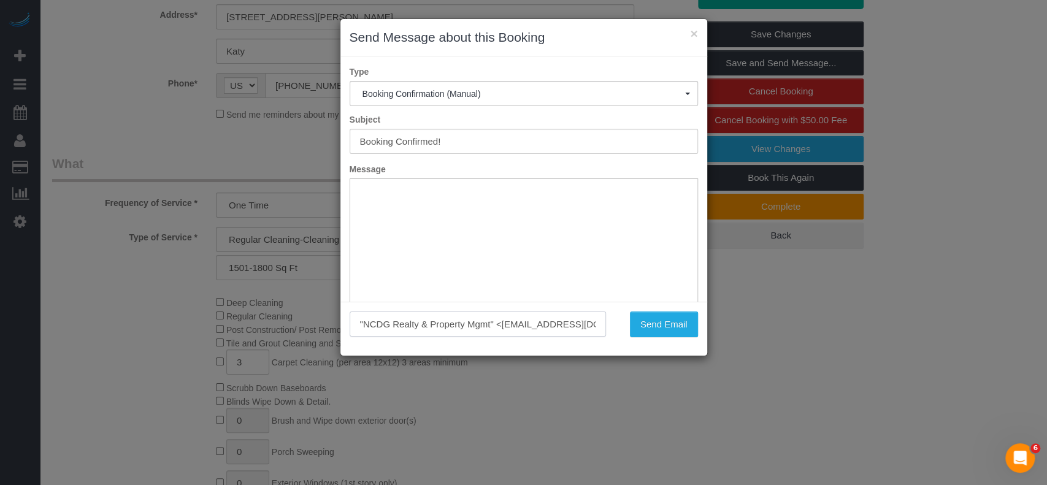
paste input "[EMAIL_ADDRESS][DOMAIN_NAME]"
type input "[EMAIL_ADDRESS][DOMAIN_NAME]"
drag, startPoint x: 643, startPoint y: 322, endPoint x: 659, endPoint y: 317, distance: 17.3
click at [645, 321] on button "Send Email" at bounding box center [664, 325] width 68 height 26
click at [699, 33] on div "× Send Message about this Booking" at bounding box center [523, 37] width 367 height 37
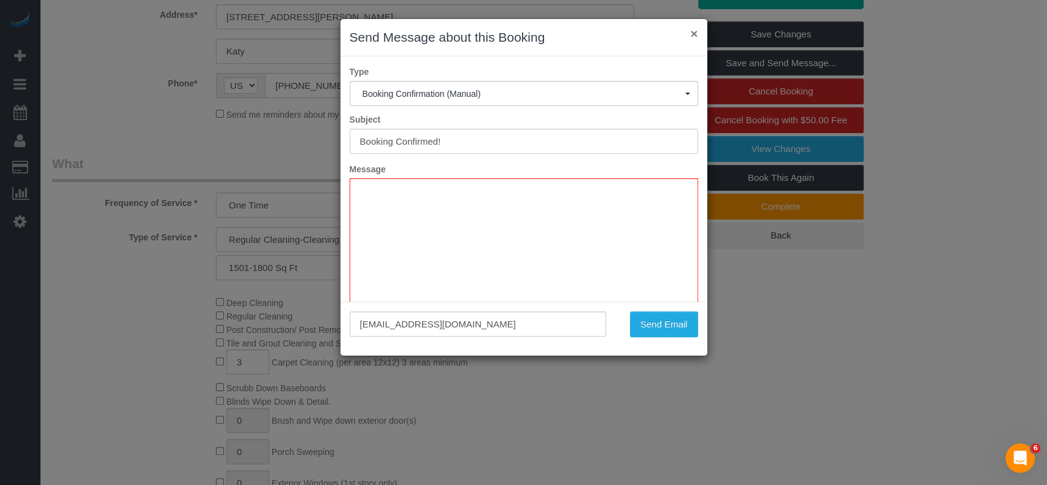
click at [697, 33] on button "×" at bounding box center [693, 33] width 7 height 13
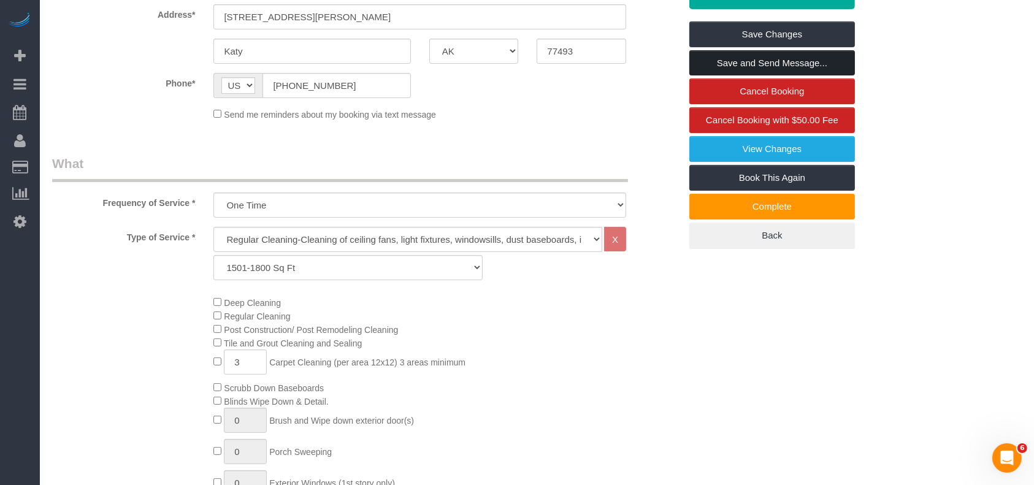
click at [746, 61] on link "Save and Send Message..." at bounding box center [772, 63] width 166 height 26
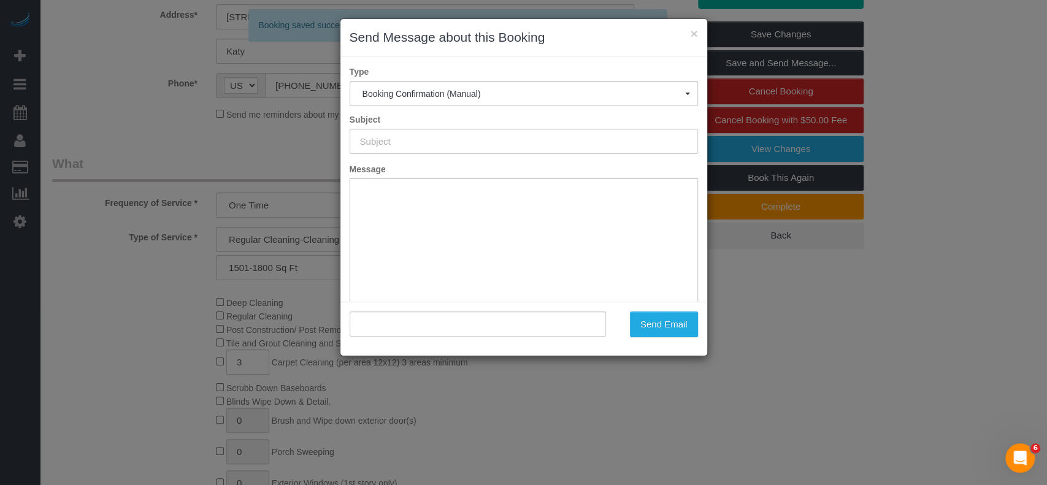
type input "Booking Confirmed!"
click at [493, 326] on input ""NCDG Realty & Property Mgmt" <[EMAIL_ADDRESS][DOMAIN_NAME]>" at bounding box center [478, 324] width 257 height 25
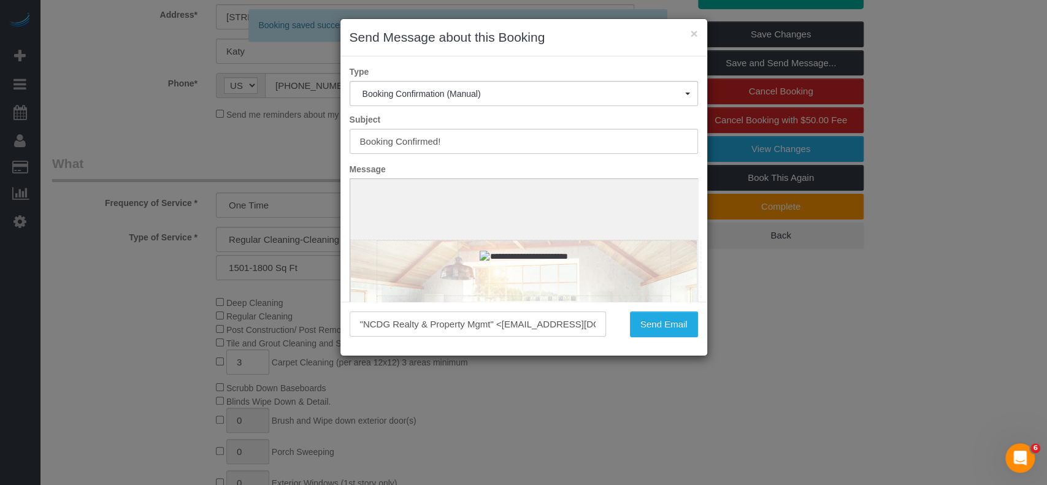
click at [493, 326] on input ""NCDG Realty & Property Mgmt" <[EMAIL_ADDRESS][DOMAIN_NAME]>" at bounding box center [478, 324] width 257 height 25
paste input "[EMAIL_ADDRESS][DOMAIN_NAME]"
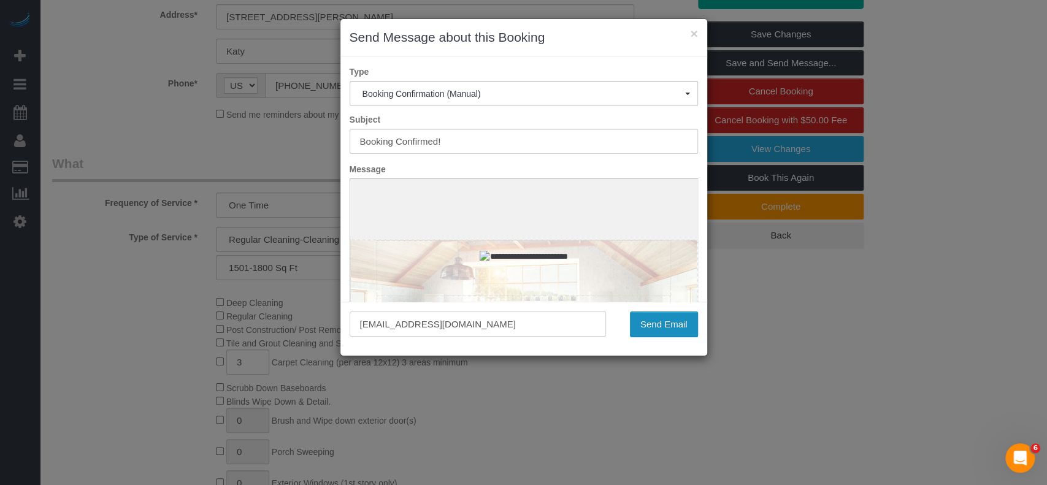
type input "[EMAIL_ADDRESS][DOMAIN_NAME]"
click at [666, 317] on button "Send Email" at bounding box center [664, 325] width 68 height 26
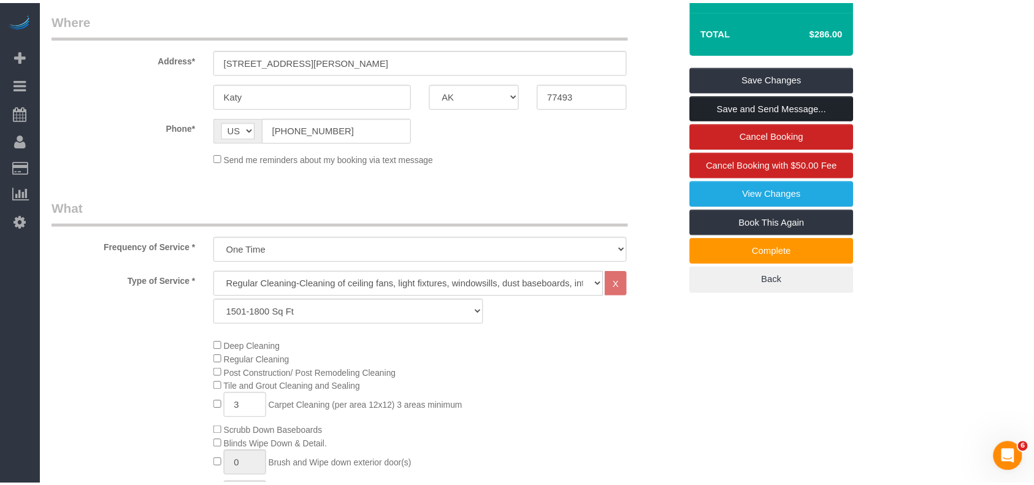
scroll to position [278, 0]
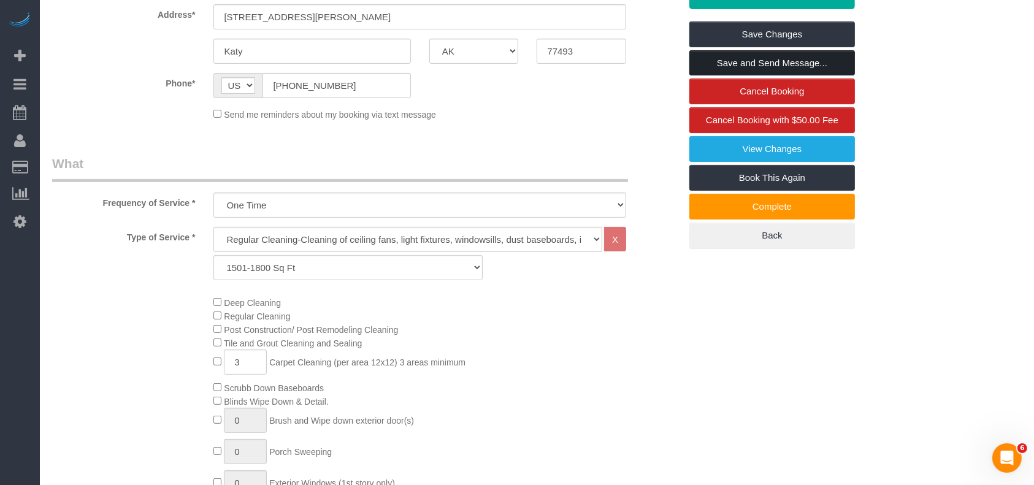
click at [812, 60] on link "Save and Send Message..." at bounding box center [772, 63] width 166 height 26
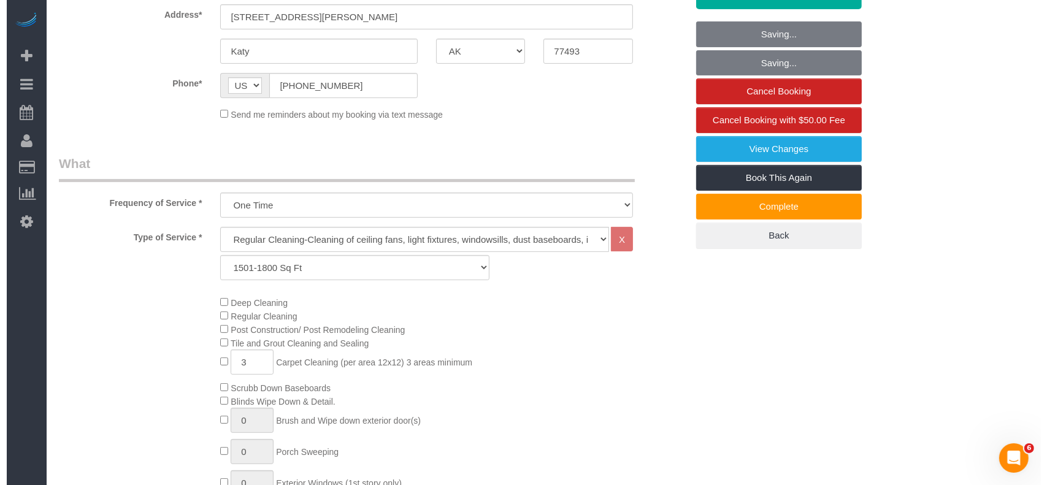
scroll to position [234, 0]
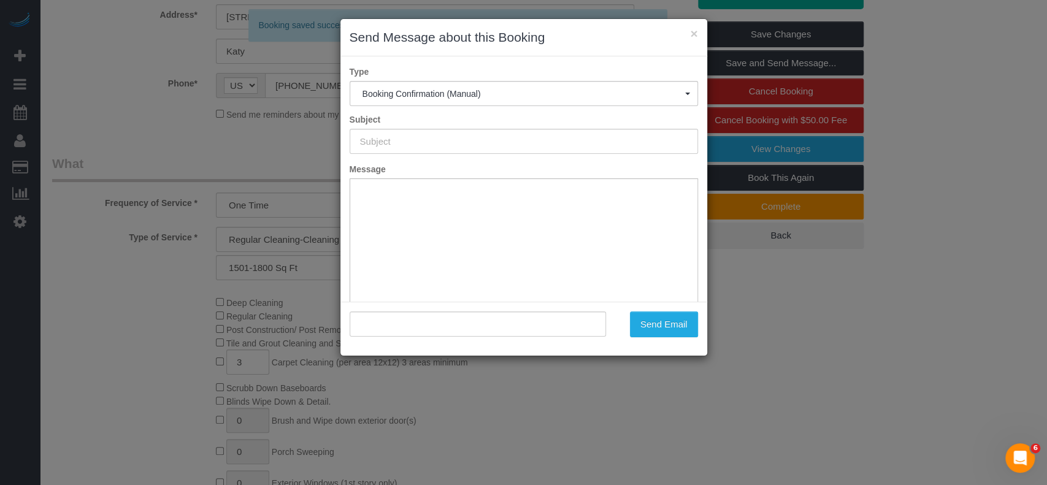
type input "Booking Confirmed!"
click at [381, 321] on input ""NCDG Realty & Property Mgmt" <[EMAIL_ADDRESS][DOMAIN_NAME]>" at bounding box center [478, 324] width 257 height 25
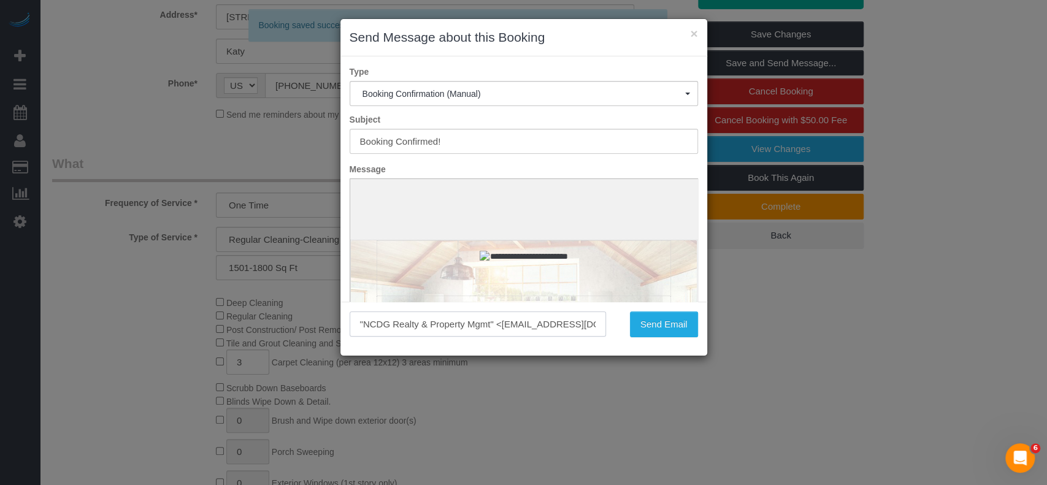
click at [381, 321] on input ""NCDG Realty & Property Mgmt" <[EMAIL_ADDRESS][DOMAIN_NAME]>" at bounding box center [478, 324] width 257 height 25
paste input "[EMAIL_ADDRESS][DOMAIN_NAME],"
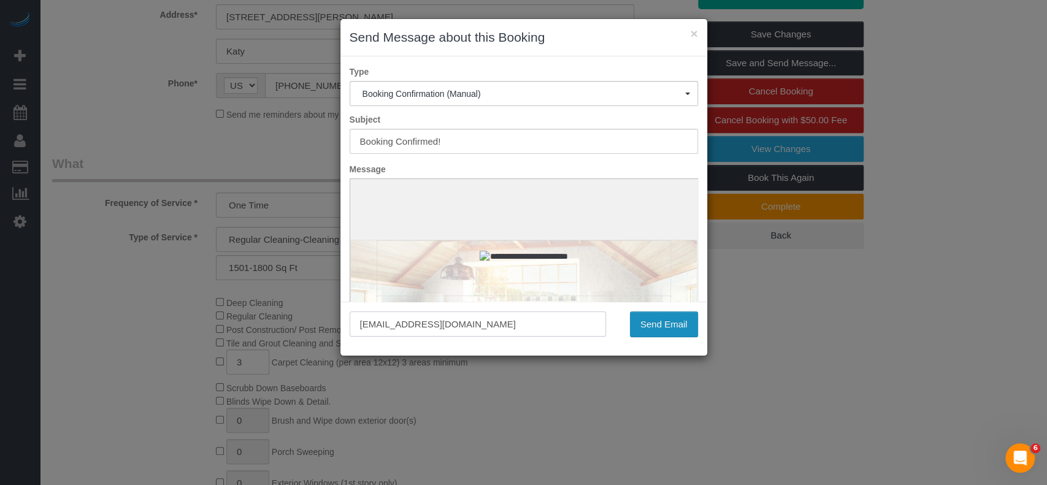
type input "[EMAIL_ADDRESS][DOMAIN_NAME]"
click at [640, 326] on button "Send Email" at bounding box center [664, 325] width 68 height 26
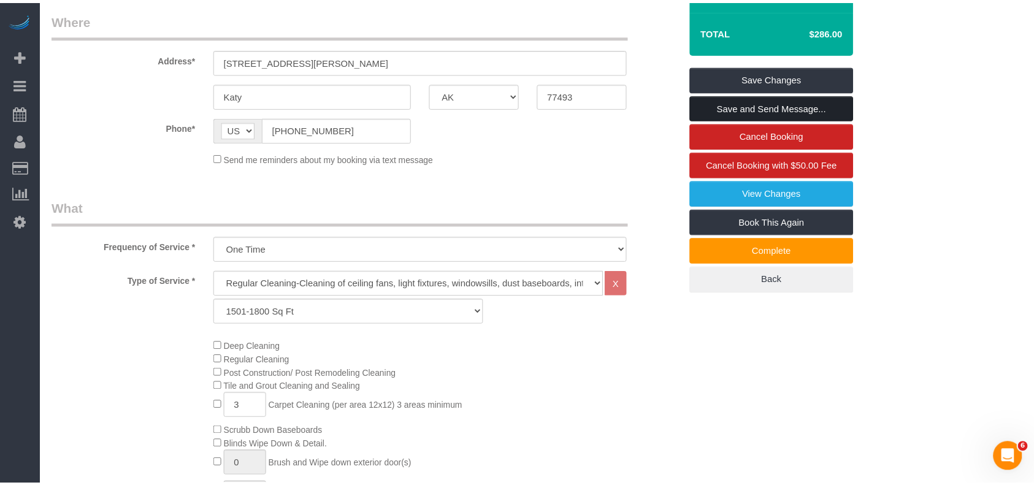
scroll to position [278, 0]
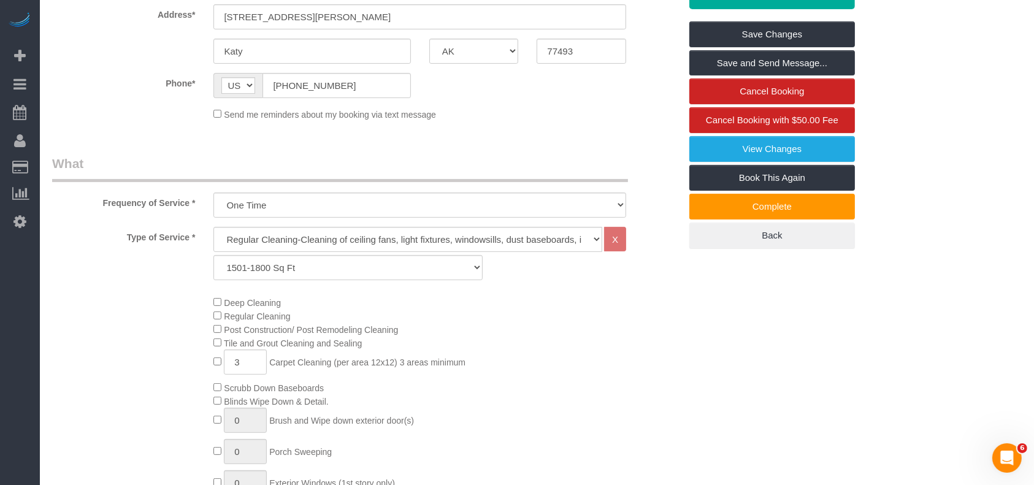
drag, startPoint x: 79, startPoint y: 351, endPoint x: 104, endPoint y: 328, distance: 33.9
click at [79, 351] on div "Deep Cleaning Regular Cleaning Post Construction/ Post Remodeling Cleaning Tile…" at bounding box center [366, 406] width 647 height 220
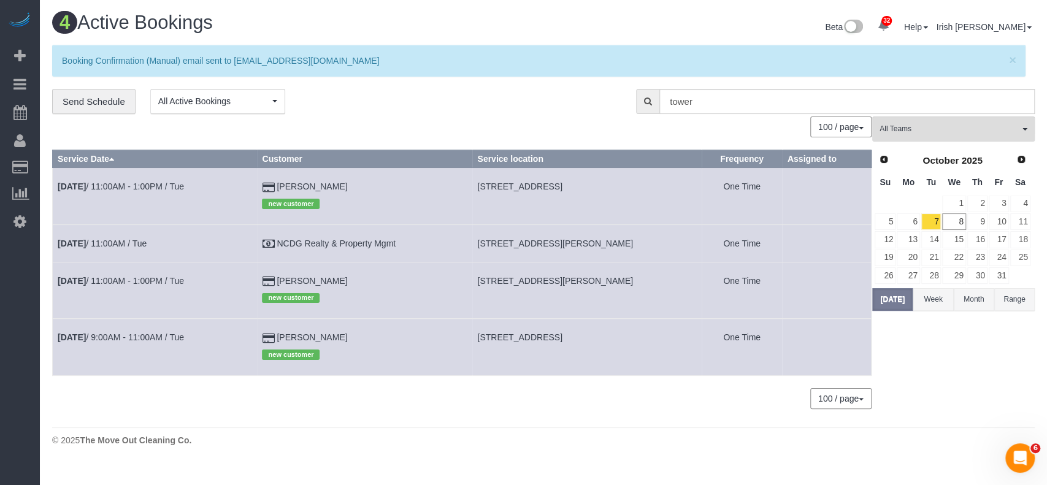
click at [532, 240] on span "[STREET_ADDRESS][PERSON_NAME]" at bounding box center [555, 244] width 156 height 10
copy tr "[STREET_ADDRESS][PERSON_NAME]"
click at [136, 244] on link "[DATE] 11:00AM / Tue" at bounding box center [102, 244] width 89 height 10
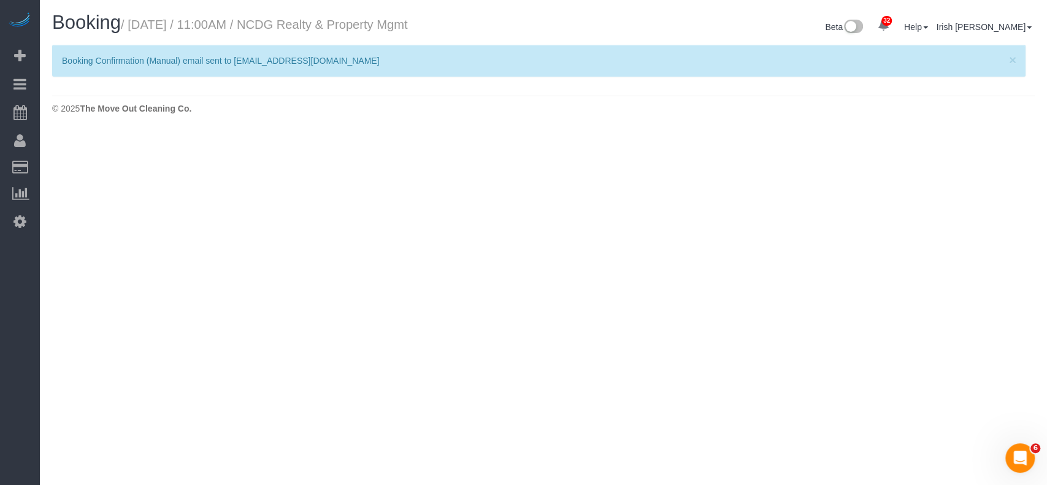
select select "[GEOGRAPHIC_DATA]"
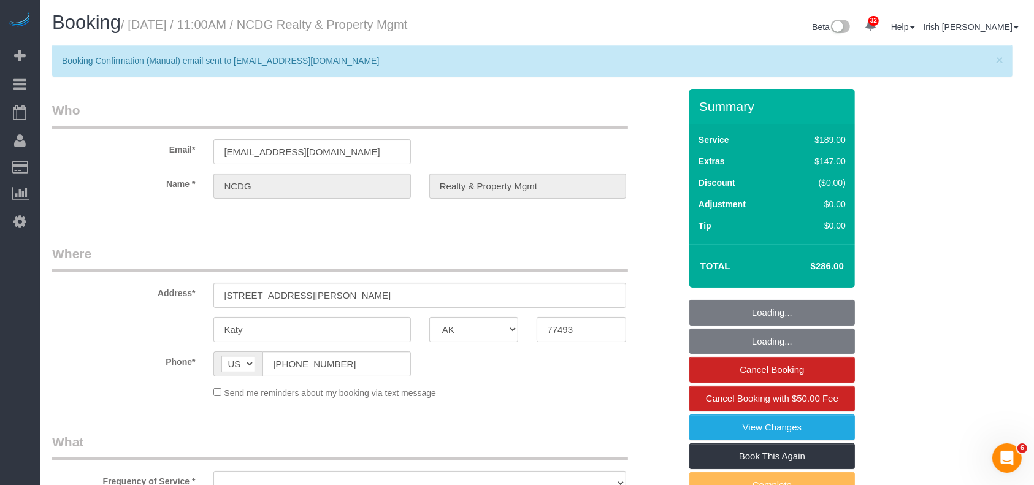
select select "object:14293"
select select "3"
select select "object:14308"
drag, startPoint x: 131, startPoint y: 145, endPoint x: 82, endPoint y: 140, distance: 50.0
click at [80, 140] on div "Email* [EMAIL_ADDRESS][DOMAIN_NAME]" at bounding box center [366, 132] width 647 height 63
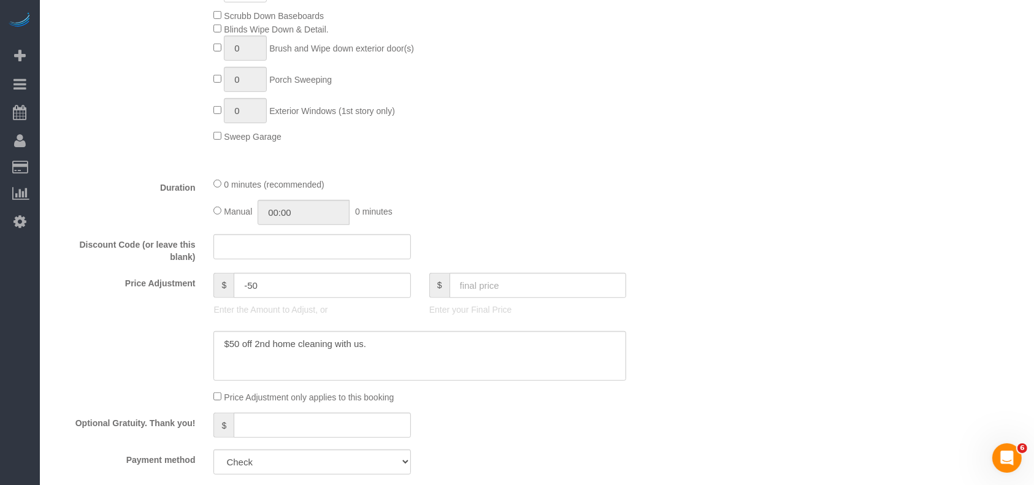
scroll to position [654, 0]
